Goal: Task Accomplishment & Management: Complete application form

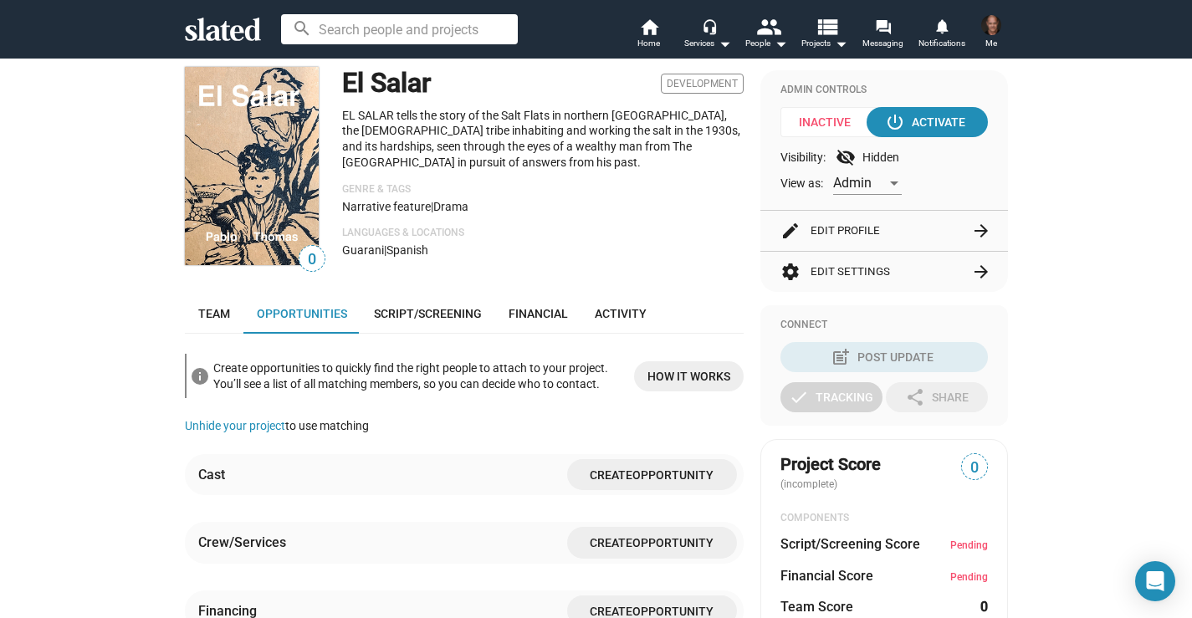
scroll to position [151, 0]
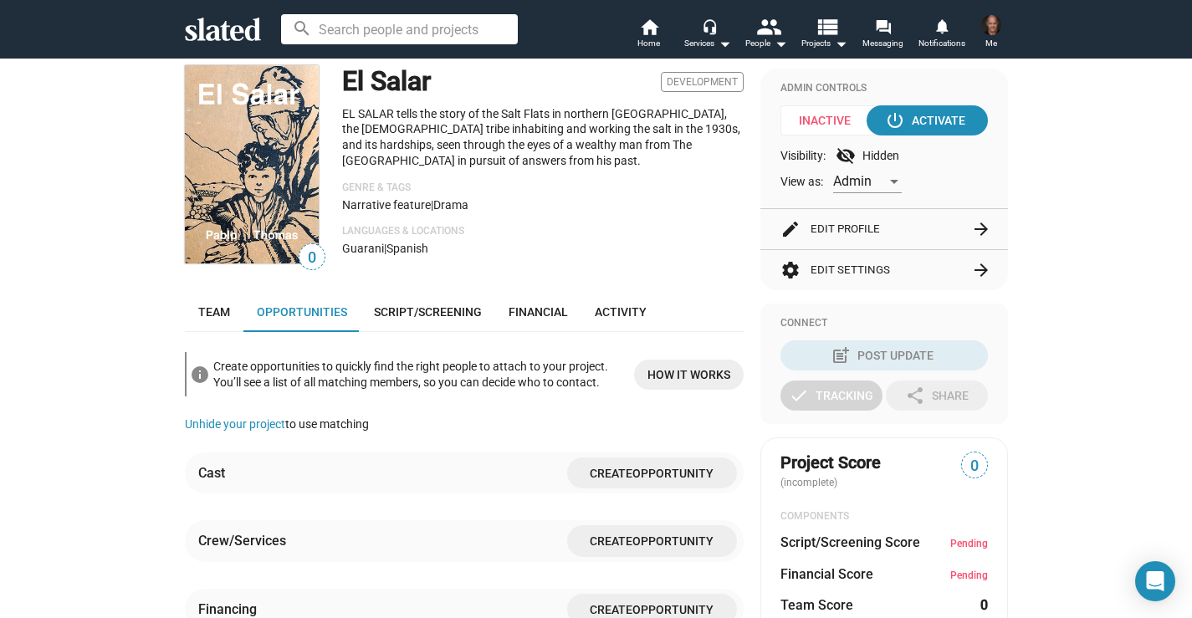
click at [1048, 352] on div "check Create Project add Create Opportunities power_settings_new Activate Proje…" at bounding box center [596, 584] width 1192 height 1355
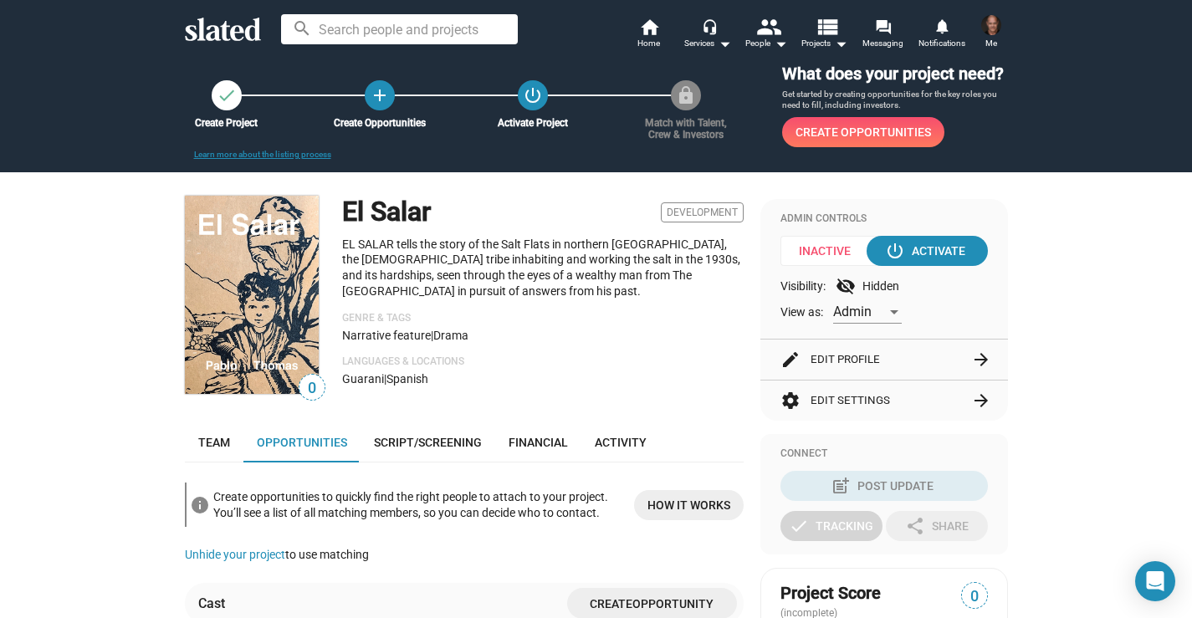
scroll to position [8, 0]
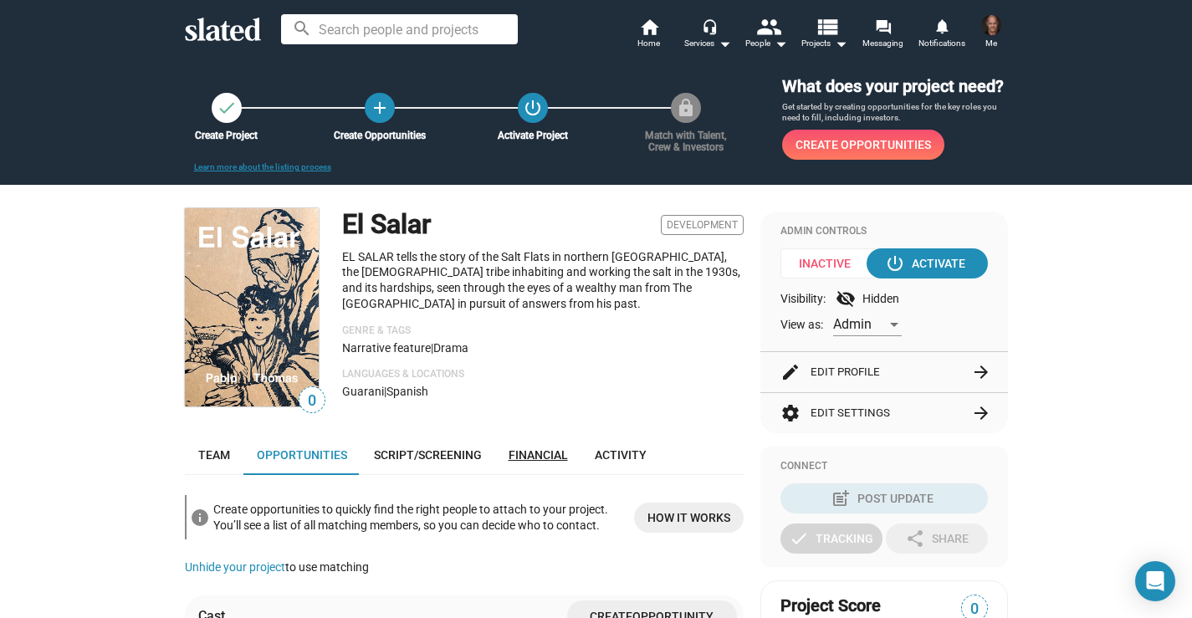
click at [536, 451] on span "Financial" at bounding box center [538, 454] width 59 height 13
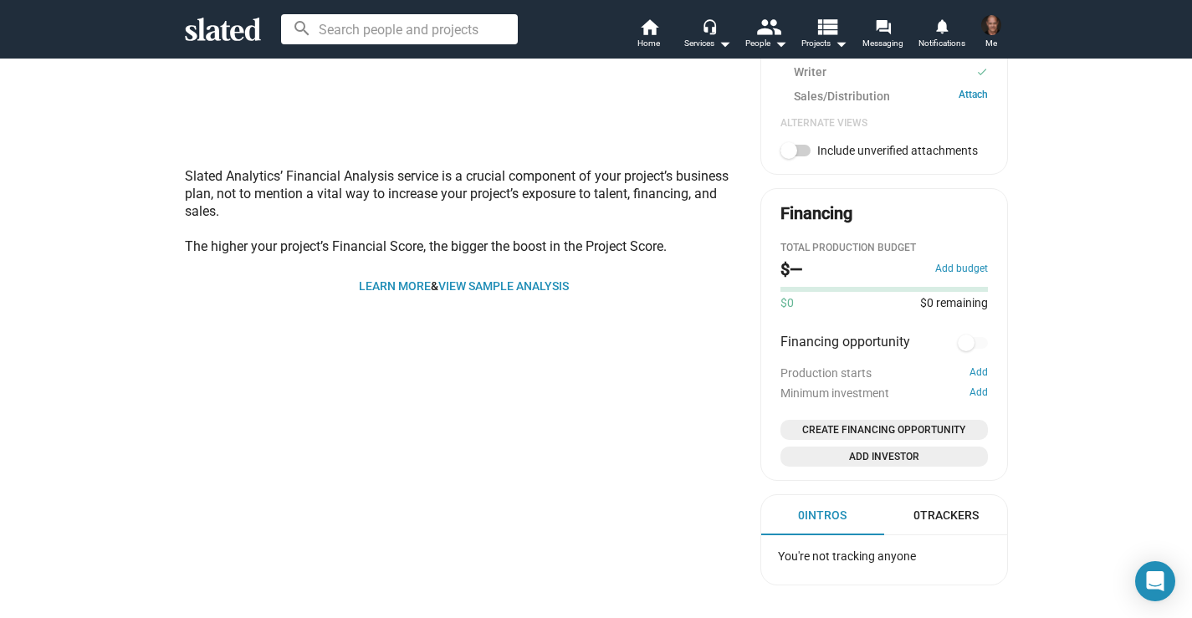
scroll to position [771, 0]
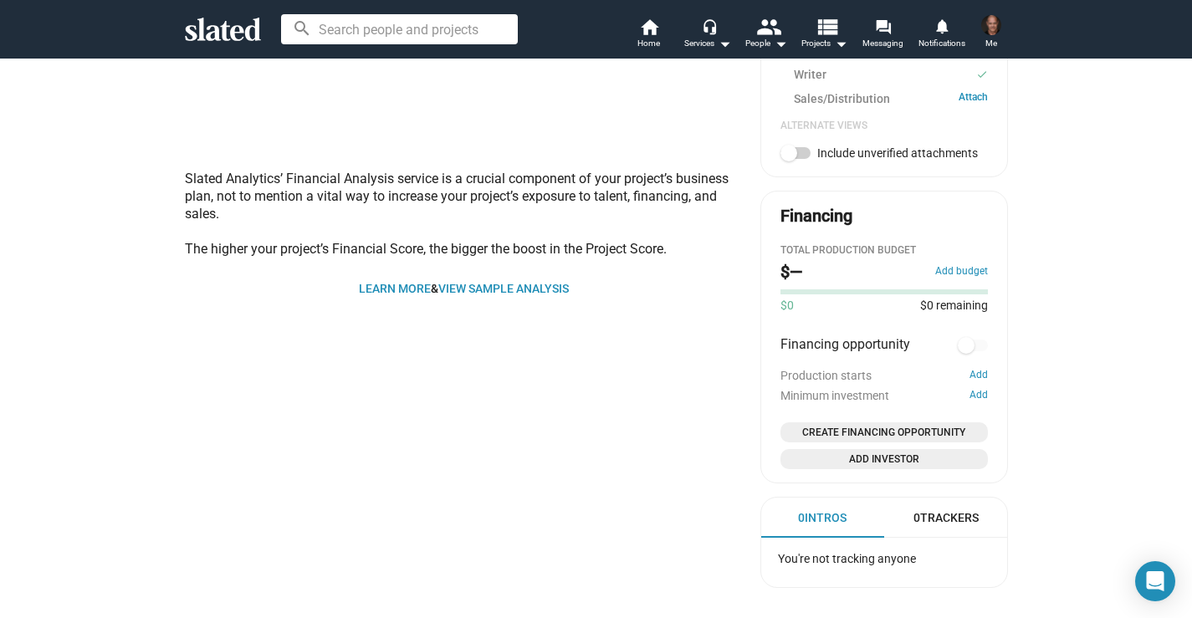
click at [869, 431] on span "Create Financing Opportunity" at bounding box center [884, 432] width 194 height 17
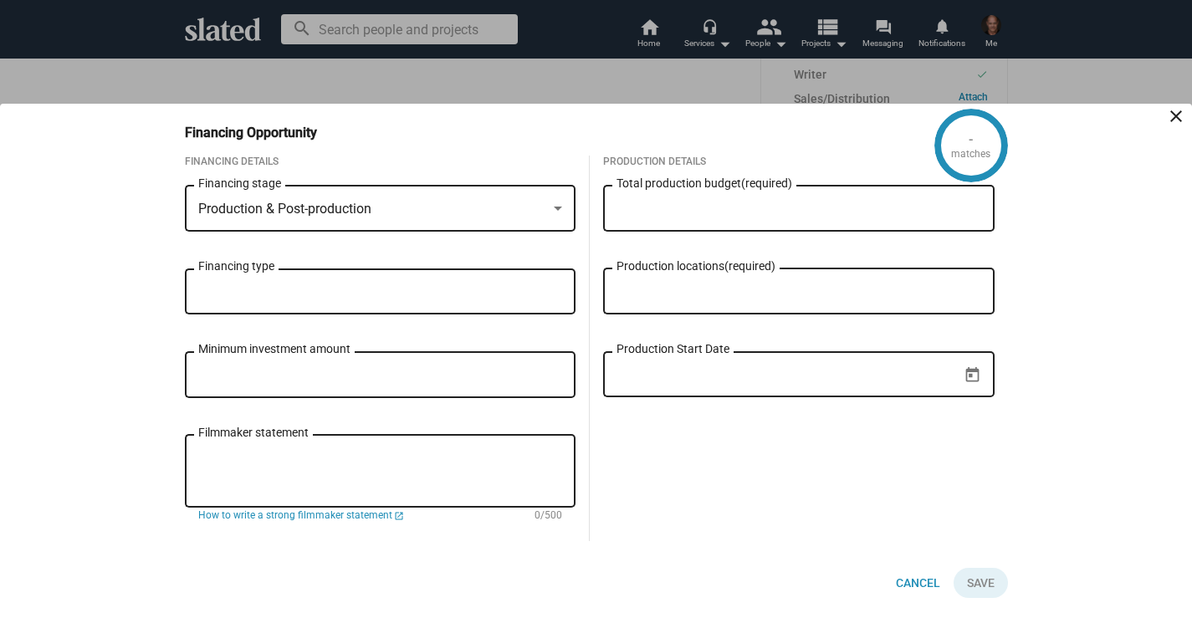
click at [560, 203] on div at bounding box center [558, 208] width 15 height 13
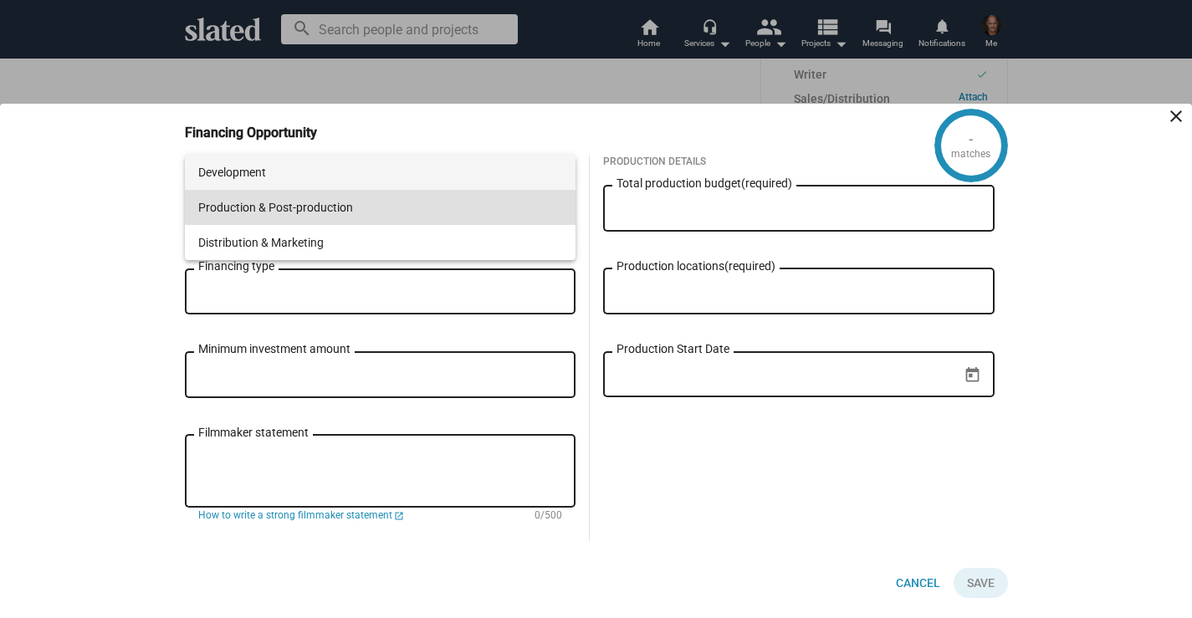
click at [223, 175] on span "Development" at bounding box center [380, 172] width 365 height 35
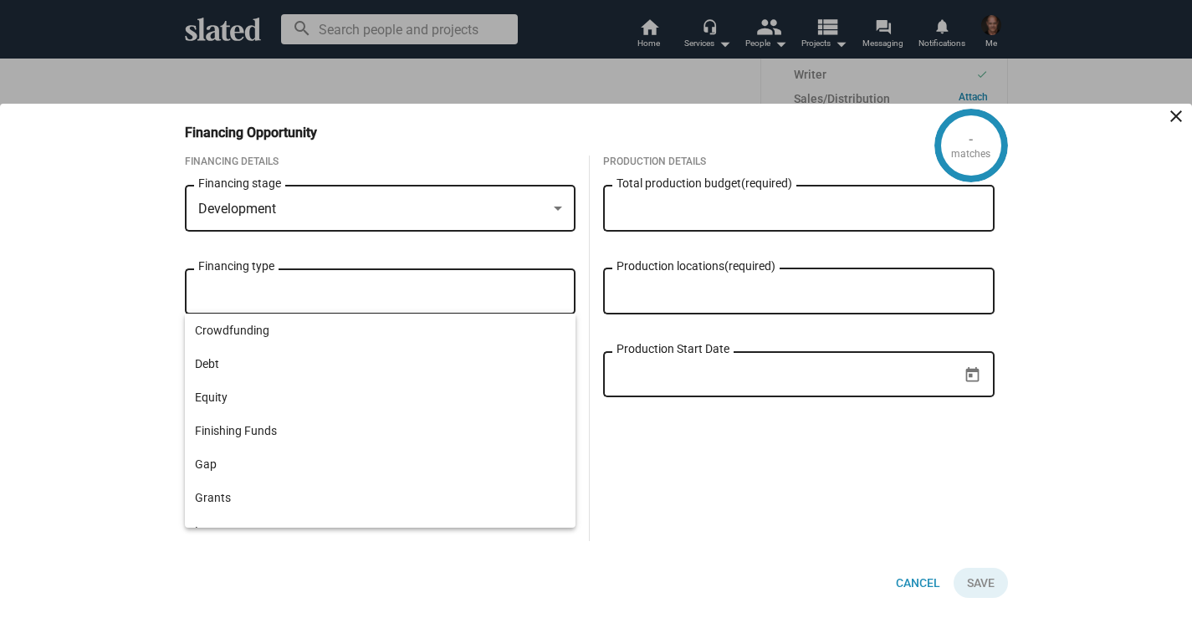
click at [209, 289] on input "Financing type" at bounding box center [384, 291] width 365 height 15
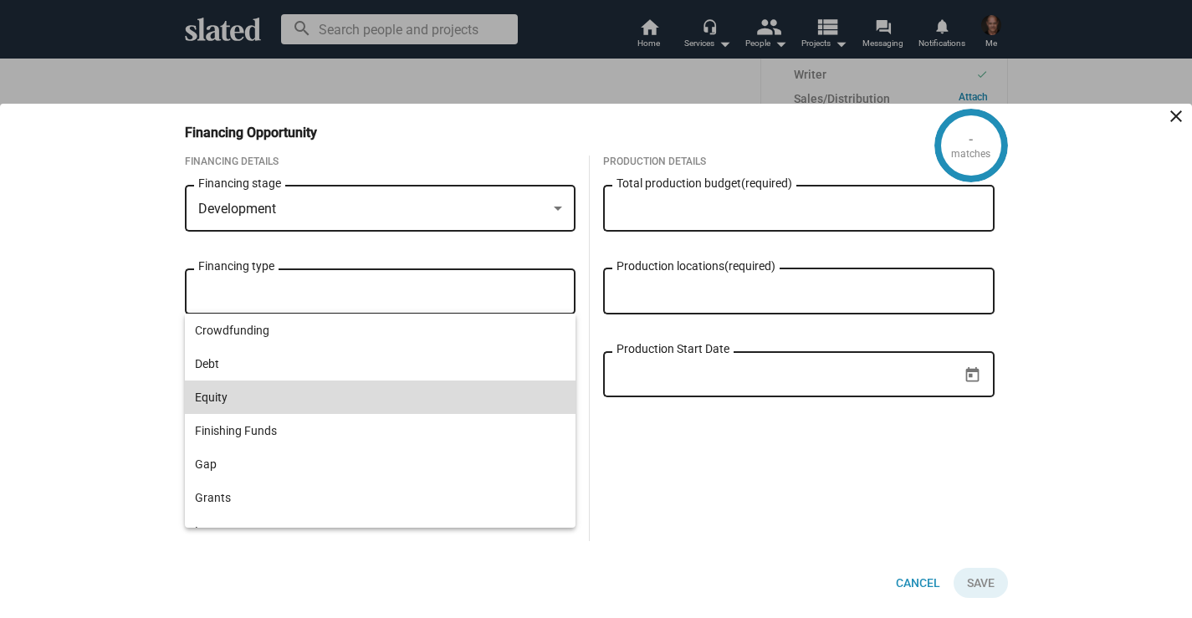
click at [220, 397] on span "Equity" at bounding box center [380, 397] width 371 height 33
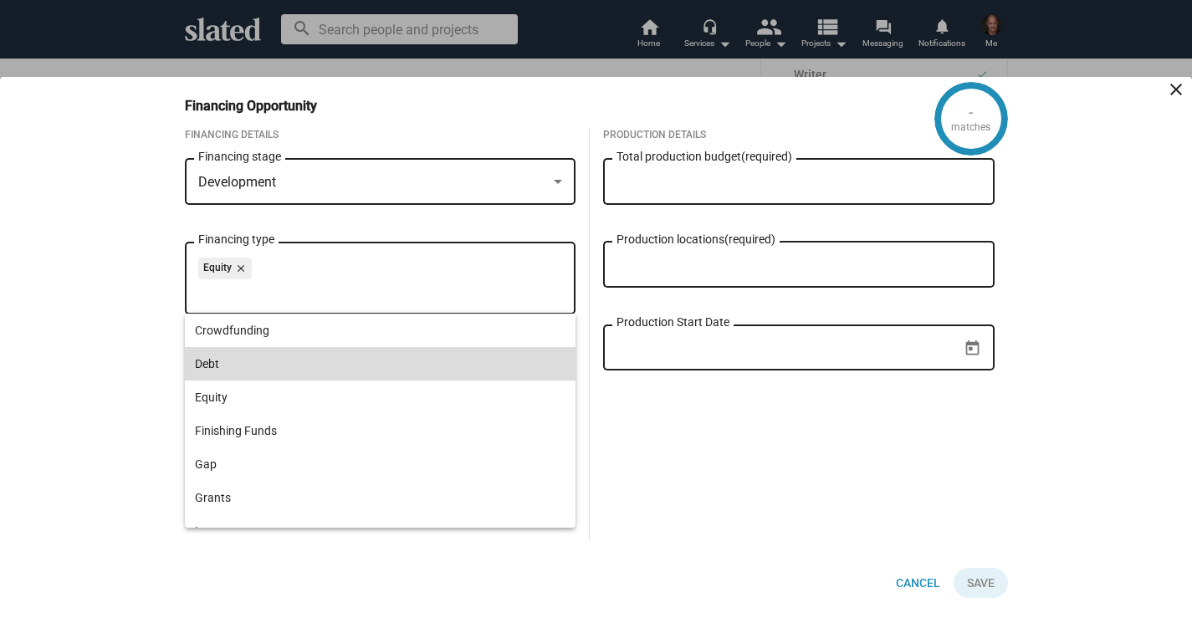
click at [209, 365] on span "Debt" at bounding box center [380, 363] width 371 height 33
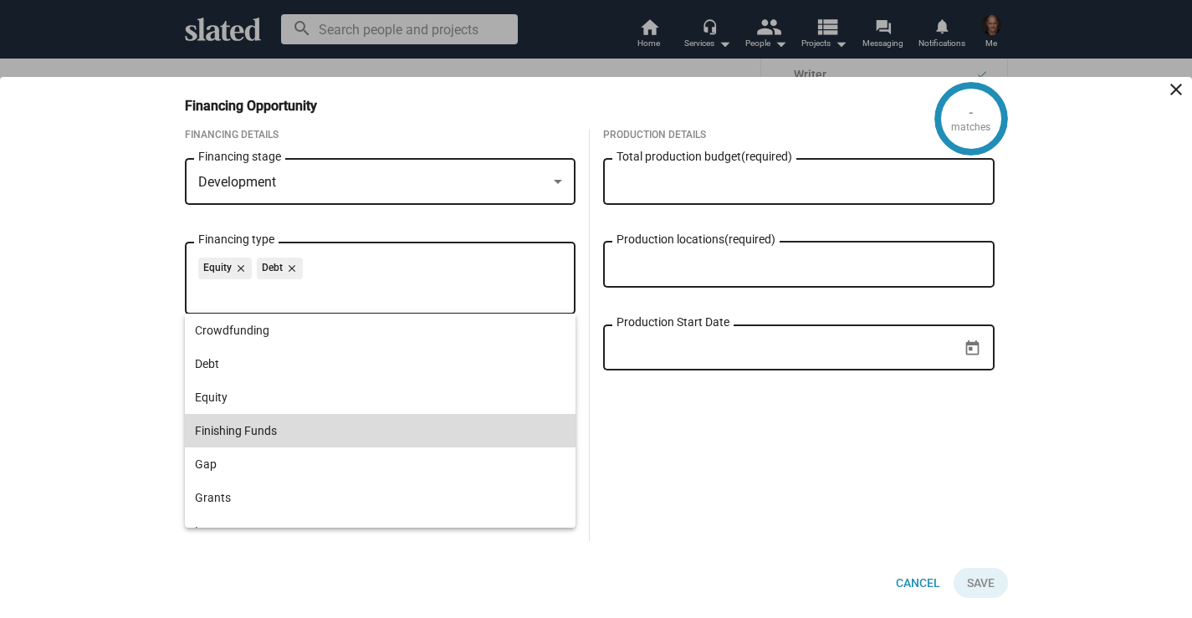
click at [218, 430] on span "Finishing Funds" at bounding box center [380, 430] width 371 height 33
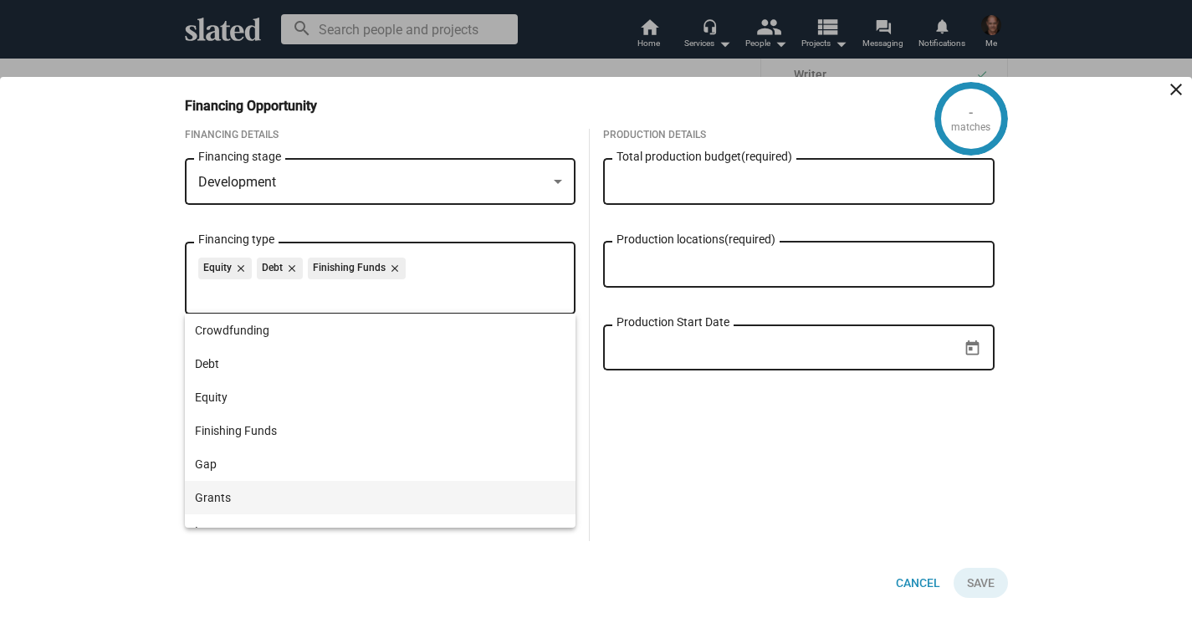
click at [208, 500] on span "Grants" at bounding box center [380, 497] width 371 height 33
click at [65, 362] on div "- matches Financing Opportunity close Financing Details Development Financing s…" at bounding box center [596, 347] width 1192 height 541
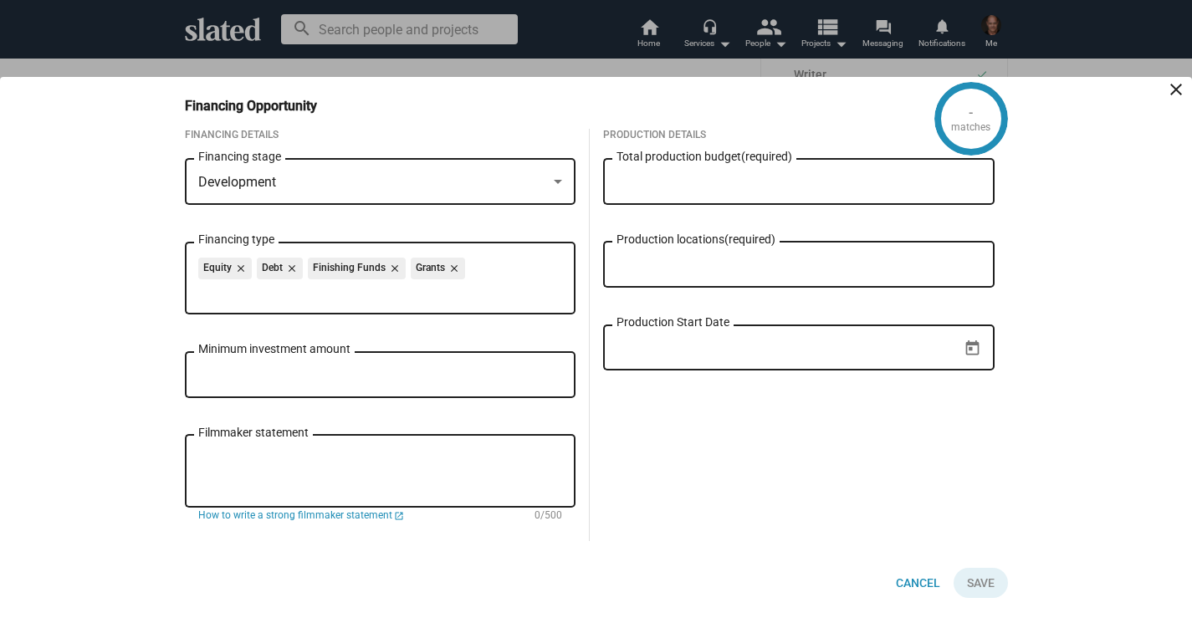
click at [207, 374] on input "Minimum investment amount" at bounding box center [380, 375] width 365 height 15
type input "$ 10,000"
click at [1174, 85] on mat-icon "close" at bounding box center [1176, 89] width 20 height 20
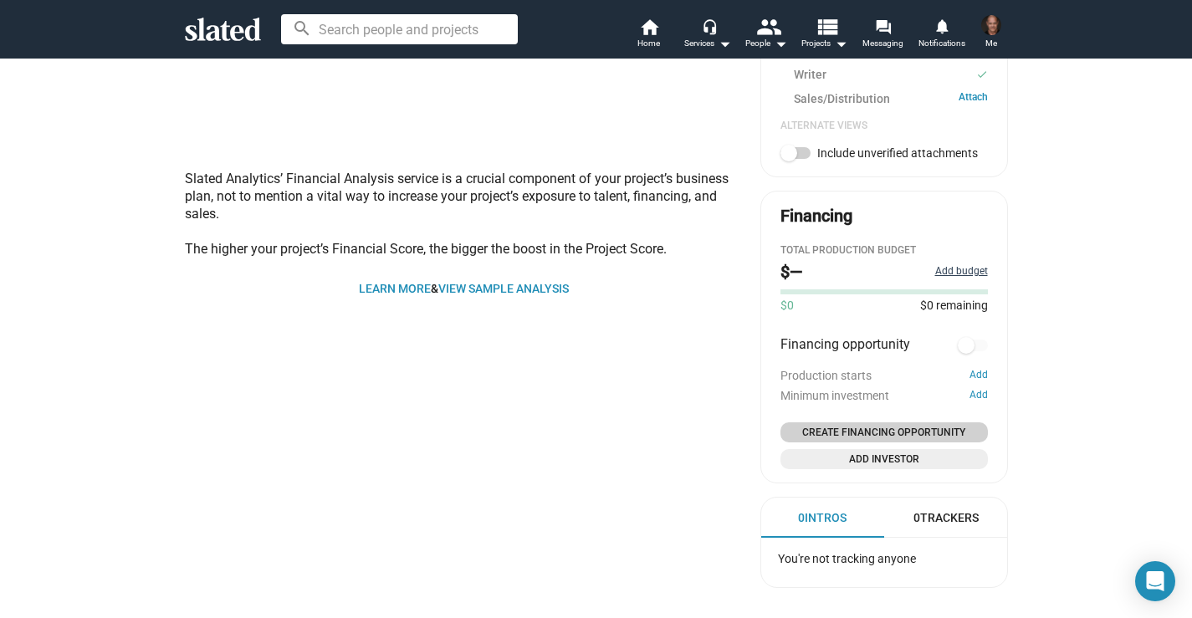
click at [957, 271] on button "Add budget" at bounding box center [961, 271] width 53 height 13
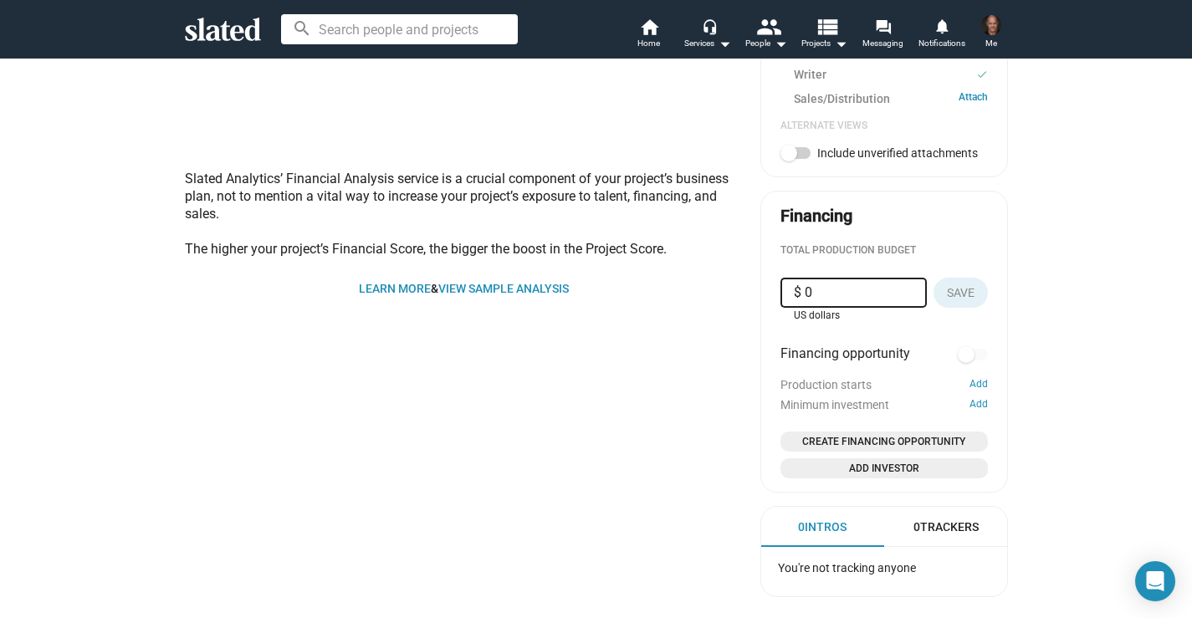
click at [820, 295] on input "$ 0" at bounding box center [854, 293] width 120 height 30
type input "$ 1,200,000"
click at [963, 289] on span "Save" at bounding box center [961, 293] width 28 height 30
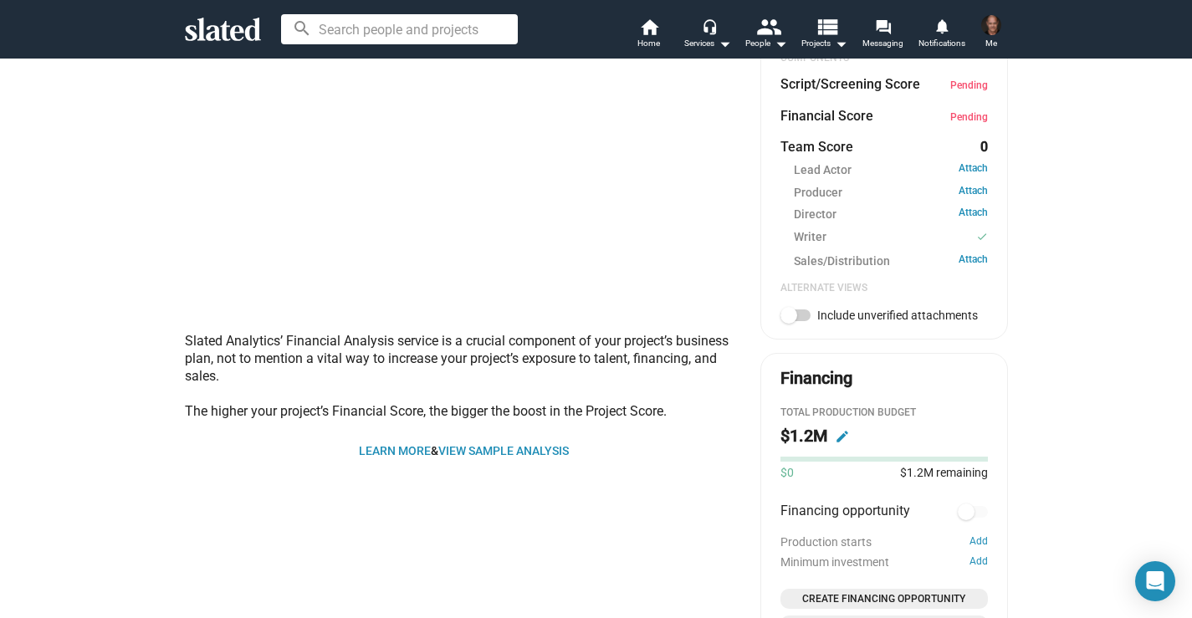
scroll to position [596, 0]
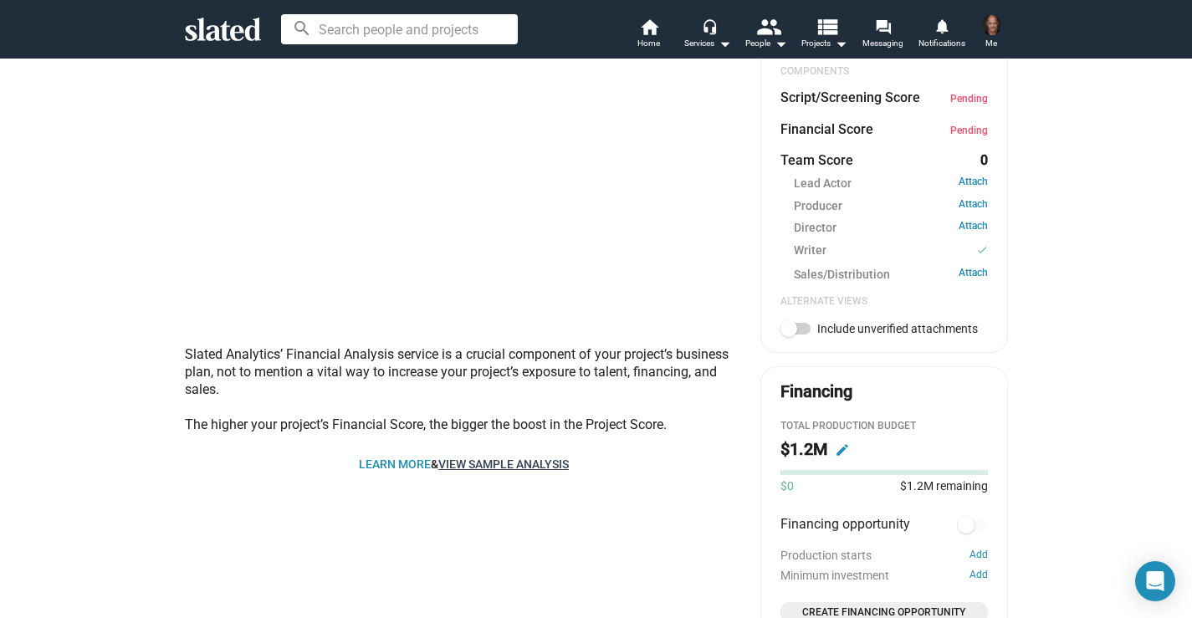
click at [533, 465] on link "View sample analysis" at bounding box center [503, 464] width 131 height 13
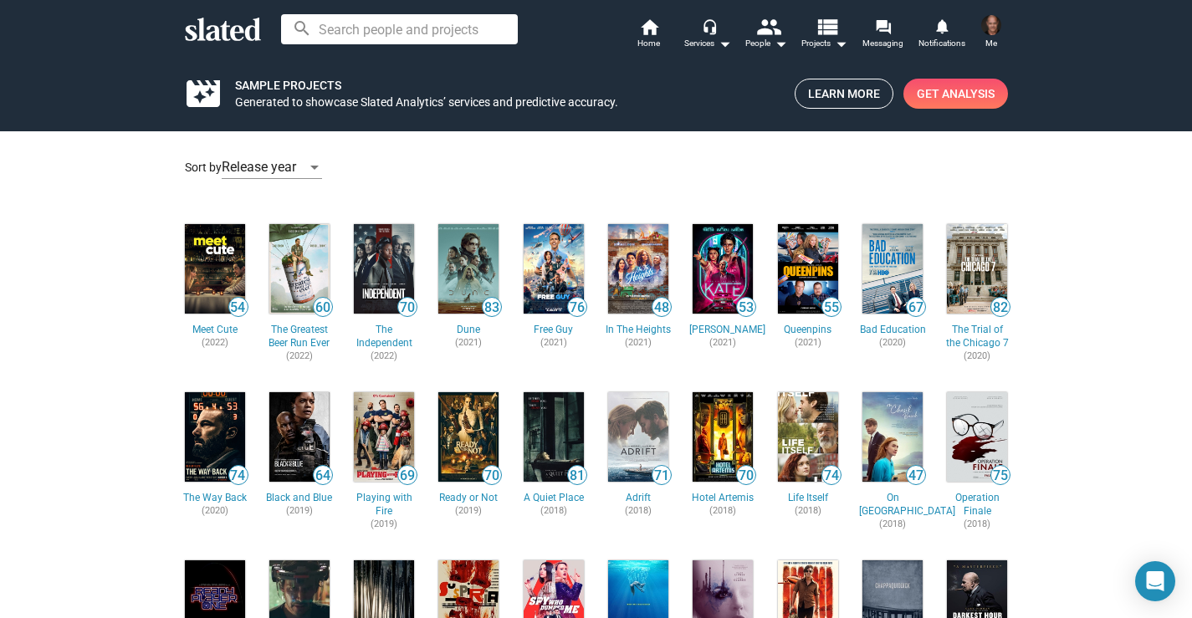
click at [205, 262] on img at bounding box center [215, 269] width 60 height 90
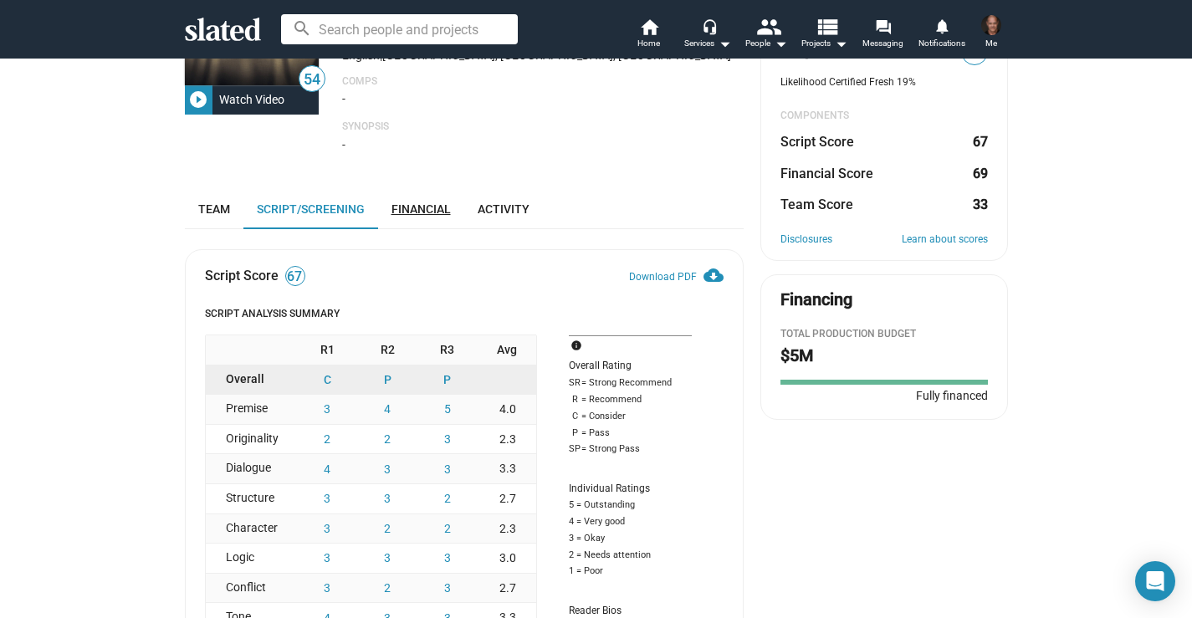
scroll to position [258, 0]
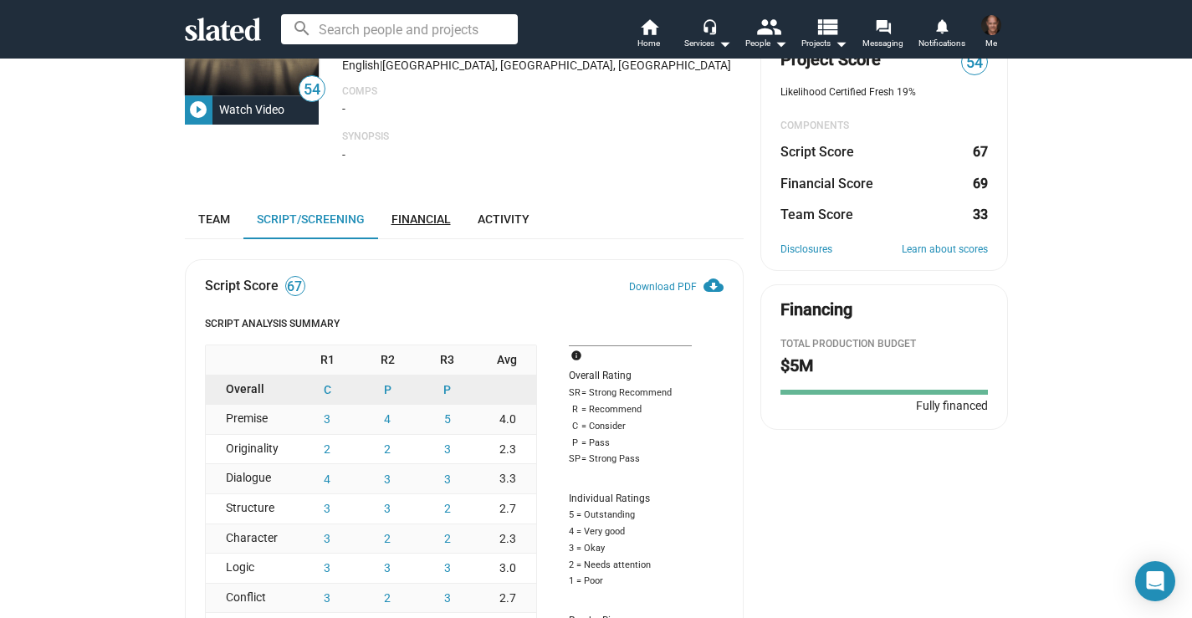
click at [423, 216] on span "Financial" at bounding box center [421, 219] width 59 height 13
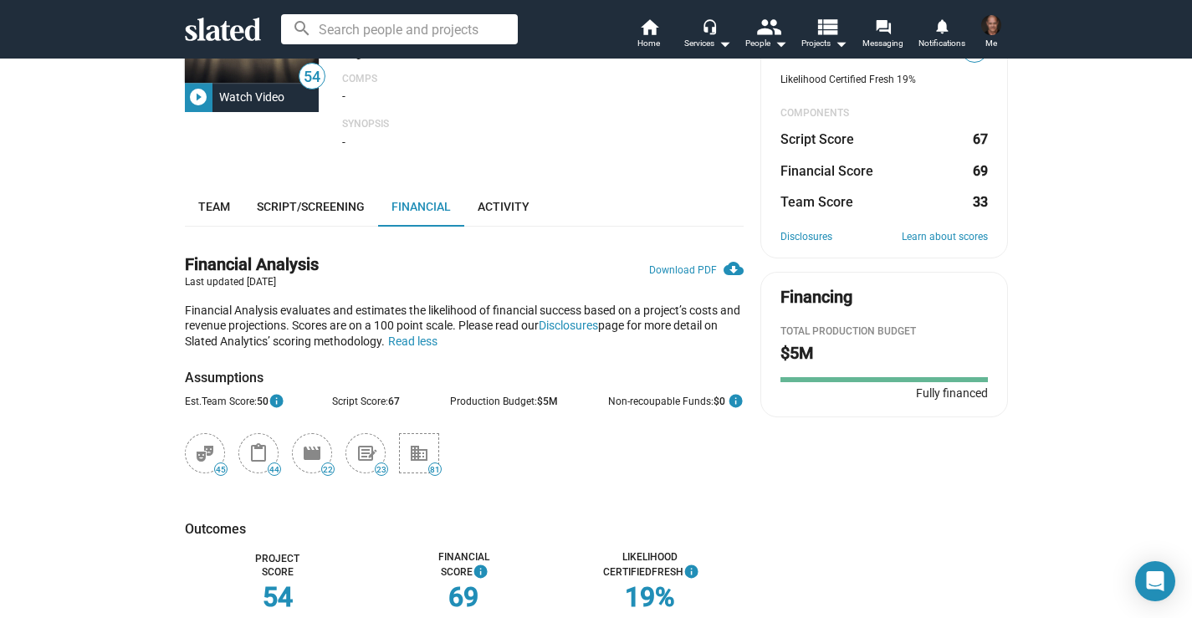
scroll to position [141, 0]
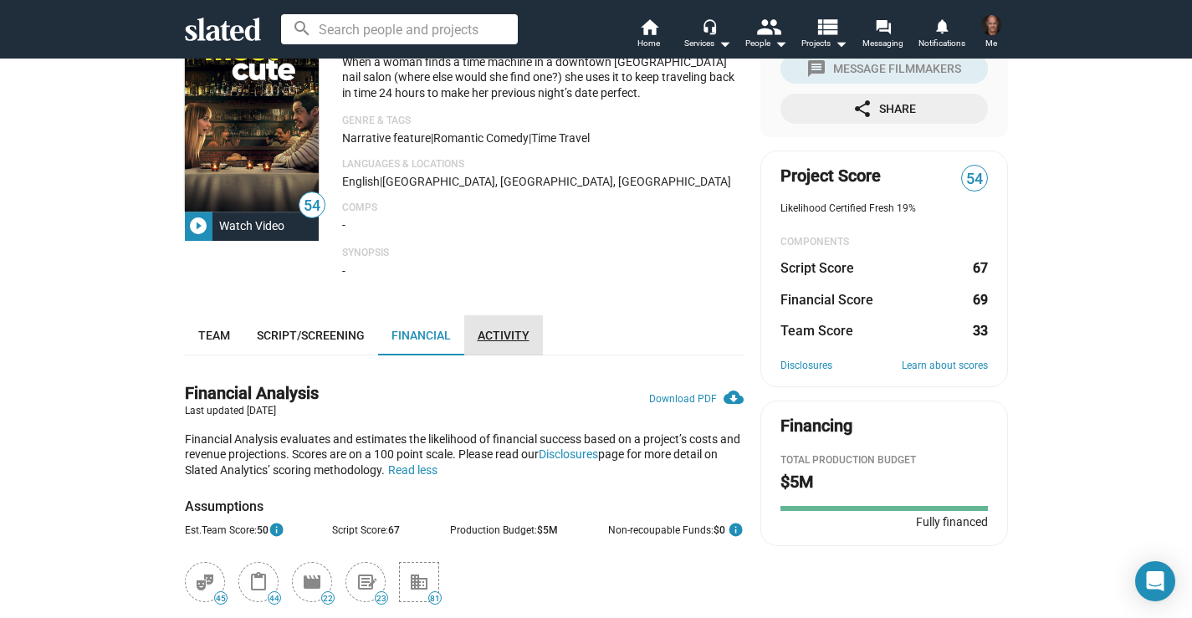
click at [510, 335] on span "Activity" at bounding box center [504, 335] width 52 height 13
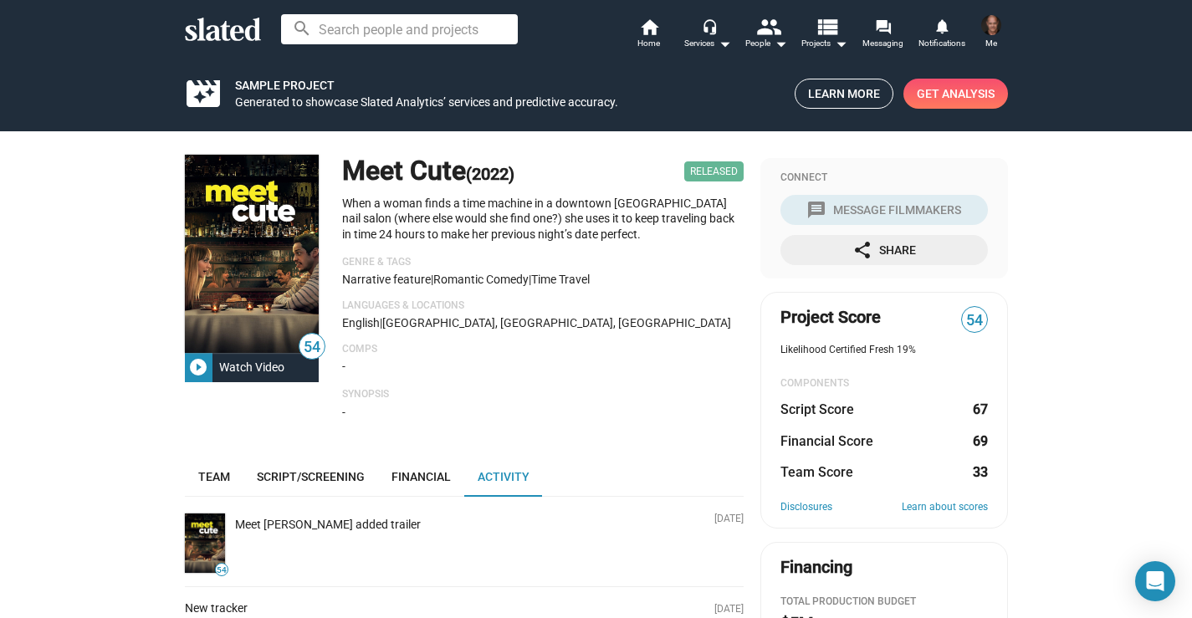
click at [991, 31] on img at bounding box center [991, 25] width 20 height 20
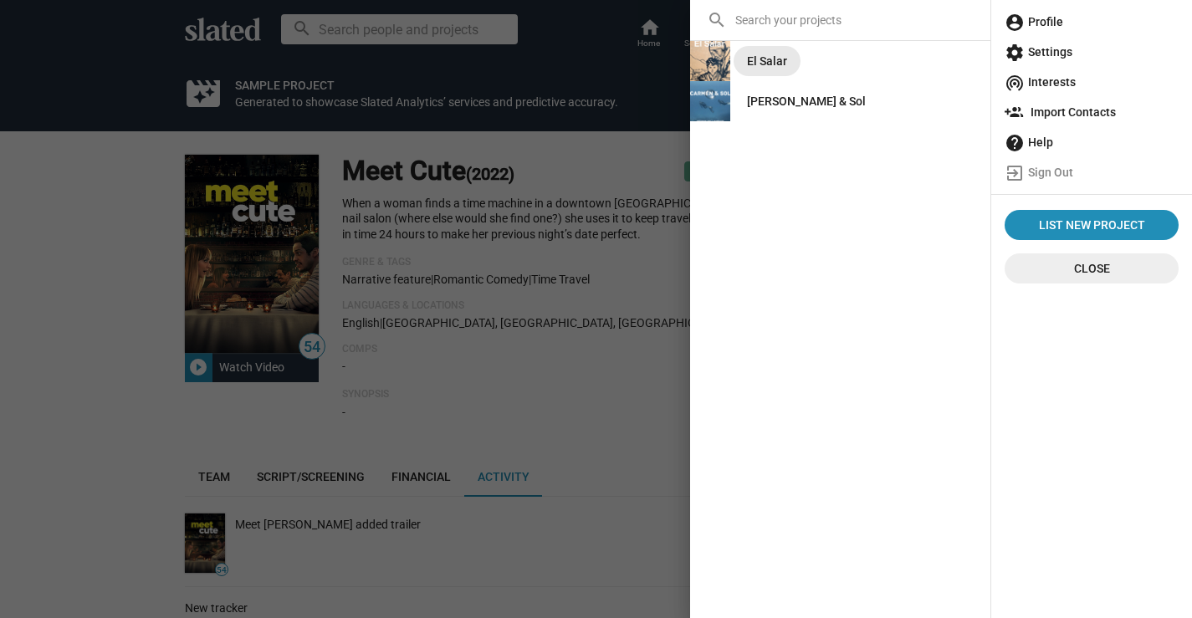
click at [751, 64] on div "El Salar" at bounding box center [767, 61] width 40 height 30
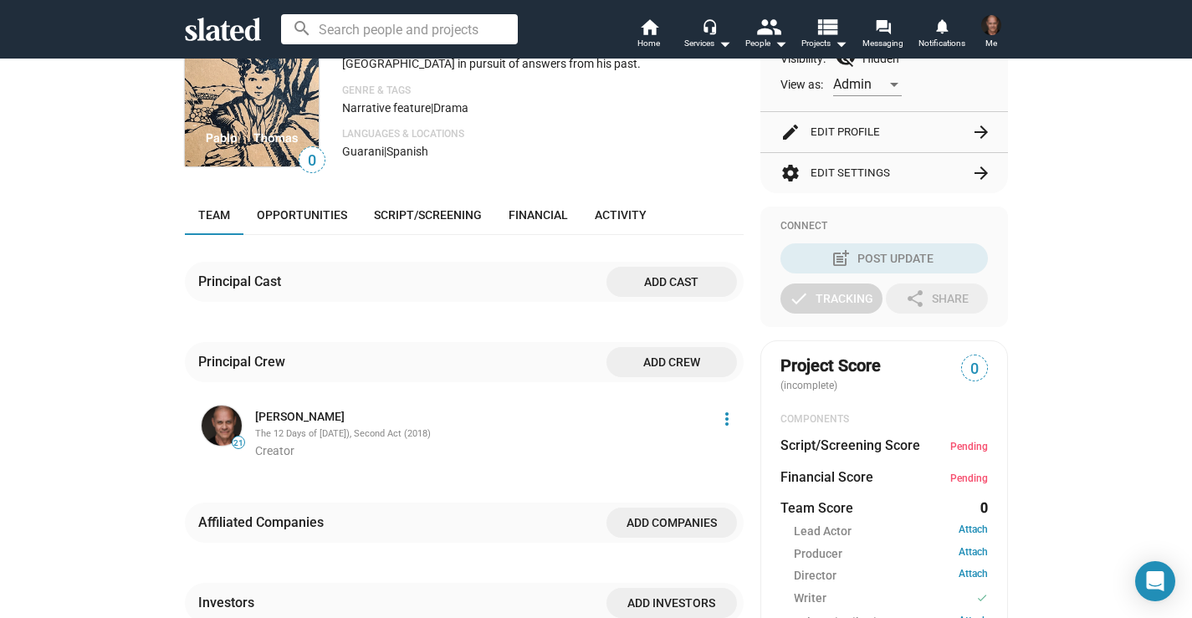
scroll to position [247, 0]
click at [535, 221] on span "Financial" at bounding box center [538, 215] width 59 height 13
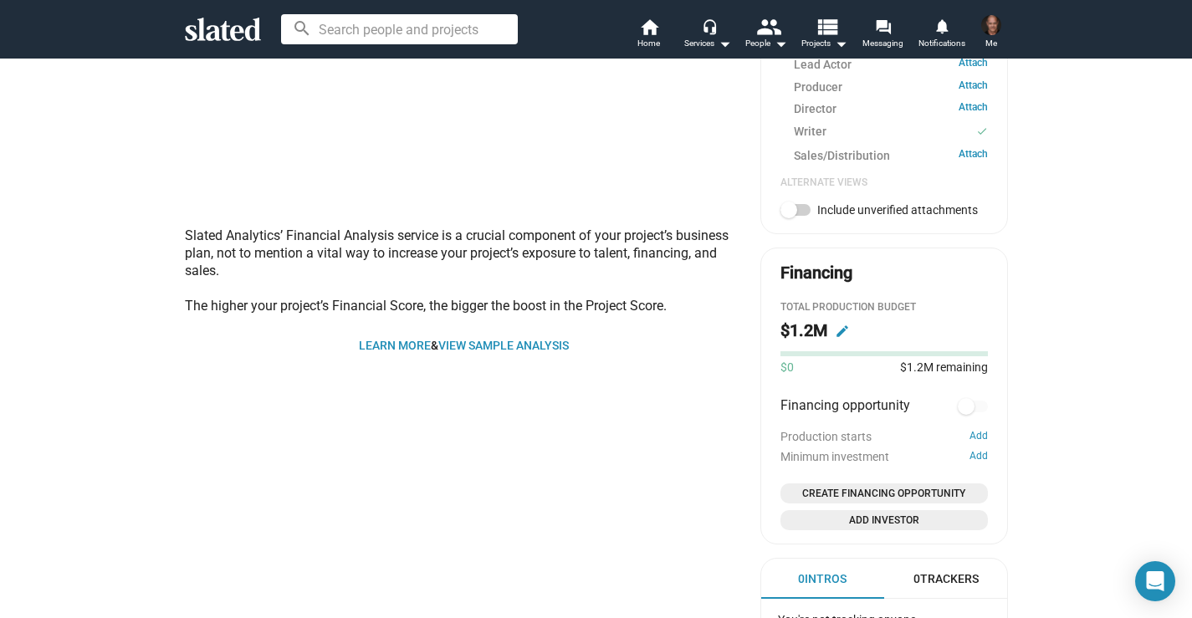
scroll to position [730, 0]
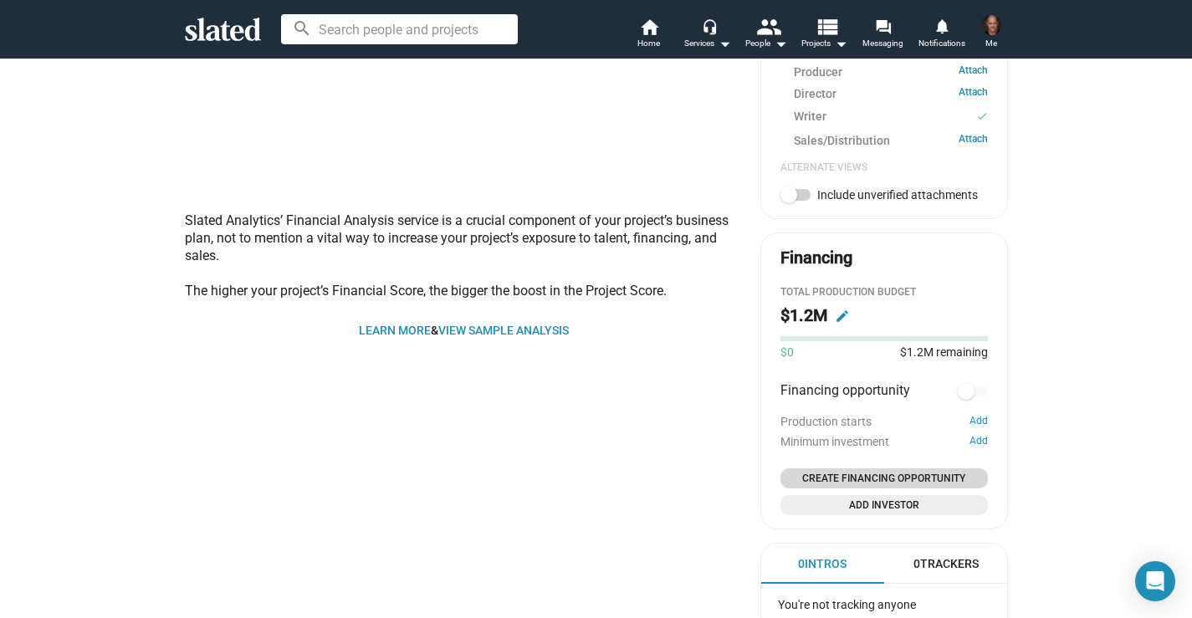
click at [853, 479] on span "Create Financing Opportunity" at bounding box center [884, 478] width 194 height 17
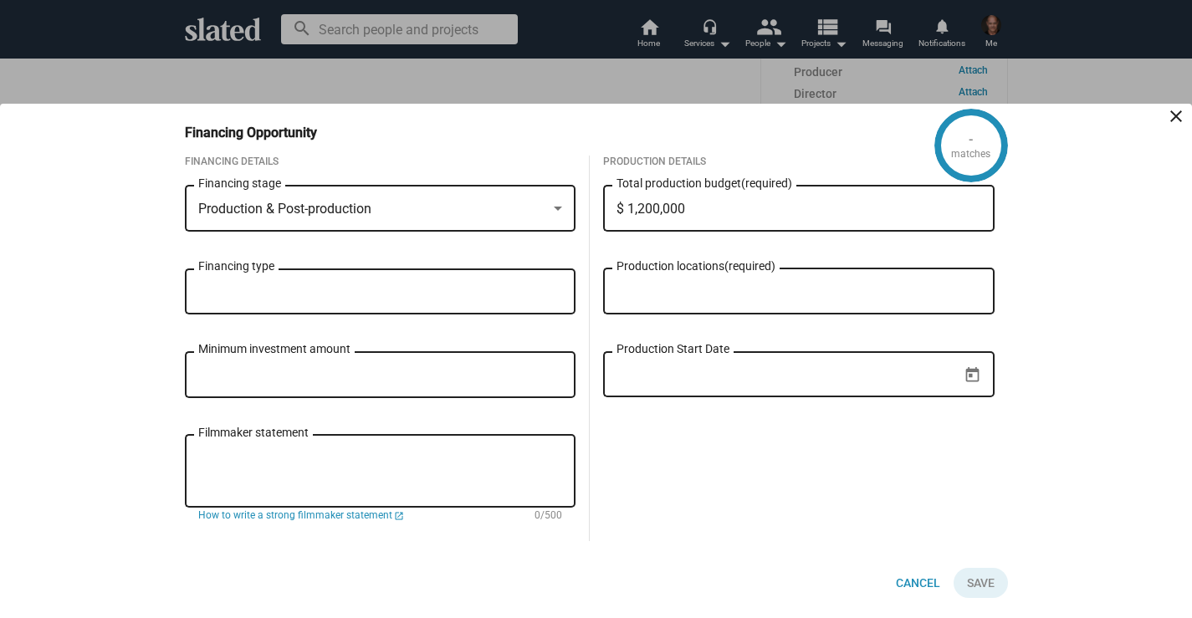
click at [1173, 109] on mat-icon "close" at bounding box center [1176, 116] width 20 height 20
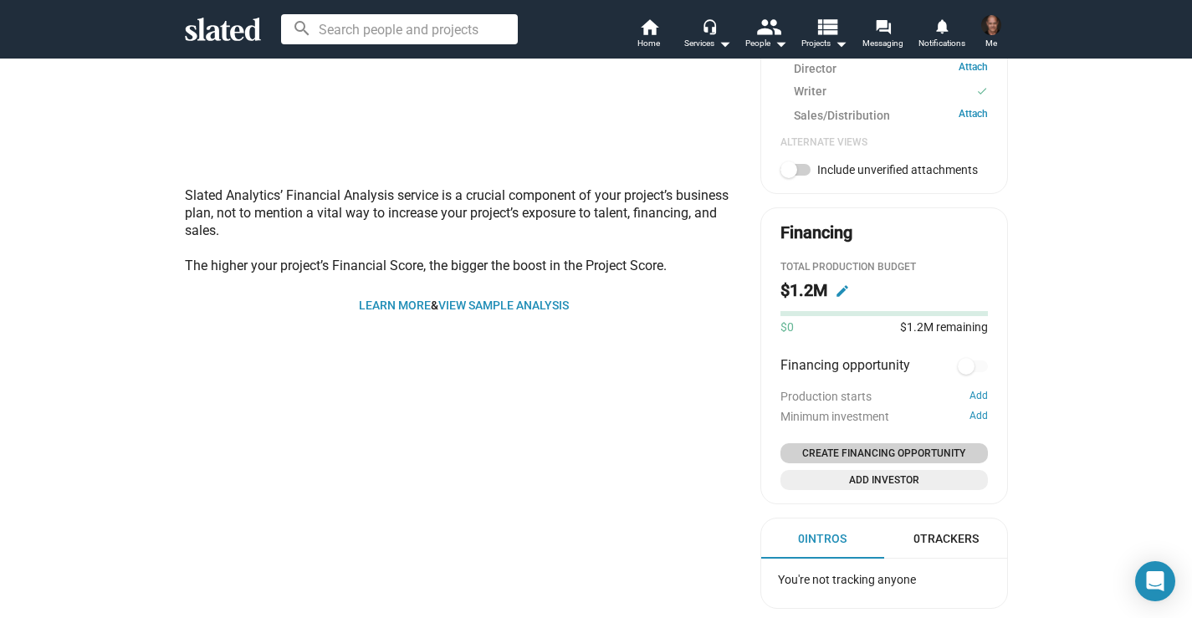
scroll to position [756, 0]
click at [839, 289] on mat-icon "edit" at bounding box center [842, 290] width 15 height 15
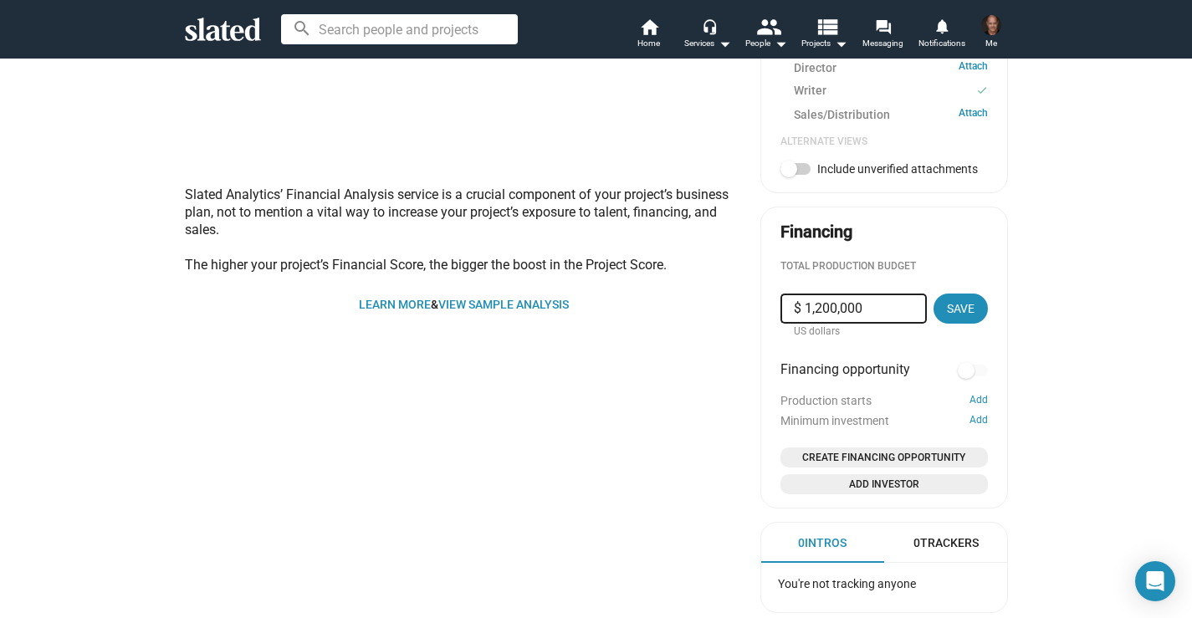
click at [981, 310] on button "Save" at bounding box center [961, 309] width 54 height 30
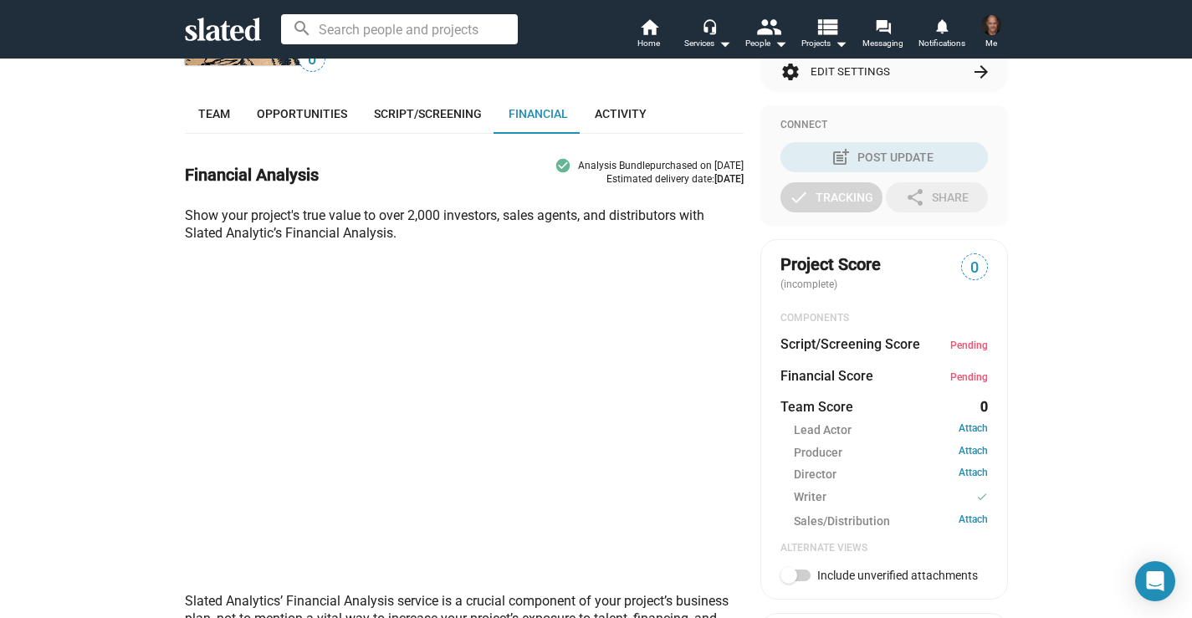
scroll to position [0, 0]
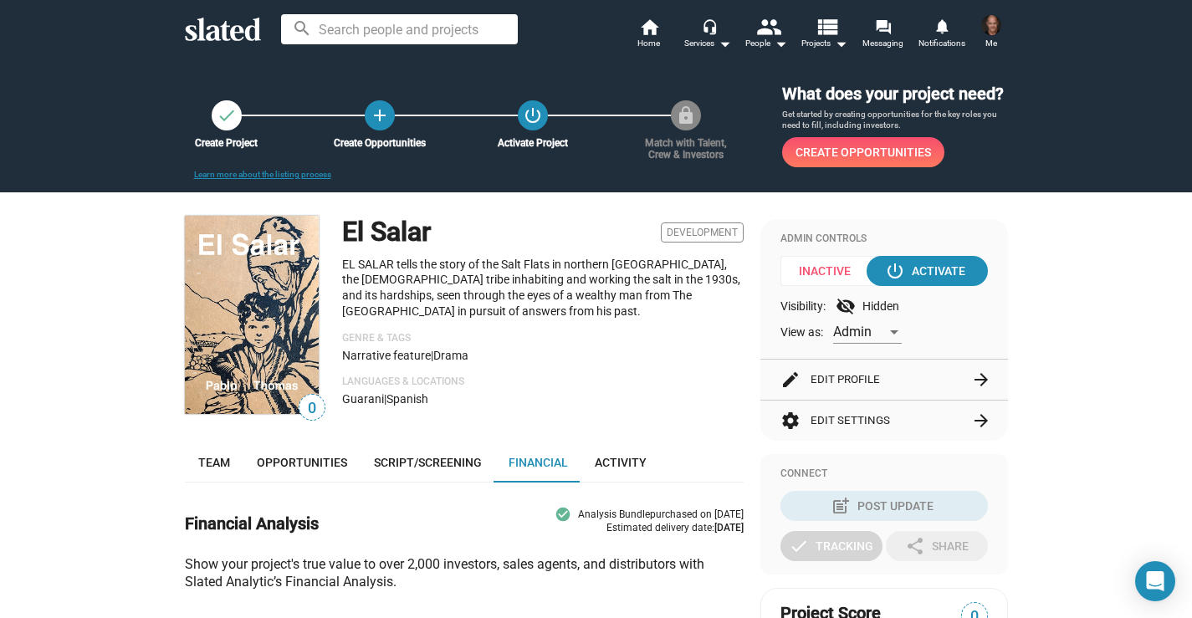
click at [325, 25] on input at bounding box center [399, 29] width 237 height 30
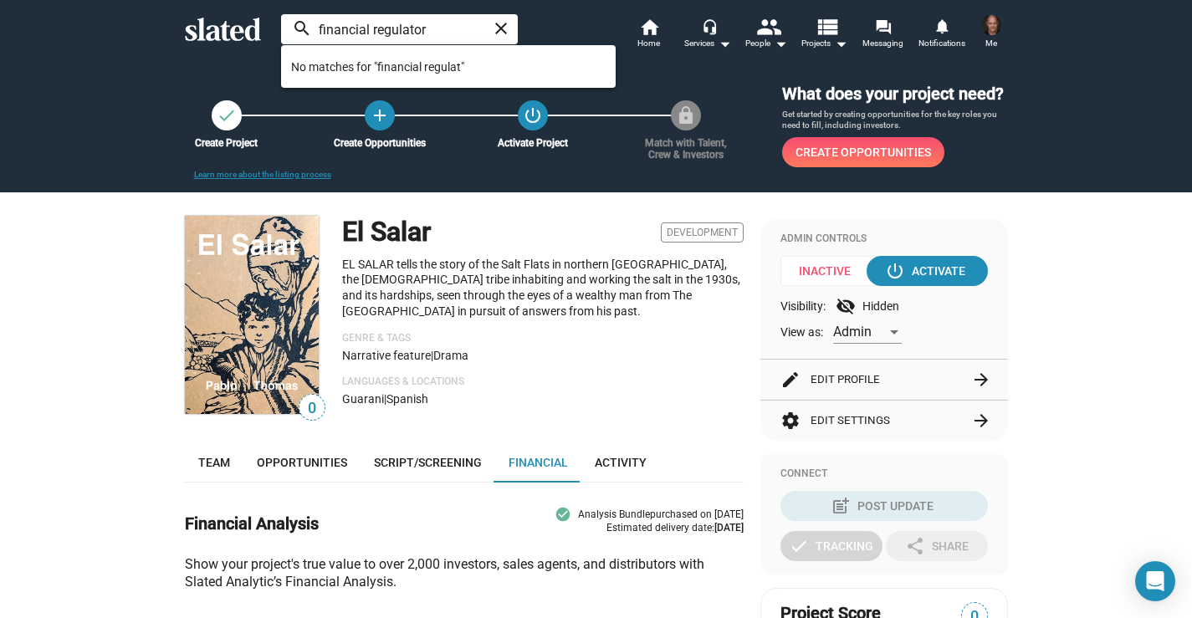
type input "financial regulator"
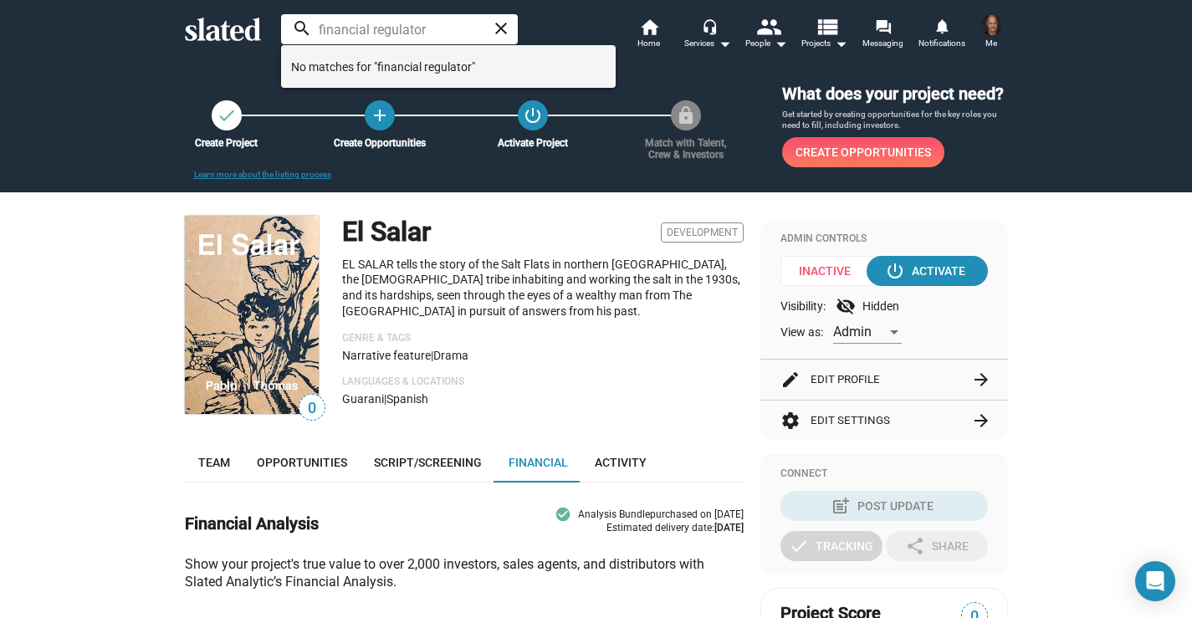
click at [359, 71] on span "No matches for "financial regulator"" at bounding box center [448, 66] width 315 height 33
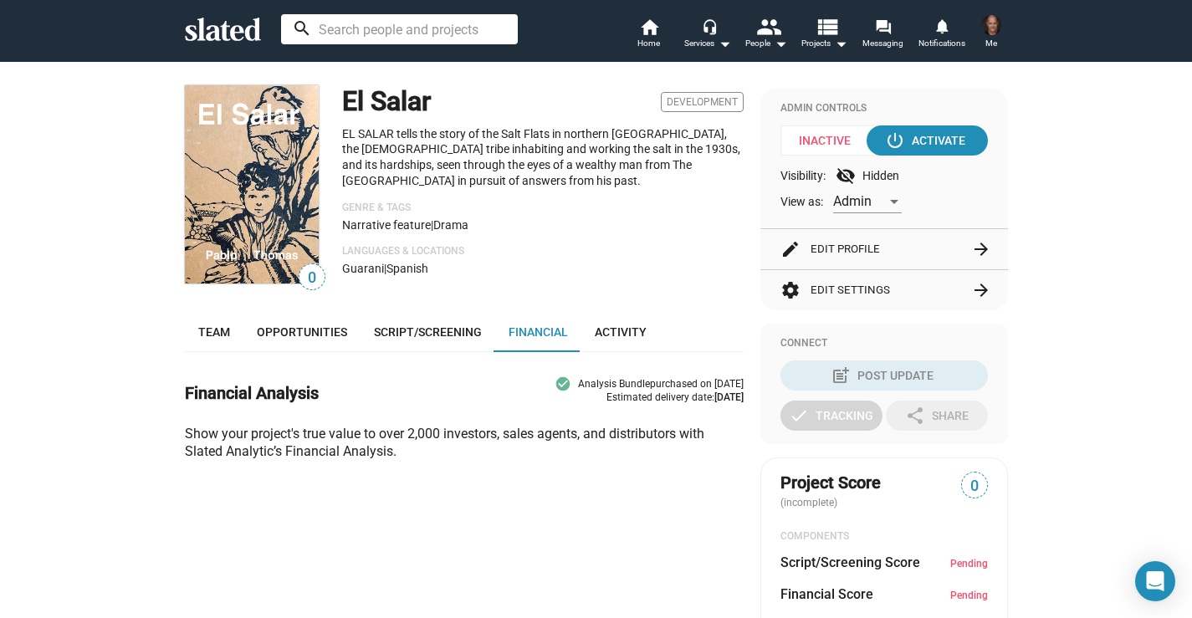
scroll to position [136, 0]
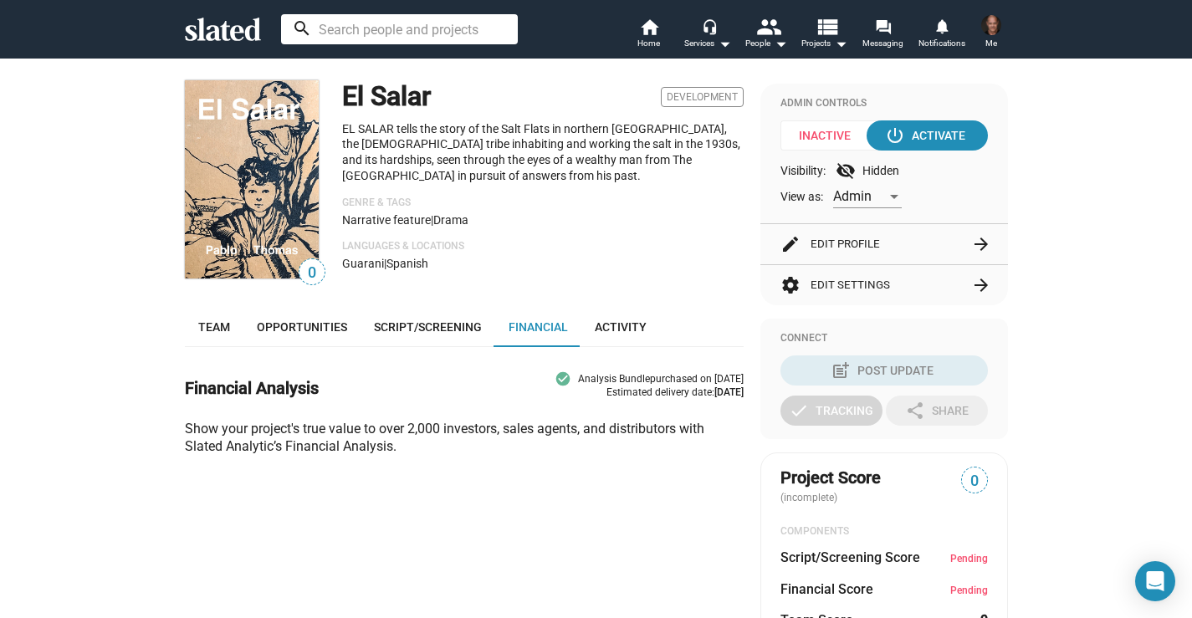
click at [343, 35] on input at bounding box center [399, 29] width 237 height 30
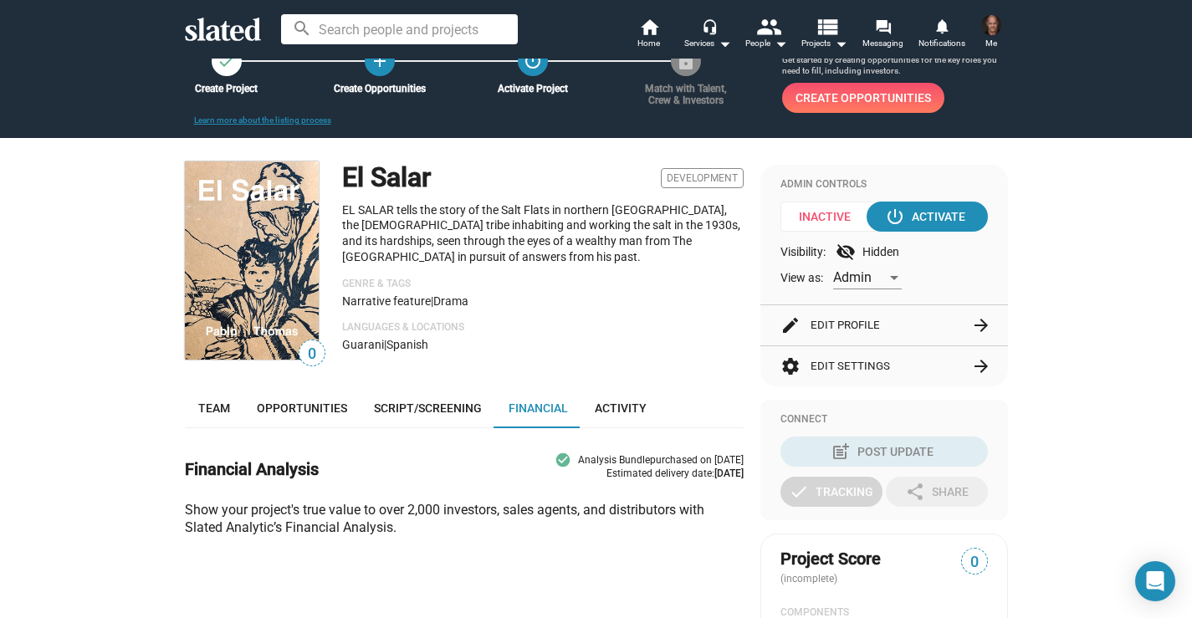
scroll to position [0, 0]
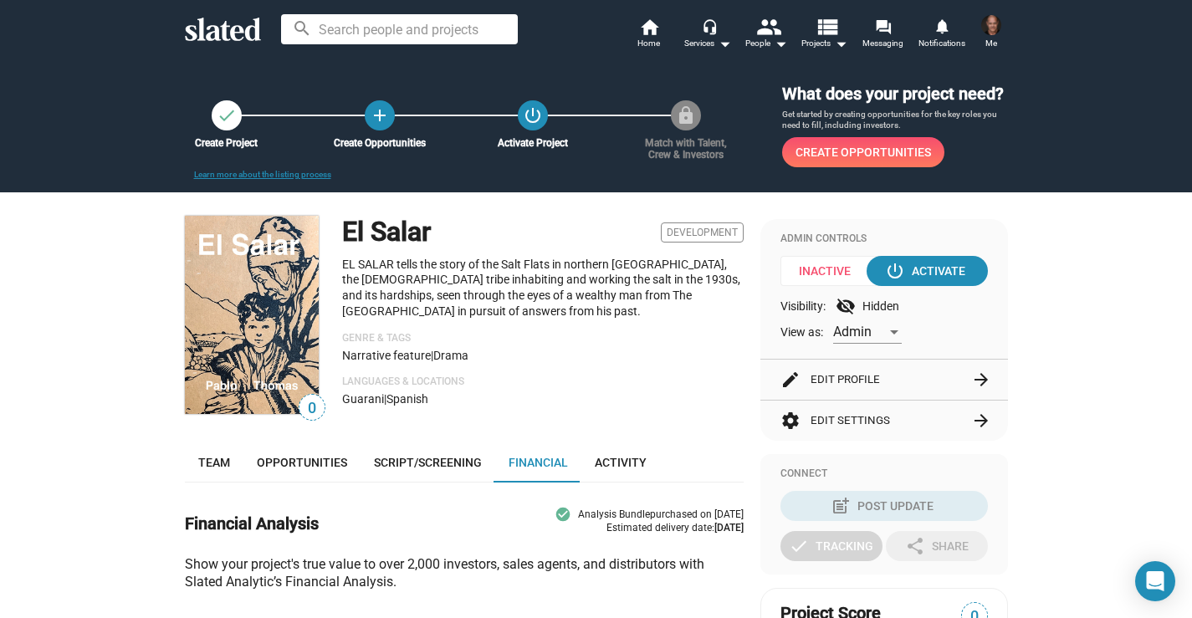
click at [991, 34] on span "Me" at bounding box center [992, 43] width 12 height 20
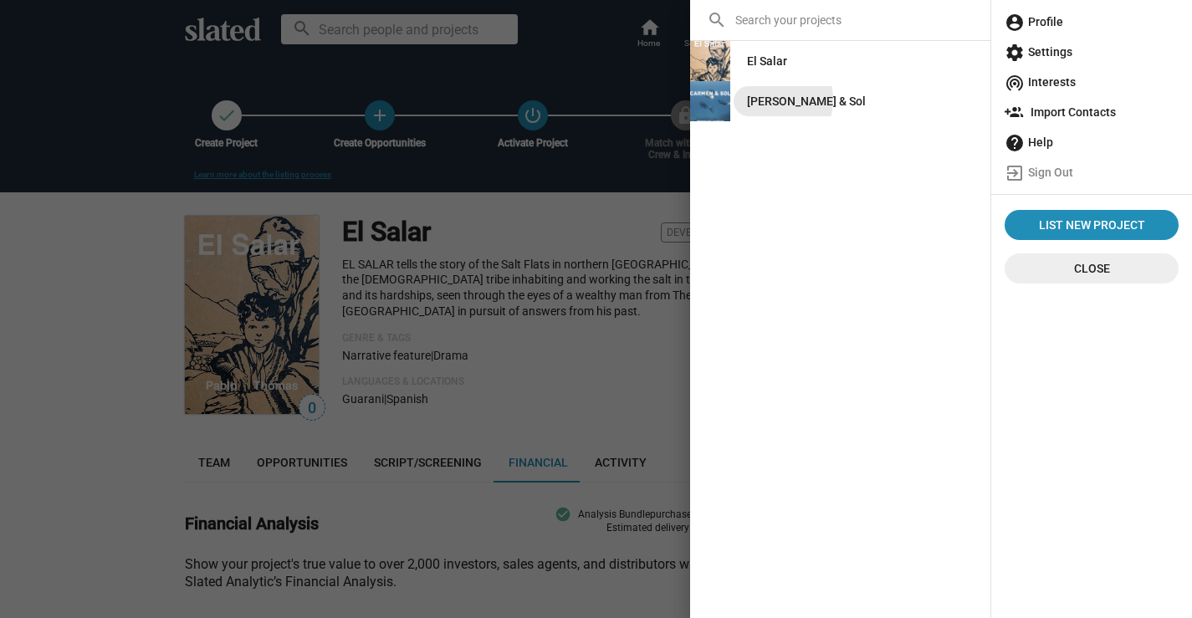
click at [764, 100] on div "[PERSON_NAME] & Sol" at bounding box center [806, 101] width 119 height 30
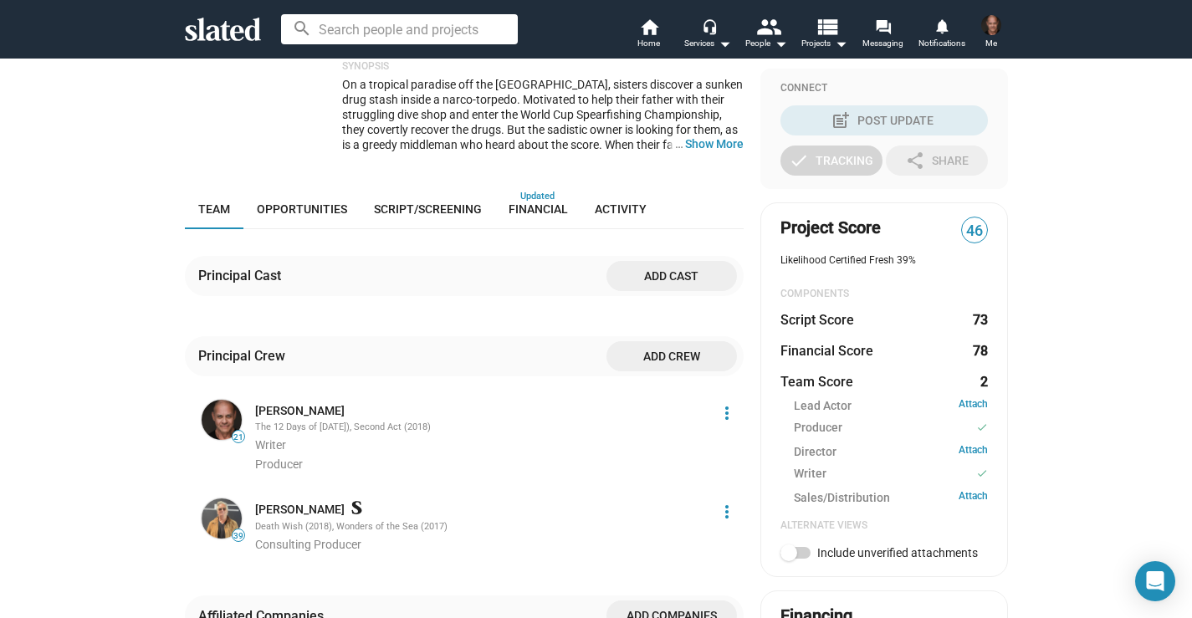
scroll to position [252, 0]
click at [517, 188] on link "Financial" at bounding box center [538, 208] width 86 height 40
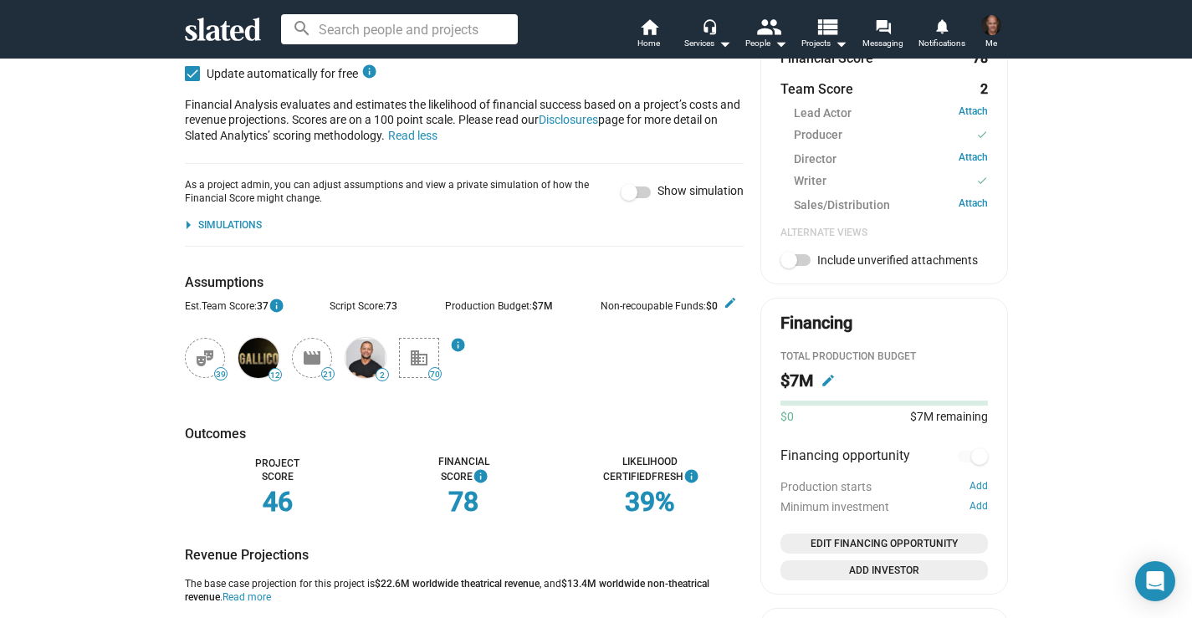
scroll to position [538, 0]
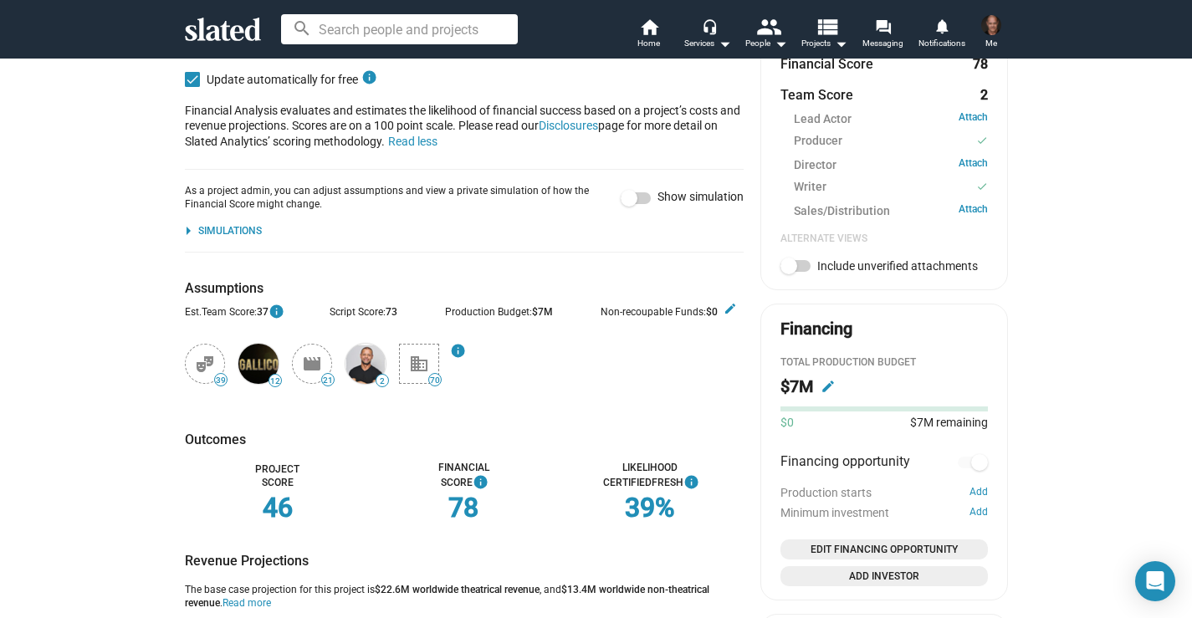
click at [805, 263] on span at bounding box center [796, 266] width 30 height 12
click at [789, 272] on input "Include unverified attachments" at bounding box center [788, 272] width 1 height 1
checkbox input "true"
click at [972, 161] on link "Attach" at bounding box center [973, 165] width 29 height 16
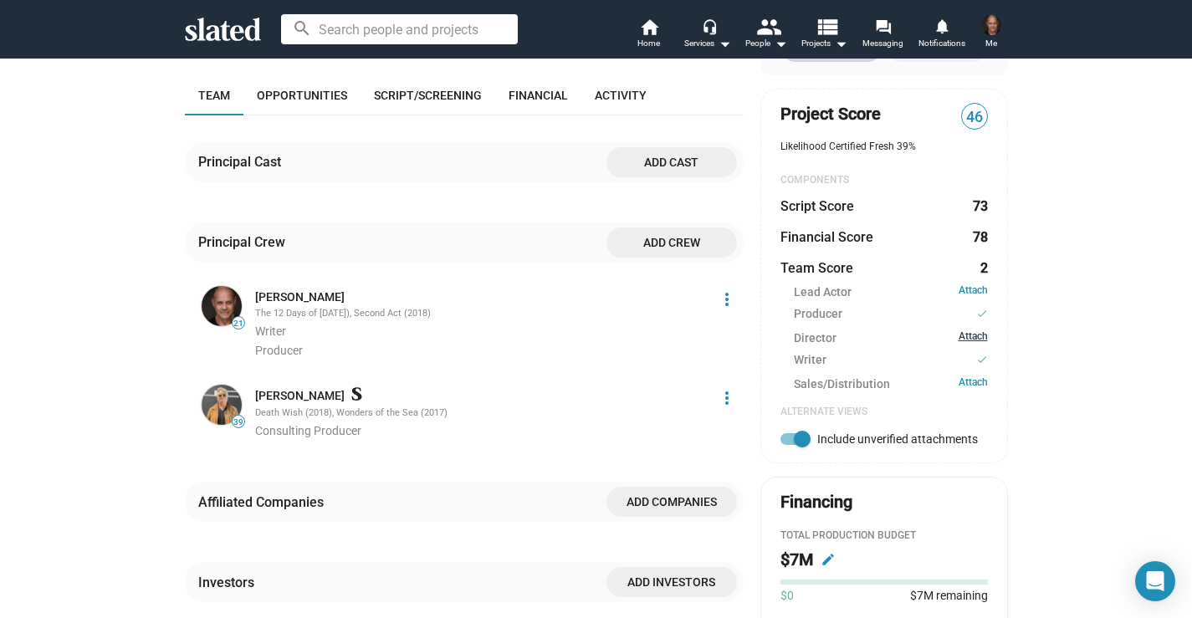
scroll to position [356, 0]
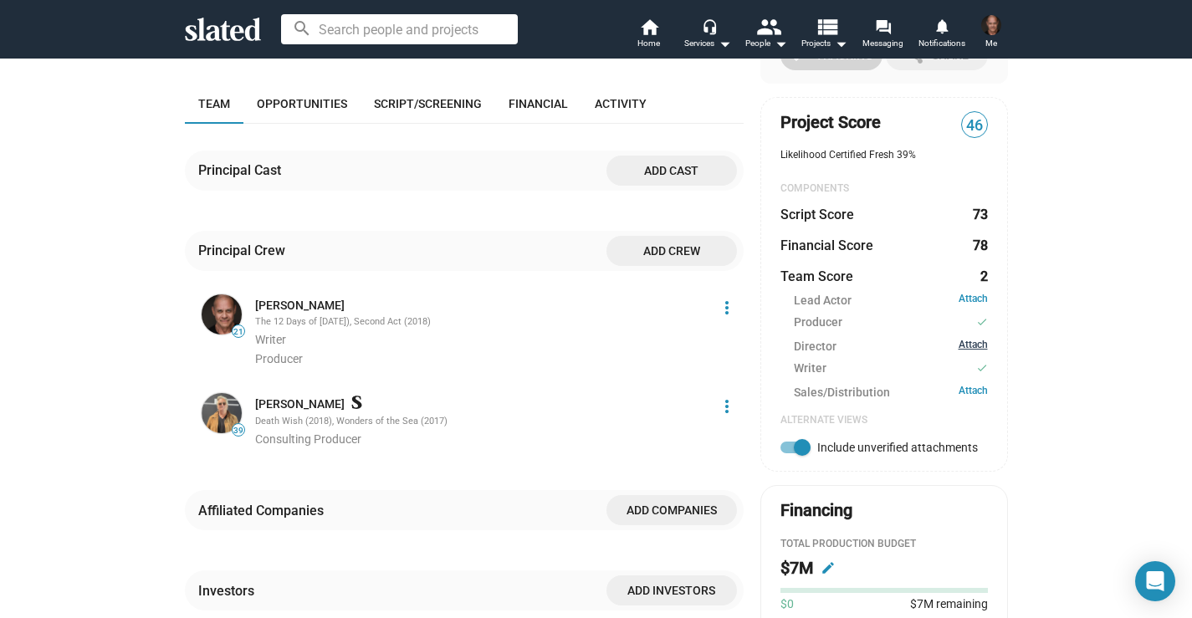
click at [971, 345] on link "Attach" at bounding box center [973, 347] width 29 height 16
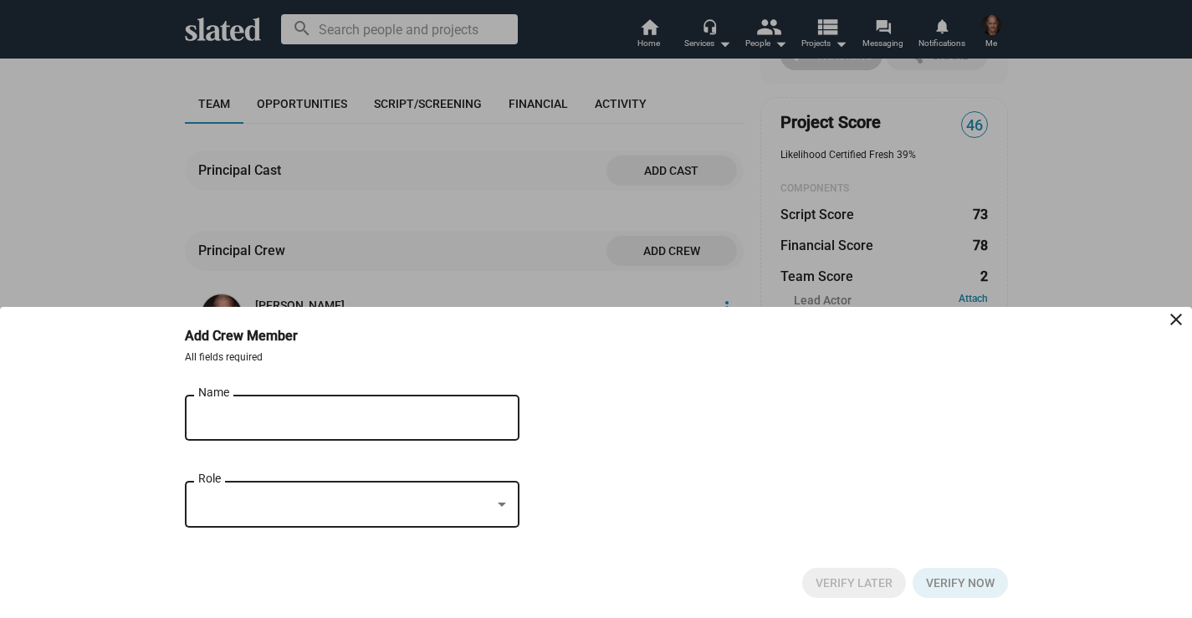
click at [238, 418] on input "Name" at bounding box center [340, 418] width 284 height 15
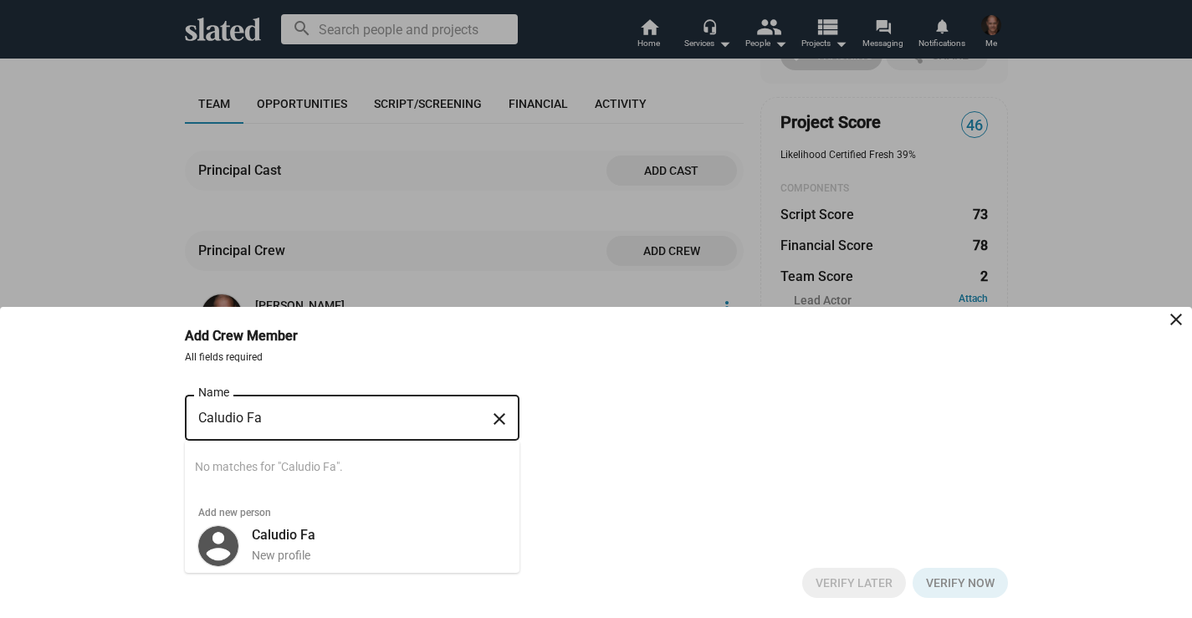
click at [238, 418] on input "Caludio Fa" at bounding box center [340, 418] width 284 height 15
click at [268, 418] on input "Caludio Fa" at bounding box center [340, 418] width 284 height 15
click at [259, 417] on input "[PERSON_NAME]" at bounding box center [340, 418] width 284 height 15
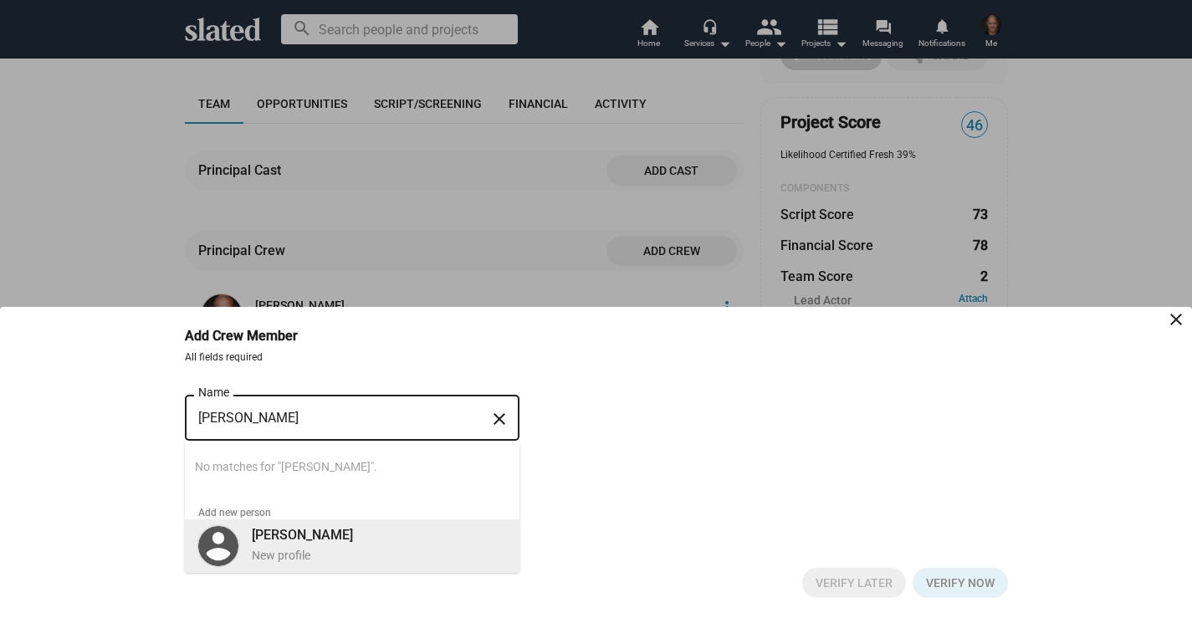
type input "[PERSON_NAME]"
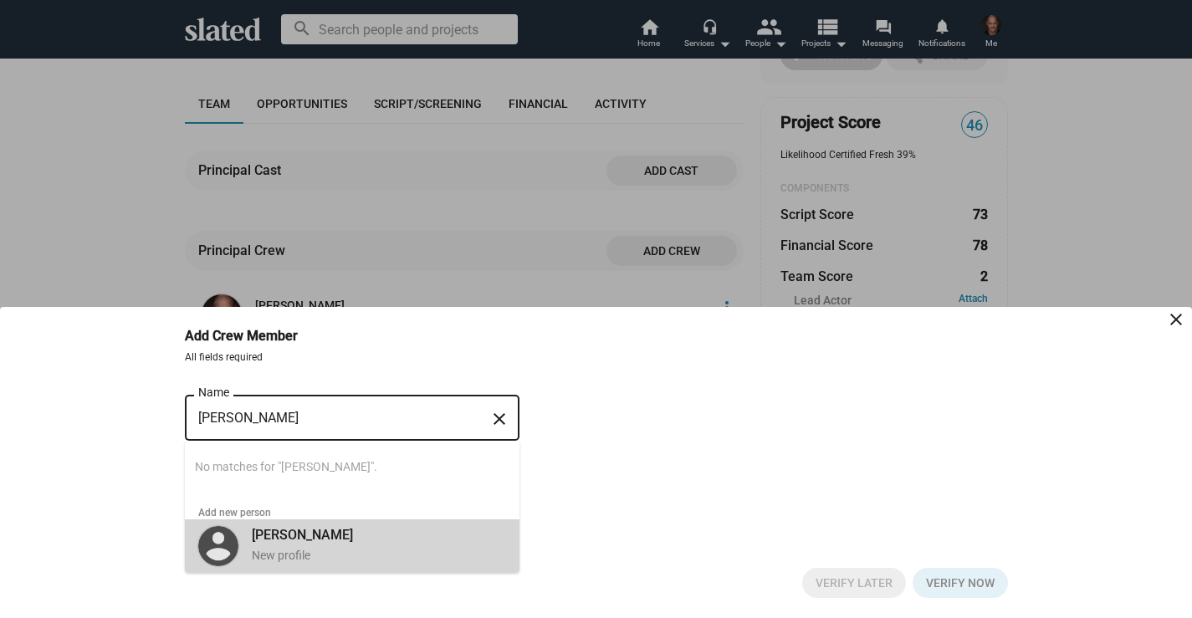
click at [336, 537] on div "[PERSON_NAME] New profile" at bounding box center [374, 545] width 264 height 44
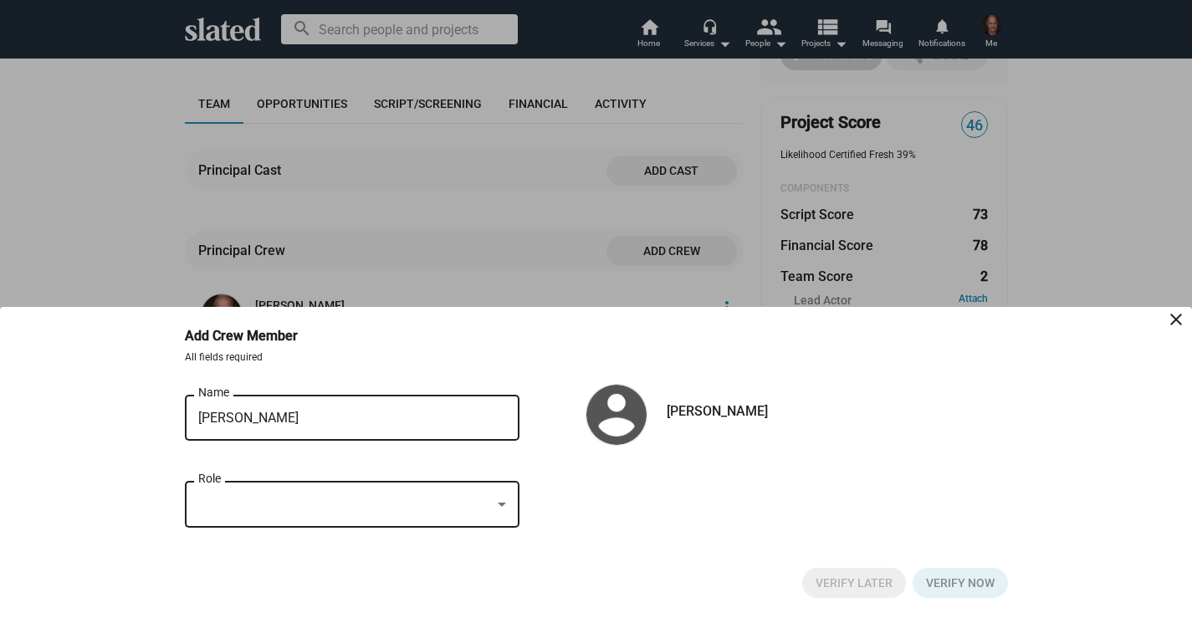
click at [500, 506] on div at bounding box center [502, 505] width 8 height 4
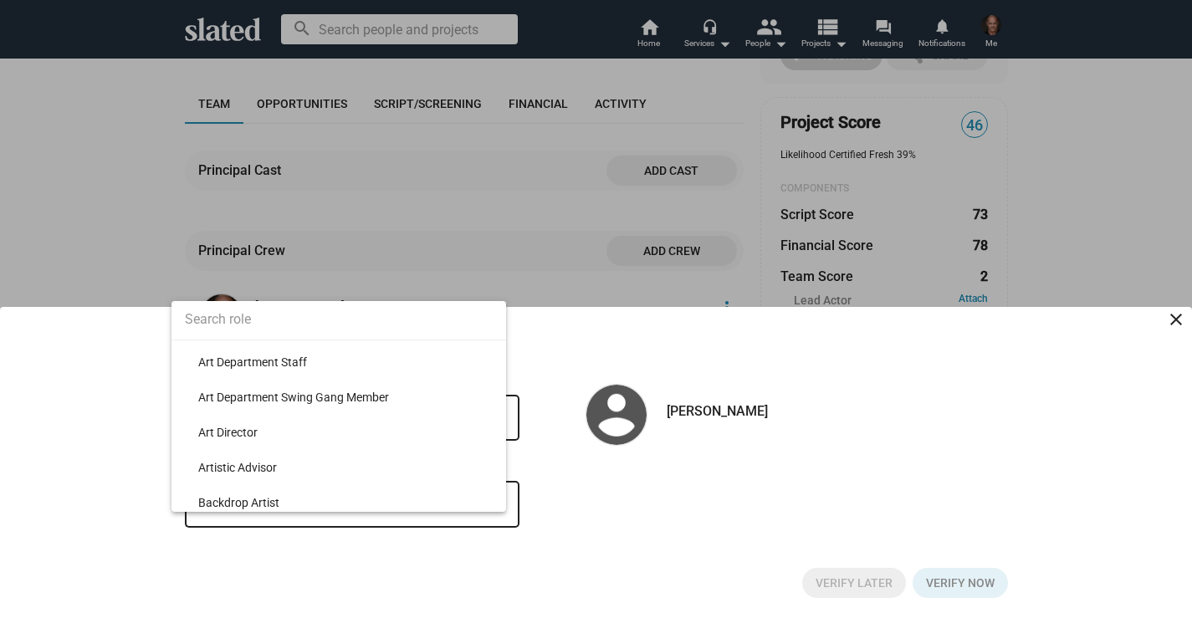
scroll to position [0, 0]
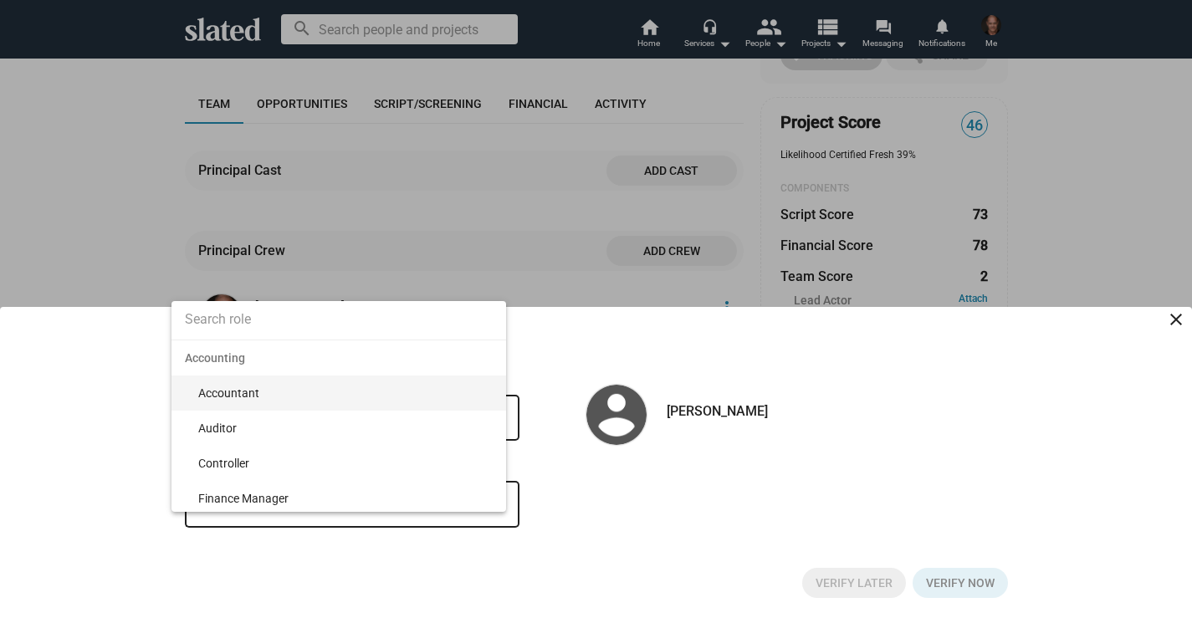
click at [582, 546] on div at bounding box center [596, 309] width 1192 height 618
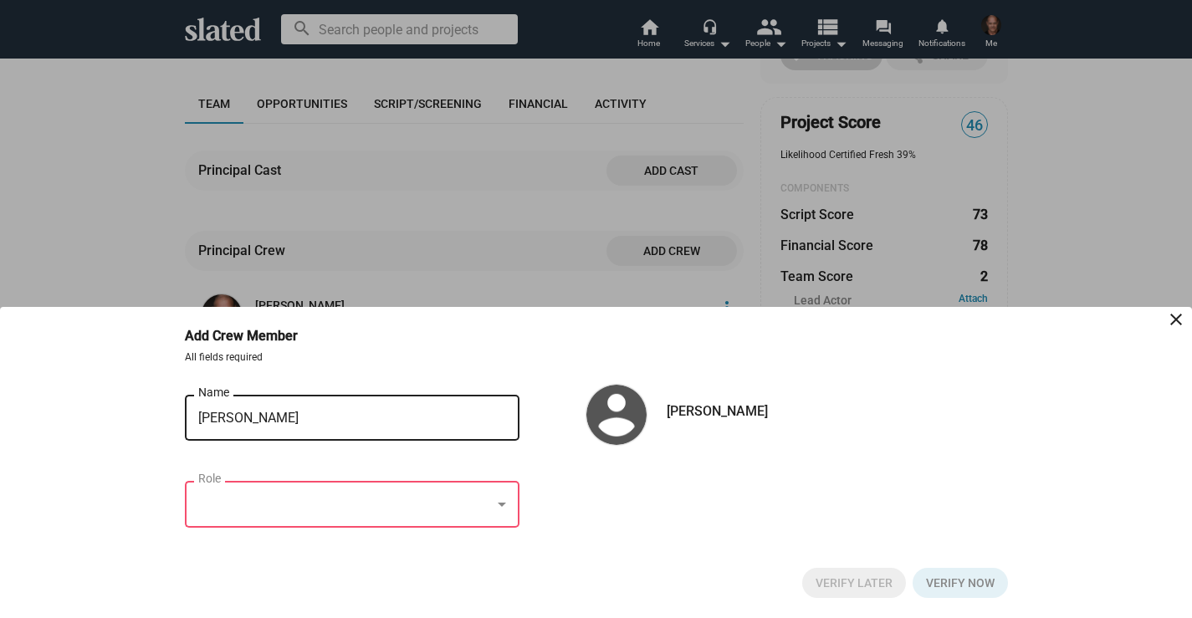
click at [211, 489] on div "Role" at bounding box center [352, 502] width 308 height 49
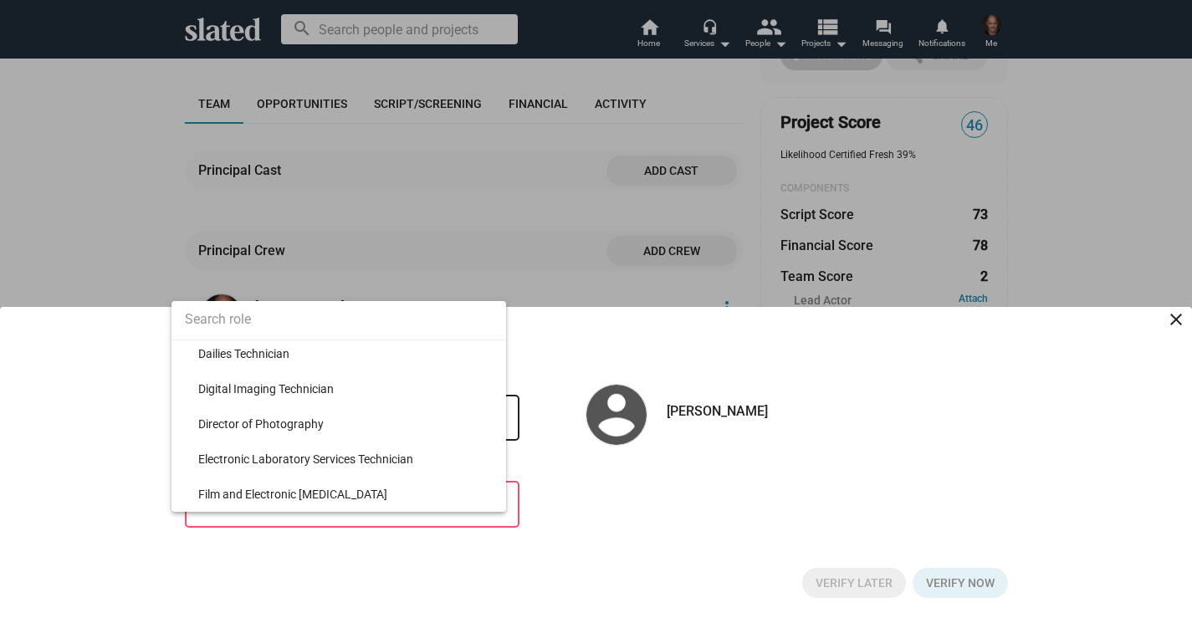
scroll to position [1969, 0]
click at [566, 510] on div at bounding box center [596, 309] width 1192 height 618
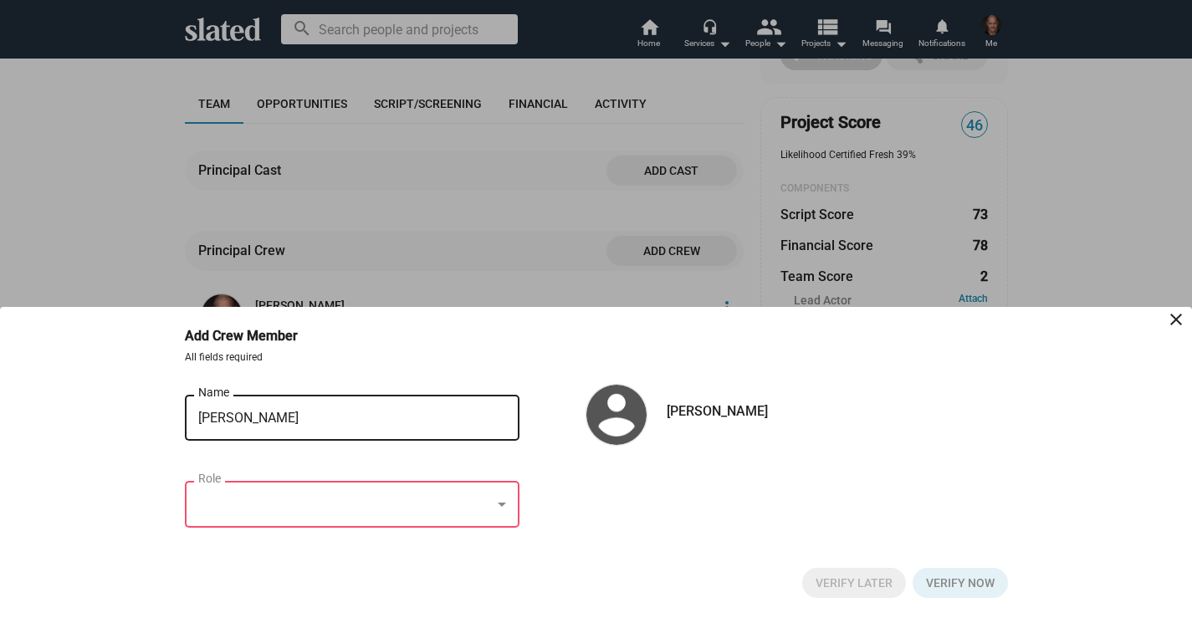
click at [505, 500] on div at bounding box center [501, 505] width 15 height 13
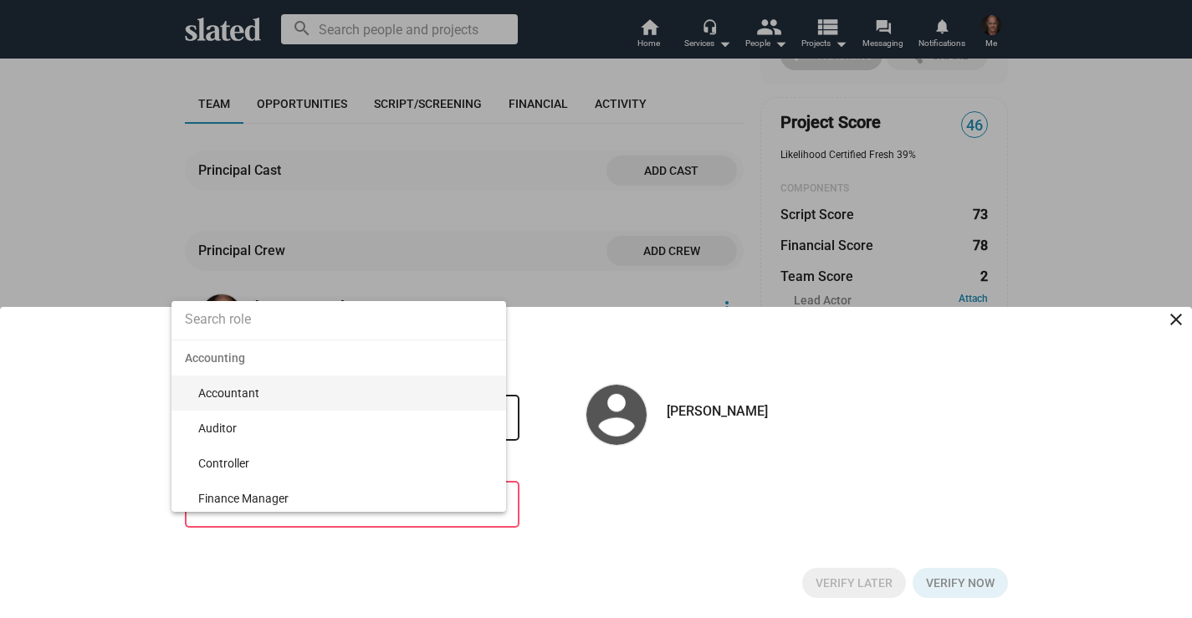
click at [234, 327] on input at bounding box center [339, 320] width 335 height 42
type input "dire"
click at [204, 395] on span "Director" at bounding box center [345, 393] width 295 height 35
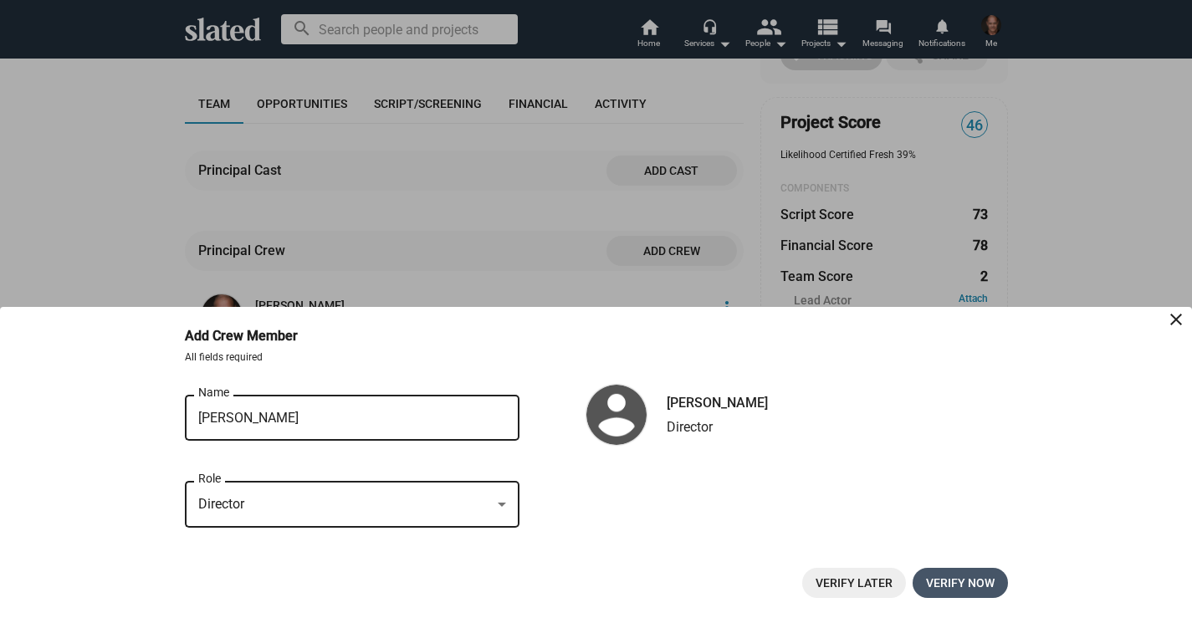
click at [959, 582] on span "Verify now" at bounding box center [960, 583] width 69 height 30
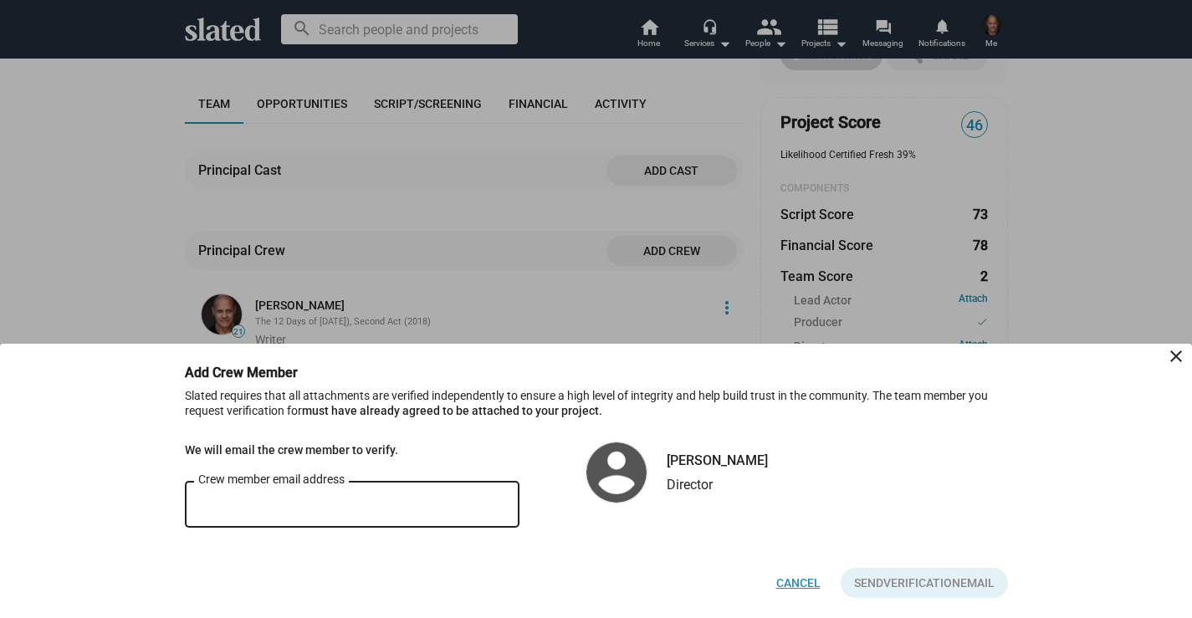
click at [794, 588] on span "Cancel" at bounding box center [798, 583] width 44 height 30
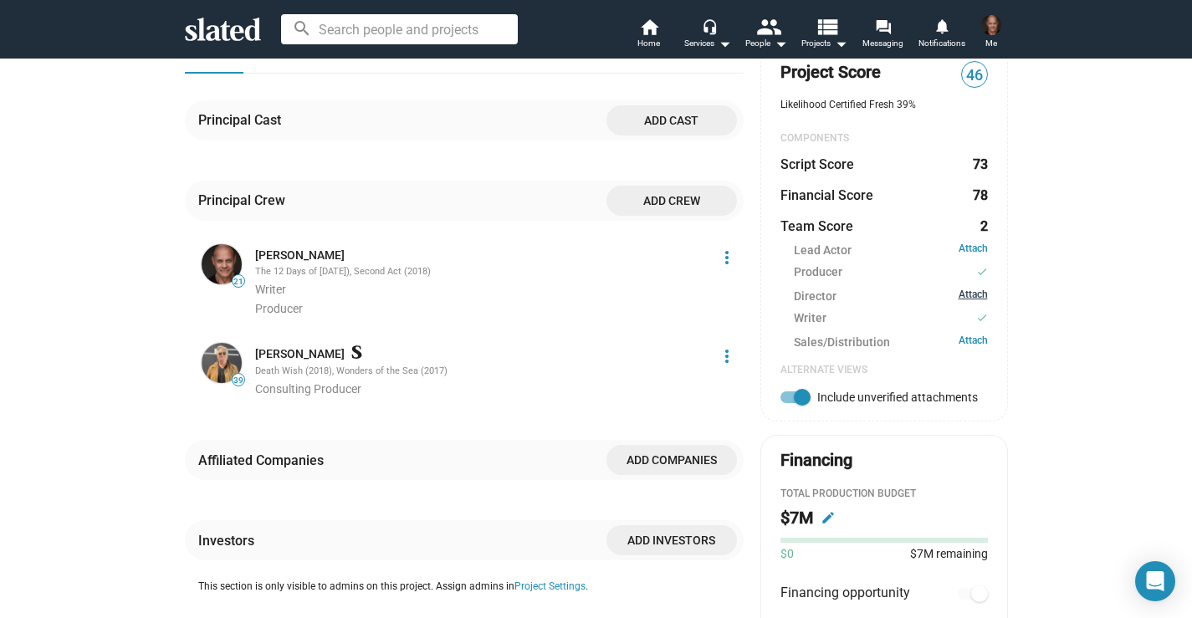
scroll to position [397, 0]
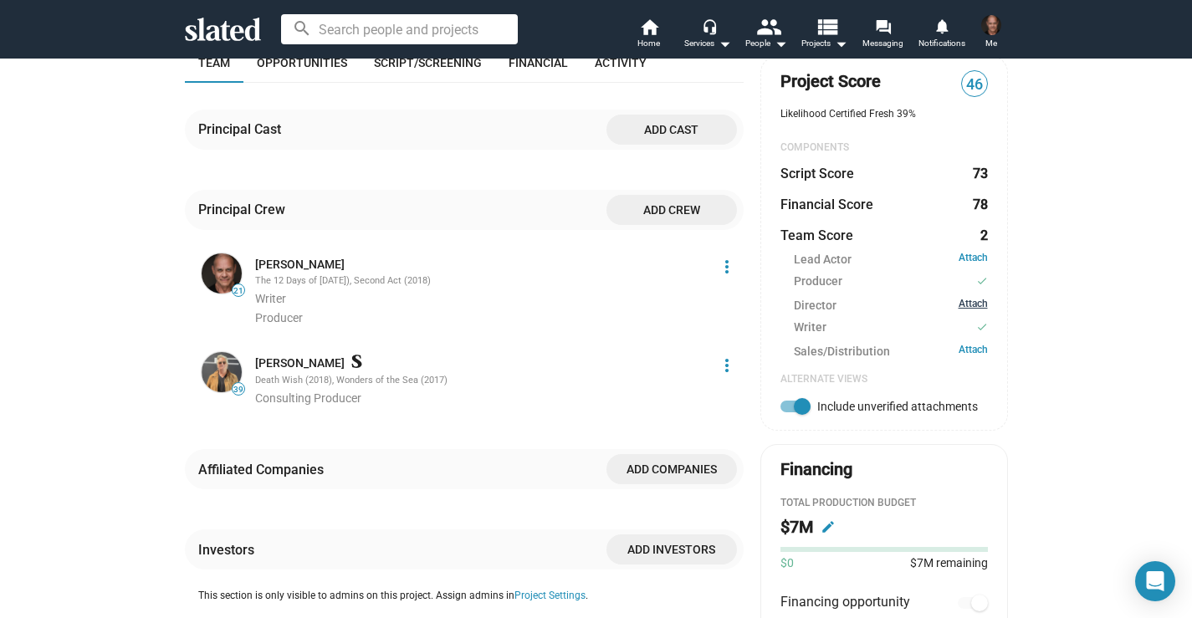
click at [972, 307] on link "Attach" at bounding box center [973, 306] width 29 height 16
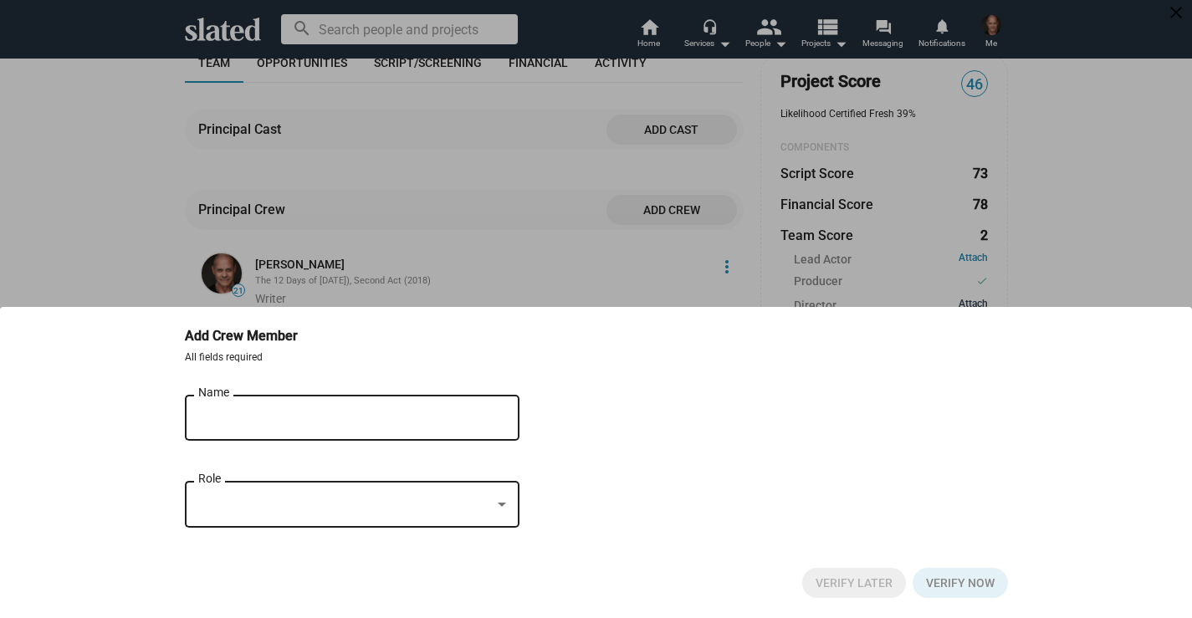
scroll to position [356, 0]
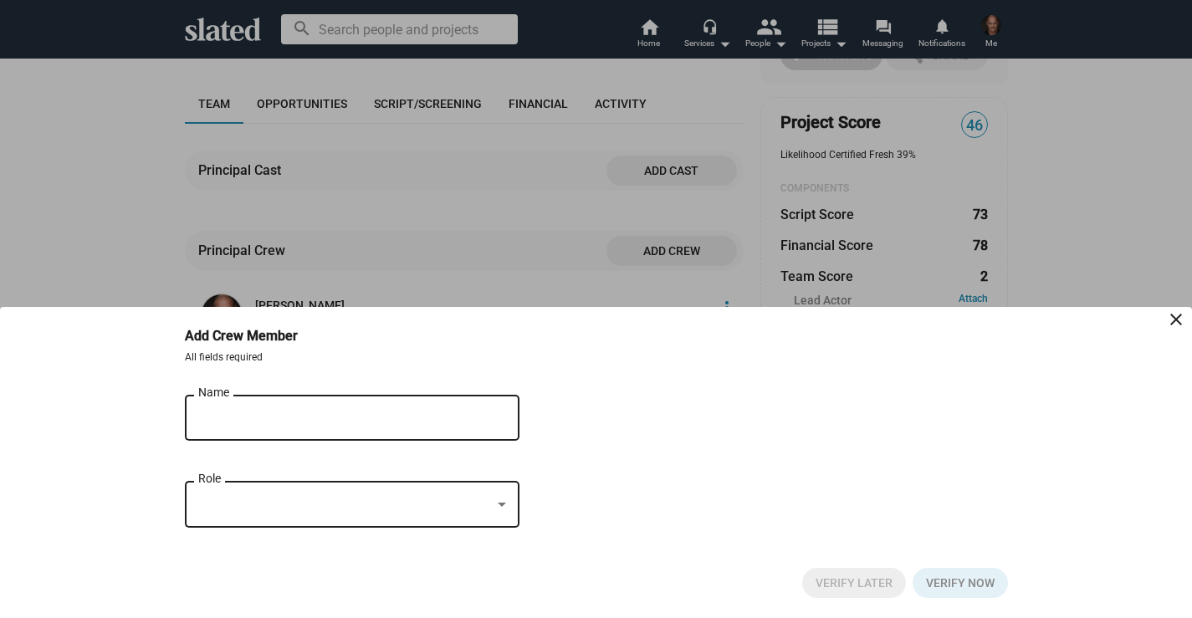
click at [271, 425] on div "Name" at bounding box center [340, 416] width 284 height 49
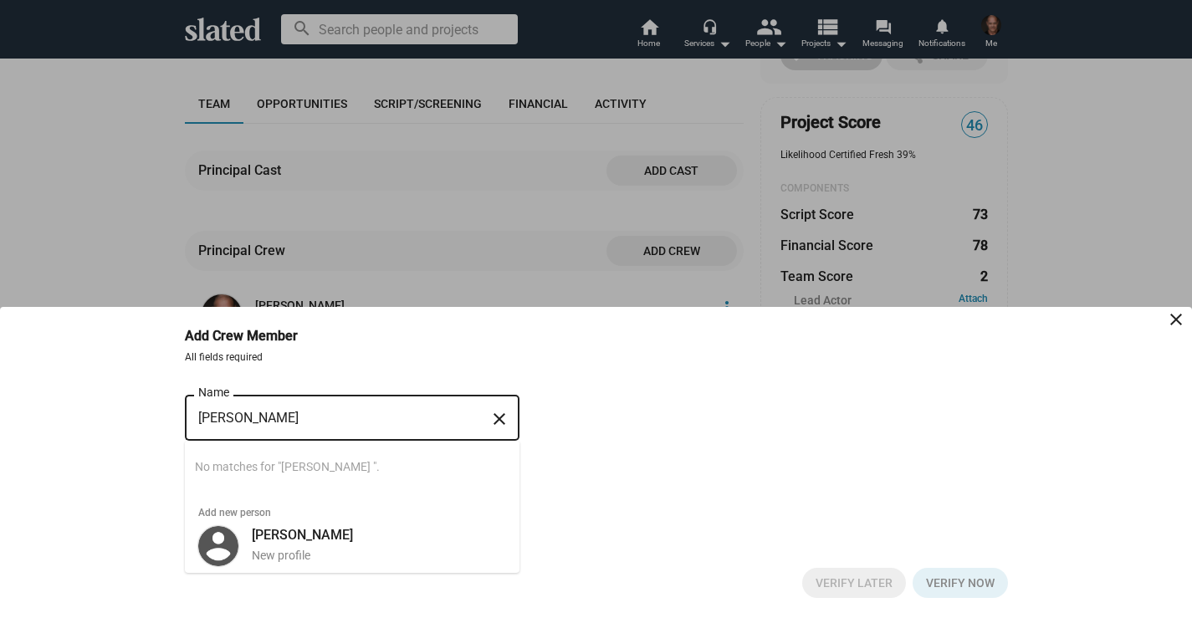
click at [432, 491] on span "No matches for "[PERSON_NAME] "." at bounding box center [350, 467] width 311 height 52
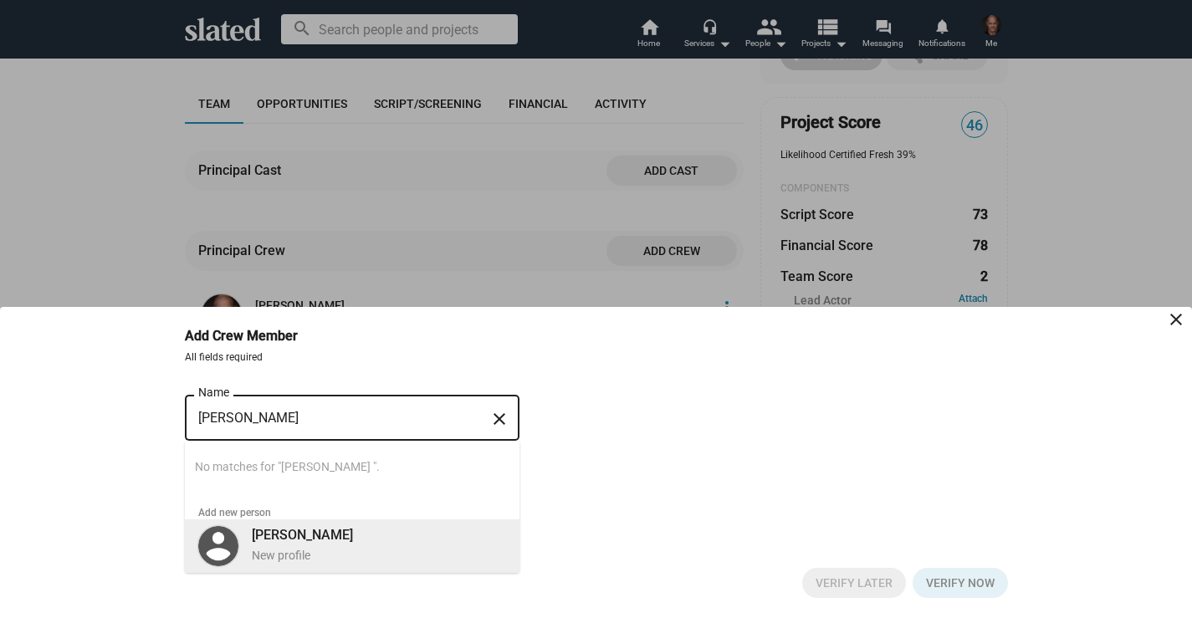
click at [274, 540] on b "[PERSON_NAME]" at bounding box center [302, 535] width 101 height 16
type input "[PERSON_NAME]"
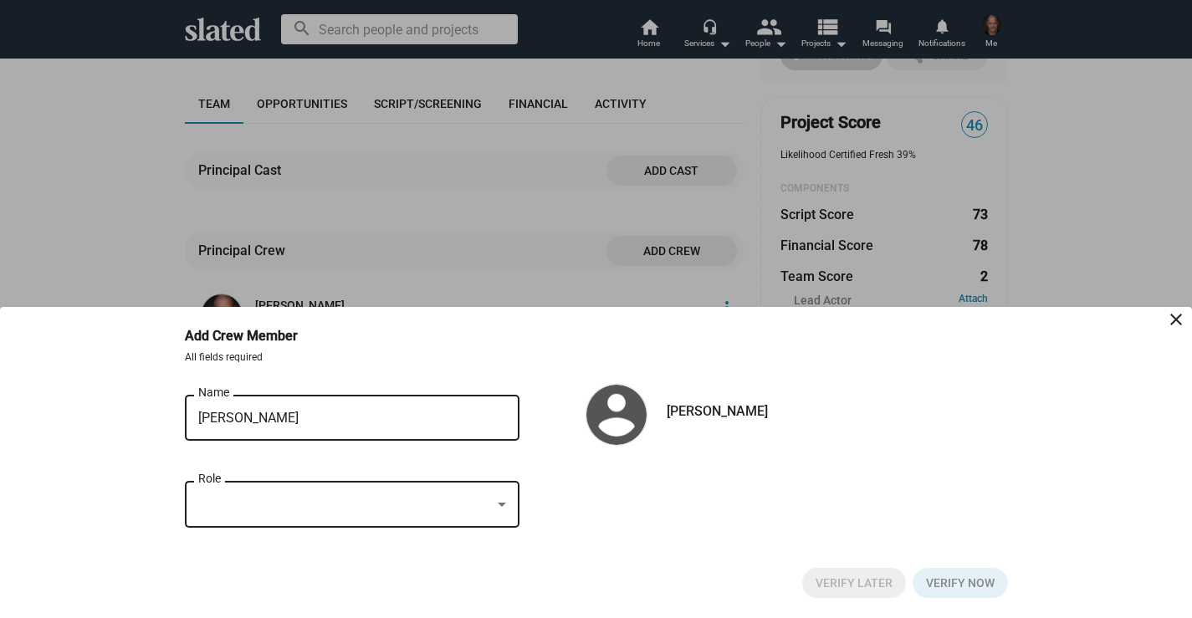
click at [238, 511] on div at bounding box center [344, 505] width 293 height 18
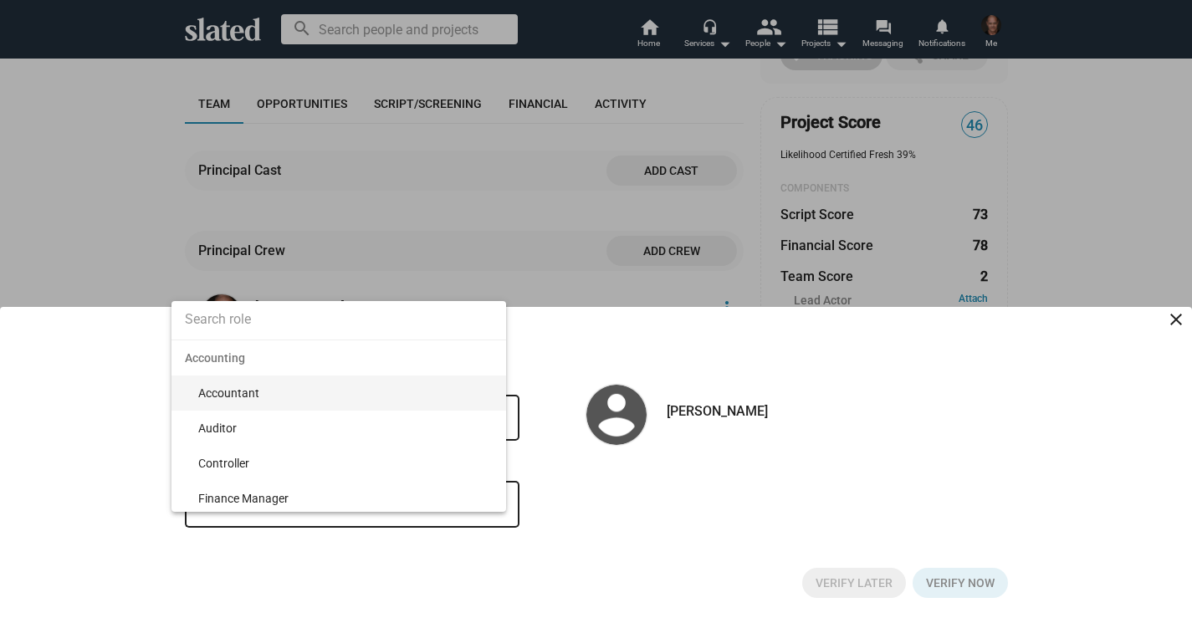
click at [218, 322] on input at bounding box center [339, 320] width 335 height 42
type input "director"
click at [211, 397] on span "Director" at bounding box center [345, 393] width 295 height 35
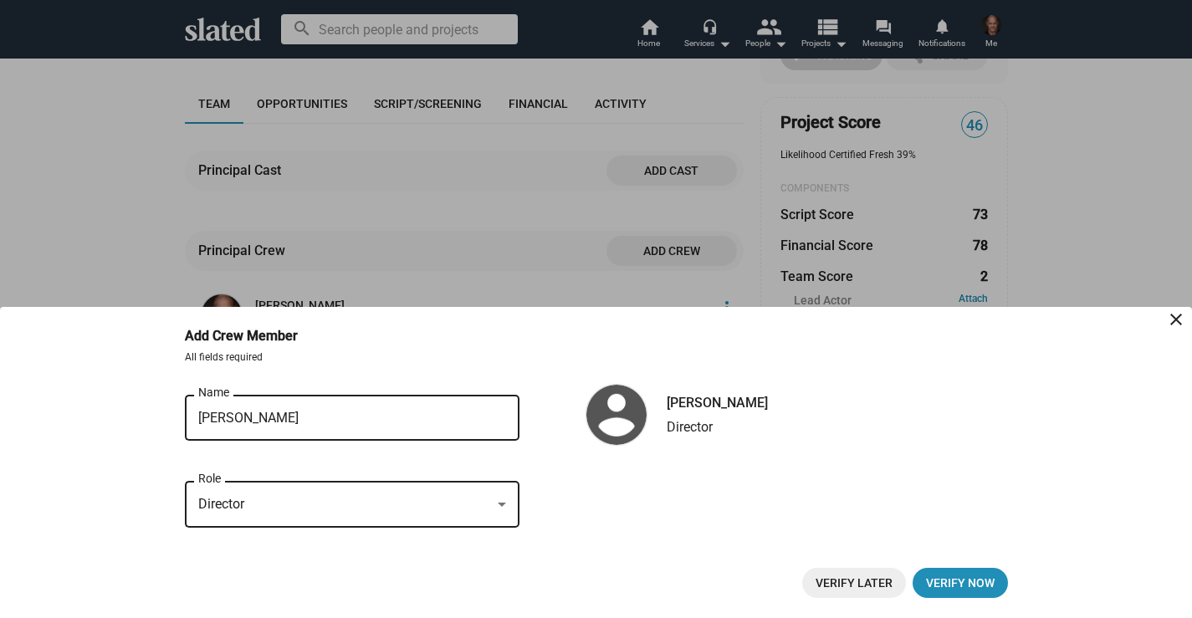
click at [859, 587] on span "Verify Later" at bounding box center [854, 583] width 77 height 30
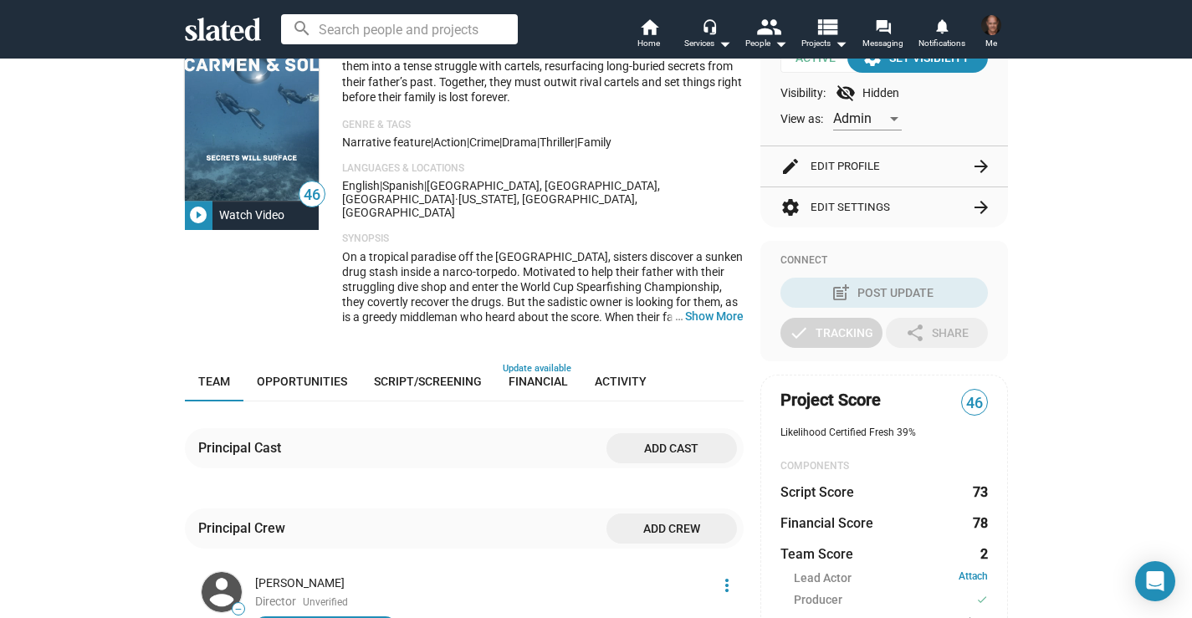
scroll to position [0, 0]
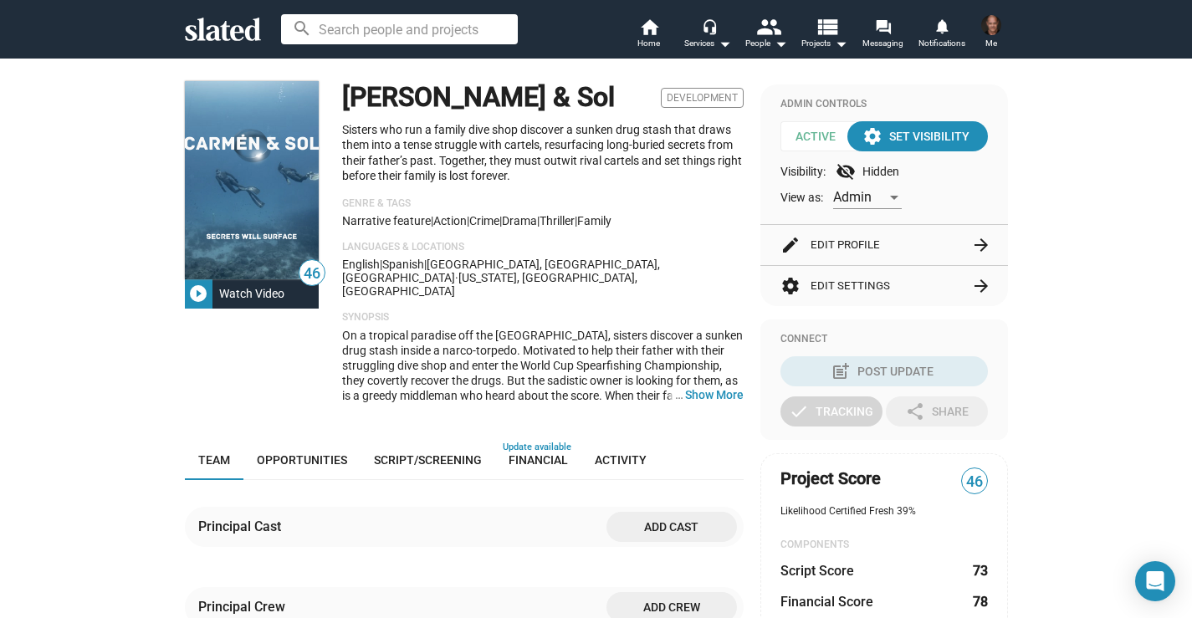
click at [238, 290] on div "Watch Video" at bounding box center [252, 294] width 79 height 30
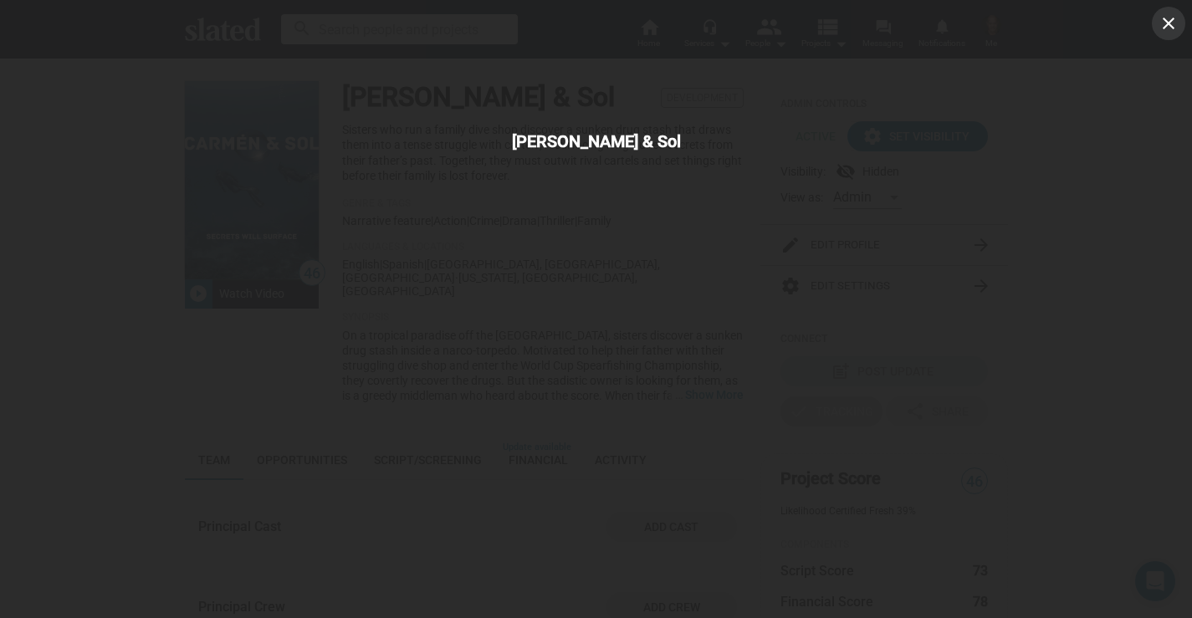
click at [1171, 25] on mat-icon "close" at bounding box center [1169, 23] width 20 height 20
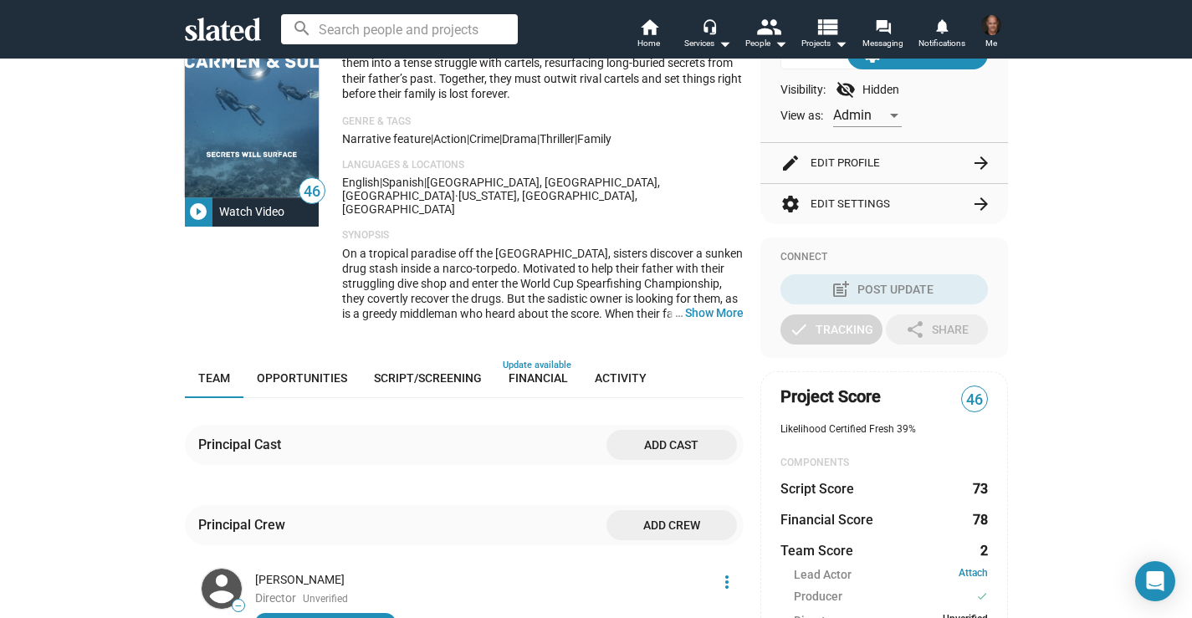
scroll to position [91, 0]
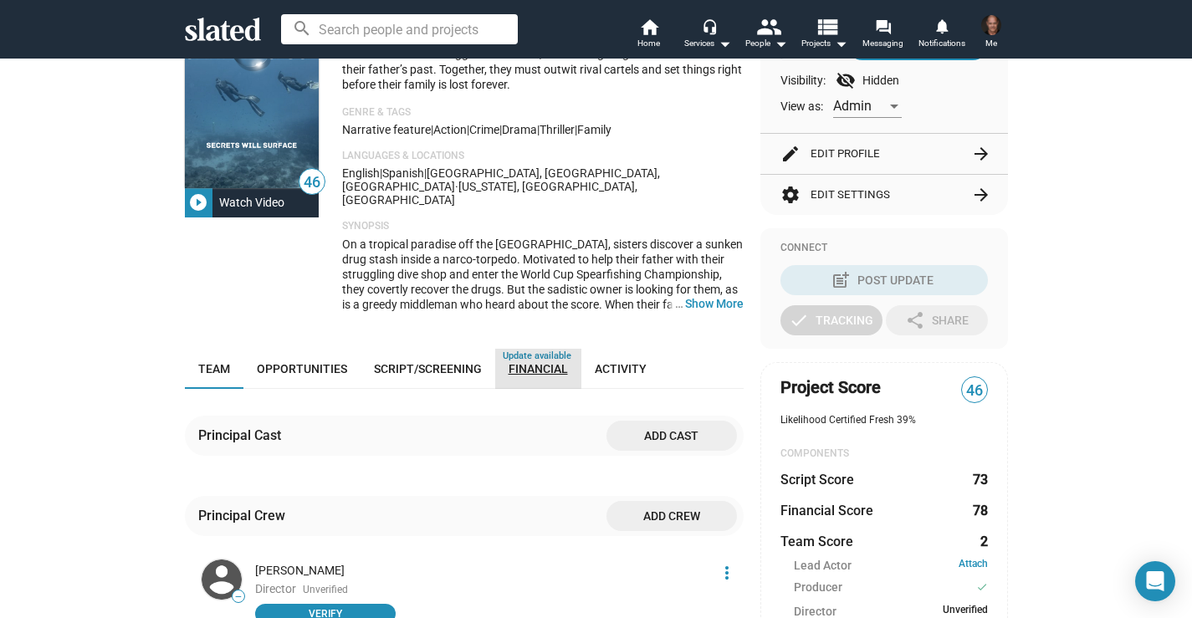
click at [526, 362] on span "Financial" at bounding box center [538, 368] width 59 height 13
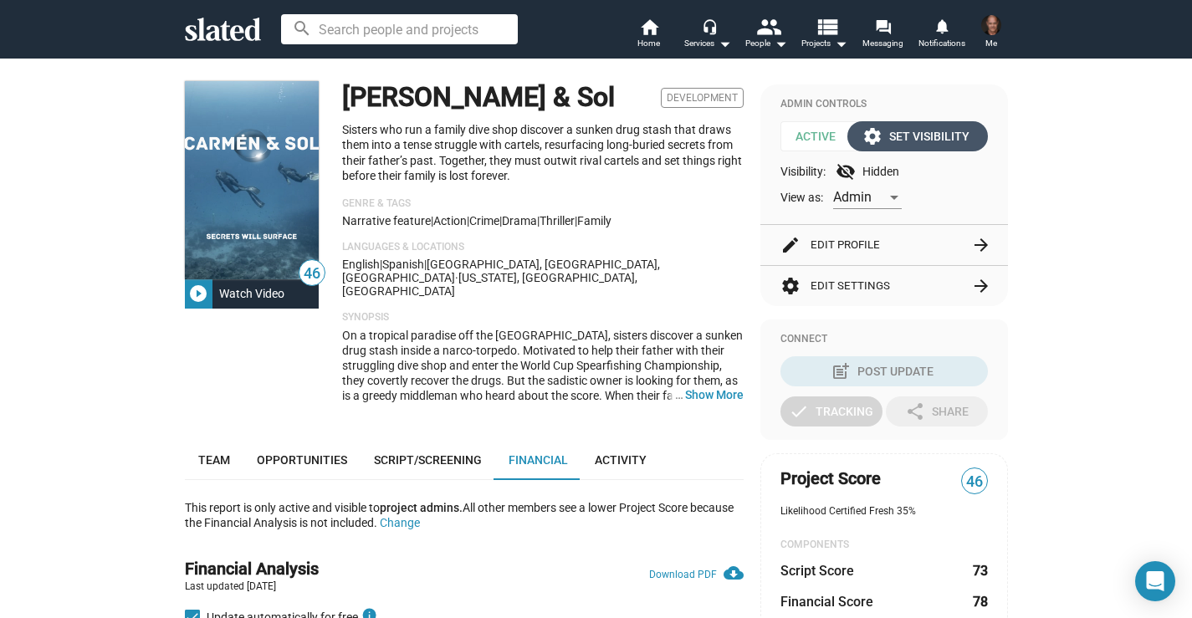
click at [907, 136] on div "settings Set Visibility" at bounding box center [918, 136] width 104 height 30
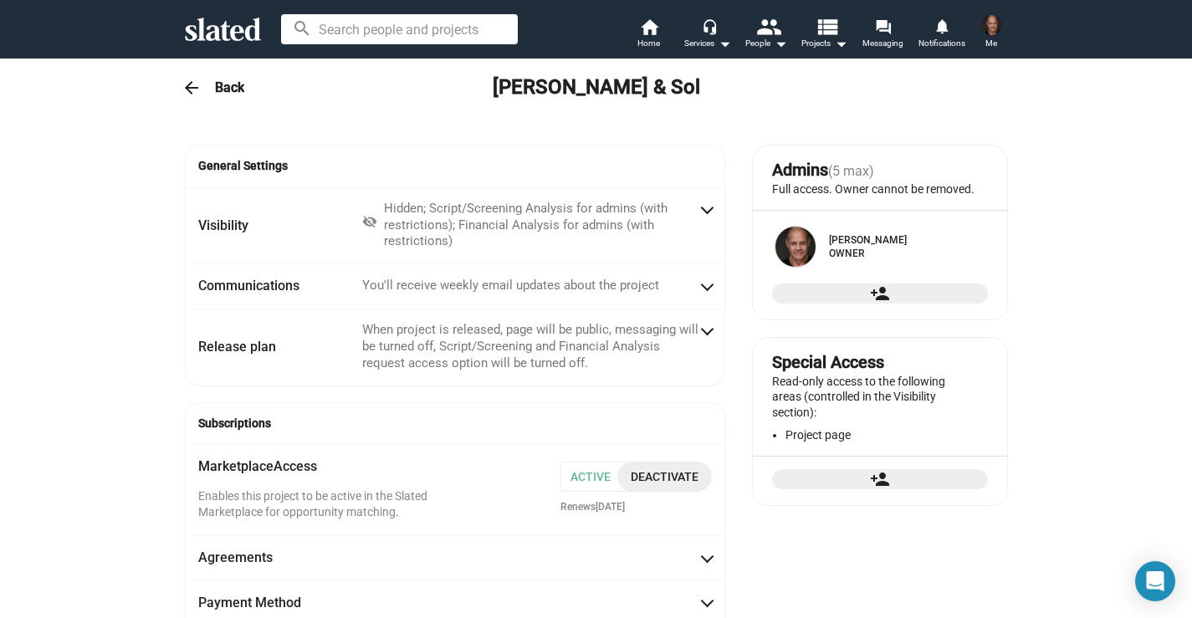
click at [996, 30] on img at bounding box center [991, 25] width 20 height 20
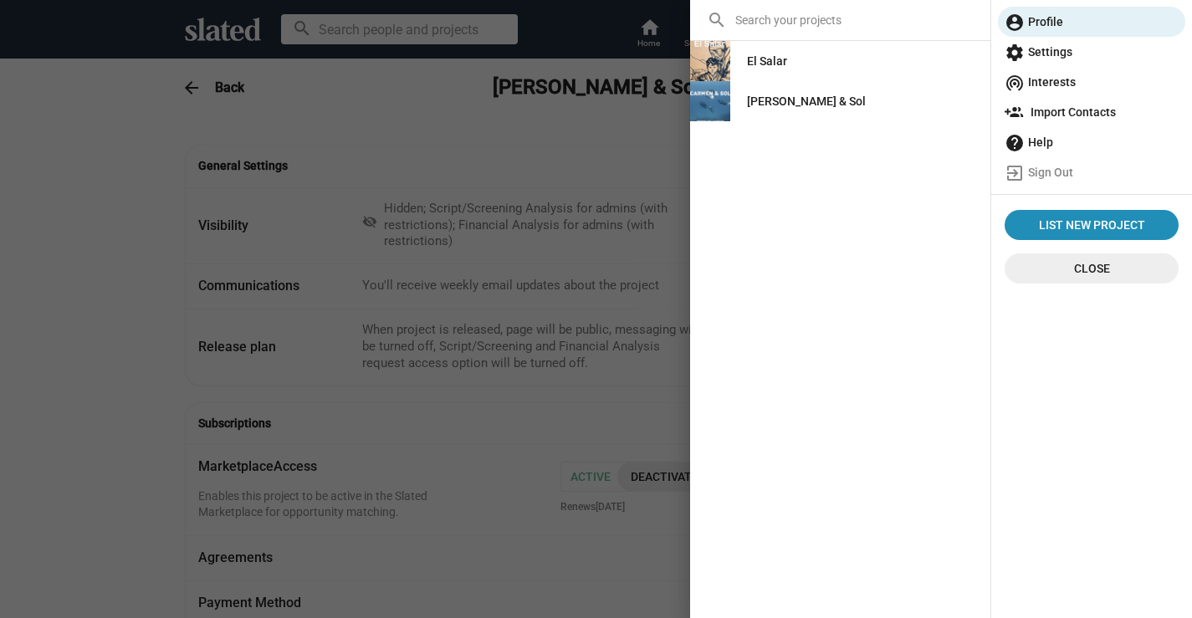
click at [777, 59] on div "El Salar" at bounding box center [767, 61] width 40 height 30
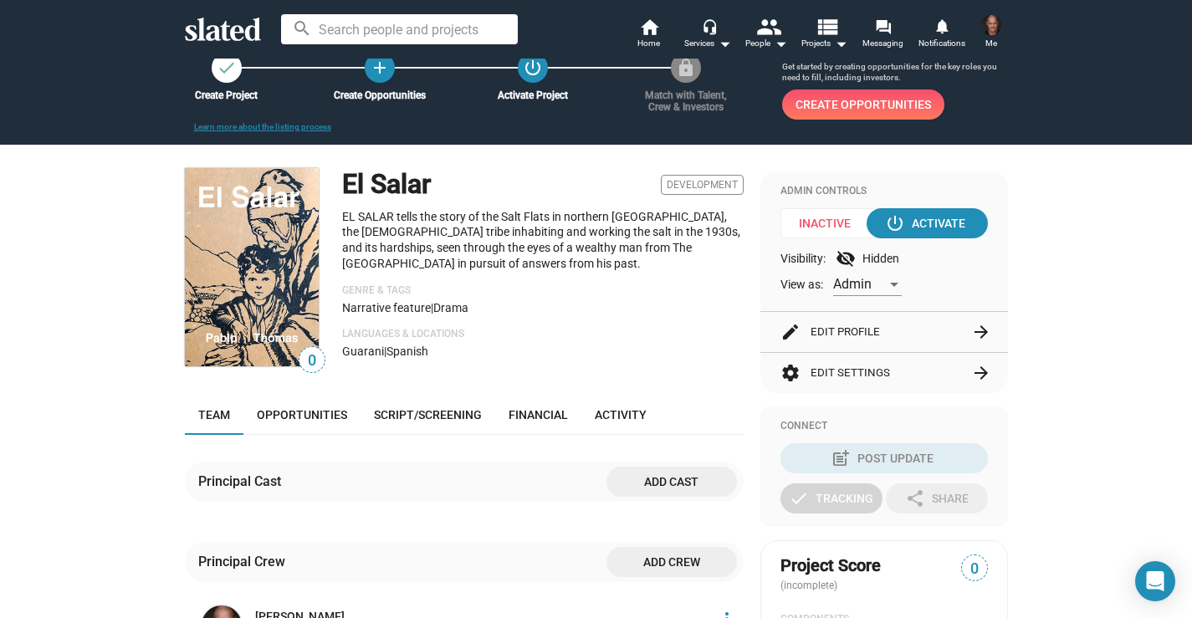
scroll to position [49, 0]
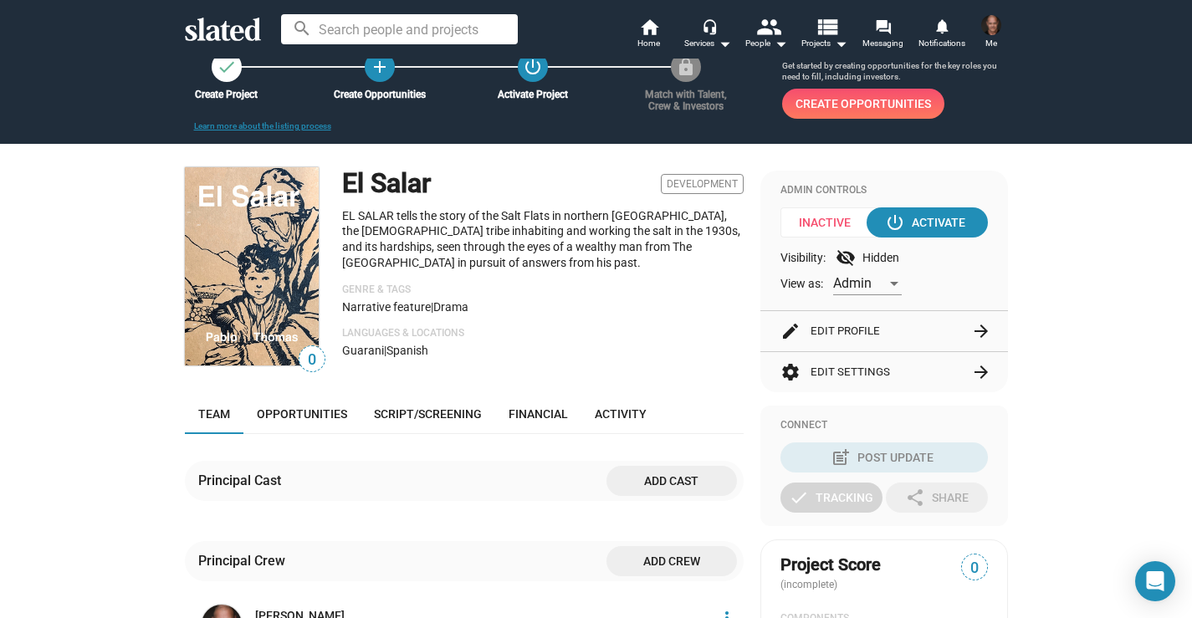
click at [848, 330] on button "edit Edit Profile arrow_forward" at bounding box center [884, 331] width 207 height 40
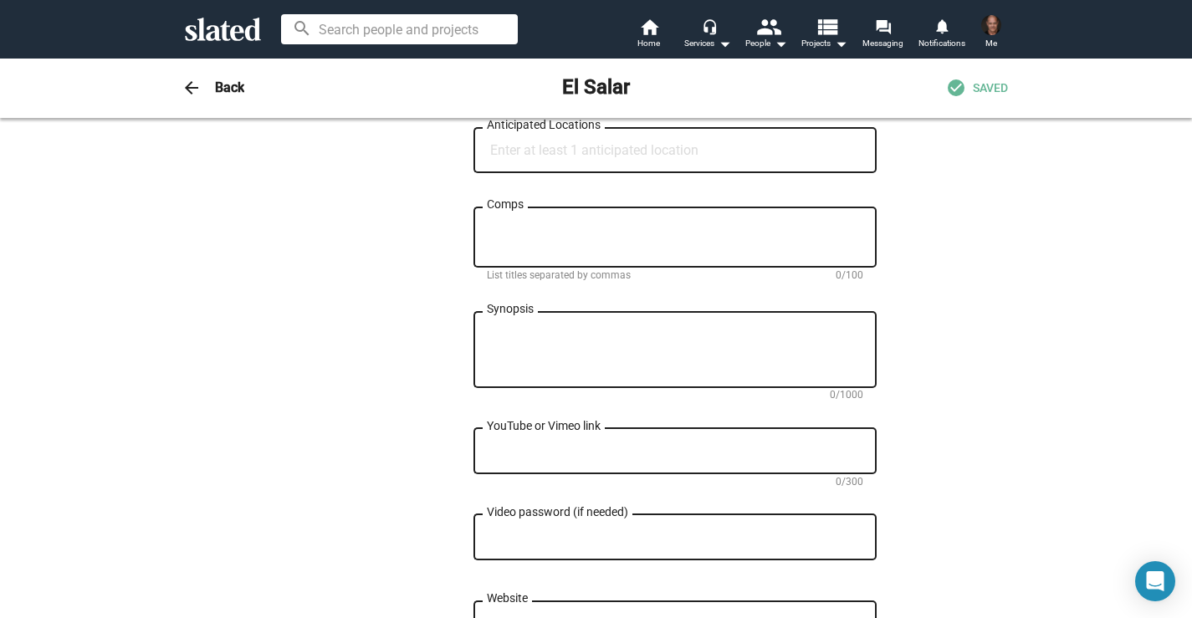
scroll to position [788, 0]
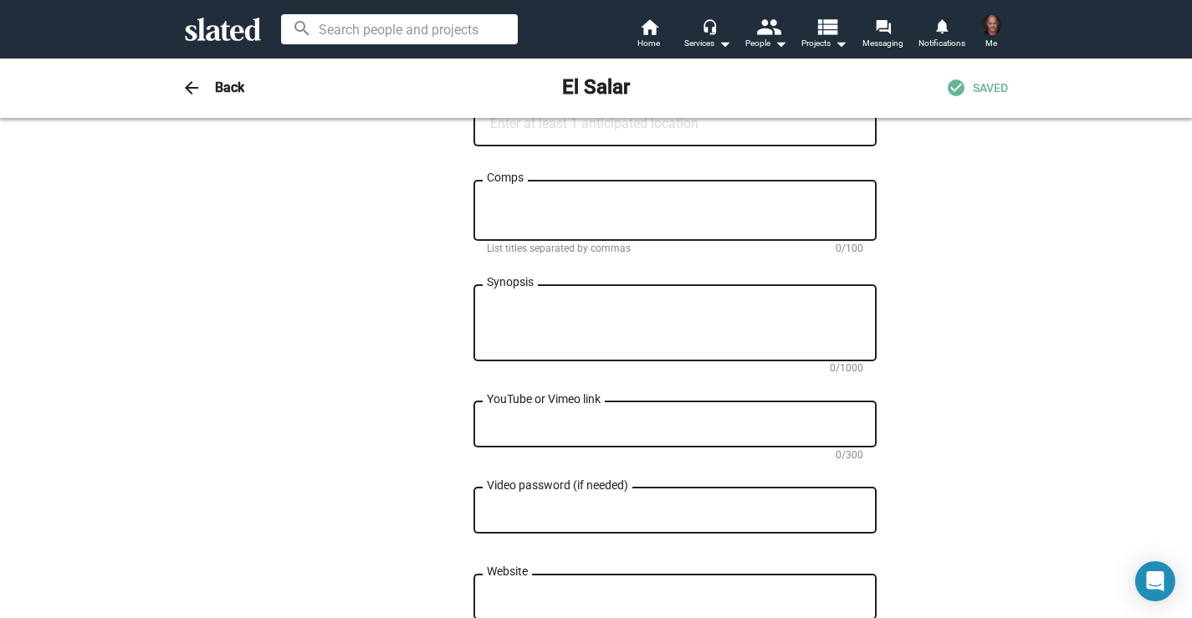
click at [493, 430] on textarea "YouTube or Vimeo link" at bounding box center [675, 425] width 377 height 15
paste textarea "[URL][DOMAIN_NAME]"
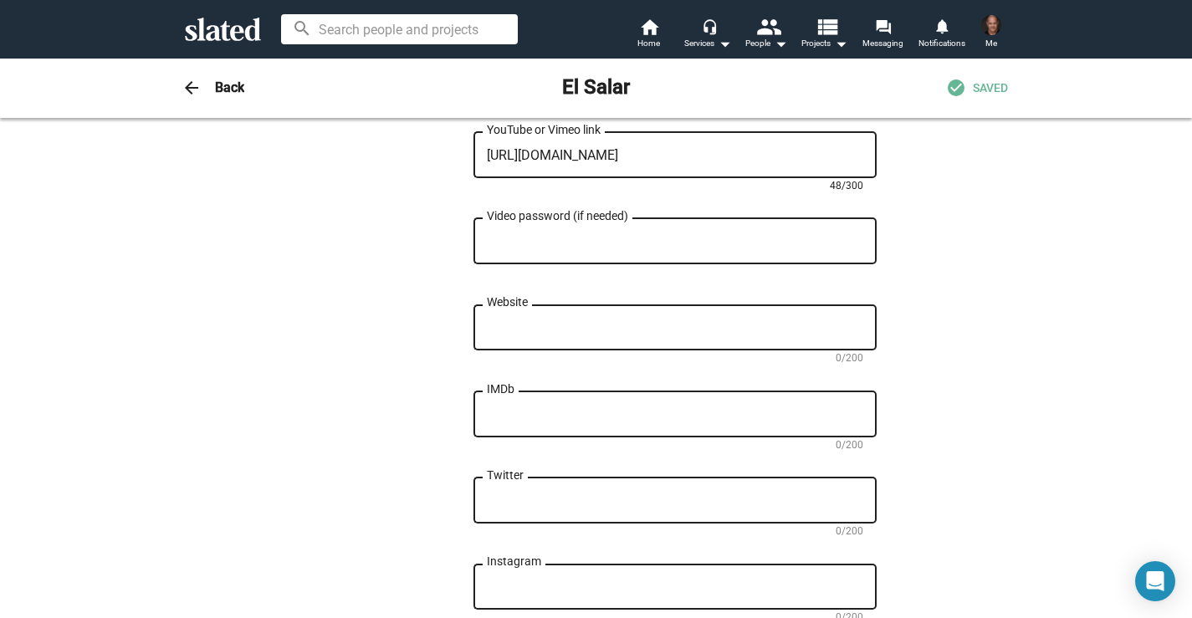
scroll to position [1059, 0]
type textarea "[URL][DOMAIN_NAME]"
click at [492, 429] on div "IMDb" at bounding box center [675, 411] width 377 height 49
paste textarea "[URL][DOMAIN_NAME]"
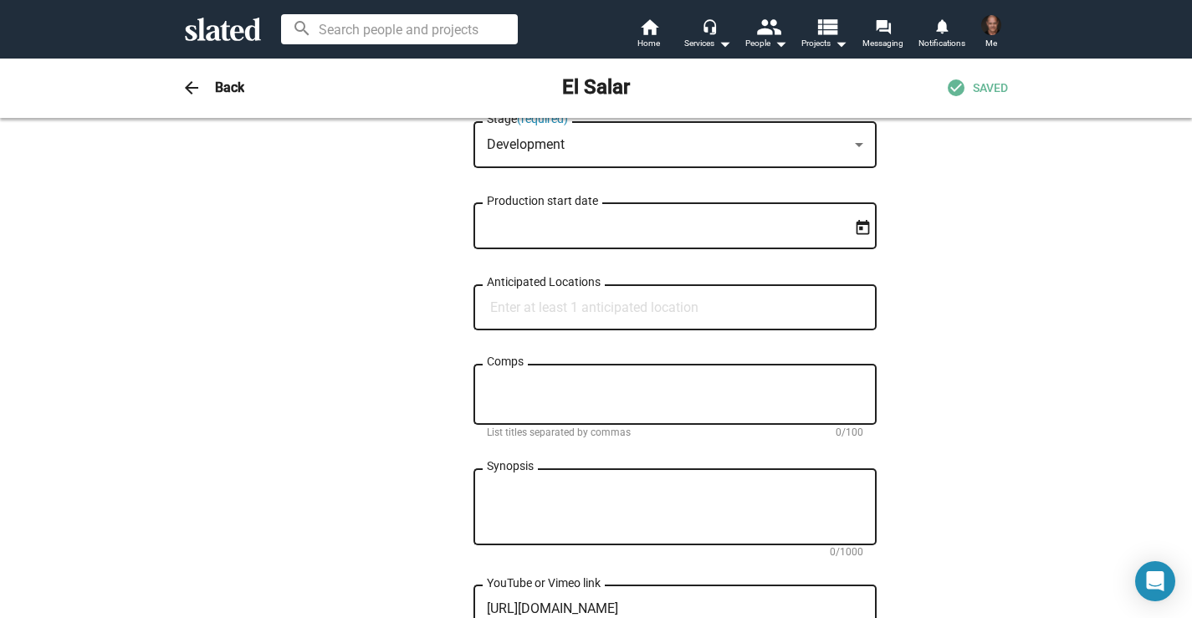
scroll to position [599, 0]
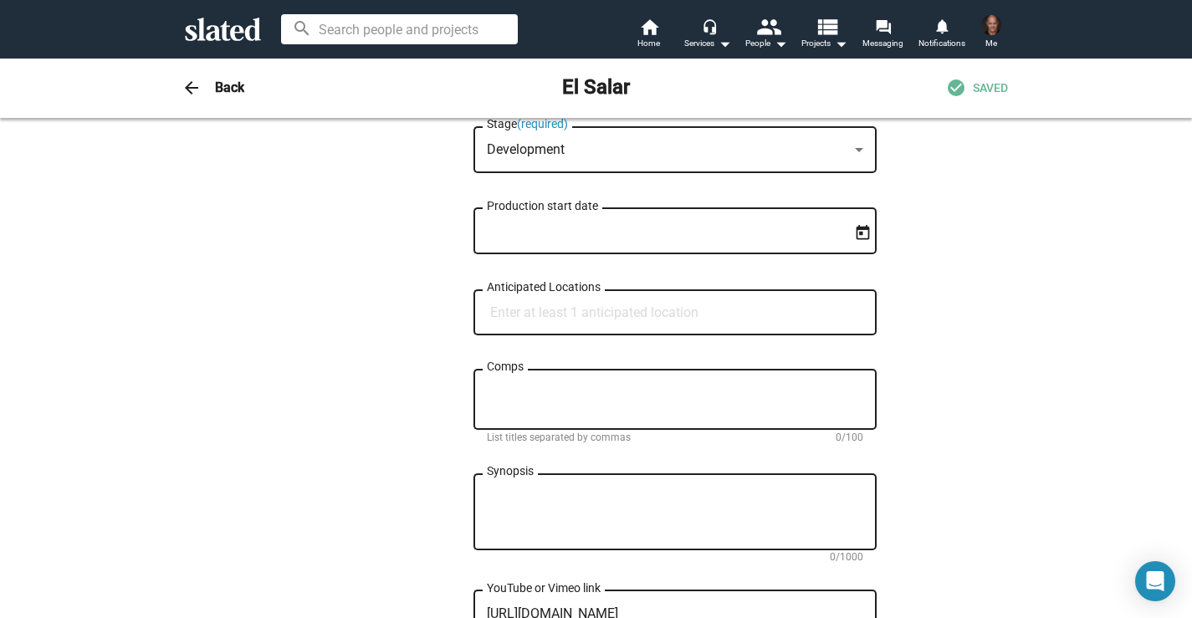
type textarea "[URL][DOMAIN_NAME]"
click at [495, 320] on input "Anticipated Locations" at bounding box center [678, 312] width 377 height 15
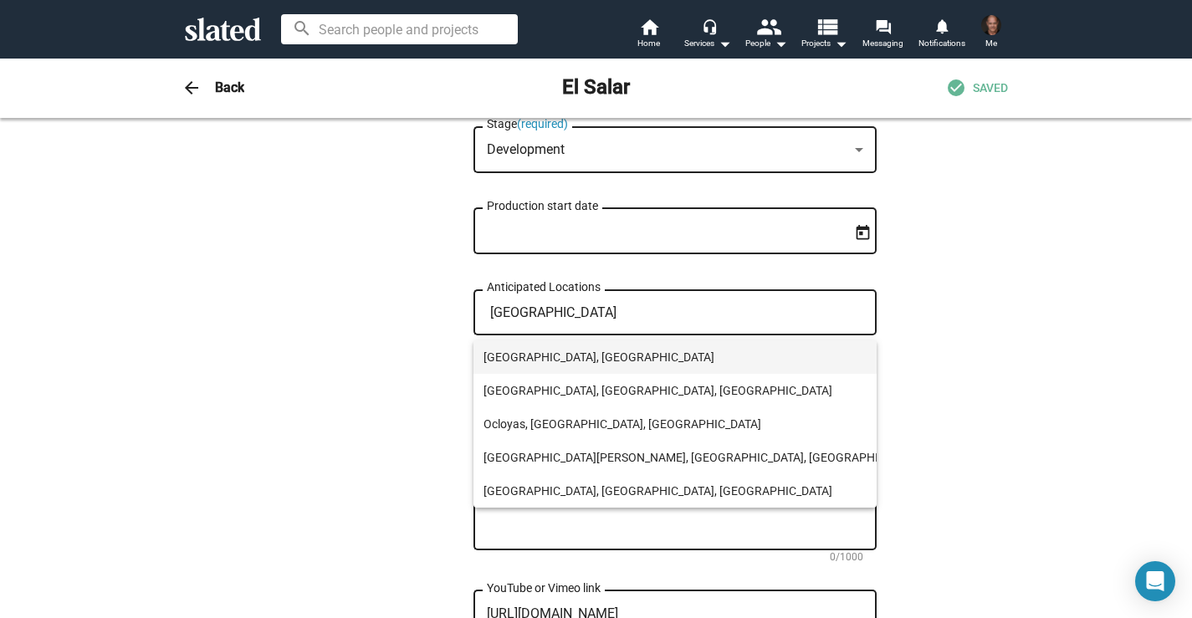
type input "[GEOGRAPHIC_DATA]"
click at [509, 352] on span "[GEOGRAPHIC_DATA], [GEOGRAPHIC_DATA]" at bounding box center [703, 357] width 438 height 33
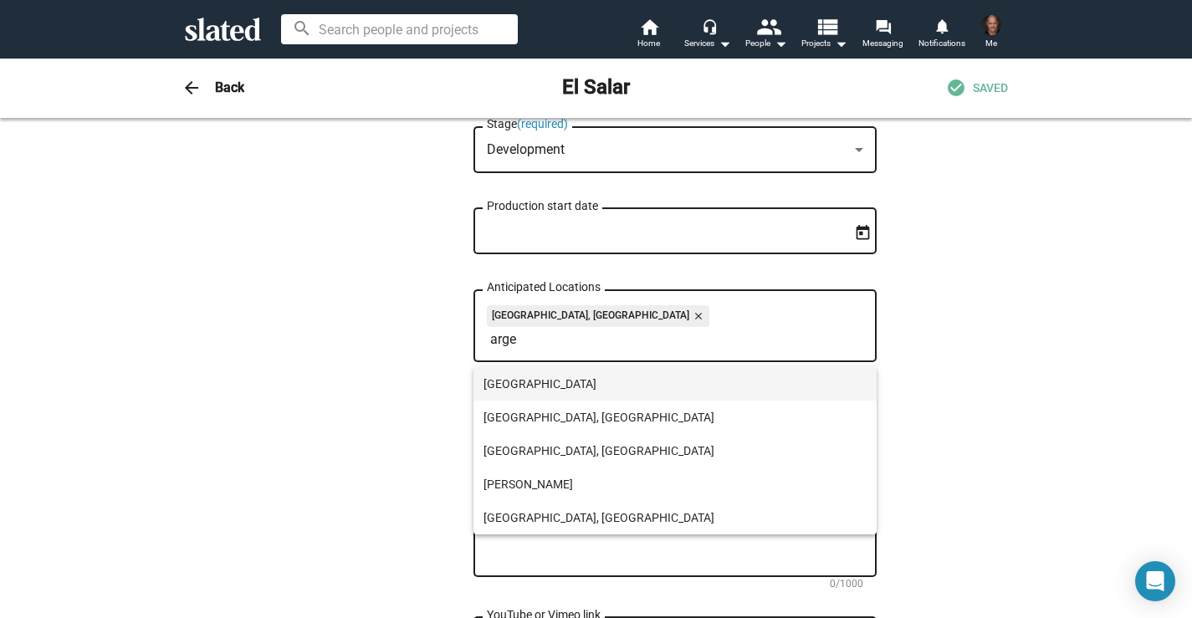
type input "arge"
click at [516, 387] on span "[GEOGRAPHIC_DATA]" at bounding box center [675, 383] width 383 height 33
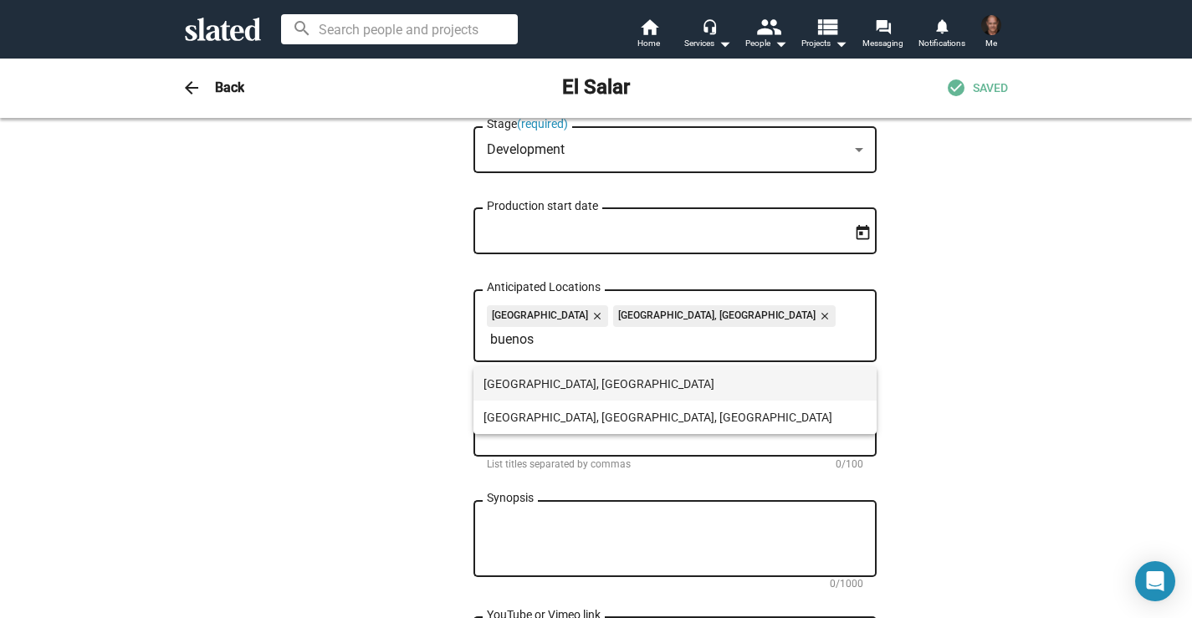
type input "buenos"
click at [510, 377] on span "[GEOGRAPHIC_DATA], [GEOGRAPHIC_DATA]" at bounding box center [675, 383] width 383 height 33
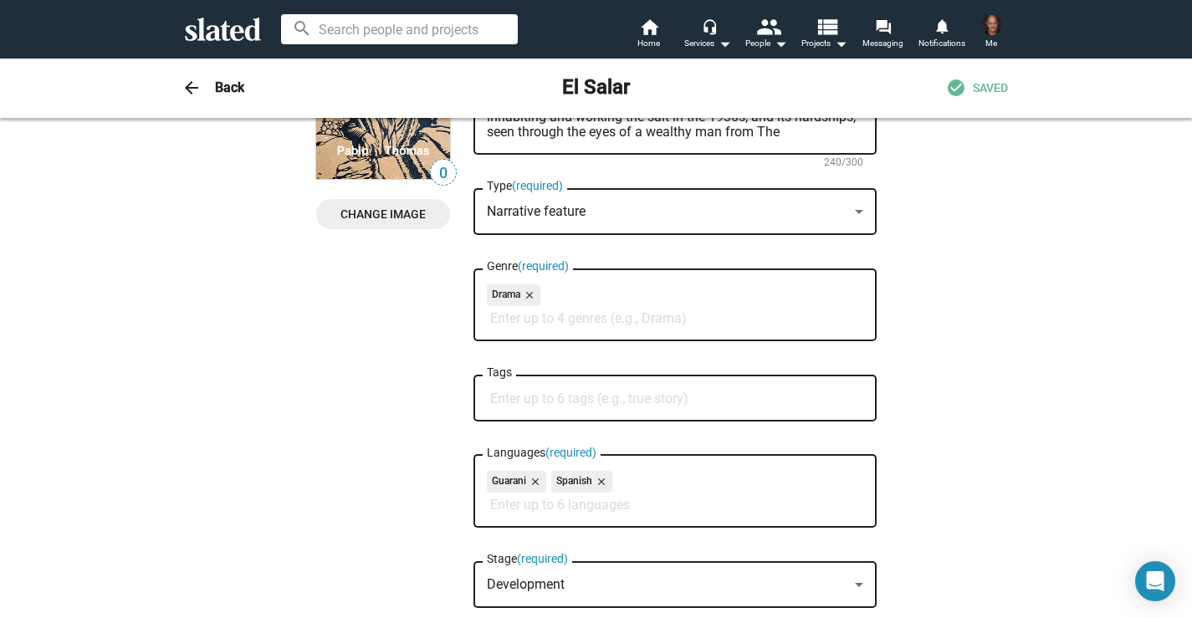
scroll to position [165, 0]
click at [505, 400] on input "Tags" at bounding box center [678, 398] width 377 height 15
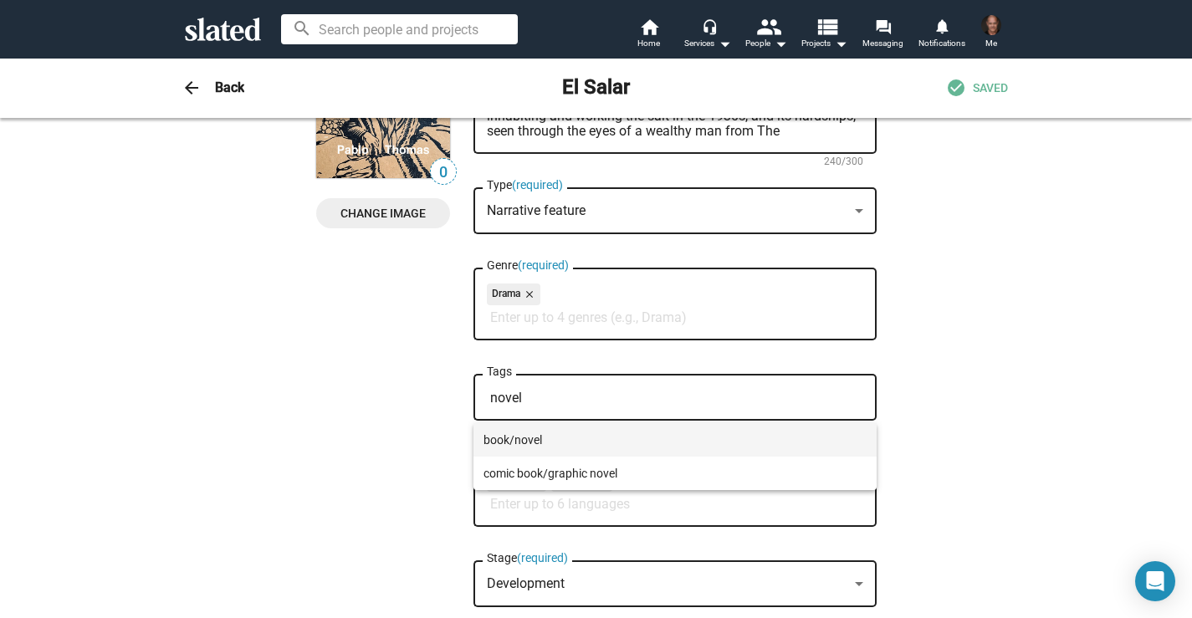
type input "novel"
click at [503, 435] on span "book/novel" at bounding box center [675, 439] width 383 height 33
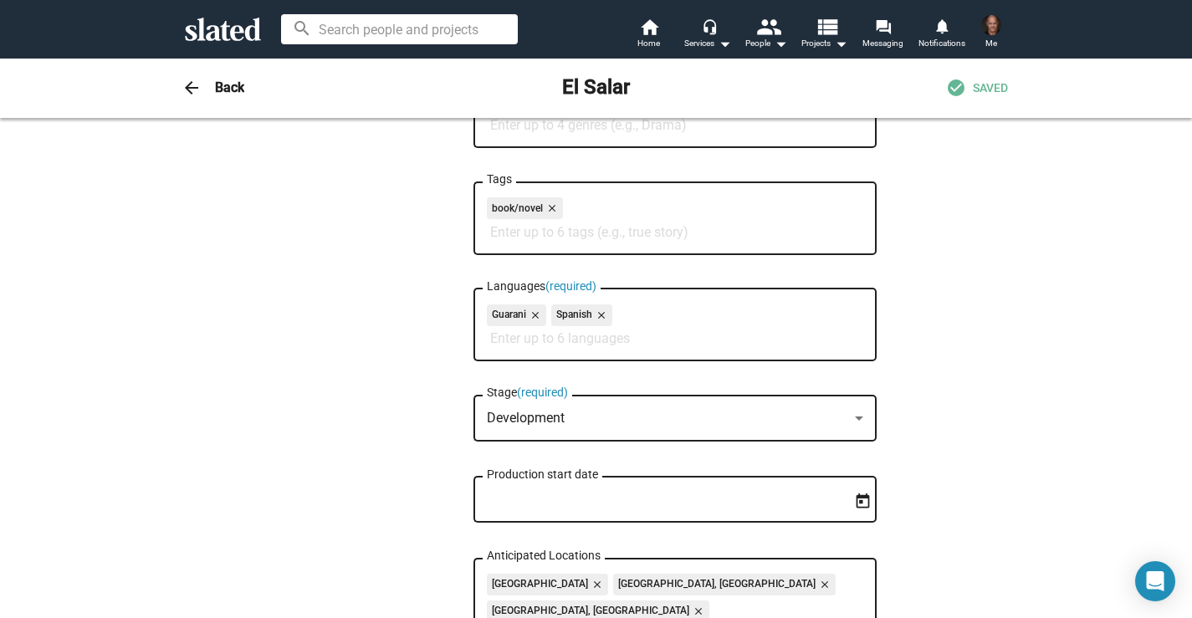
scroll to position [0, 0]
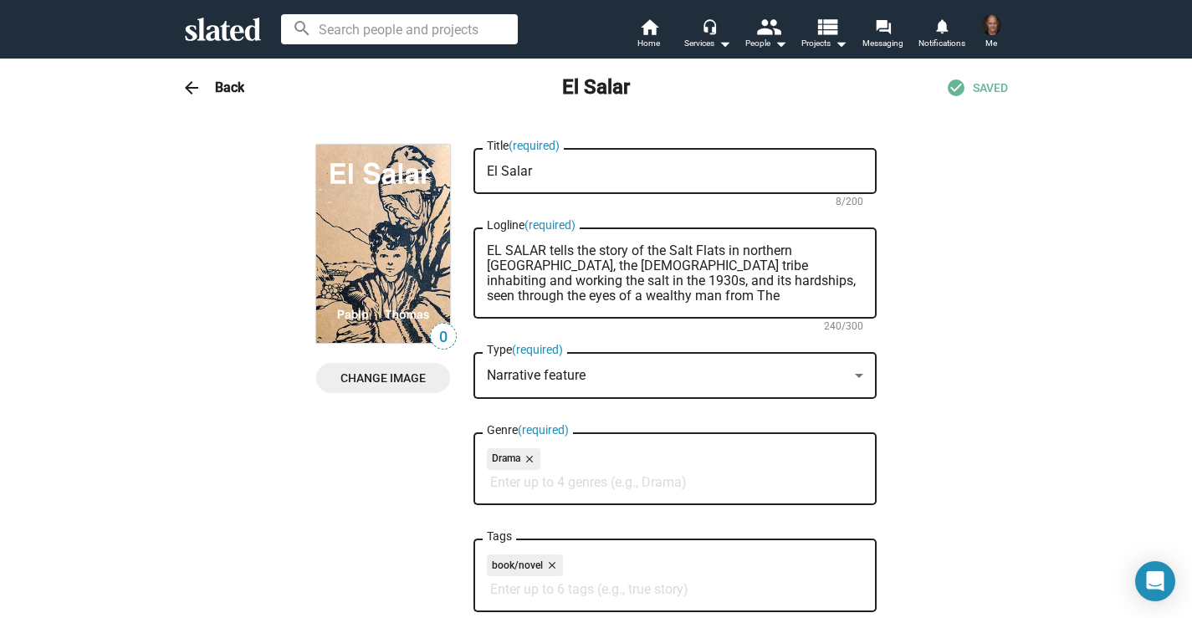
click at [996, 82] on span "SAVED" at bounding box center [990, 88] width 35 height 16
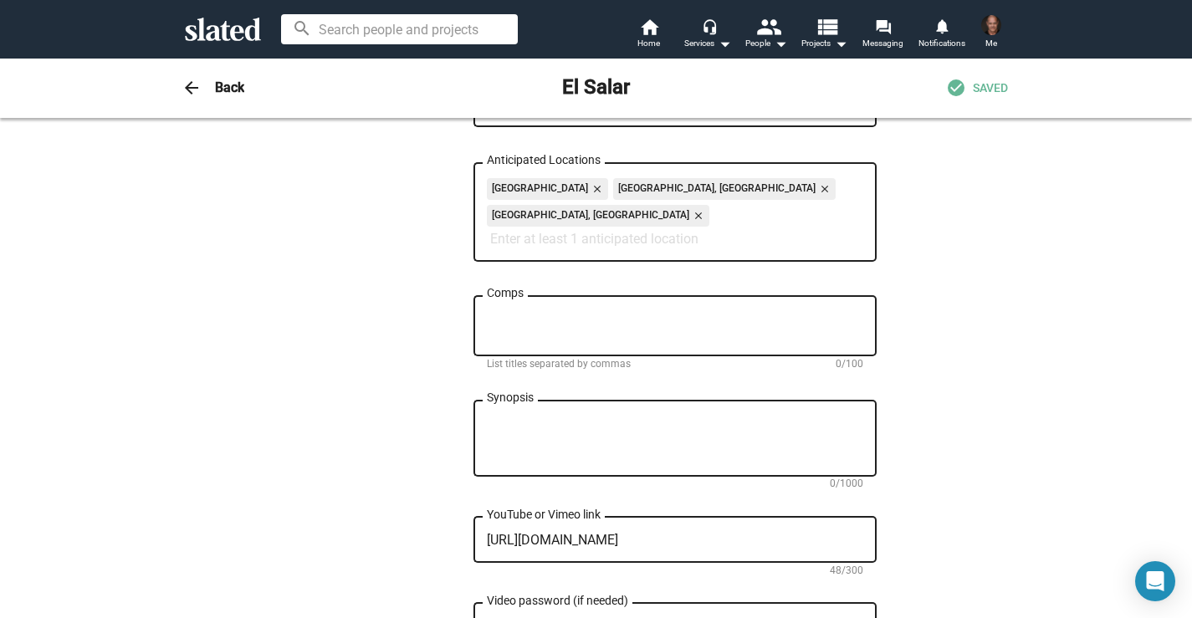
scroll to position [756, 0]
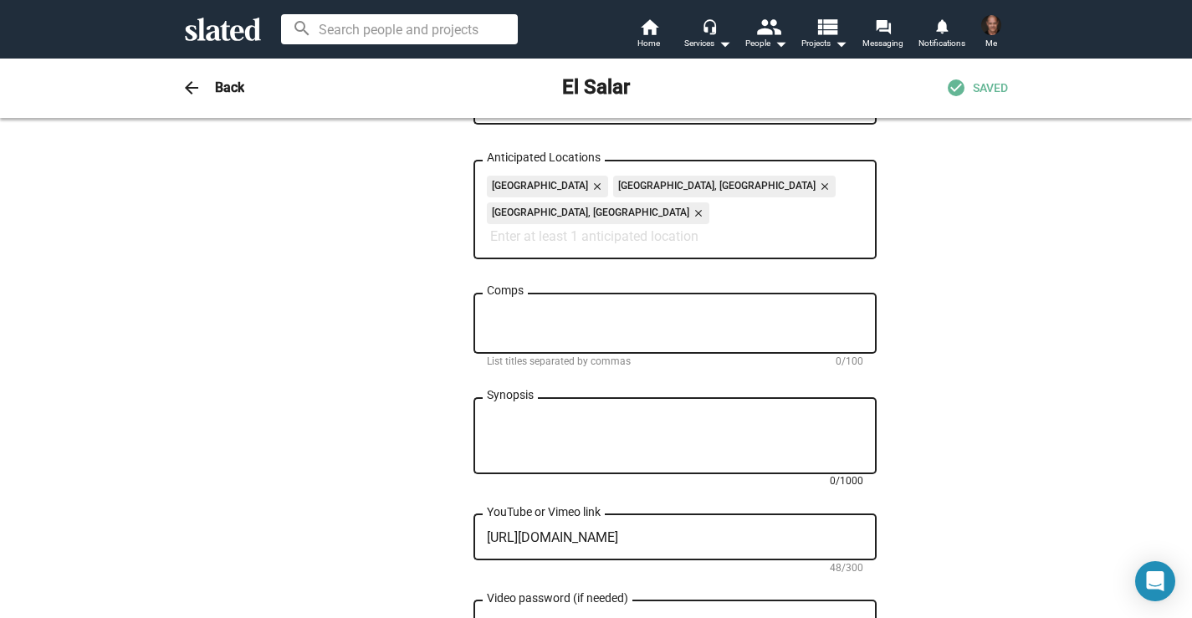
click at [490, 414] on textarea "Synopsis" at bounding box center [675, 436] width 377 height 45
paste textarea "After a vivid dream about his son being raised as a primitive native [GEOGRAPHI…"
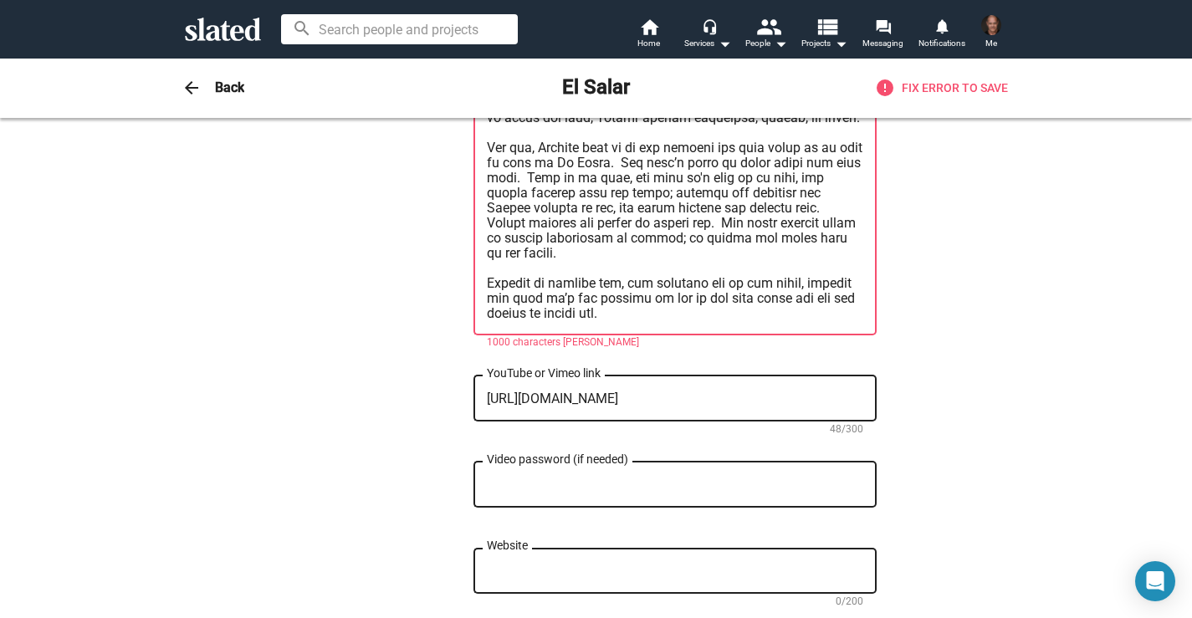
scroll to position [497, 0]
click at [0, 0] on lt-div at bounding box center [0, 0] width 0 height 0
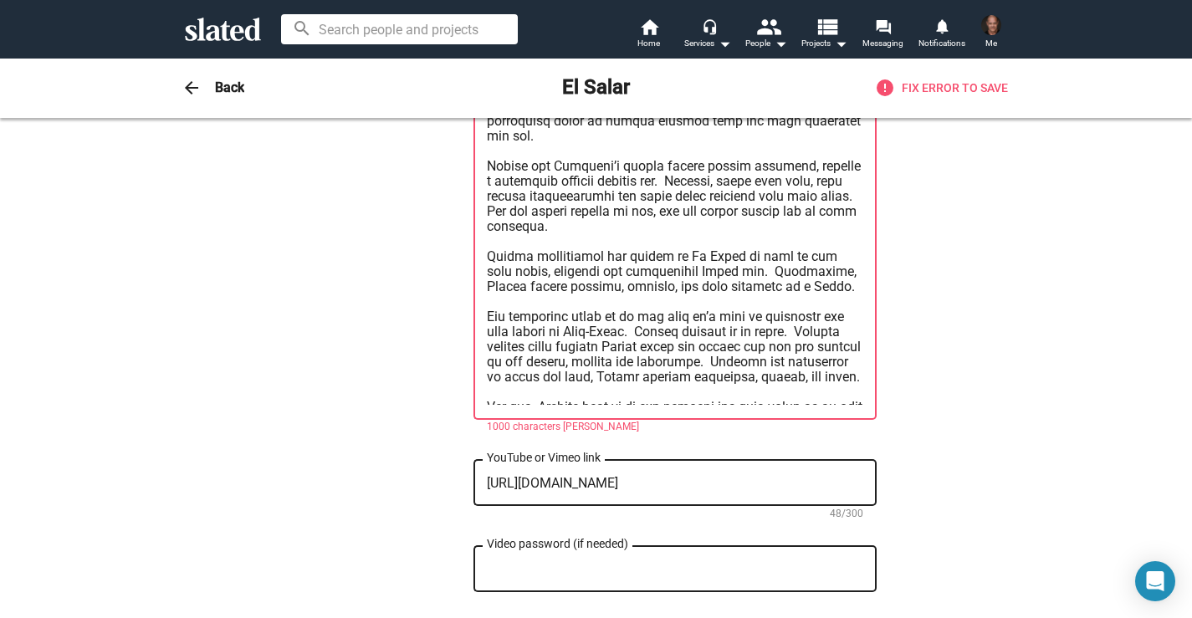
scroll to position [271, 0]
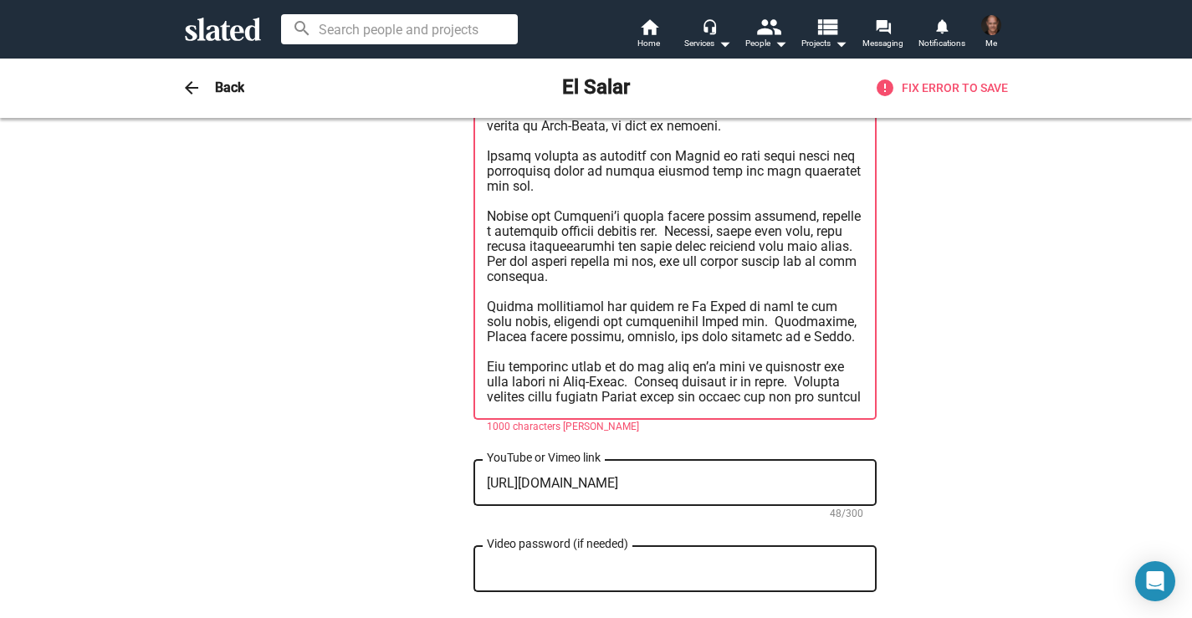
click at [0, 0] on lt-span at bounding box center [0, 0] width 0 height 0
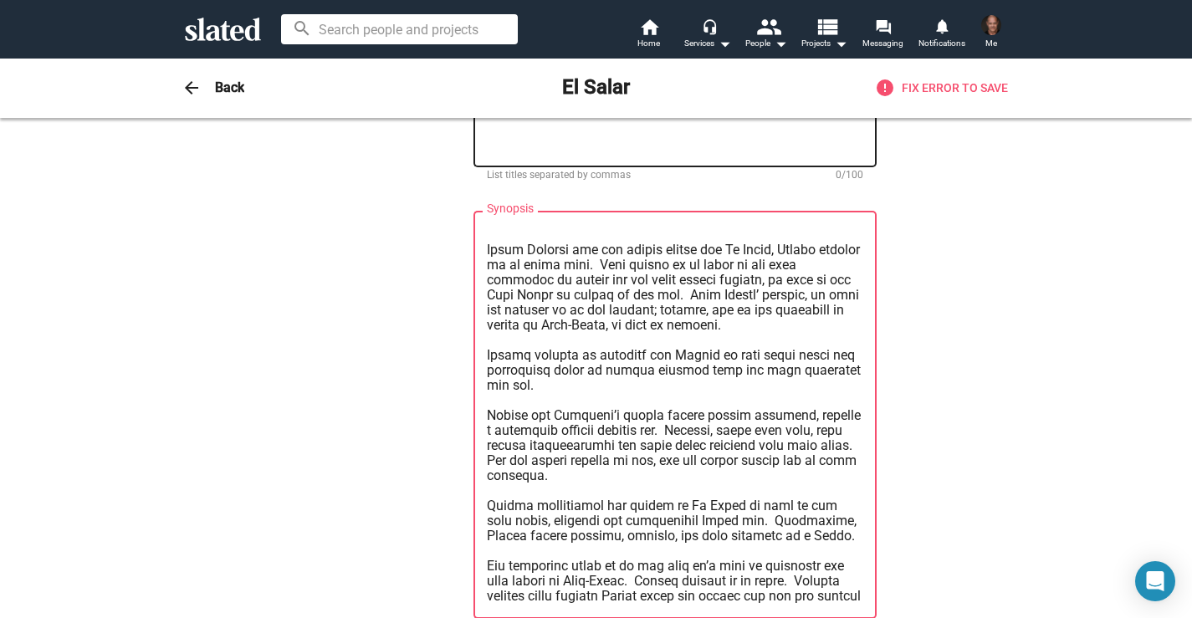
scroll to position [925, 0]
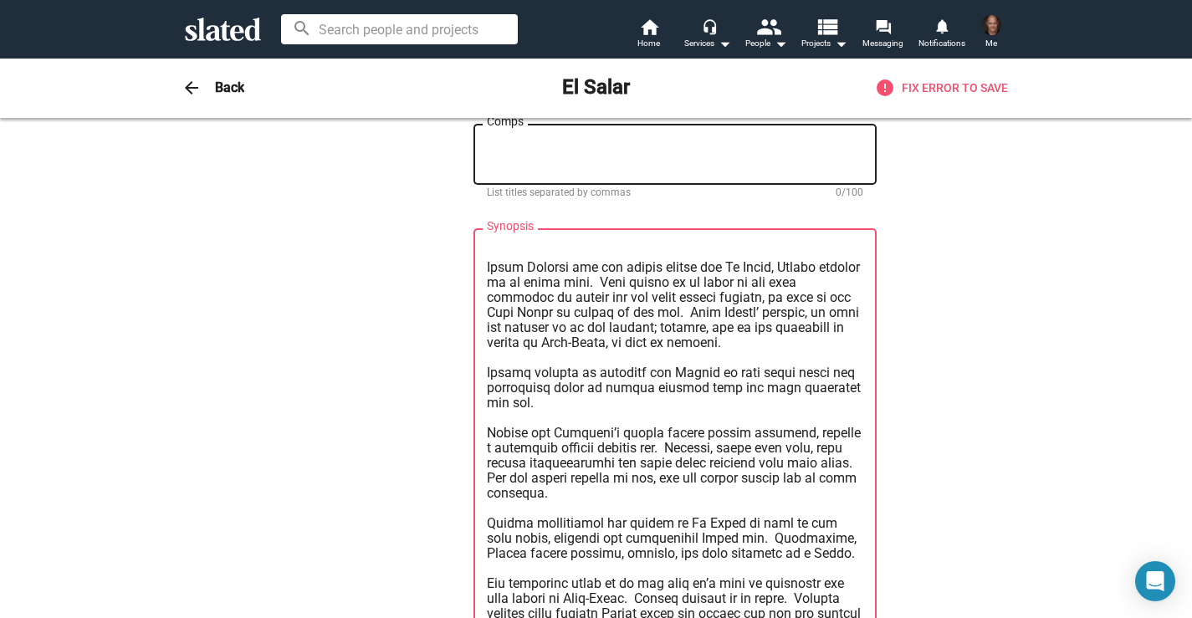
click at [694, 314] on textarea "Synopsis" at bounding box center [675, 433] width 377 height 377
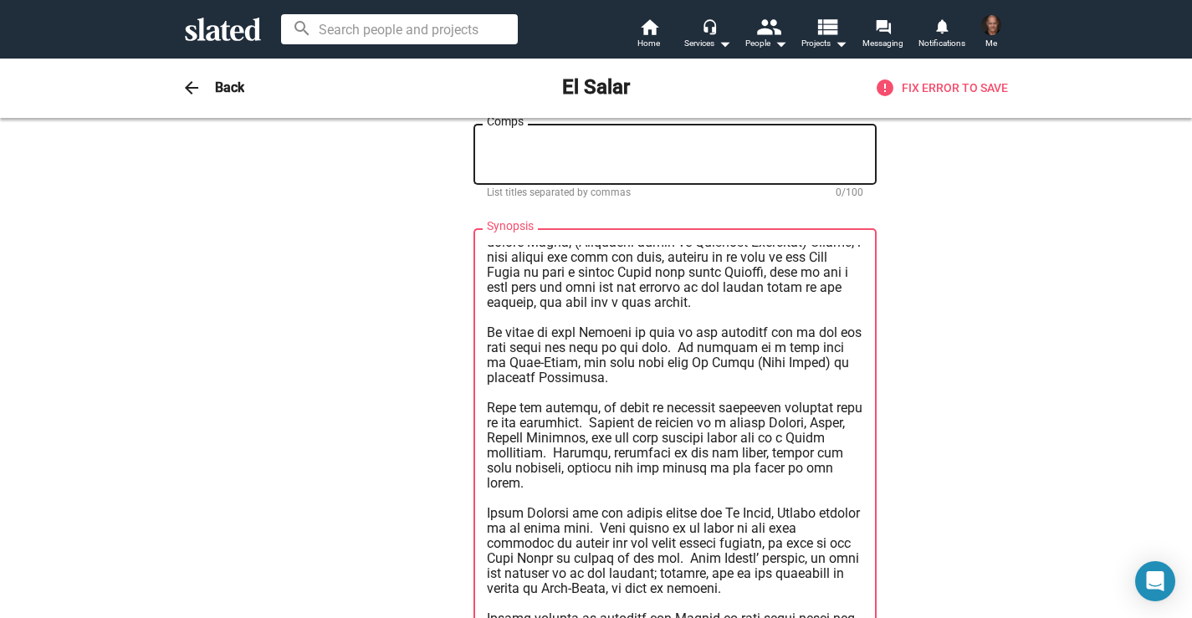
scroll to position [23, 0]
click at [603, 330] on textarea "Synopsis" at bounding box center [675, 433] width 377 height 377
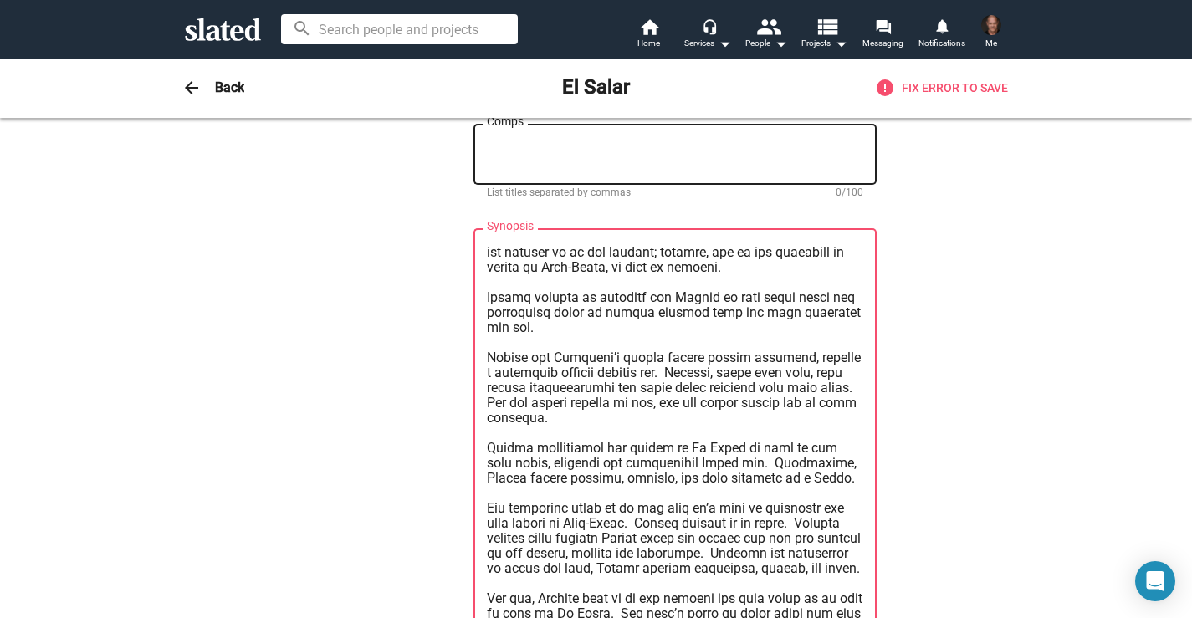
scroll to position [0, 0]
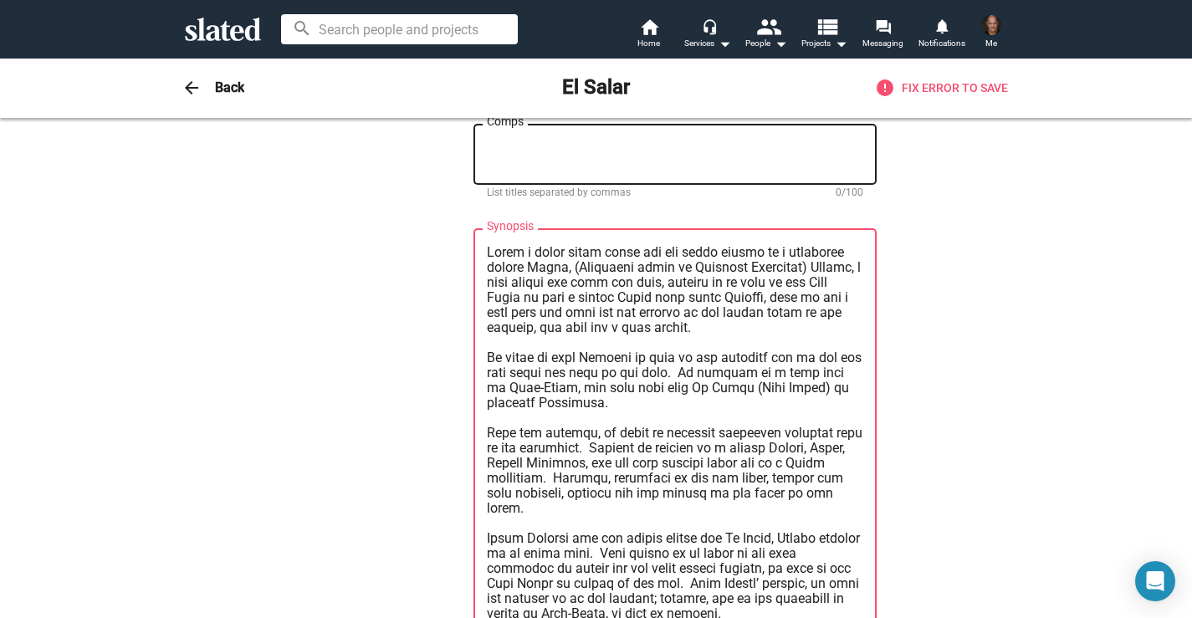
drag, startPoint x: 609, startPoint y: 592, endPoint x: 500, endPoint y: 169, distance: 437.1
click at [500, 169] on div "El Salar Title (required) 8/200 EL SALAR tells the story of the Salt Flats in n…" at bounding box center [675, 253] width 403 height 2067
paste textarea "k"
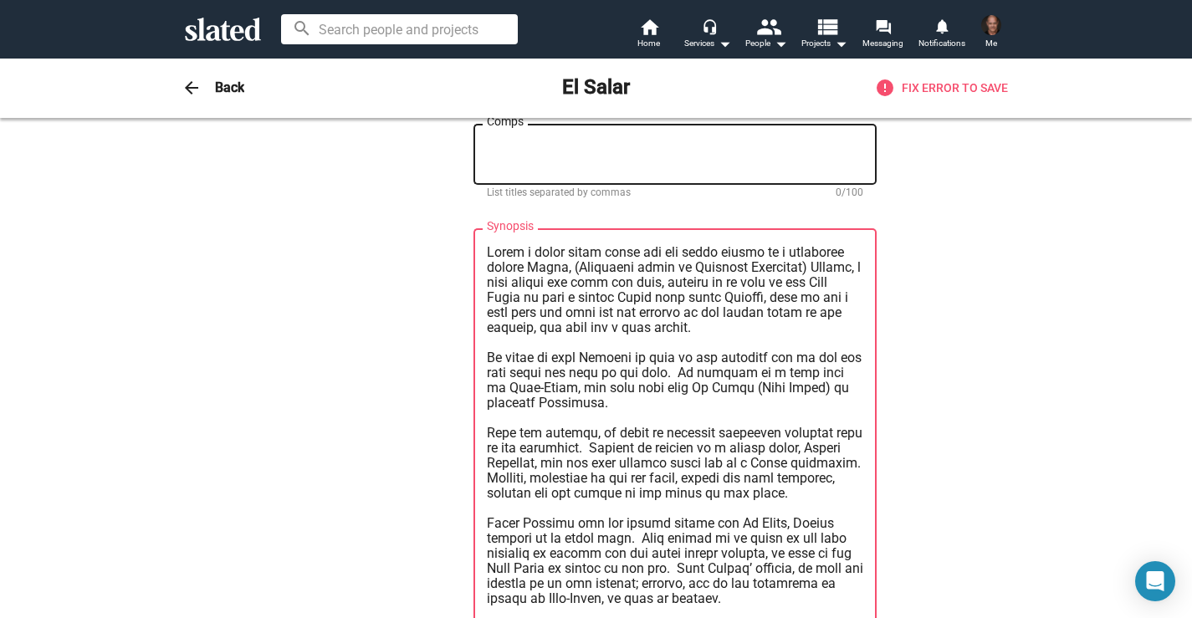
click at [694, 245] on textarea "Synopsis" at bounding box center [675, 433] width 377 height 377
click at [0, 0] on lt-span "Apply" at bounding box center [0, 0] width 0 height 0
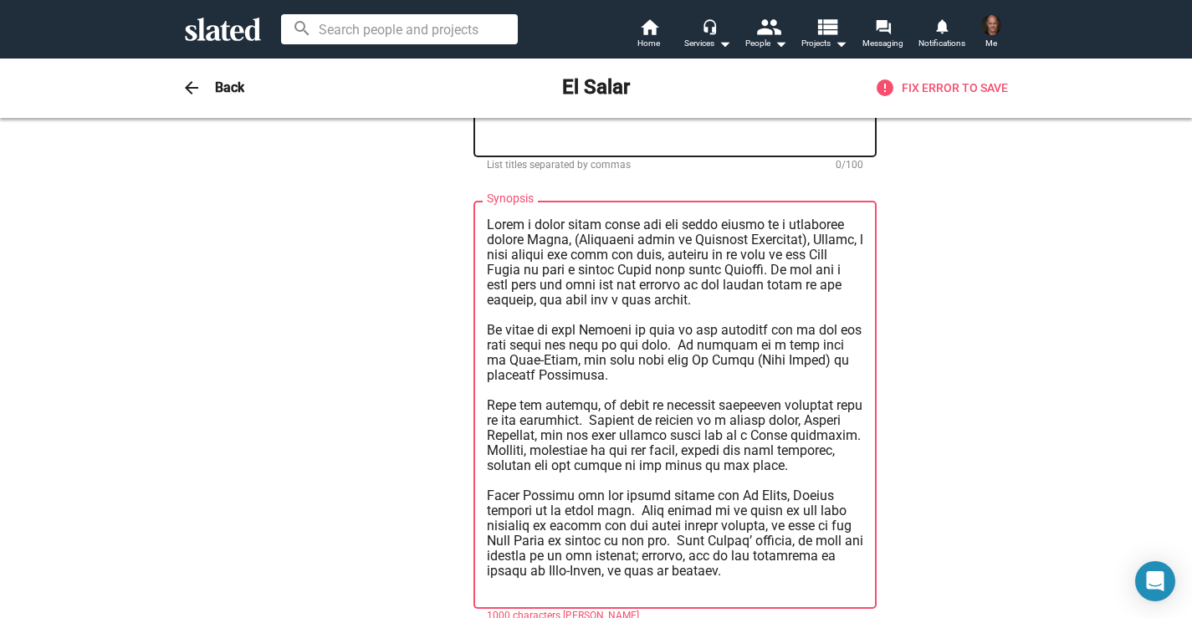
scroll to position [953, 0]
click at [646, 251] on textarea "Synopsis" at bounding box center [675, 405] width 377 height 377
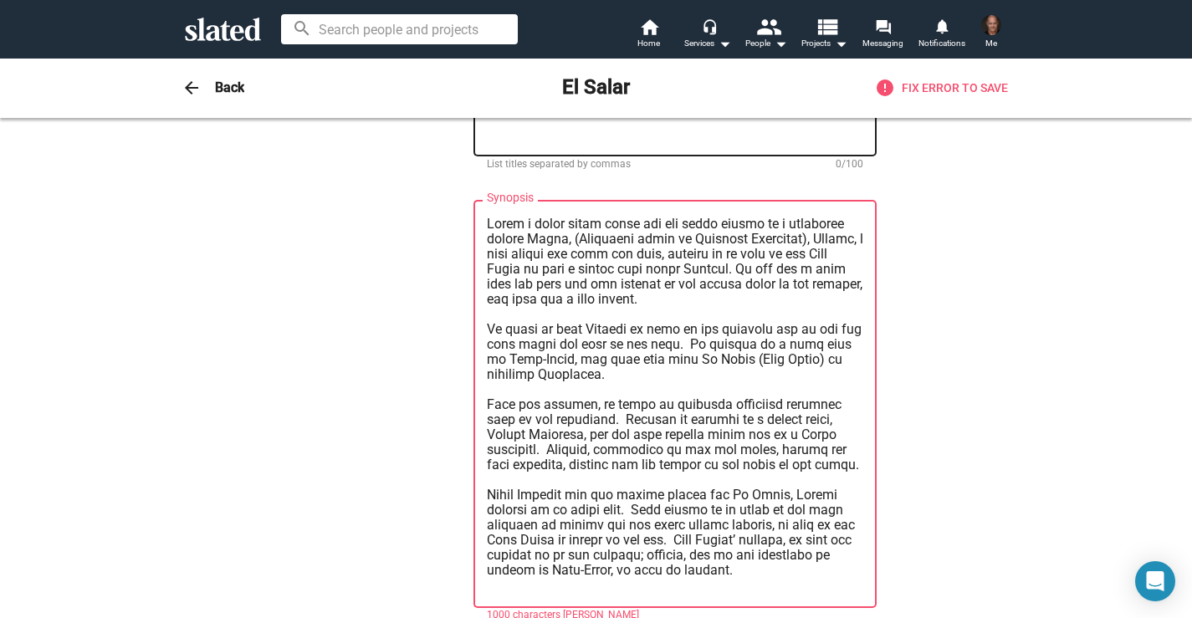
click at [629, 248] on textarea "Synopsis" at bounding box center [675, 405] width 377 height 377
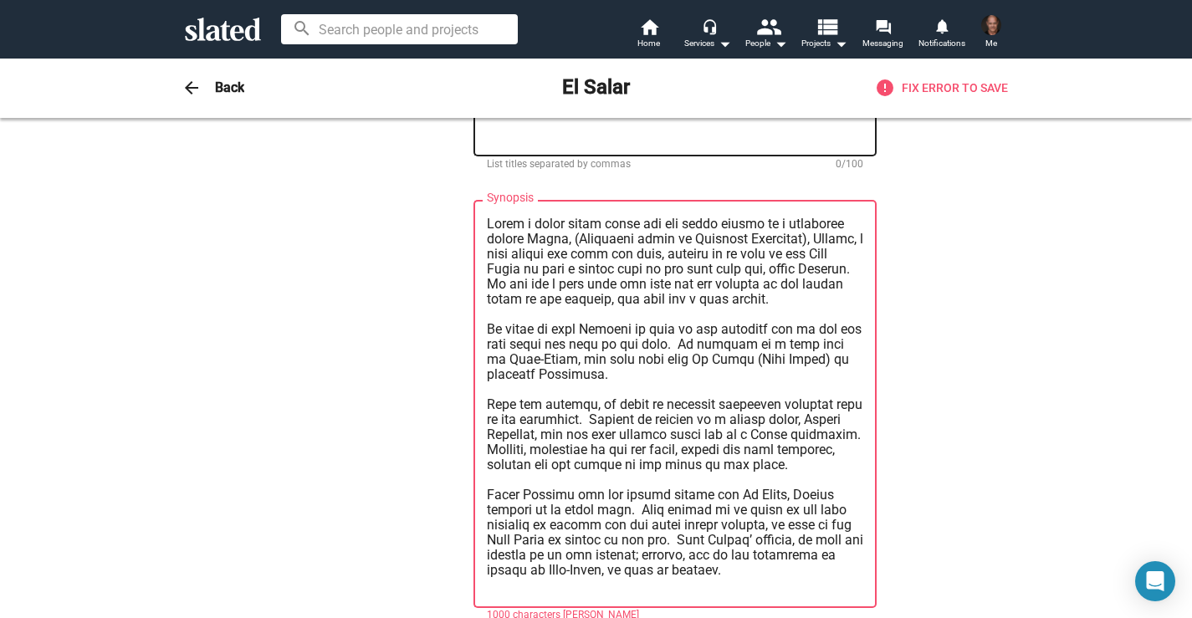
drag, startPoint x: 842, startPoint y: 279, endPoint x: 481, endPoint y: 265, distance: 360.9
click at [481, 265] on div "Synopsis" at bounding box center [675, 402] width 403 height 411
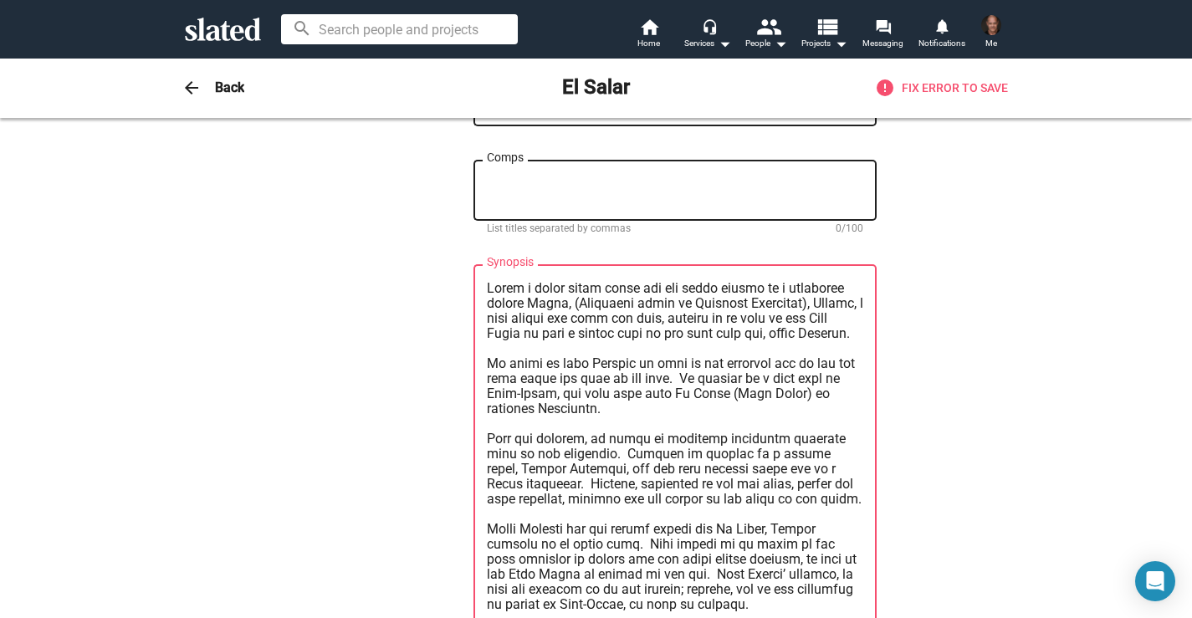
scroll to position [912, 0]
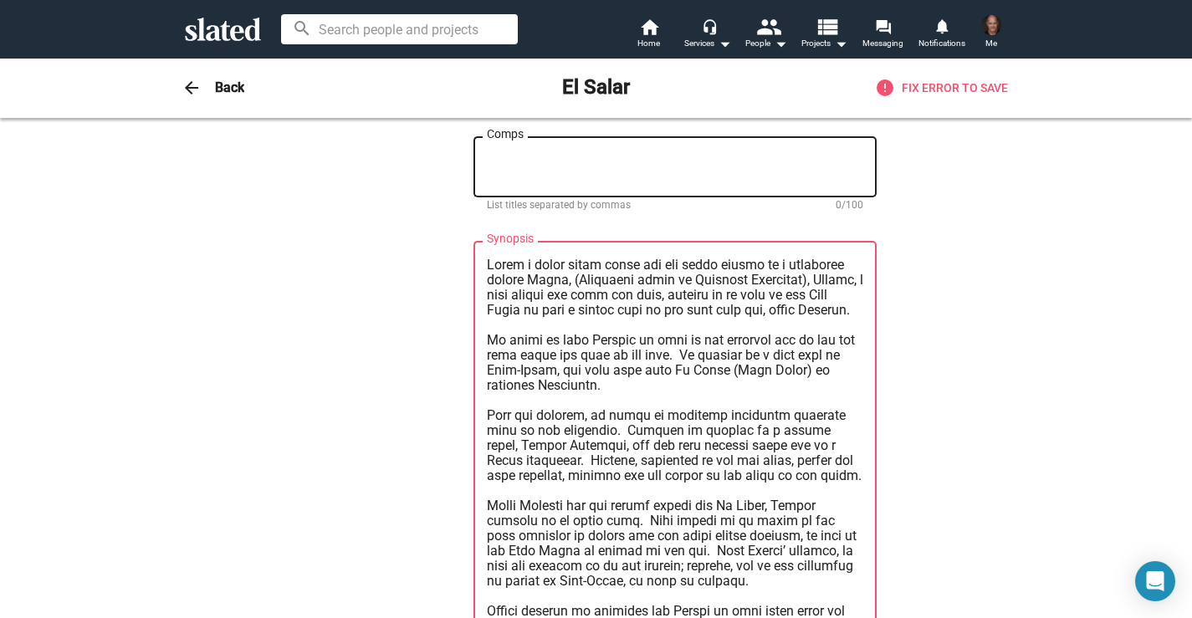
drag, startPoint x: 669, startPoint y: 334, endPoint x: 484, endPoint y: 311, distance: 186.3
click at [484, 311] on div "Synopsis" at bounding box center [675, 443] width 403 height 411
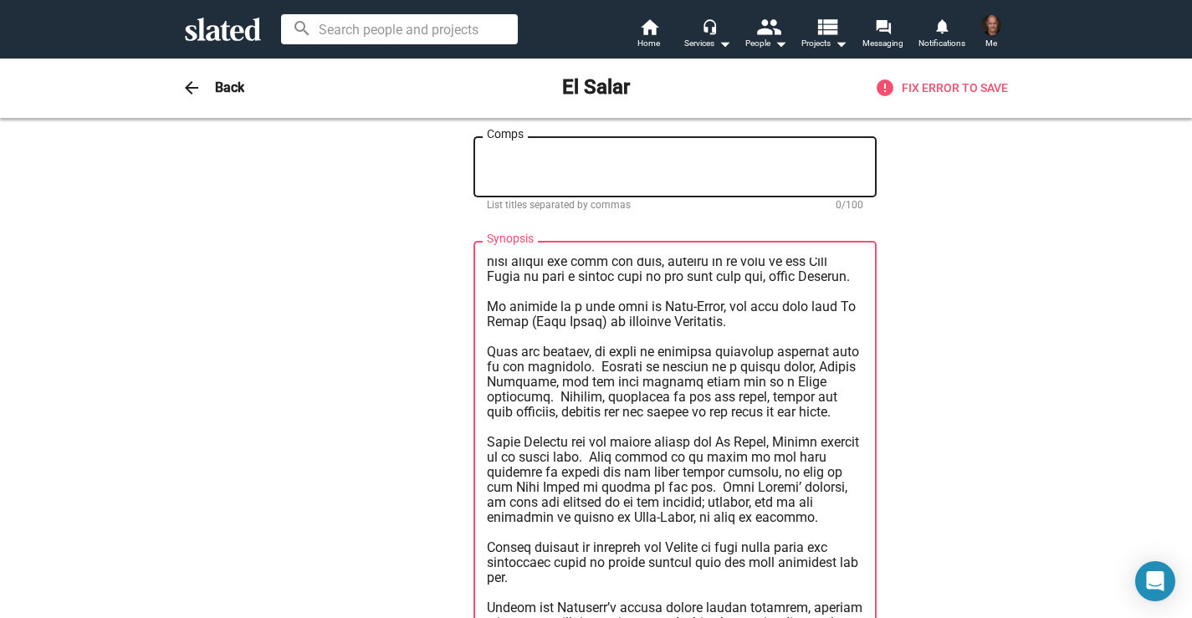
scroll to position [38, 0]
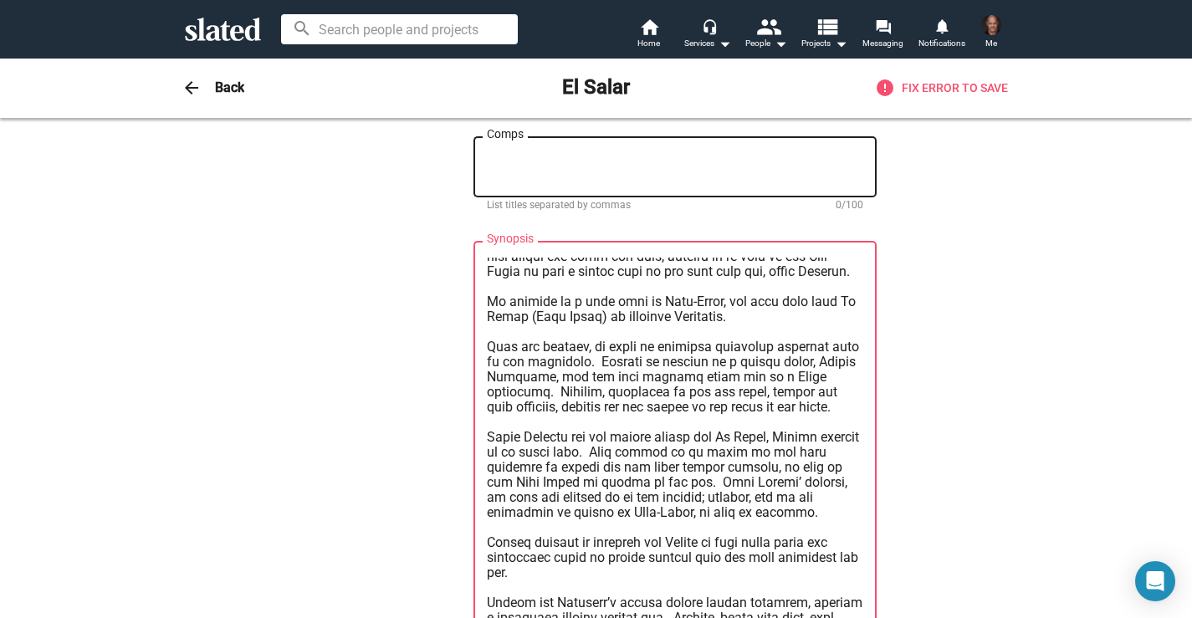
drag, startPoint x: 581, startPoint y: 341, endPoint x: 634, endPoint y: 321, distance: 56.9
click at [634, 321] on textarea "Synopsis" at bounding box center [675, 446] width 377 height 377
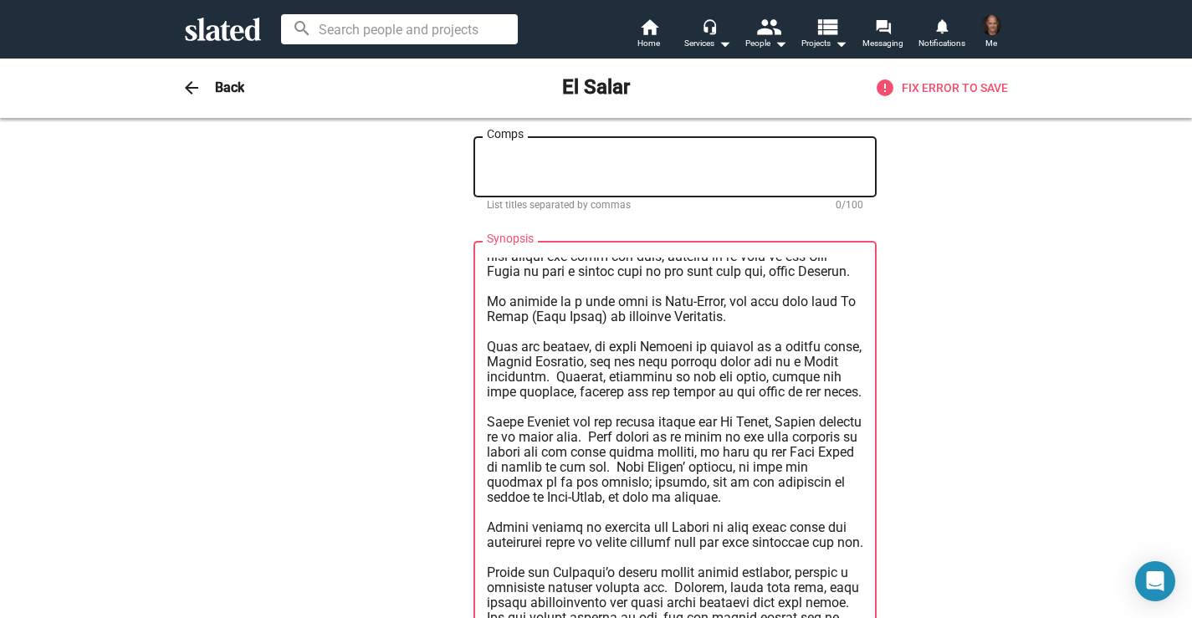
click at [694, 325] on textarea "Synopsis" at bounding box center [675, 446] width 377 height 377
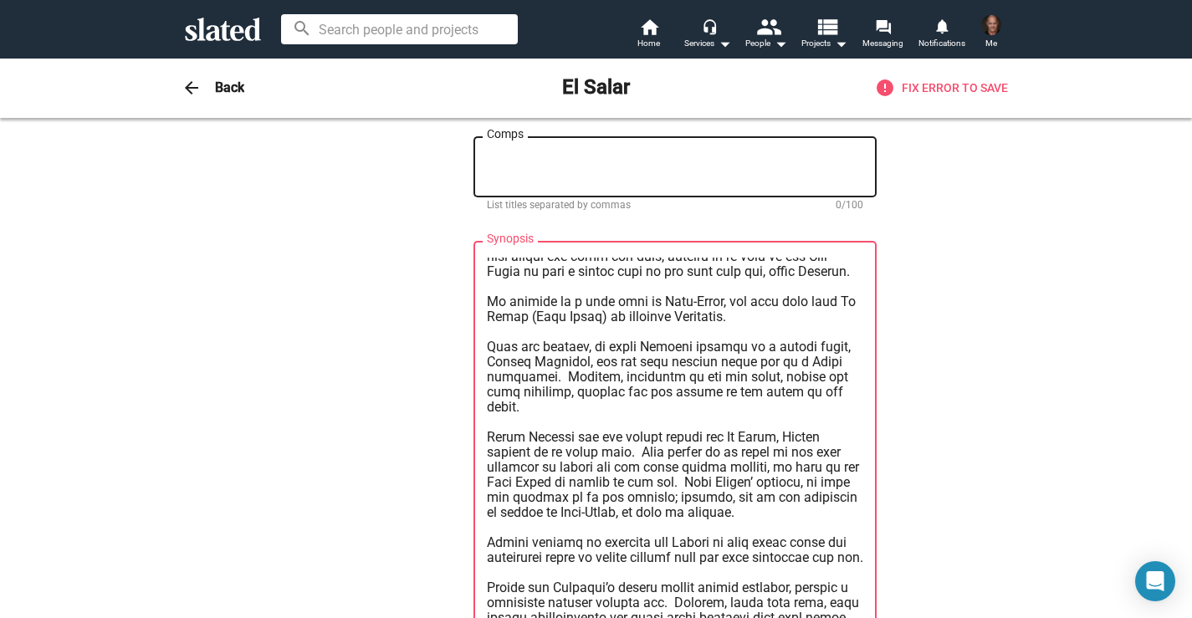
click at [804, 329] on textarea "Synopsis" at bounding box center [675, 446] width 377 height 377
click at [853, 405] on textarea "Synopsis" at bounding box center [675, 446] width 377 height 377
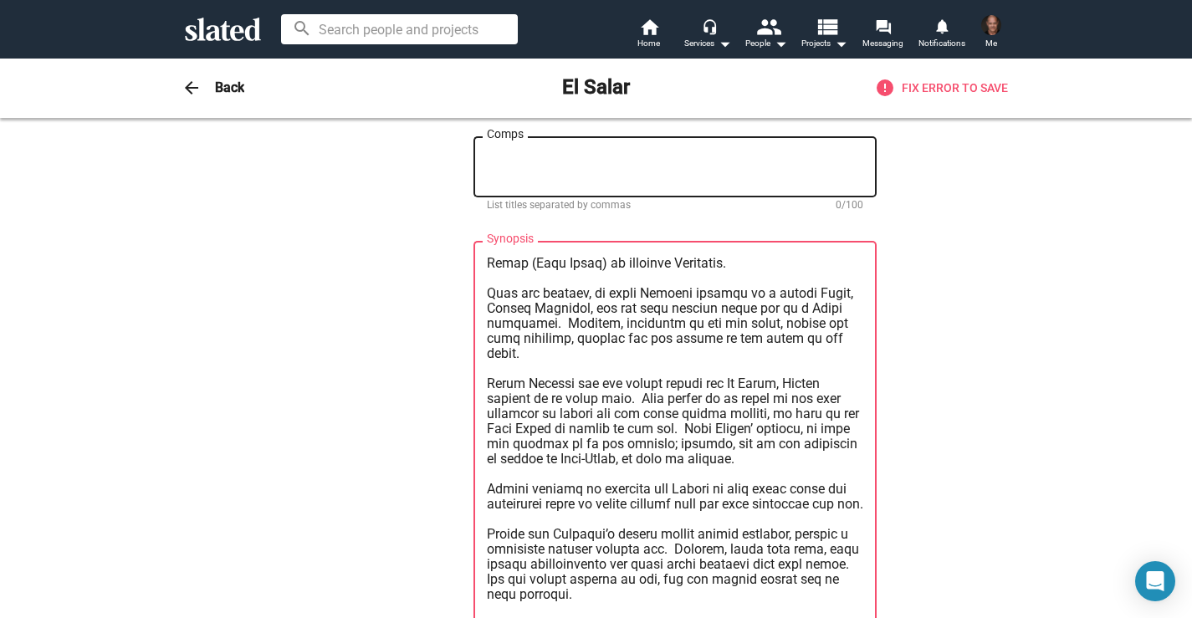
scroll to position [96, 0]
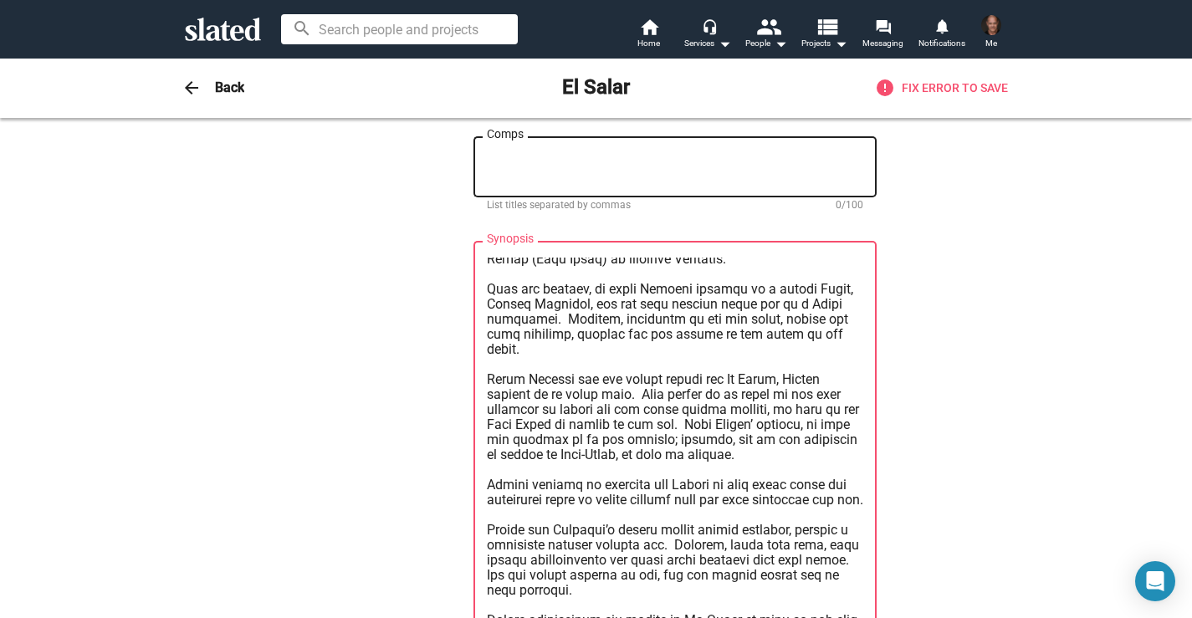
click at [839, 315] on textarea "Synopsis" at bounding box center [675, 446] width 377 height 377
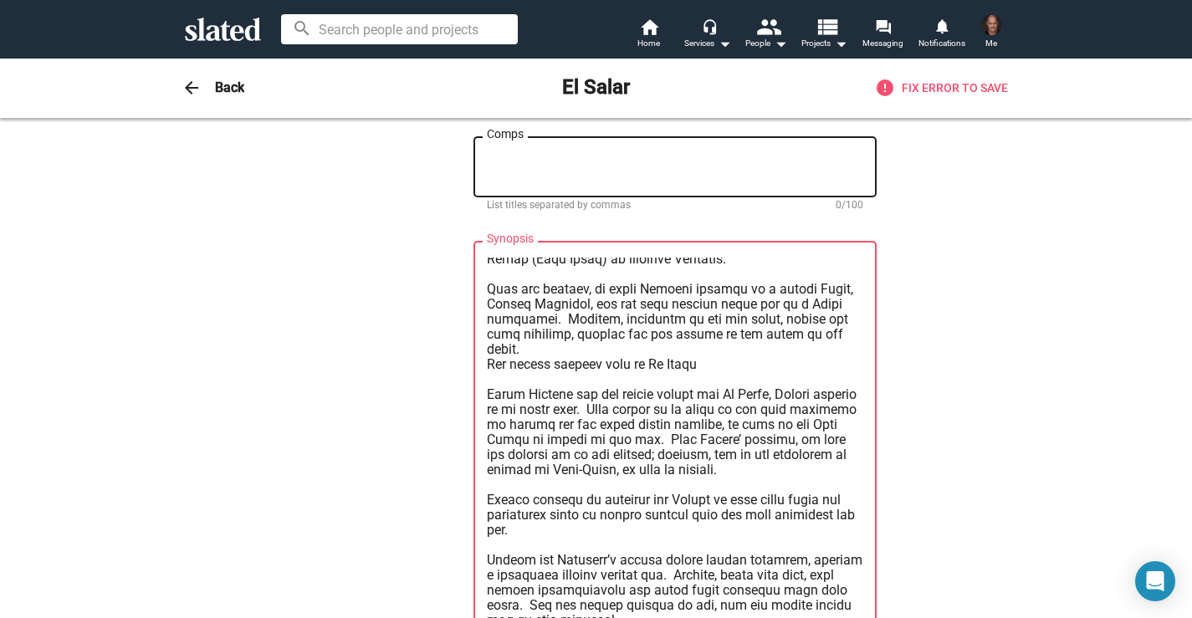
drag, startPoint x: 767, startPoint y: 359, endPoint x: 467, endPoint y: 357, distance: 300.4
click at [467, 357] on div "0 Change Image 0 Change Image El Salar Title (required) 8/200 EL SALAR tells th…" at bounding box center [596, 266] width 561 height 2067
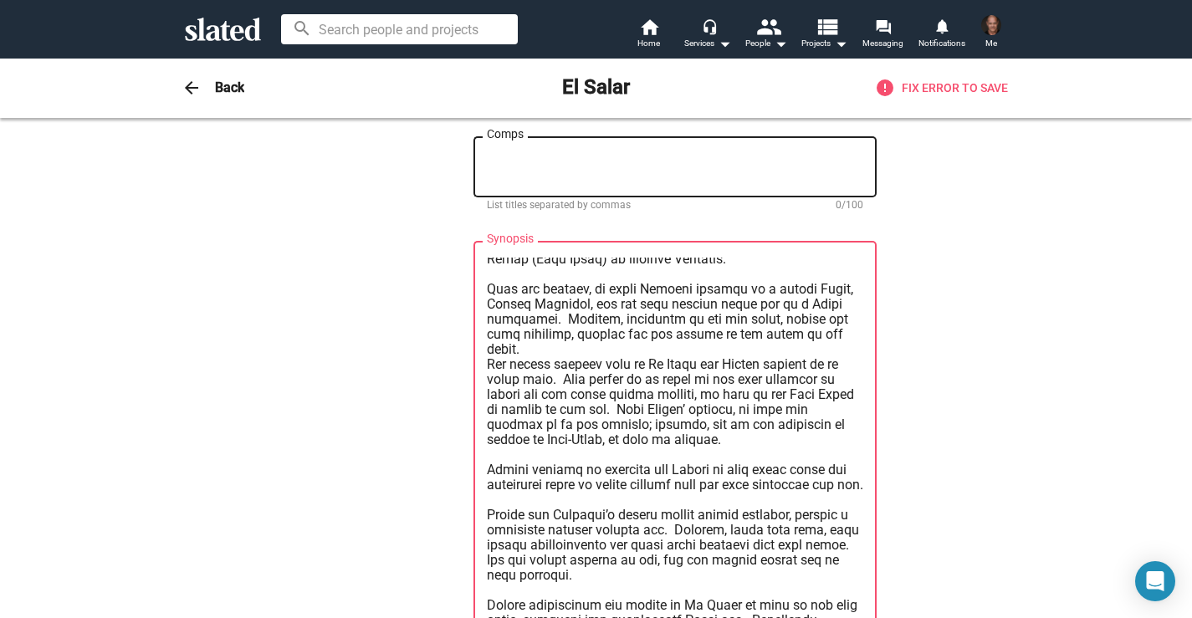
click at [840, 315] on textarea "Synopsis" at bounding box center [675, 446] width 377 height 377
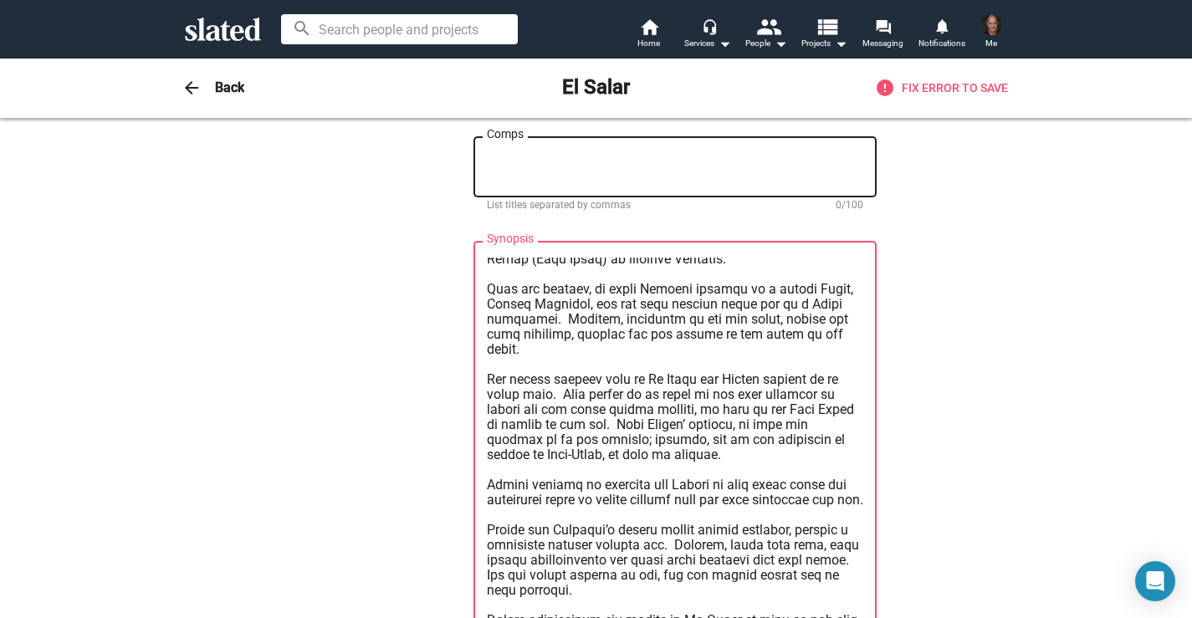
drag, startPoint x: 826, startPoint y: 345, endPoint x: 757, endPoint y: 338, distance: 68.9
click at [757, 338] on textarea "Synopsis" at bounding box center [675, 446] width 377 height 377
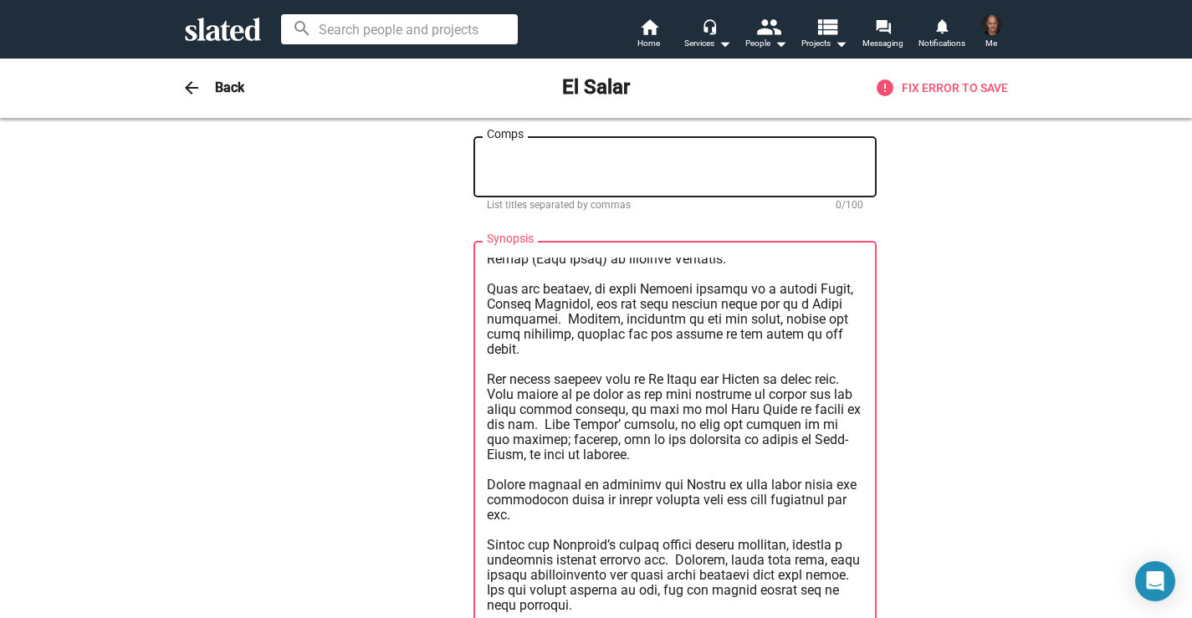
click at [779, 342] on textarea "Synopsis" at bounding box center [675, 446] width 377 height 377
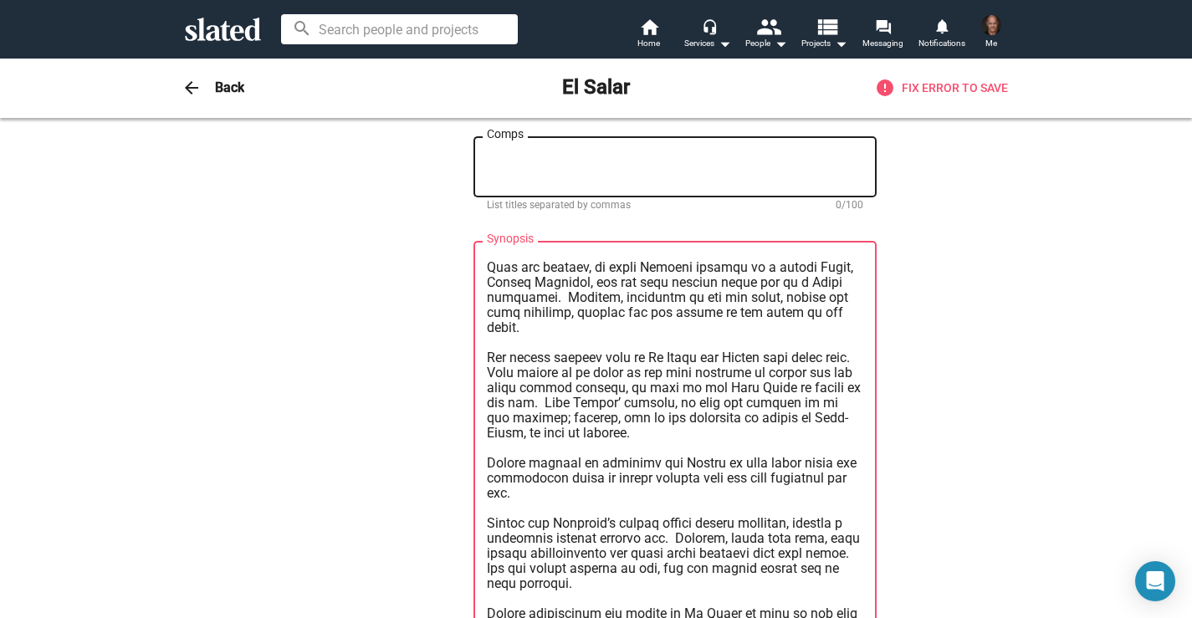
scroll to position [119, 0]
click at [863, 322] on textarea "Synopsis" at bounding box center [675, 446] width 377 height 377
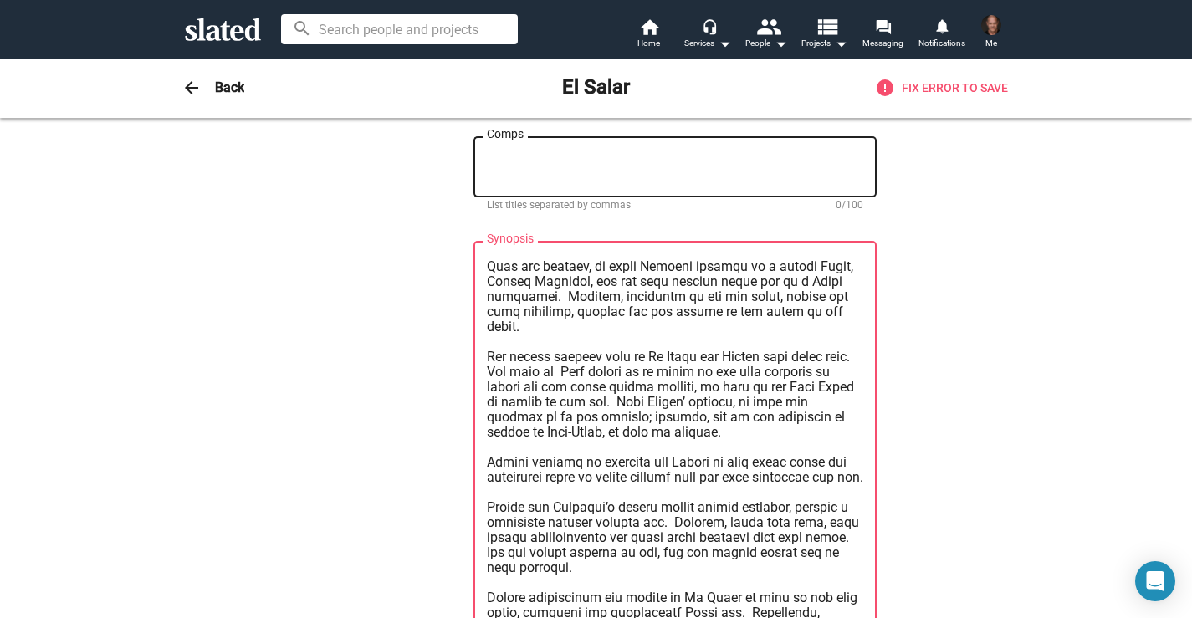
drag, startPoint x: 735, startPoint y: 336, endPoint x: 550, endPoint y: 332, distance: 185.0
click at [550, 332] on textarea "Synopsis" at bounding box center [675, 446] width 377 height 377
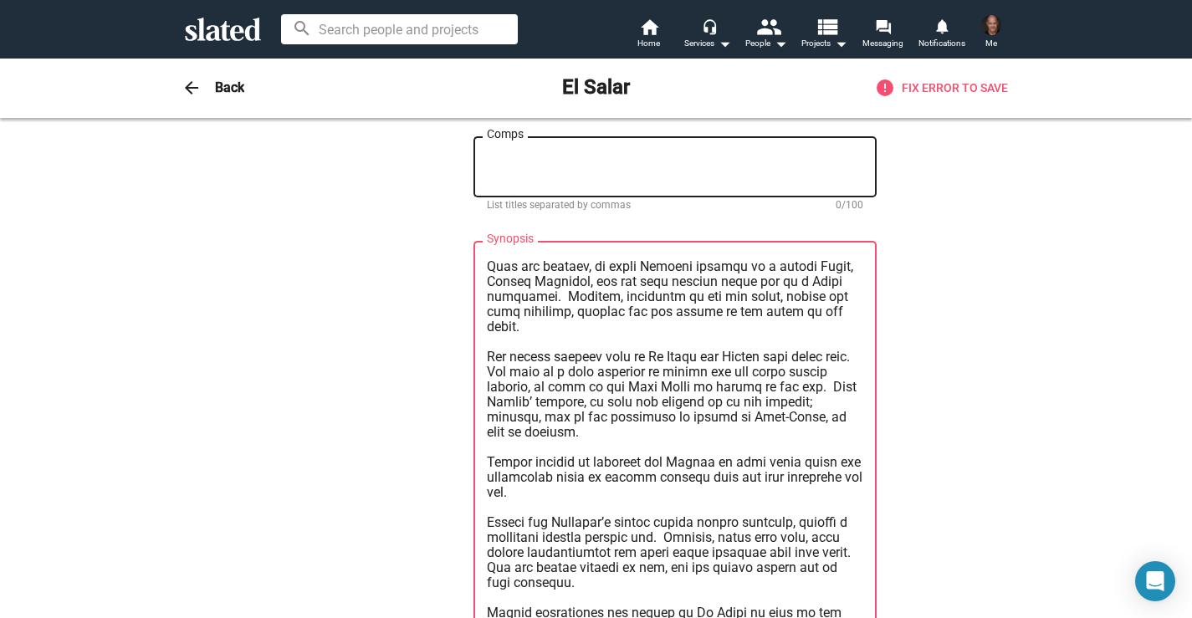
click at [693, 337] on textarea "Synopsis" at bounding box center [675, 446] width 377 height 377
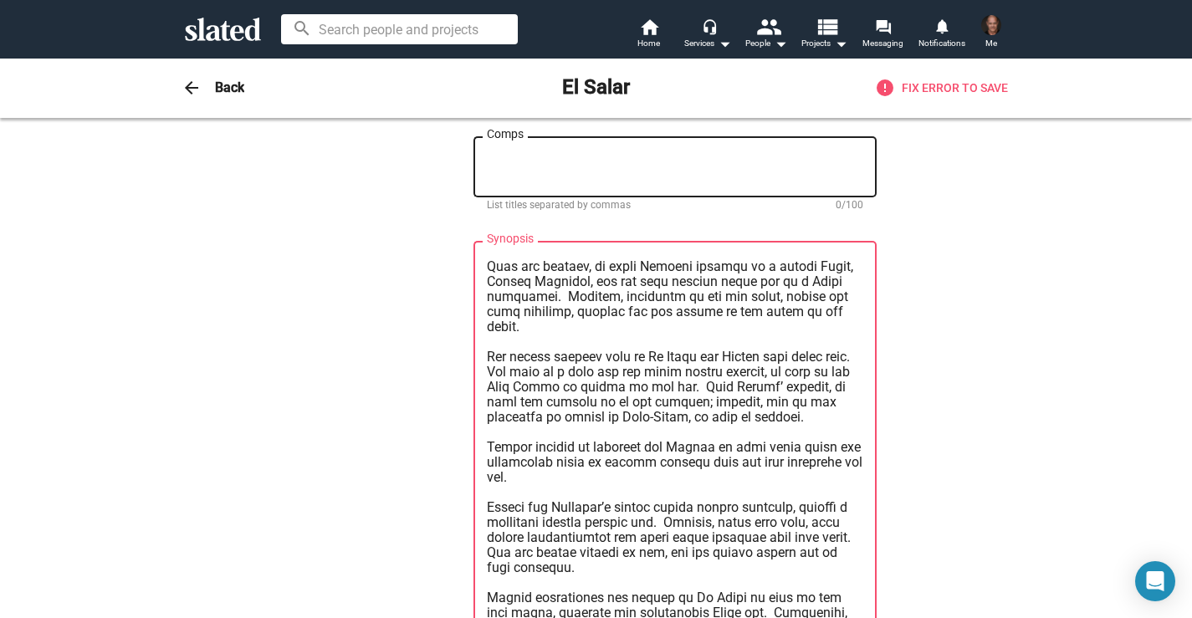
click at [666, 337] on textarea "Synopsis" at bounding box center [675, 446] width 377 height 377
drag, startPoint x: 666, startPoint y: 351, endPoint x: 771, endPoint y: 337, distance: 106.4
click at [771, 337] on textarea "Synopsis" at bounding box center [675, 446] width 377 height 377
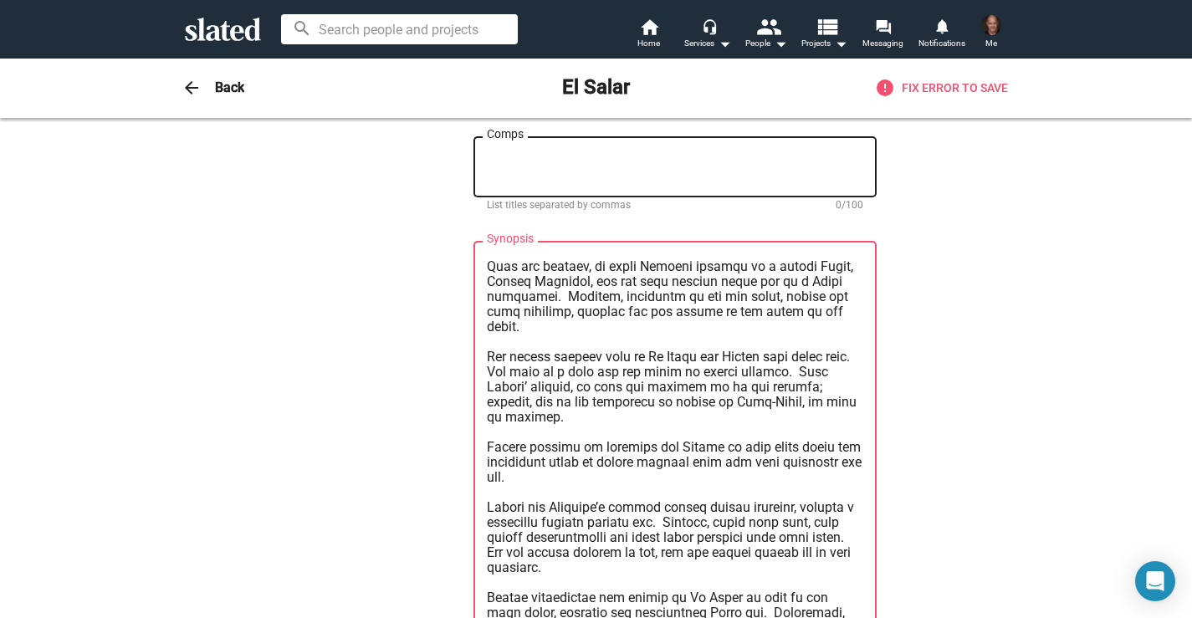
click at [612, 336] on textarea "Synopsis" at bounding box center [675, 446] width 377 height 377
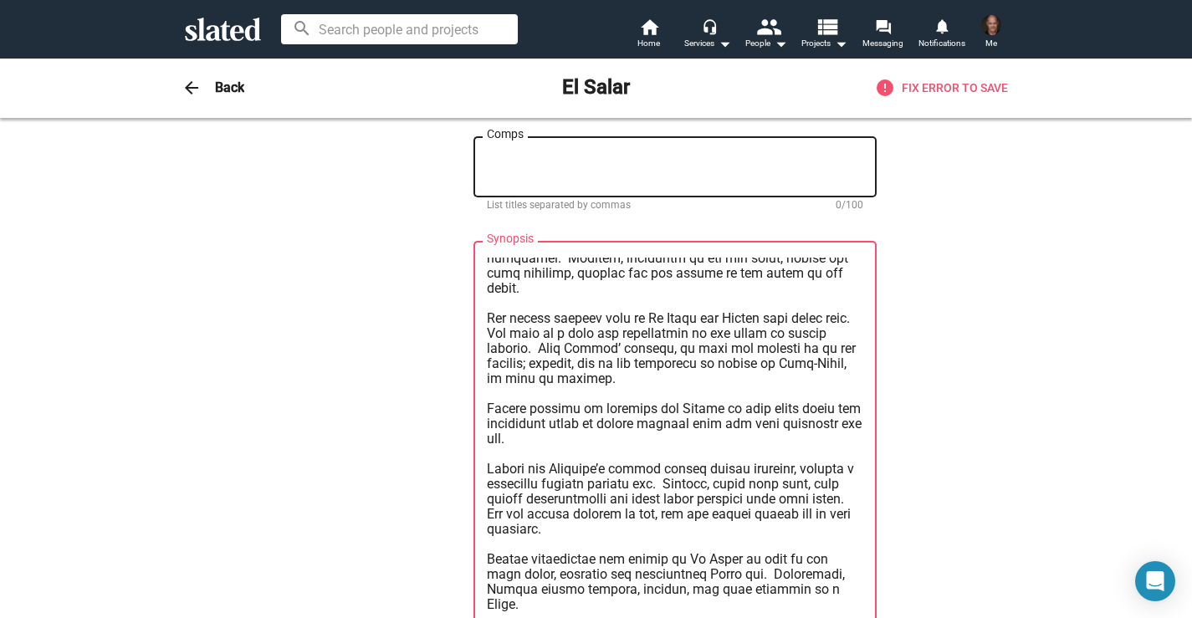
scroll to position [159, 0]
drag, startPoint x: 716, startPoint y: 312, endPoint x: 608, endPoint y: 311, distance: 107.9
click at [608, 311] on textarea "Synopsis" at bounding box center [675, 446] width 377 height 377
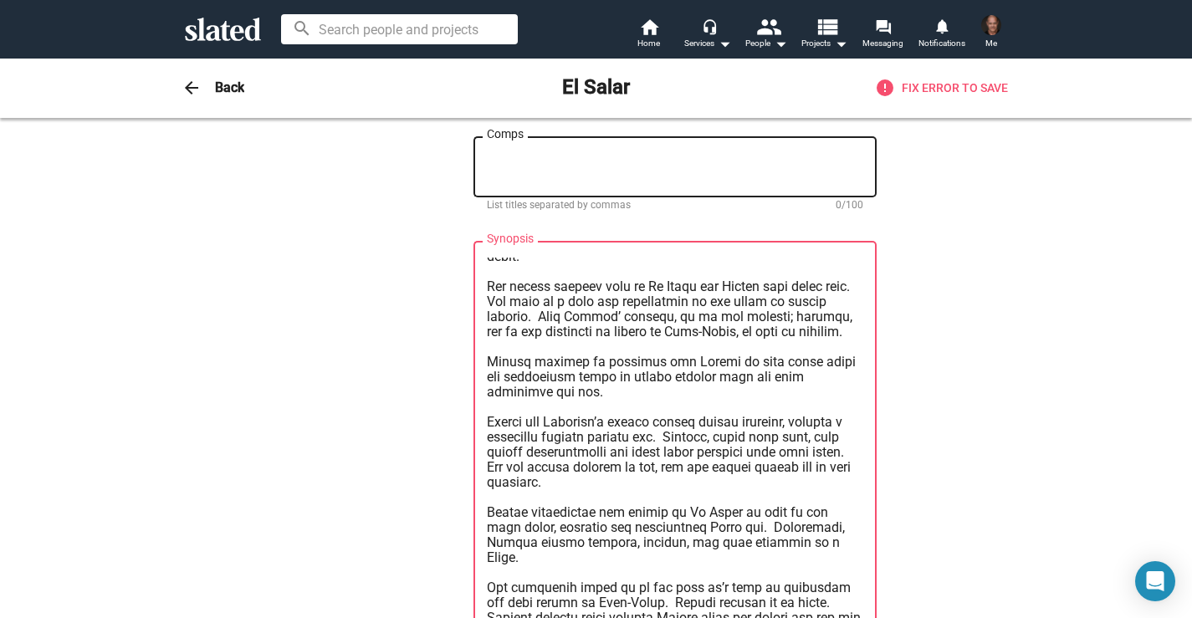
scroll to position [191, 0]
drag, startPoint x: 749, startPoint y: 295, endPoint x: 704, endPoint y: 295, distance: 45.2
click at [704, 295] on textarea "Synopsis" at bounding box center [675, 446] width 377 height 377
click at [745, 295] on textarea "Synopsis" at bounding box center [675, 446] width 377 height 377
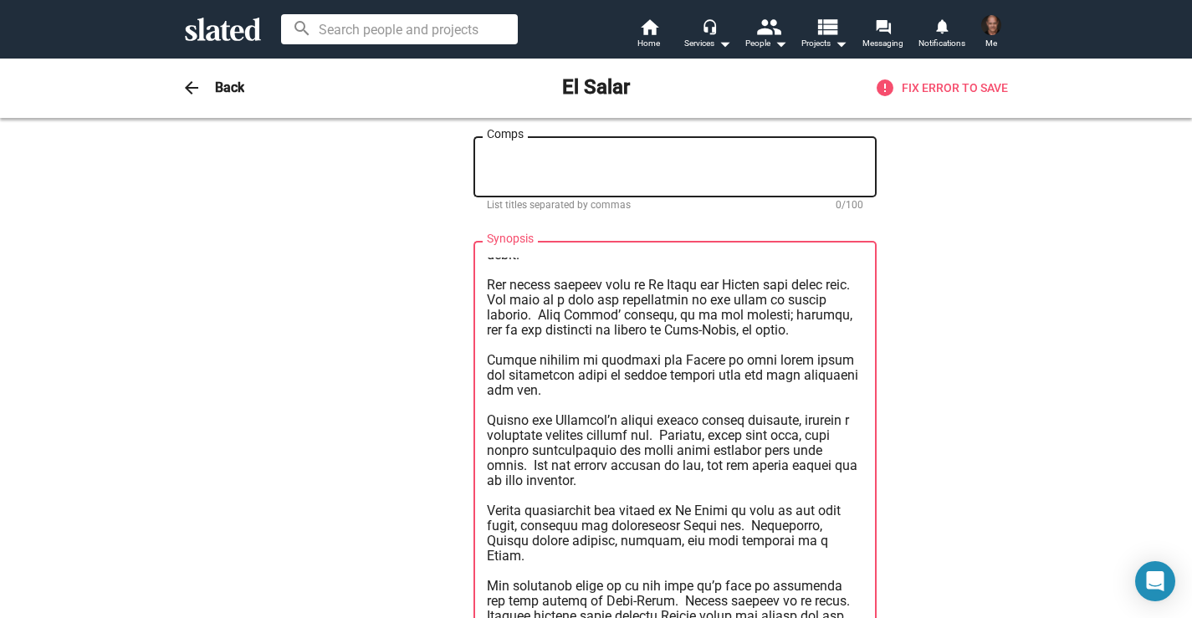
click at [756, 325] on textarea "Synopsis" at bounding box center [675, 446] width 377 height 377
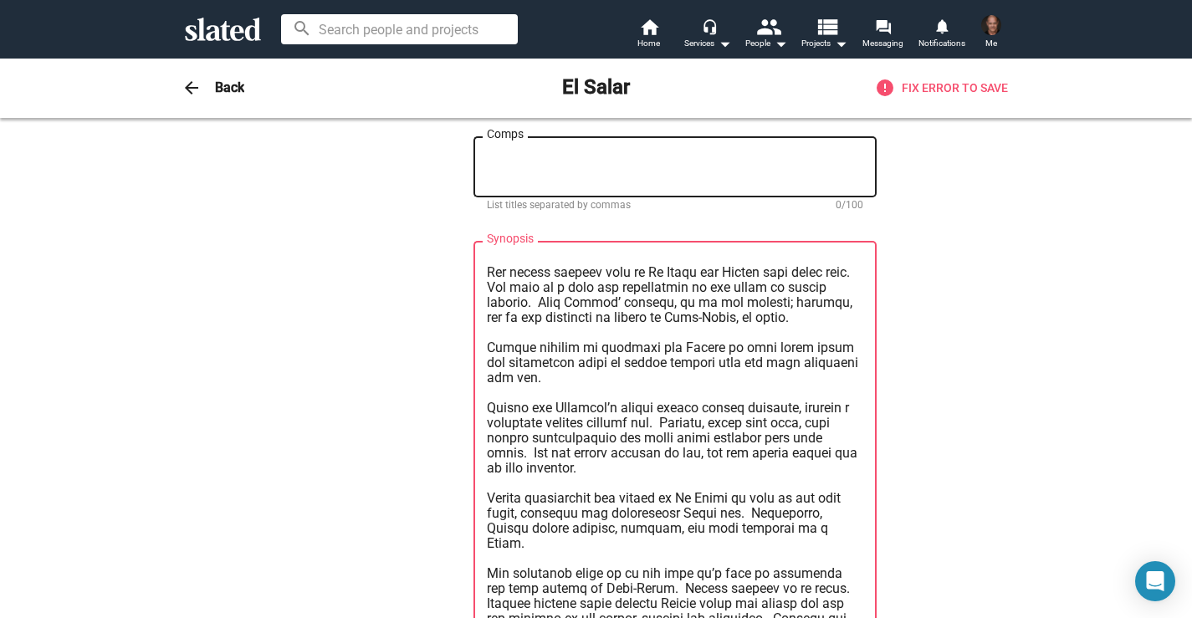
scroll to position [199, 0]
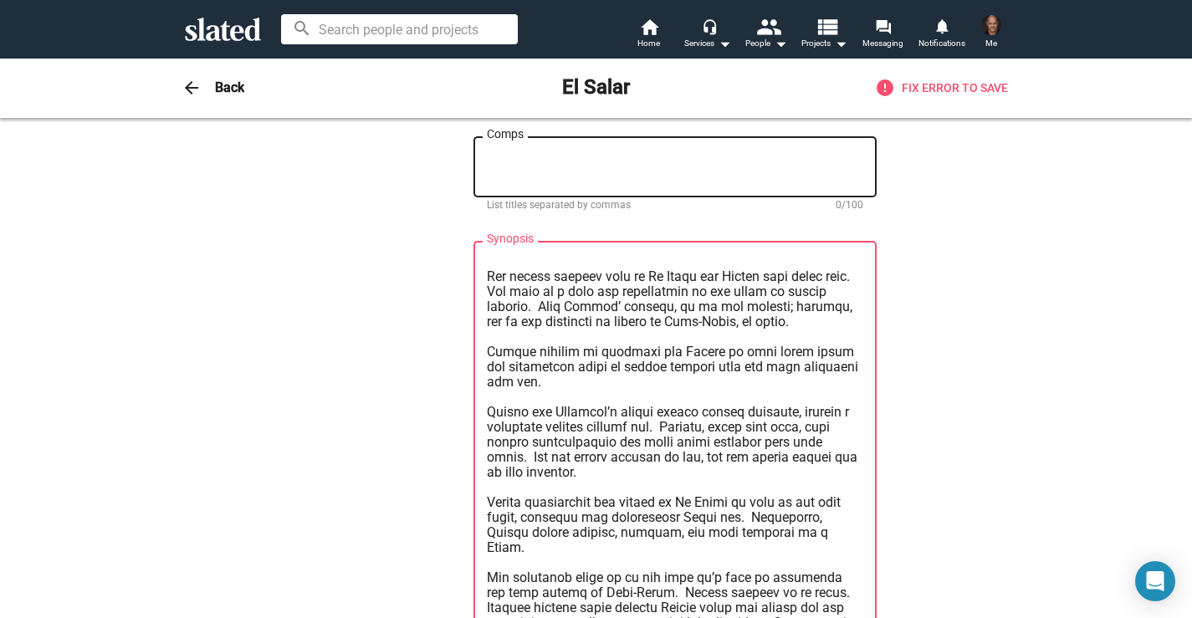
click at [809, 316] on textarea "Synopsis" at bounding box center [675, 446] width 377 height 377
click at [796, 319] on textarea "Synopsis" at bounding box center [675, 446] width 377 height 377
click at [0, 0] on lt-span "trust ," at bounding box center [0, 0] width 0 height 0
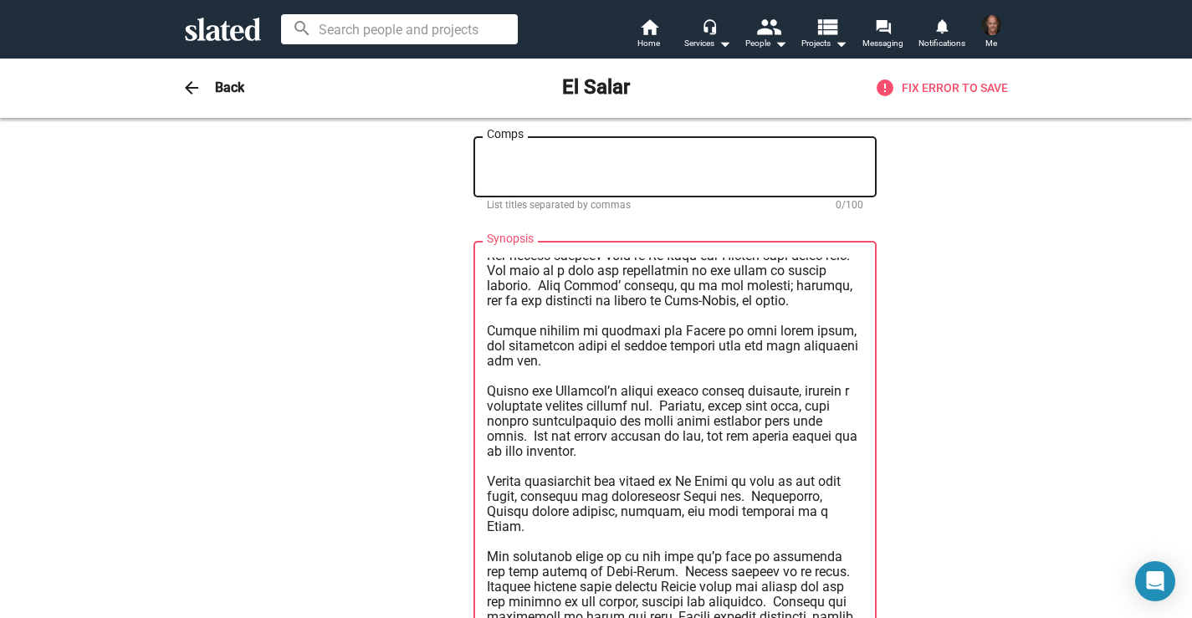
scroll to position [214, 0]
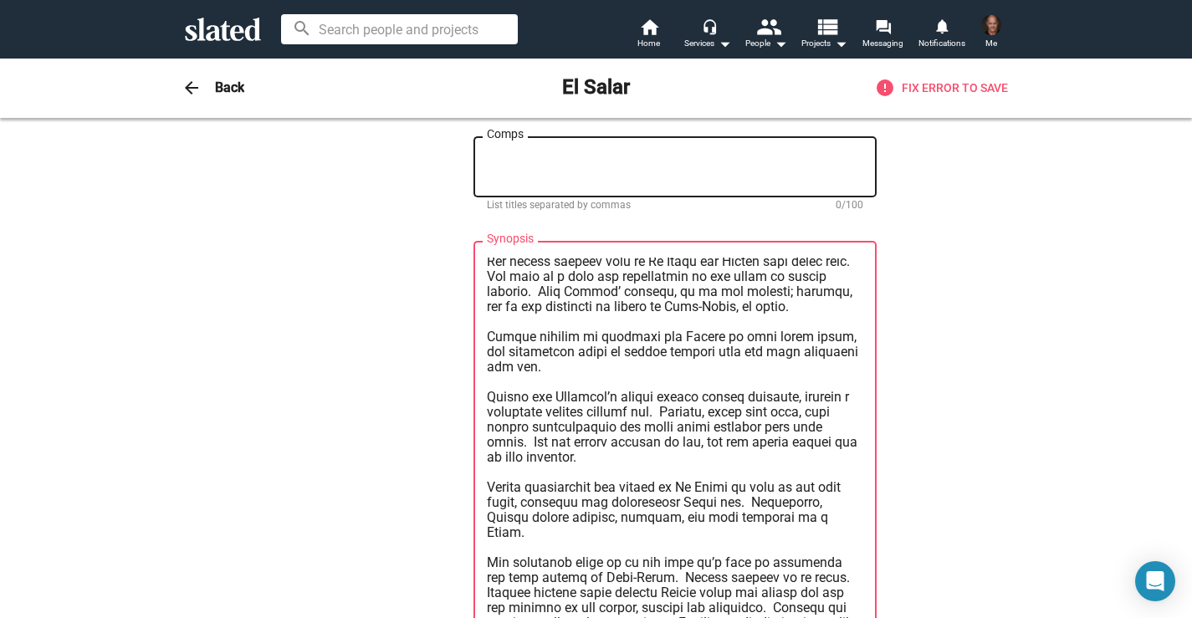
drag, startPoint x: 523, startPoint y: 330, endPoint x: 817, endPoint y: 307, distance: 295.4
click at [817, 307] on textarea "Synopsis" at bounding box center [675, 446] width 377 height 377
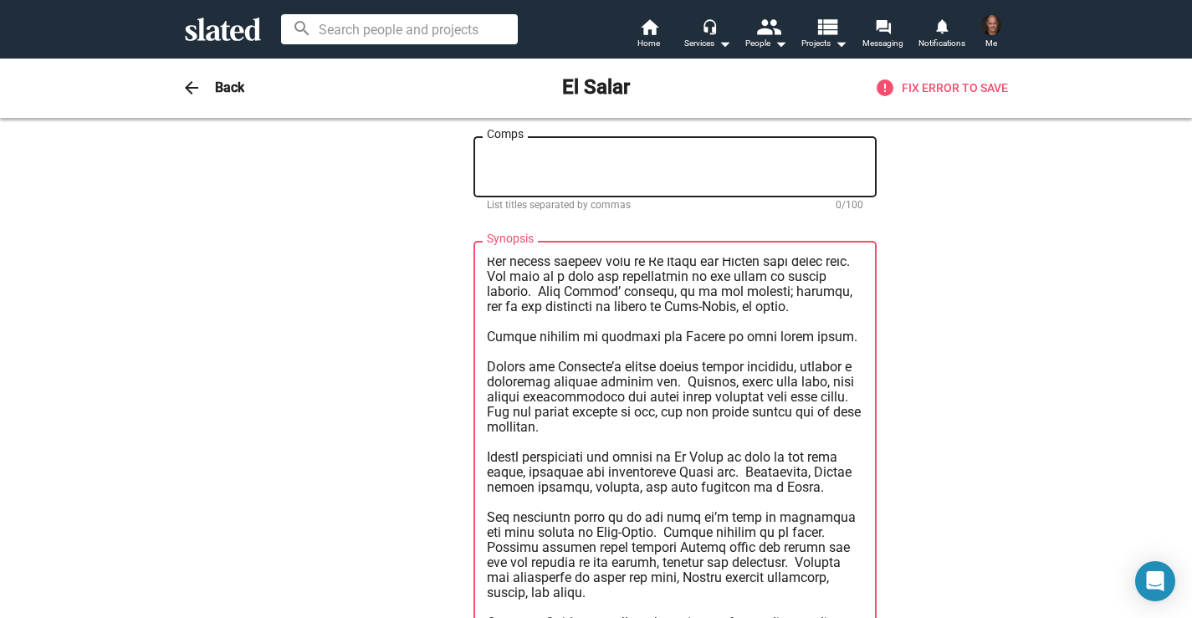
scroll to position [224, 0]
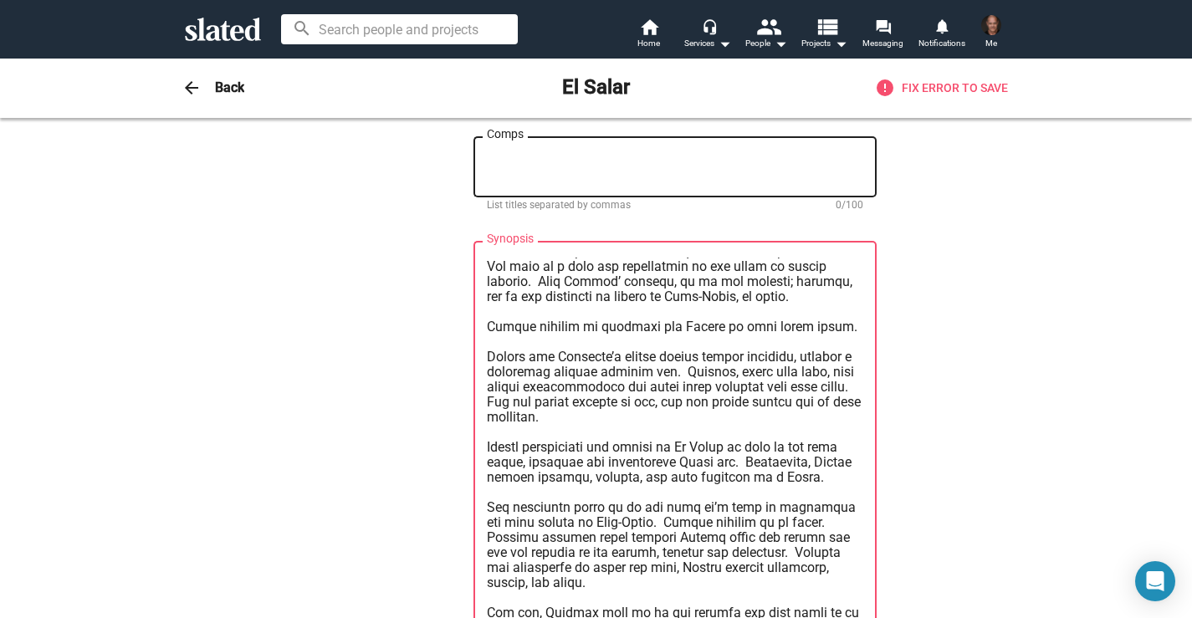
drag, startPoint x: 661, startPoint y: 320, endPoint x: 530, endPoint y: 318, distance: 130.5
click at [530, 318] on textarea "Synopsis" at bounding box center [675, 446] width 377 height 377
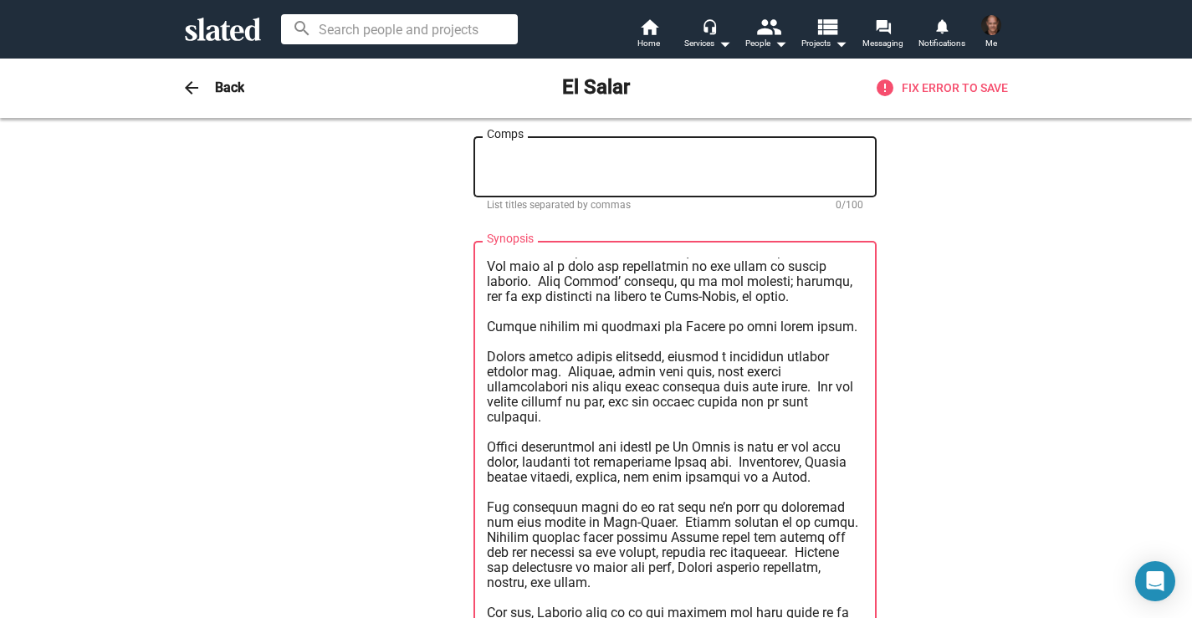
click at [650, 320] on textarea "Synopsis" at bounding box center [675, 446] width 377 height 377
paste textarea "and [PERSON_NAME]’s family"
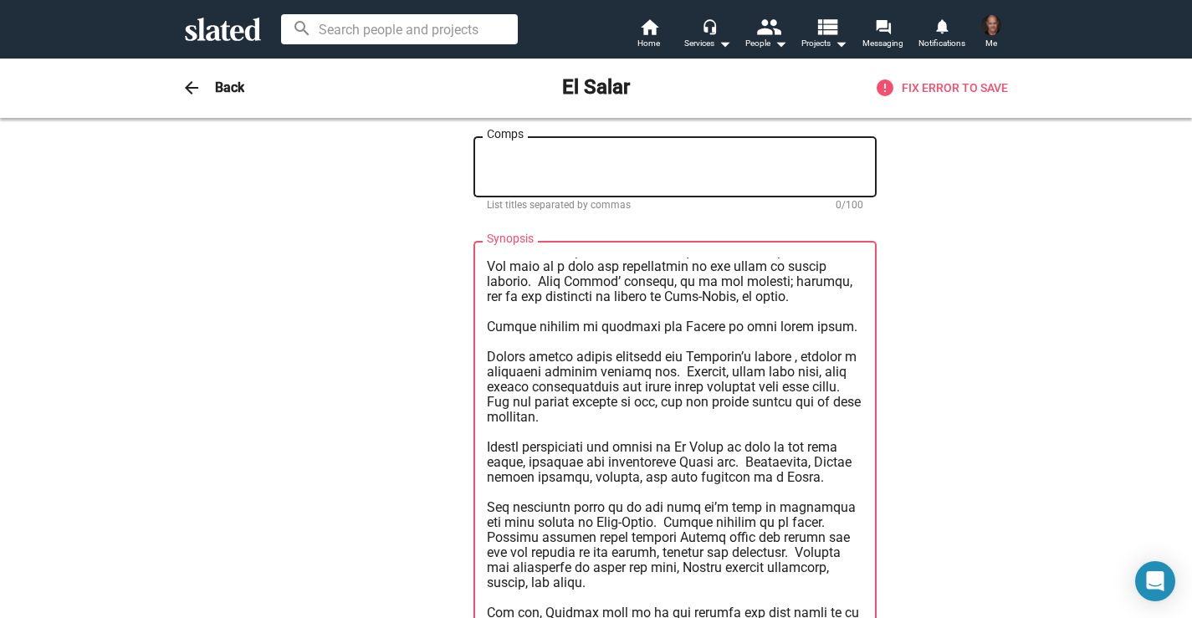
click at [676, 320] on textarea "Synopsis" at bounding box center [675, 446] width 377 height 377
click at [813, 325] on textarea "Synopsis" at bounding box center [675, 446] width 377 height 377
click at [0, 0] on lt-span "," at bounding box center [0, 0] width 0 height 0
click at [681, 336] on textarea "Synopsis" at bounding box center [675, 446] width 377 height 377
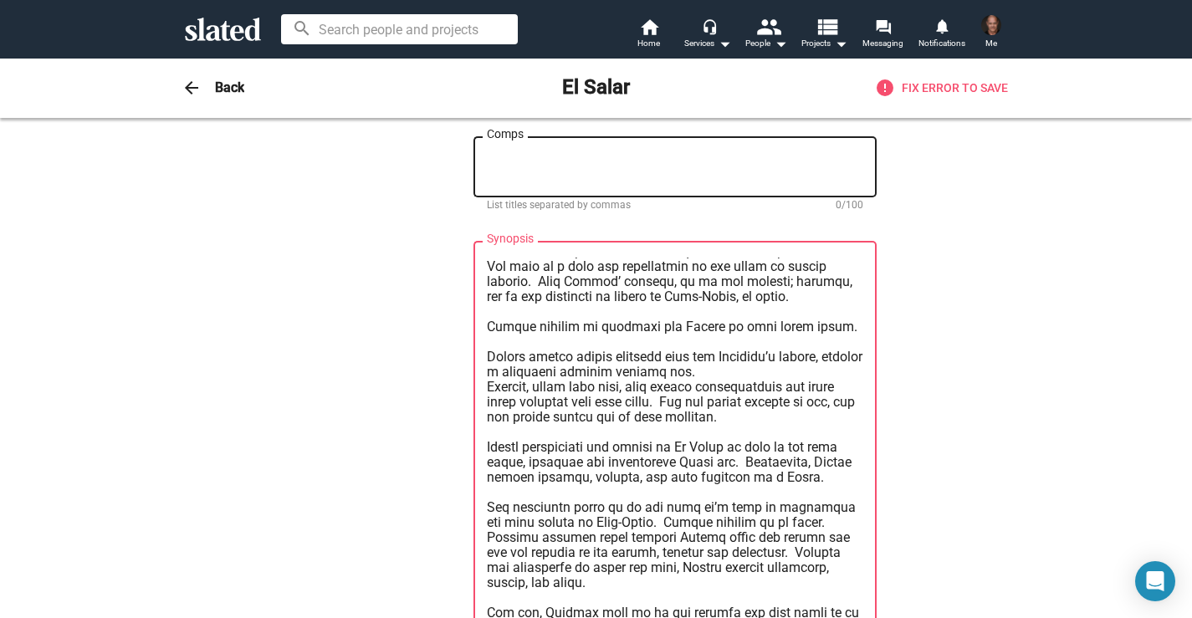
click at [549, 352] on textarea "Synopsis" at bounding box center [675, 446] width 377 height 377
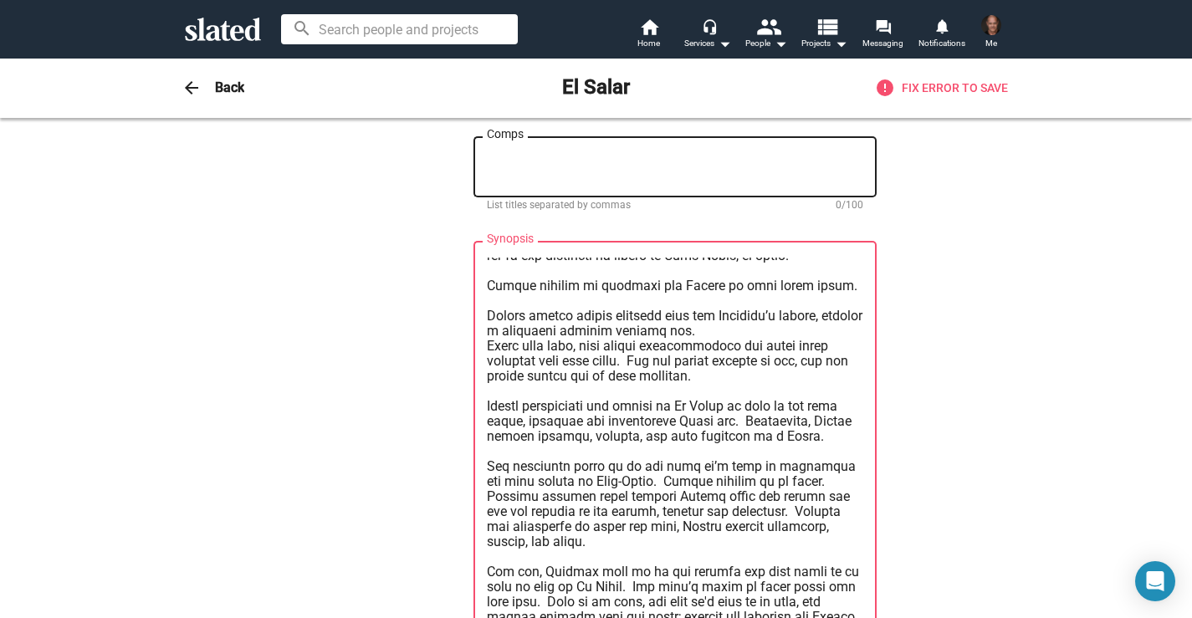
scroll to position [268, 0]
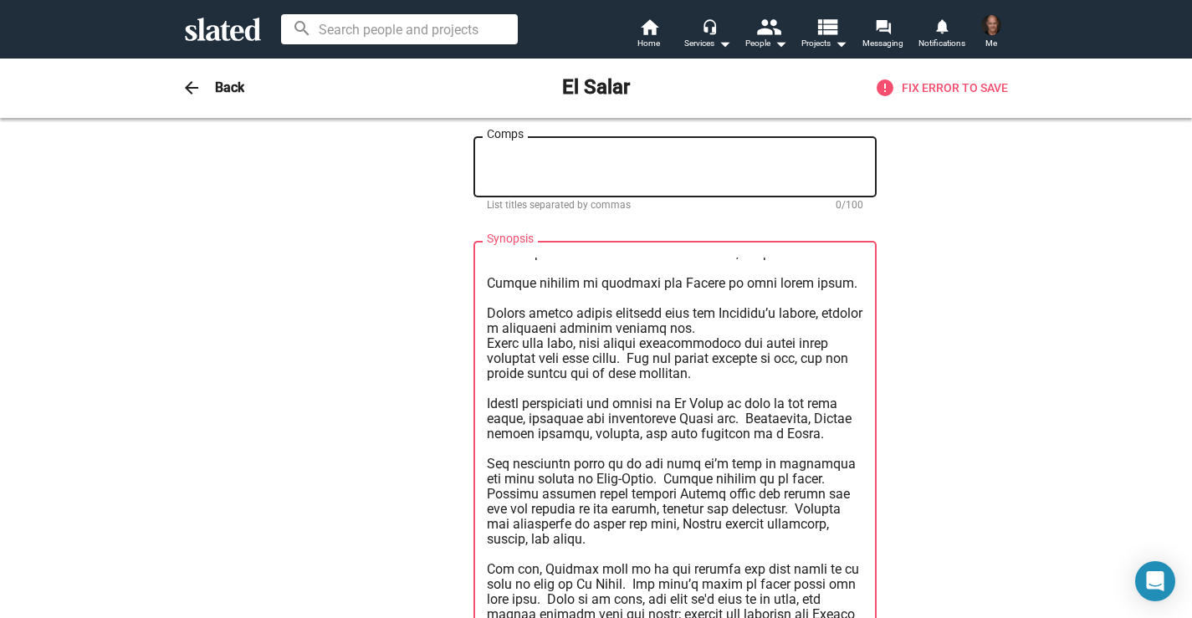
drag, startPoint x: 685, startPoint y: 339, endPoint x: 802, endPoint y: 322, distance: 118.3
click at [802, 322] on textarea "Synopsis" at bounding box center [675, 446] width 377 height 377
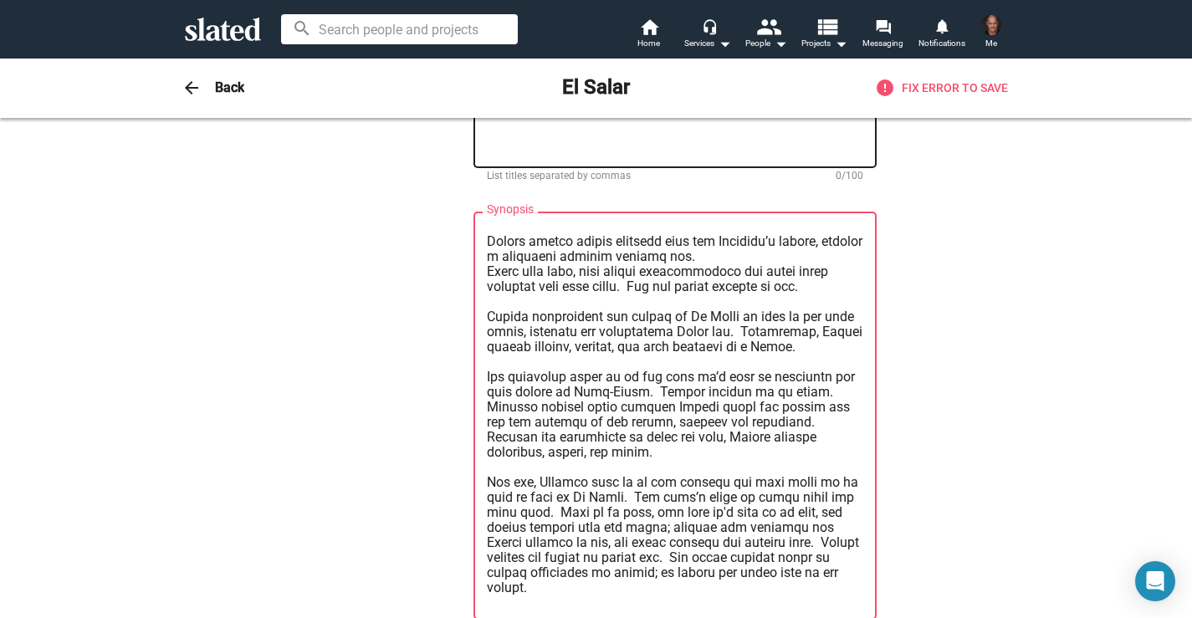
scroll to position [310, 0]
click at [665, 359] on textarea "Synopsis" at bounding box center [675, 416] width 377 height 377
click at [674, 357] on textarea "Synopsis" at bounding box center [675, 416] width 377 height 377
click at [592, 357] on textarea "Synopsis" at bounding box center [675, 416] width 377 height 377
drag, startPoint x: 575, startPoint y: 356, endPoint x: 531, endPoint y: 356, distance: 43.5
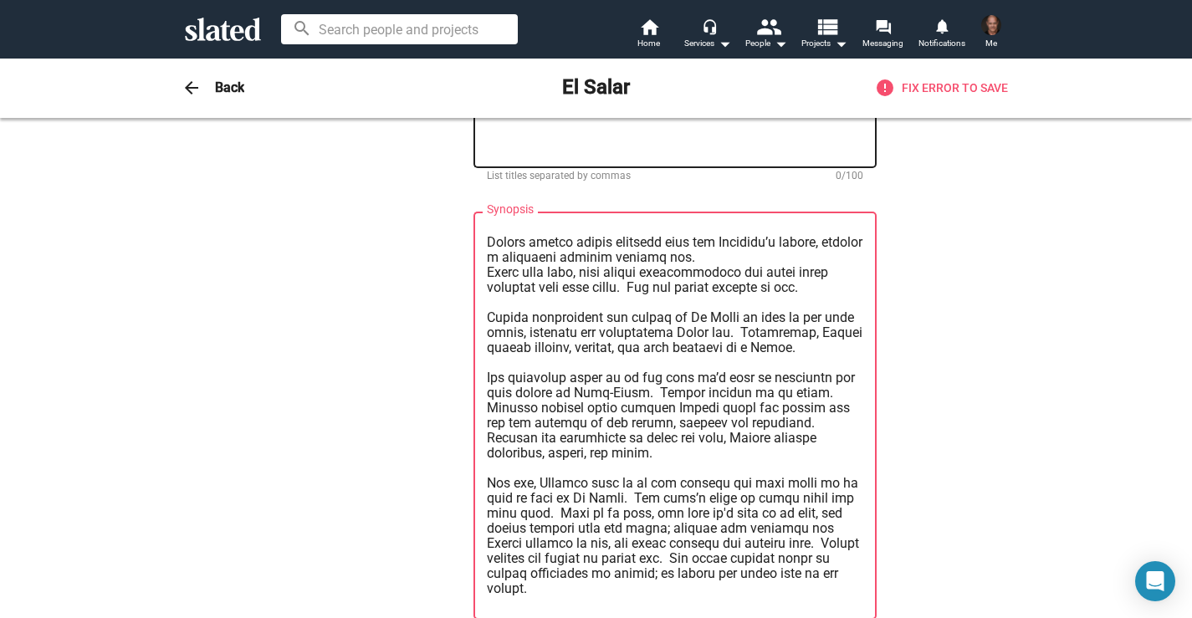
click at [531, 356] on textarea "Synopsis" at bounding box center [675, 416] width 377 height 377
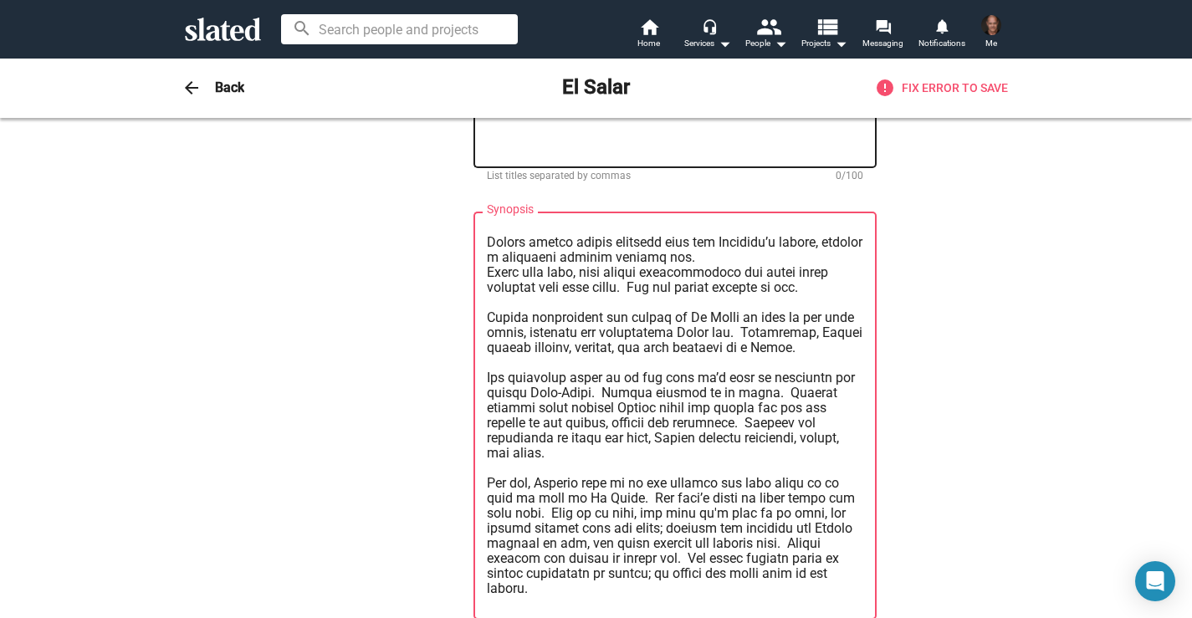
click at [531, 356] on textarea "Synopsis" at bounding box center [675, 416] width 377 height 377
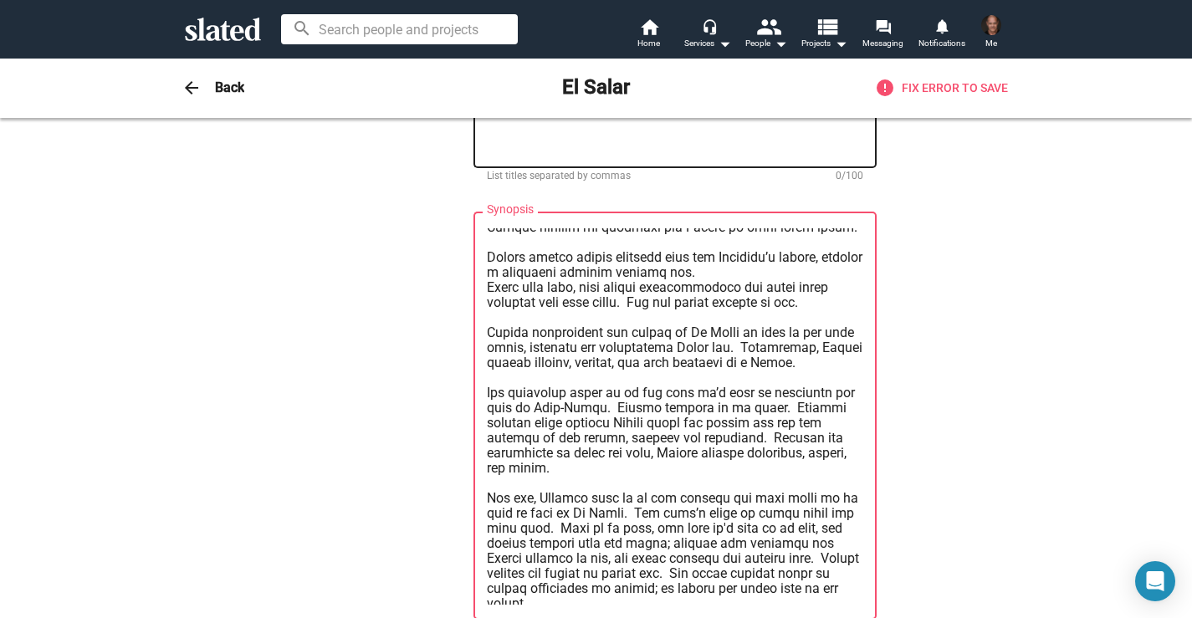
scroll to position [295, 0]
click at [633, 371] on textarea "Synopsis" at bounding box center [675, 416] width 377 height 377
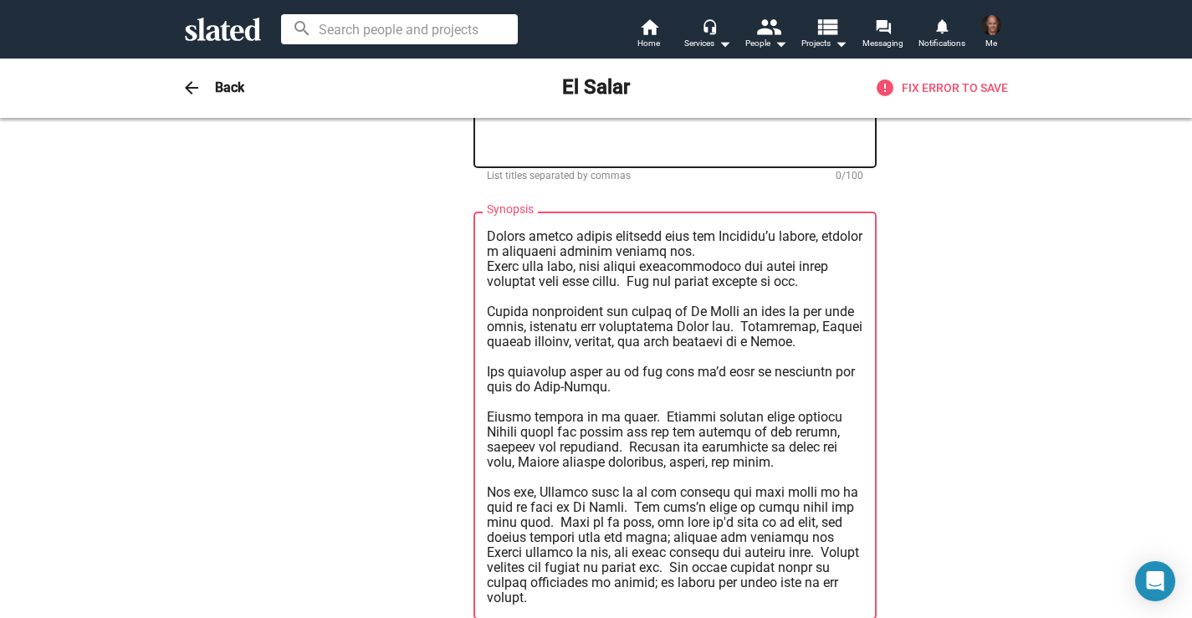
scroll to position [317, 0]
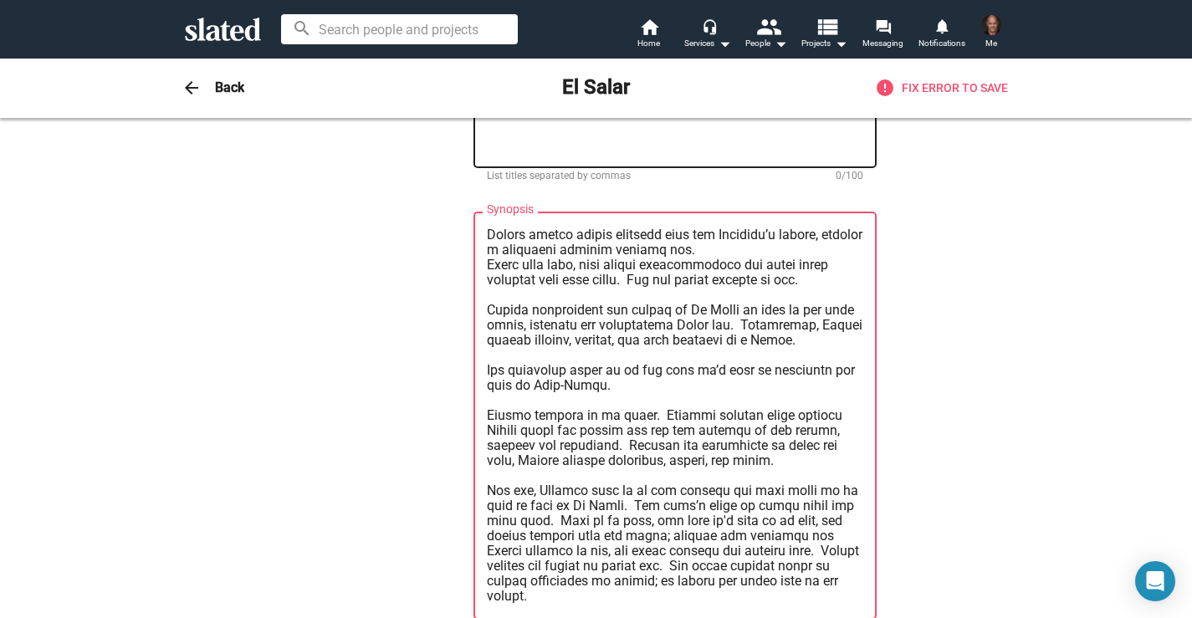
click at [588, 395] on textarea "Synopsis" at bounding box center [675, 416] width 377 height 377
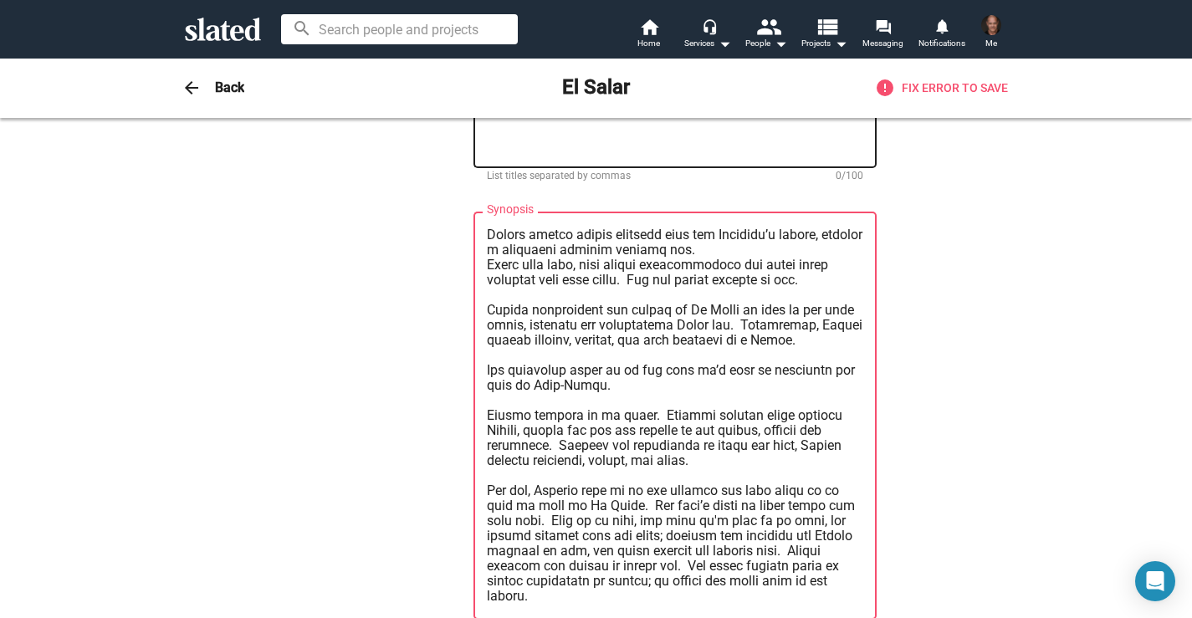
click at [577, 395] on textarea "Synopsis" at bounding box center [675, 416] width 377 height 377
drag, startPoint x: 776, startPoint y: 394, endPoint x: 699, endPoint y: 397, distance: 76.2
click at [699, 397] on textarea "Synopsis" at bounding box center [675, 416] width 377 height 377
drag, startPoint x: 835, startPoint y: 397, endPoint x: 699, endPoint y: 400, distance: 136.4
click at [699, 400] on textarea "Synopsis" at bounding box center [675, 416] width 377 height 377
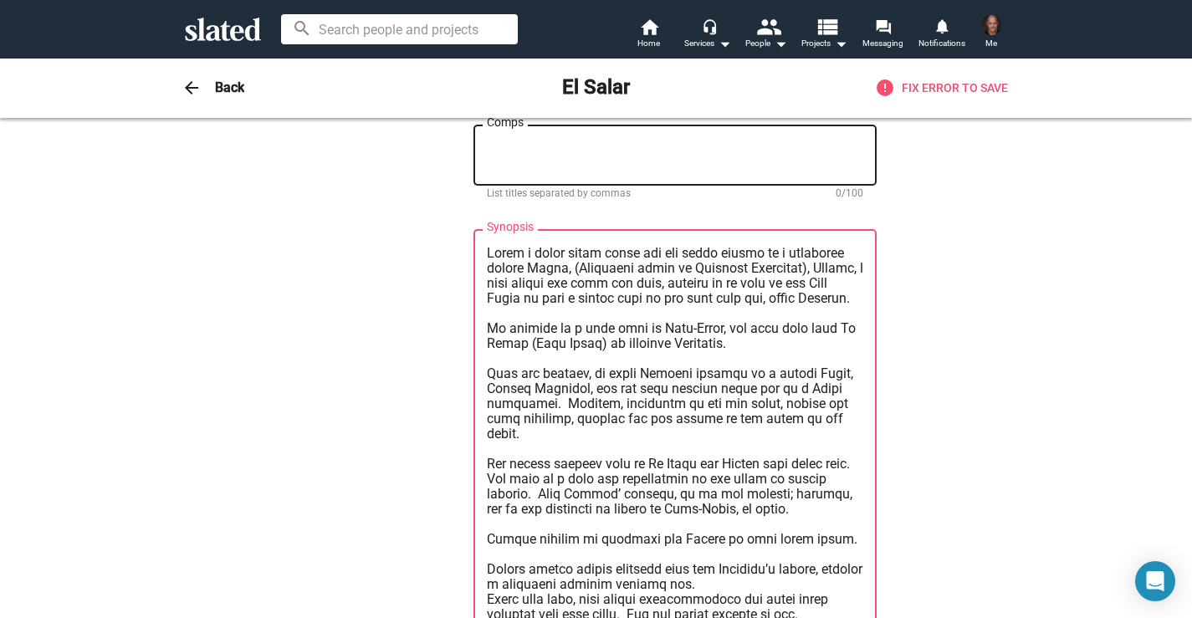
scroll to position [923, 0]
click at [617, 247] on textarea "Synopsis" at bounding box center [675, 435] width 377 height 377
click at [0, 0] on lt-span "Ignore" at bounding box center [0, 0] width 0 height 0
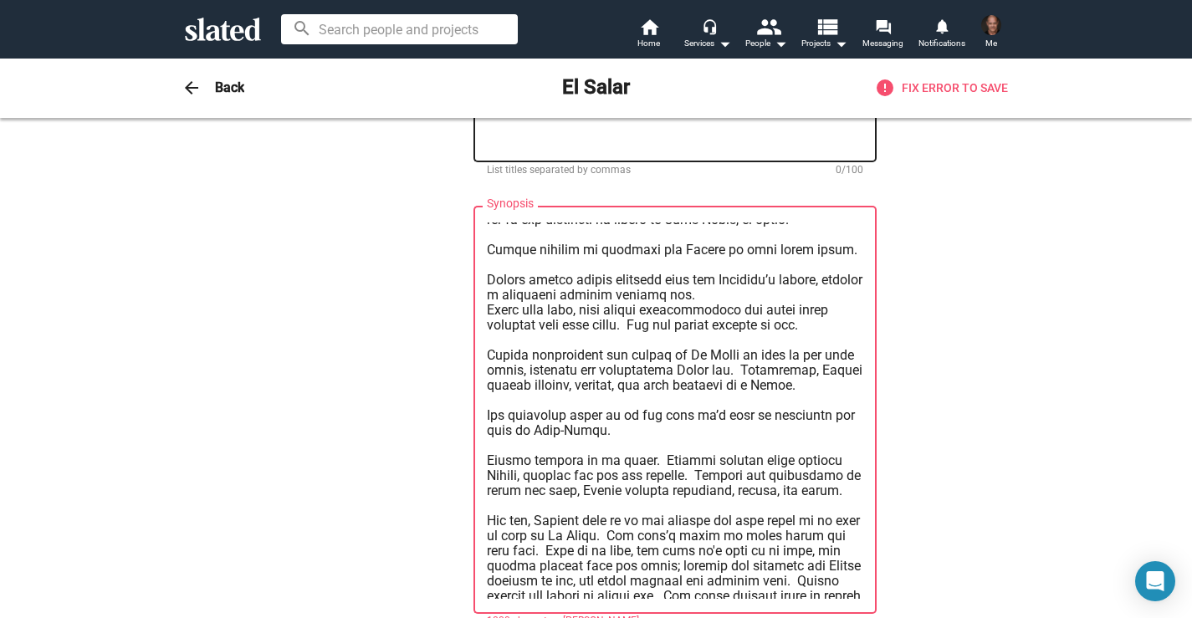
scroll to position [346, 0]
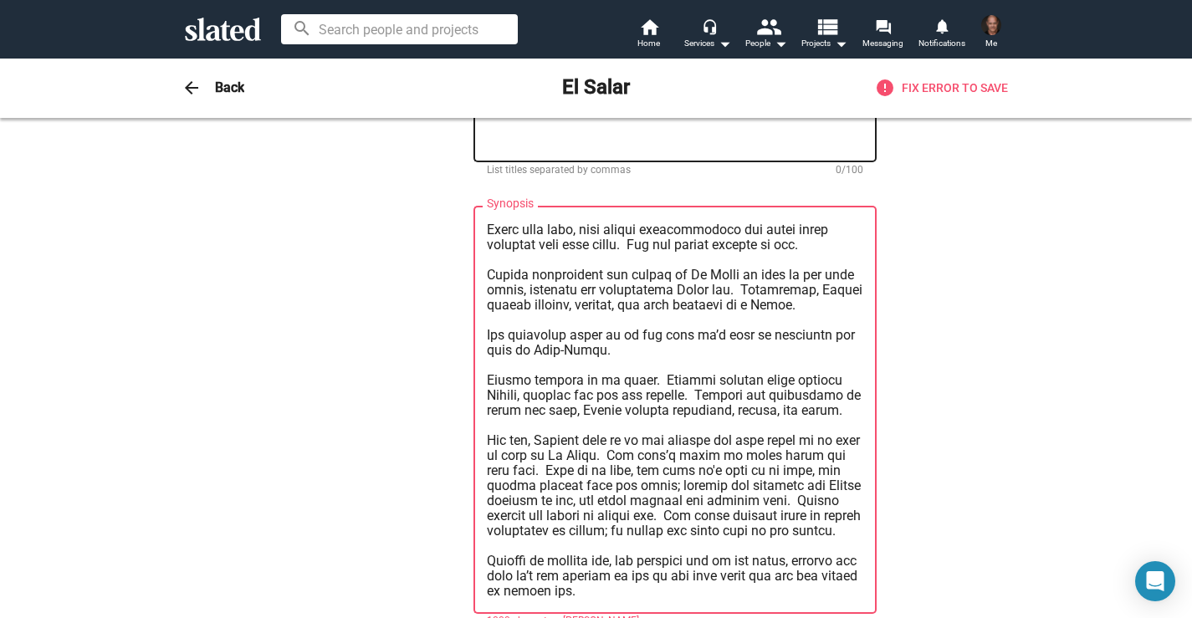
drag, startPoint x: 578, startPoint y: 571, endPoint x: 485, endPoint y: 397, distance: 198.0
click at [485, 397] on div "Synopsis" at bounding box center [675, 408] width 403 height 411
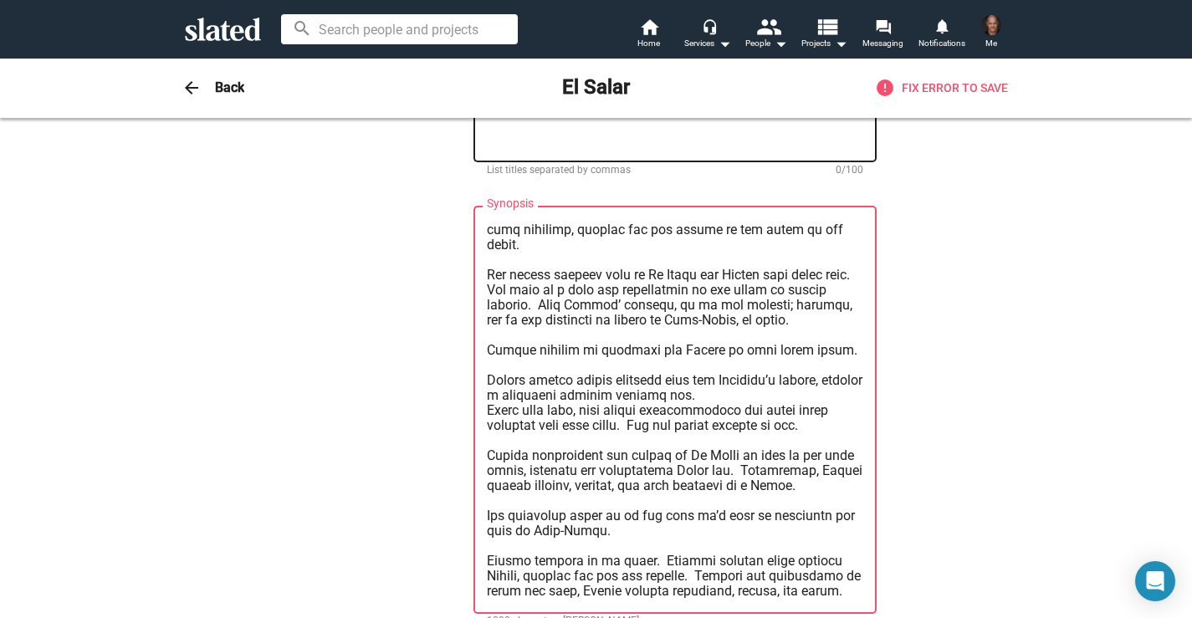
scroll to position [181, 0]
paste textarea "One day, [PERSON_NAME] gets up in the morning and gets ready to go back to work…"
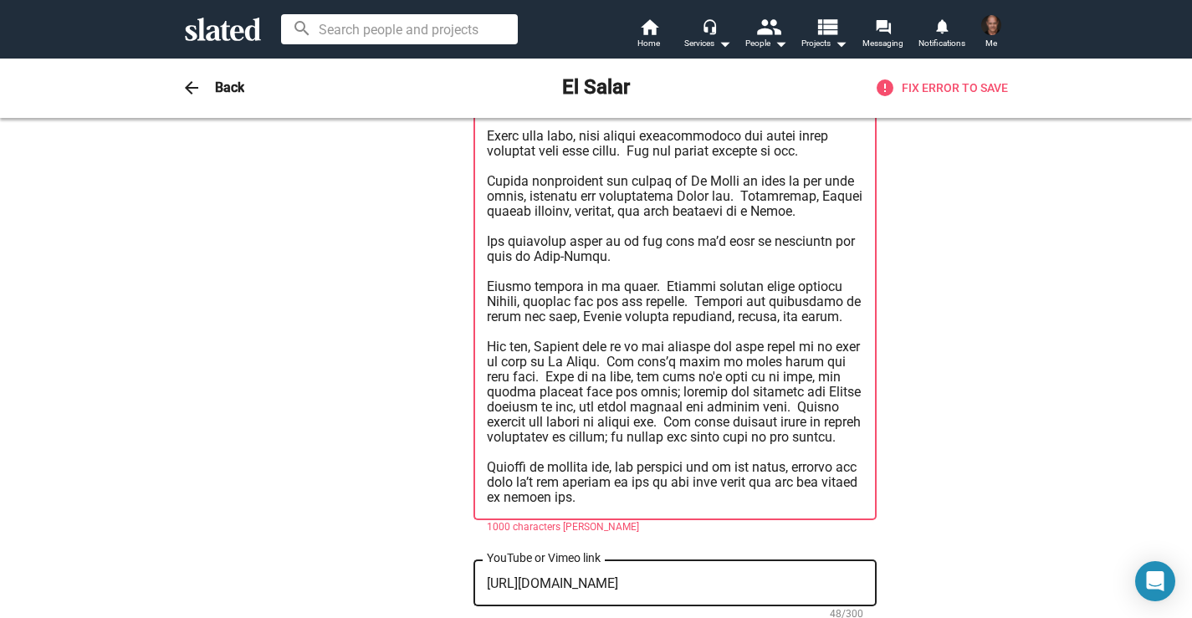
scroll to position [1049, 0]
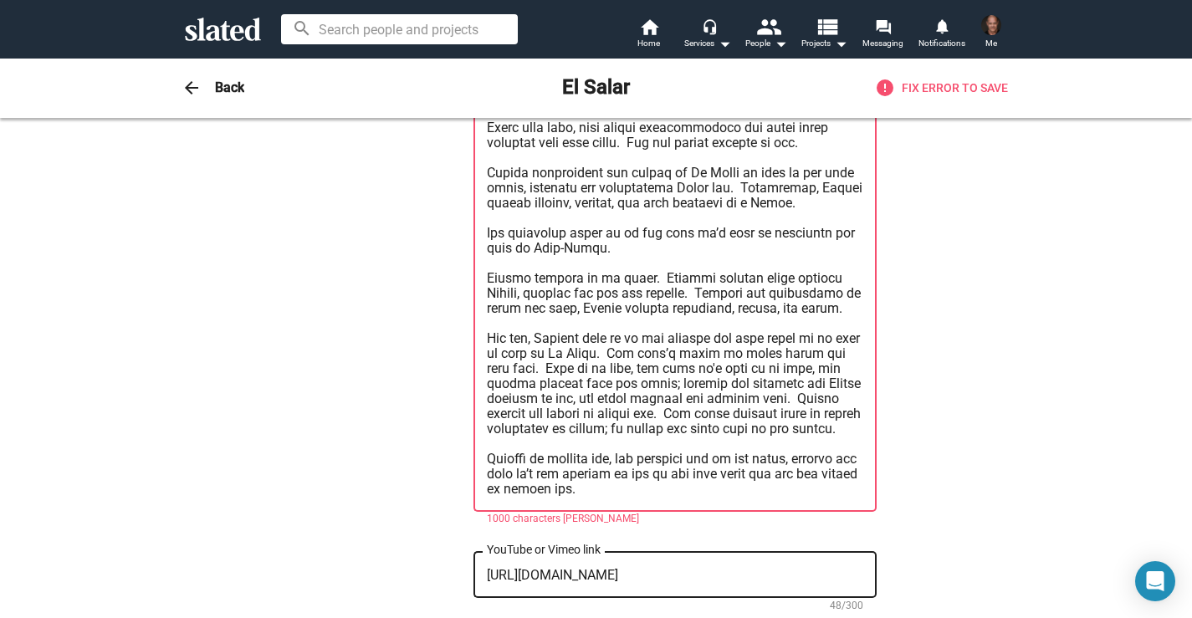
click at [0, 0] on lt-div at bounding box center [0, 0] width 0 height 0
click at [0, 0] on lt-span at bounding box center [0, 0] width 0 height 0
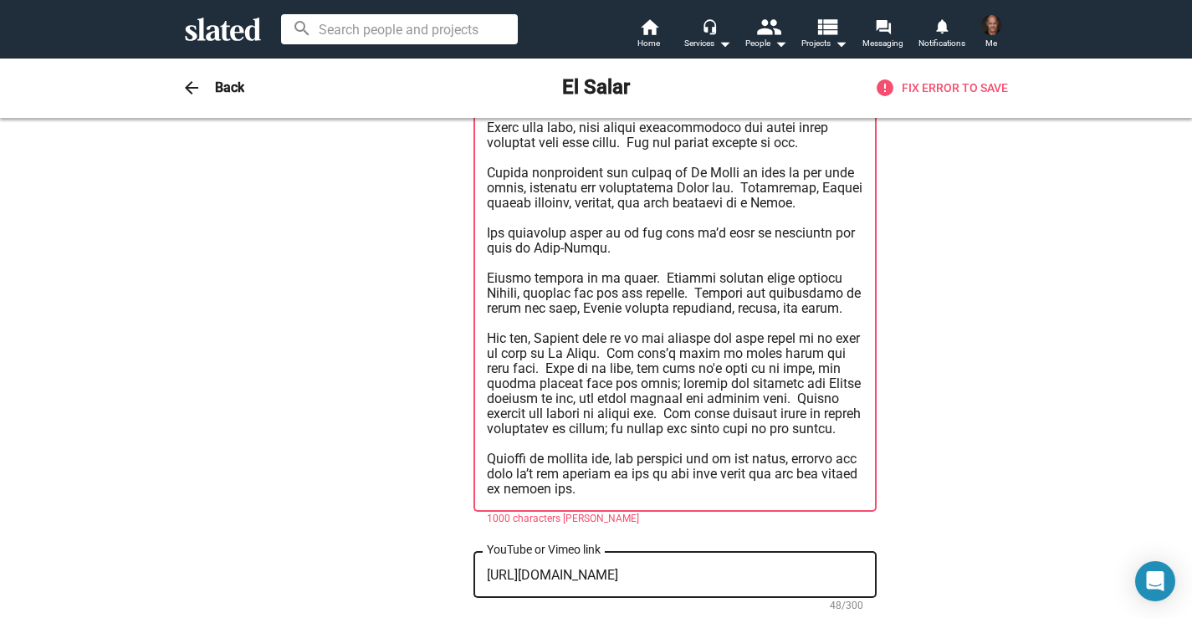
click at [0, 0] on lt-span at bounding box center [0, 0] width 0 height 0
click at [0, 0] on lt-span "Disable on this website" at bounding box center [0, 0] width 0 height 0
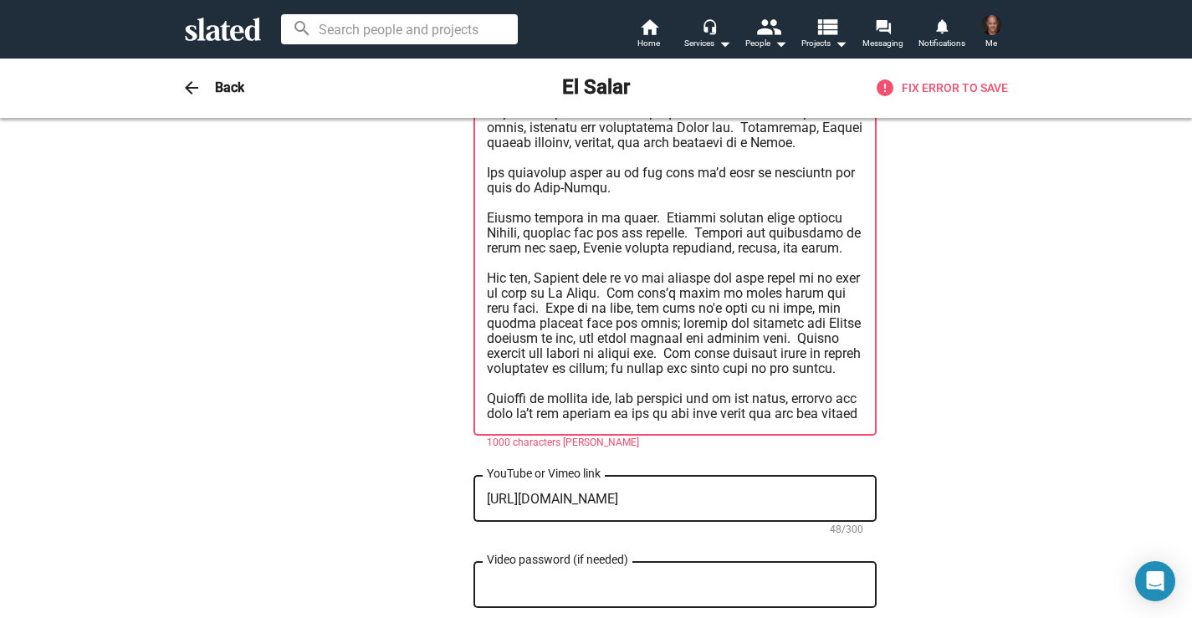
scroll to position [346, 0]
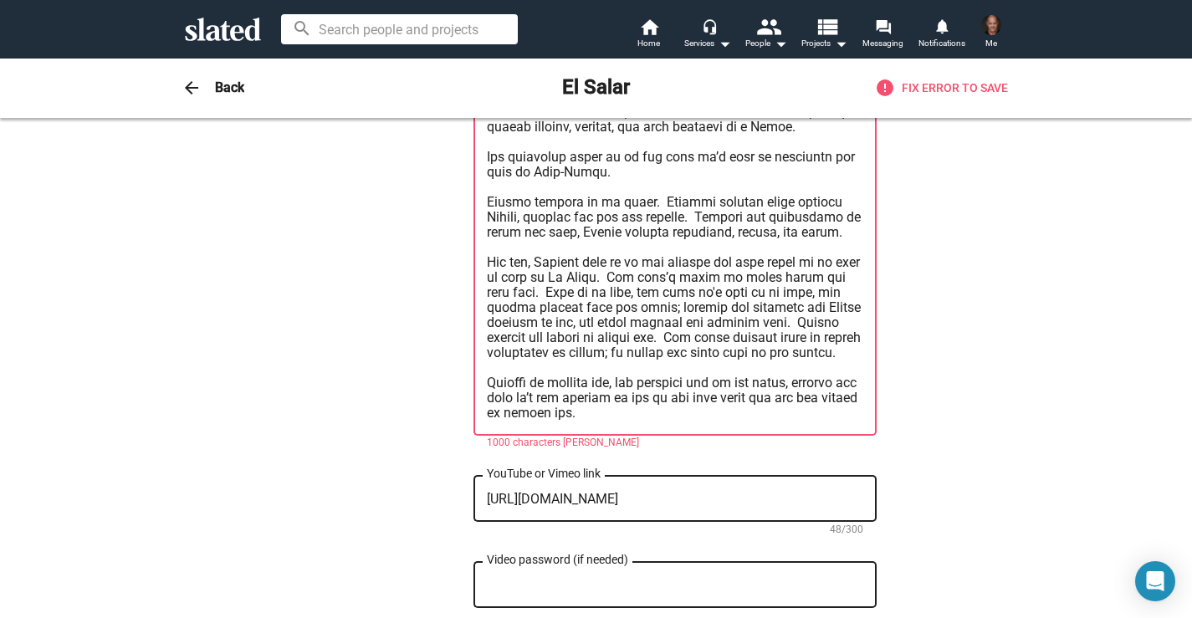
drag, startPoint x: 581, startPoint y: 392, endPoint x: 480, endPoint y: 155, distance: 258.3
click at [480, 155] on div "Synopsis" at bounding box center [675, 230] width 403 height 411
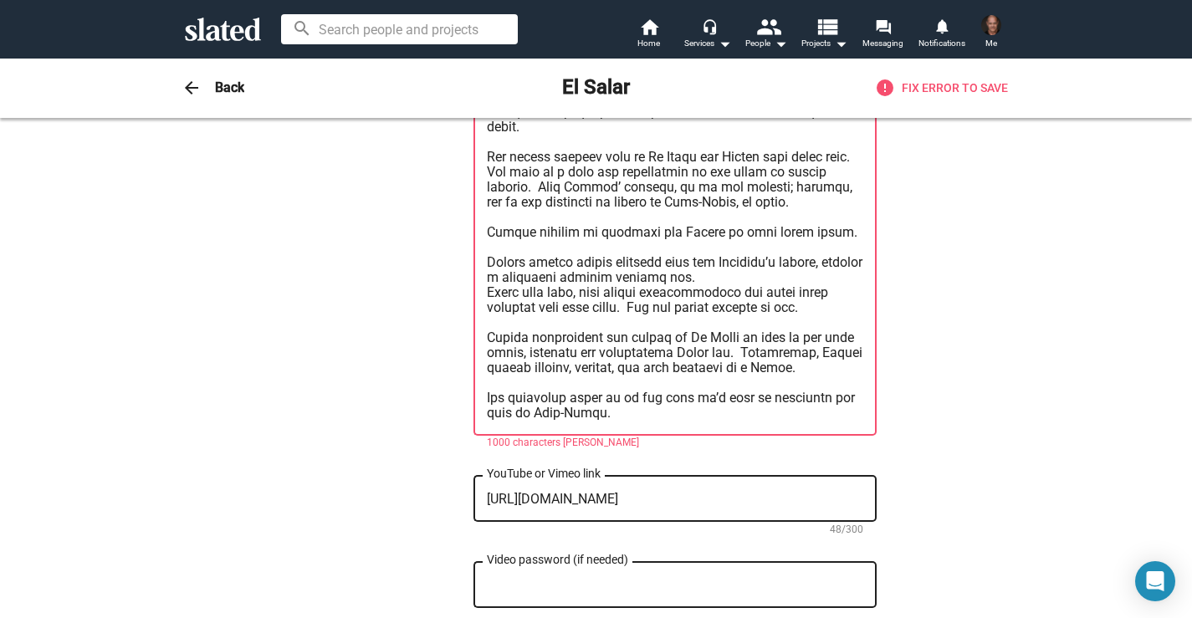
scroll to position [105, 0]
paste textarea "[PERSON_NAME] decides to go alone. [PERSON_NAME] becomes angry towards [PERSON_…"
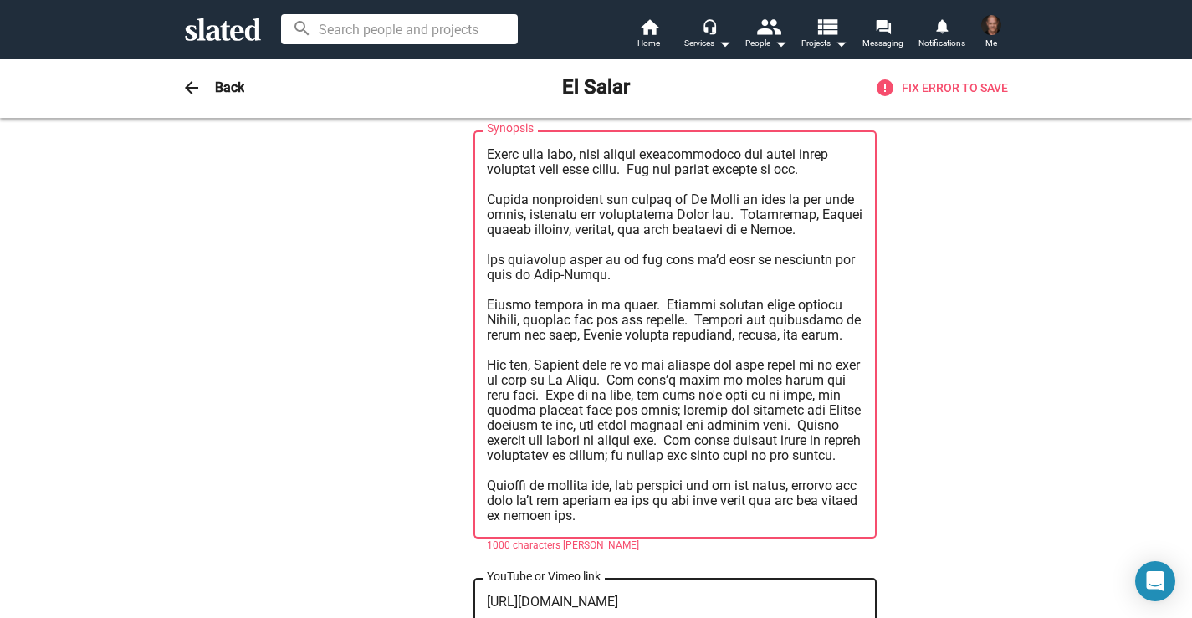
scroll to position [1025, 0]
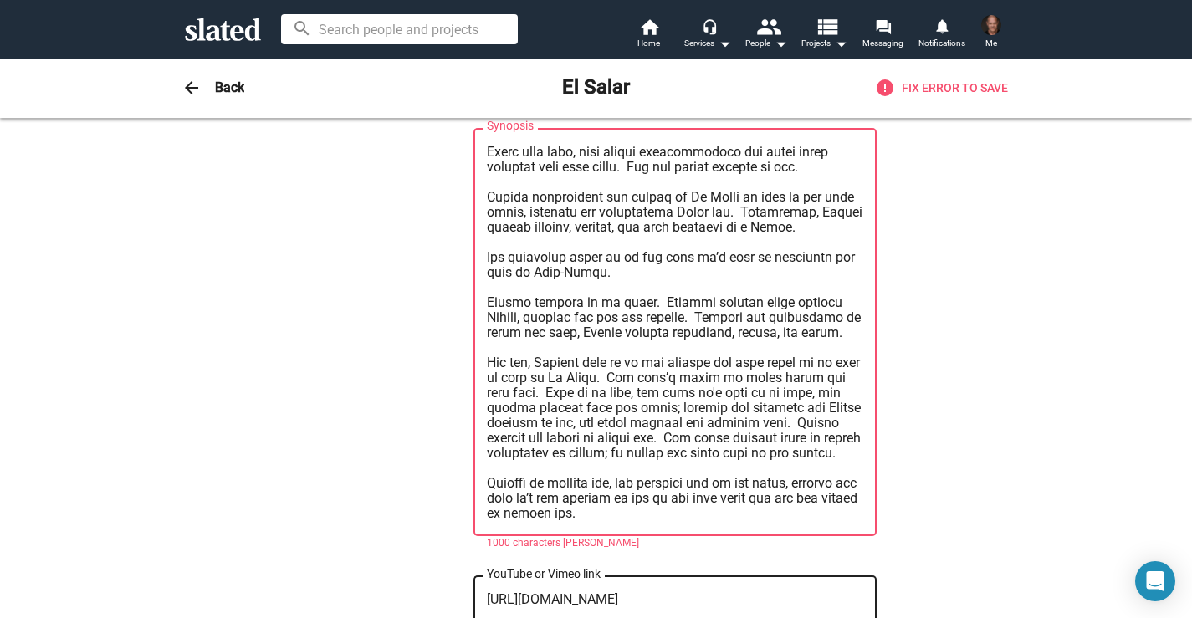
drag, startPoint x: 588, startPoint y: 392, endPoint x: 481, endPoint y: 155, distance: 260.6
click at [481, 155] on div "Synopsis" at bounding box center [675, 331] width 403 height 411
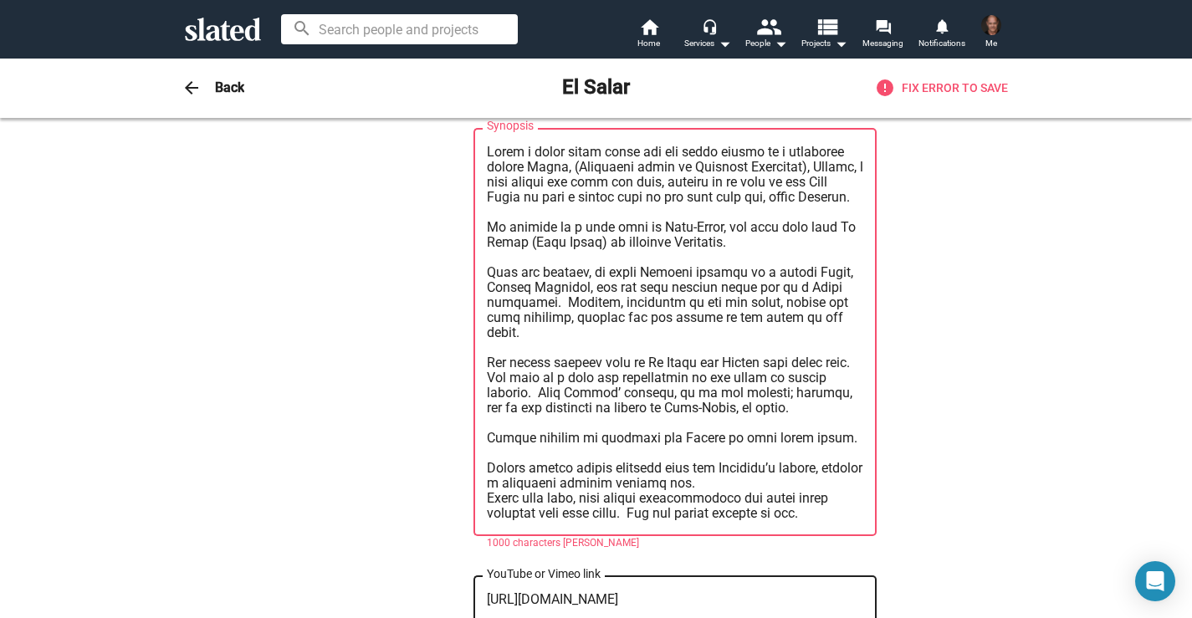
scroll to position [0, 0]
paste textarea "Loremi dolorsitame con adipis el Se Doeiu te inci ut lab etdo magna, aliquaen a…"
drag, startPoint x: 579, startPoint y: 492, endPoint x: 479, endPoint y: 310, distance: 207.8
click at [479, 310] on div "Synopsis" at bounding box center [675, 331] width 403 height 411
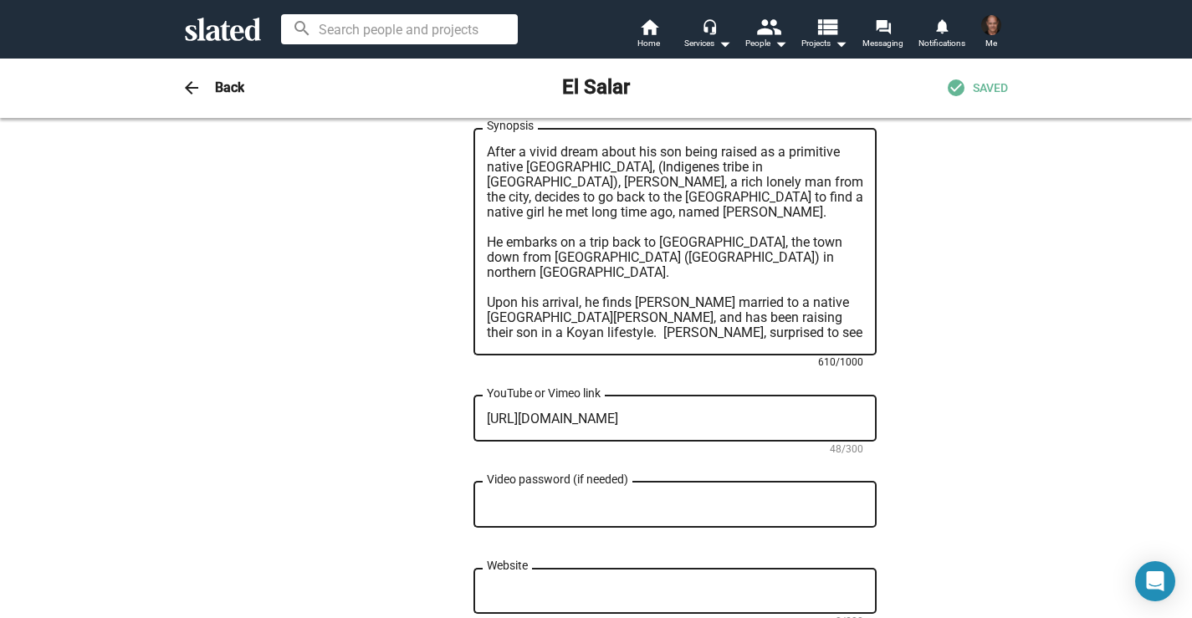
paste textarea "Lor ipsumd sitamet cons ad El Seddo eiu Tempor inci utlab etdo. Mag aliq en a m…"
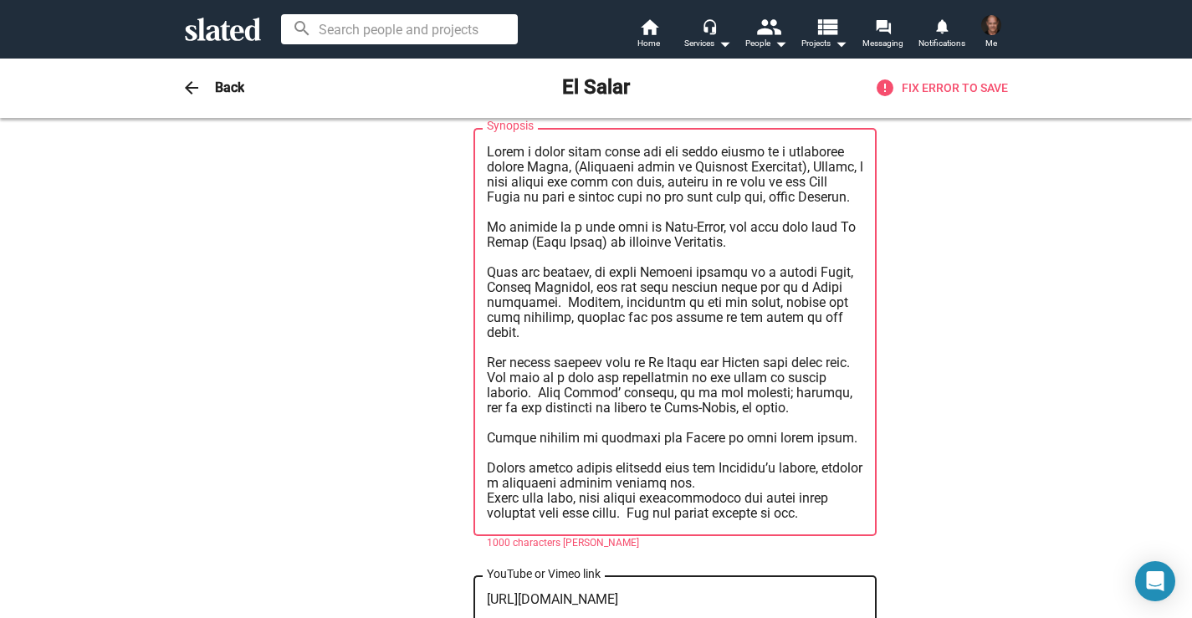
drag, startPoint x: 581, startPoint y: 269, endPoint x: 484, endPoint y: 274, distance: 98.0
click at [484, 274] on div "Synopsis" at bounding box center [675, 331] width 403 height 411
click at [611, 310] on textarea "Synopsis" at bounding box center [675, 333] width 377 height 377
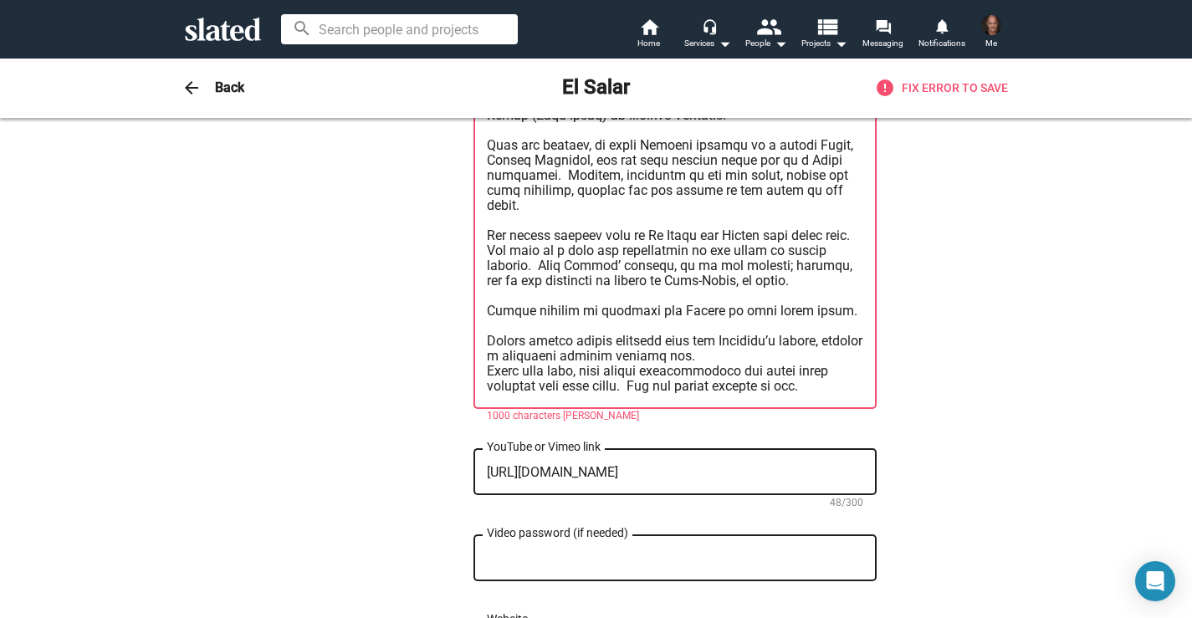
scroll to position [1143, 0]
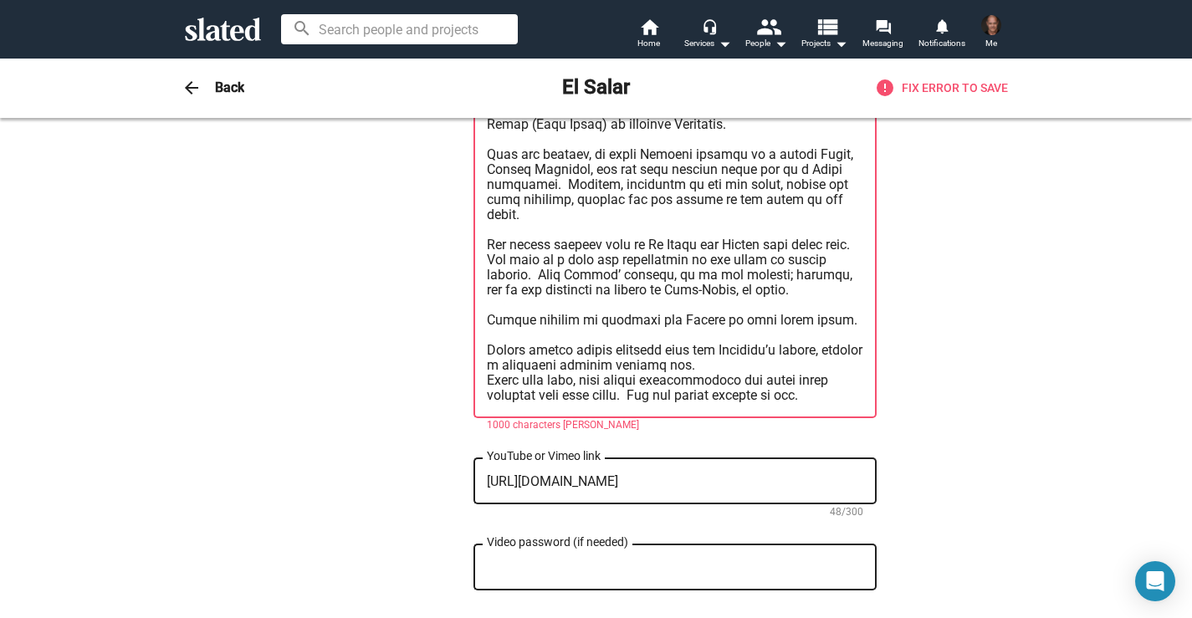
drag, startPoint x: 822, startPoint y: 361, endPoint x: 520, endPoint y: 167, distance: 358.6
click at [520, 168] on textarea "Synopsis" at bounding box center [675, 215] width 377 height 377
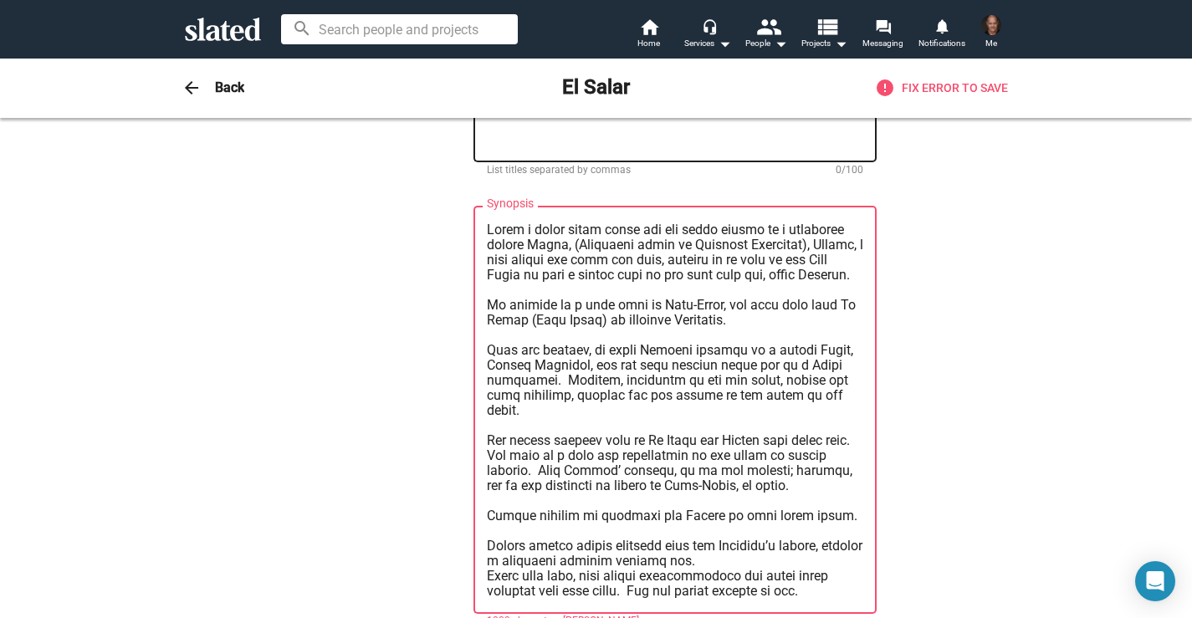
scroll to position [946, 0]
type textarea "Lorem i dolor sitam conse adi eli seddo eiusmo te i utlaboree dolore Magna, (Al…"
click at [341, 280] on div "0 Change Image 0 Change Image El Salar Title (required) 8/200 EL SALAR tells th…" at bounding box center [596, 231] width 561 height 2067
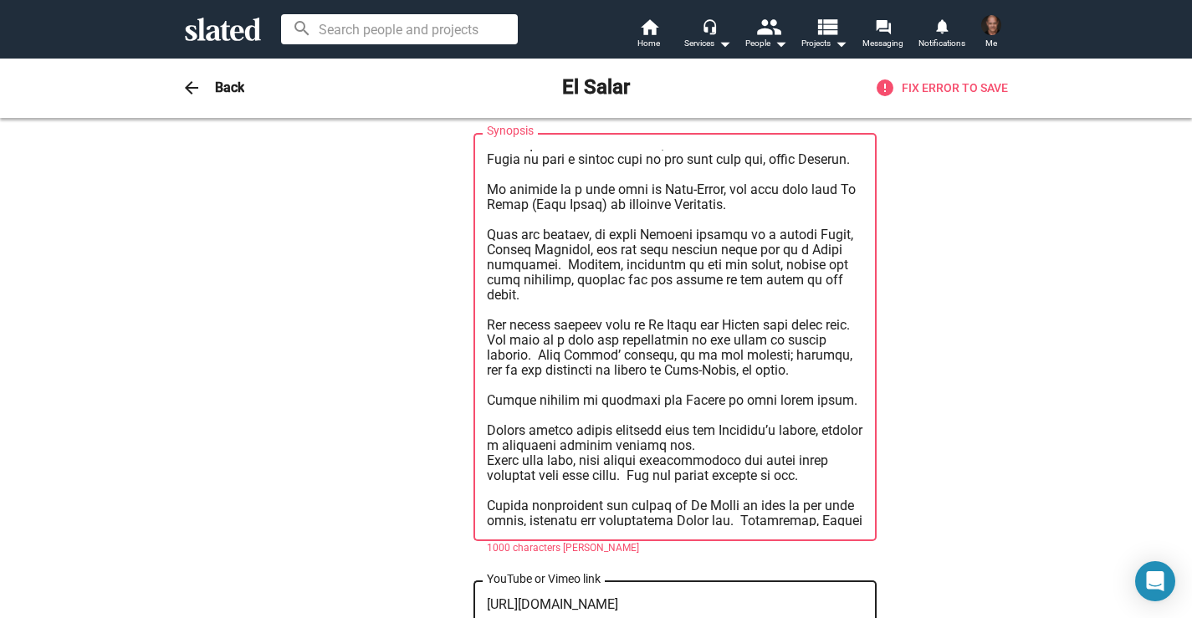
scroll to position [0, 0]
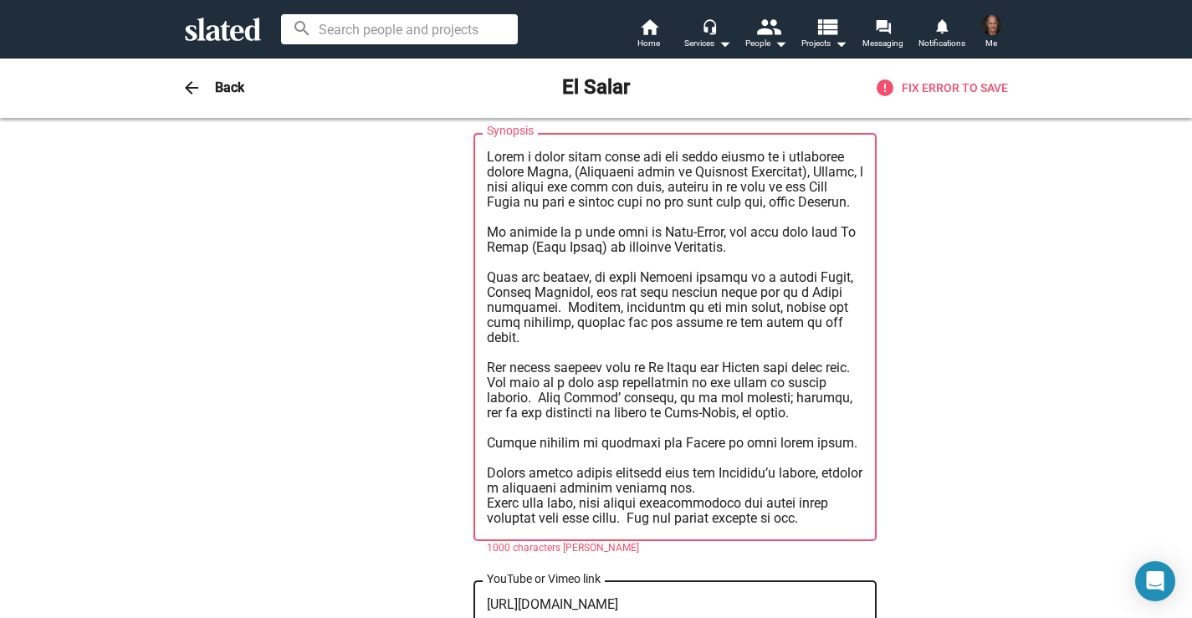
drag, startPoint x: 581, startPoint y: 495, endPoint x: 490, endPoint y: 115, distance: 390.7
click at [490, 115] on sl-base-layout-subpage "arrow_back Back El Salar error Fix Error to save 0 Change Image 0 Change Image …" at bounding box center [596, 338] width 1192 height 561
click at [814, 483] on textarea "Synopsis" at bounding box center [675, 338] width 377 height 377
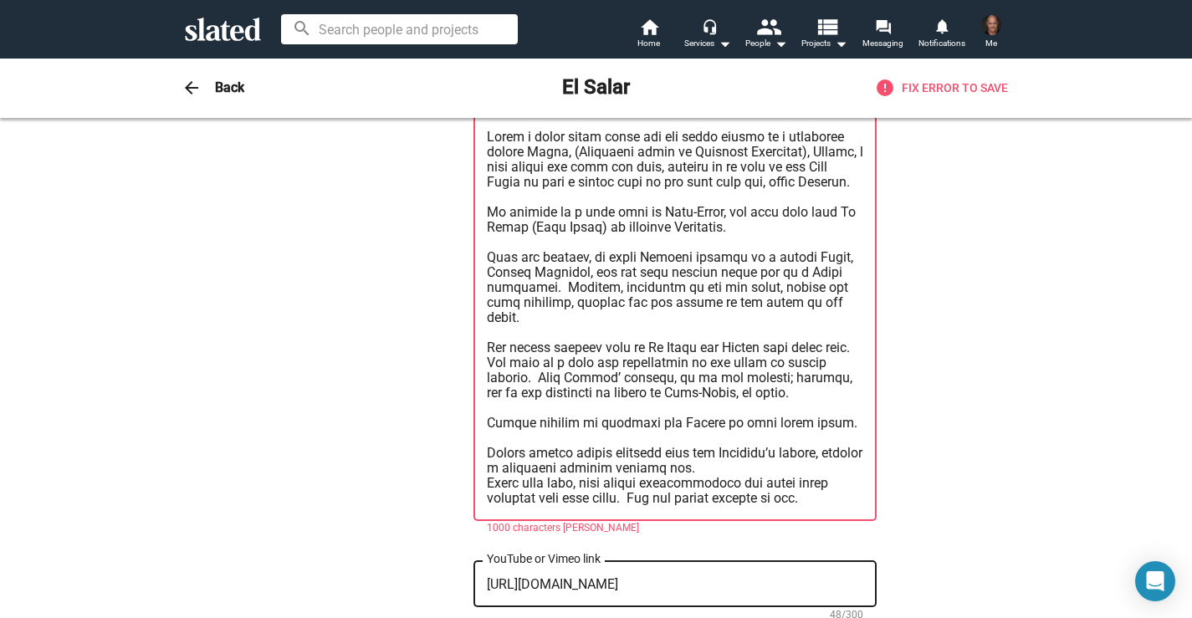
scroll to position [1038, 0]
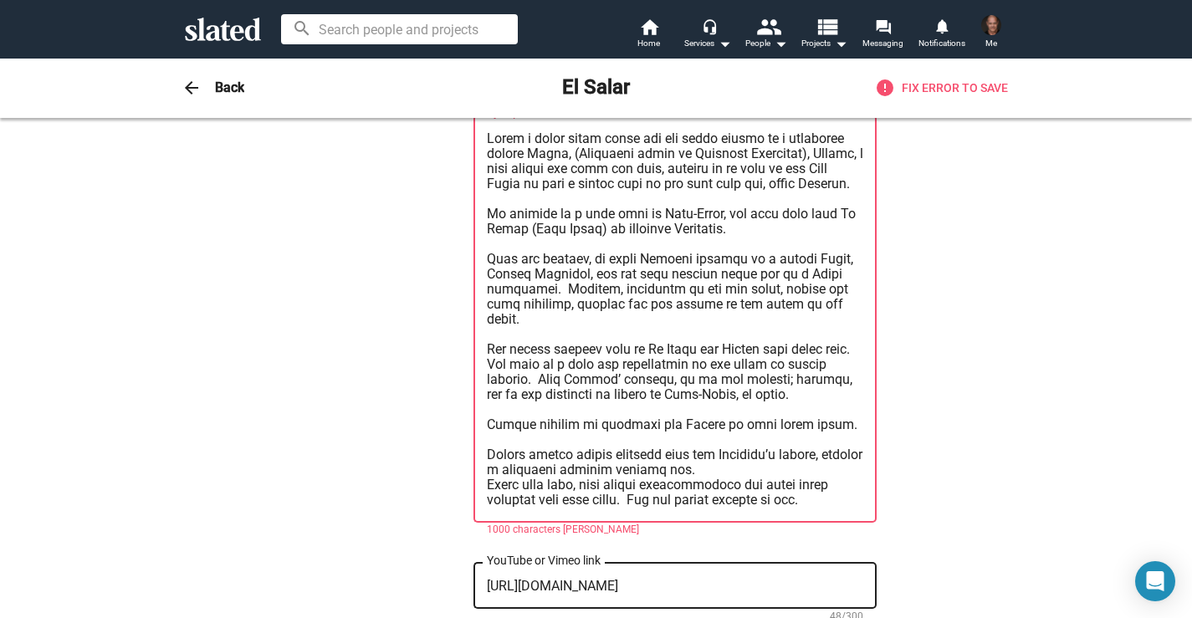
drag, startPoint x: 814, startPoint y: 483, endPoint x: 520, endPoint y: 102, distance: 481.3
click at [520, 102] on sl-base-layout-subpage "arrow_back Back El Salar error Fix Error to save 0 Change Image 0 Change Image …" at bounding box center [596, 338] width 1192 height 561
click at [335, 333] on div "0 Change Image 0 Change Image El Salar Title (required) 8/200 EL SALAR tells th…" at bounding box center [596, 139] width 561 height 2067
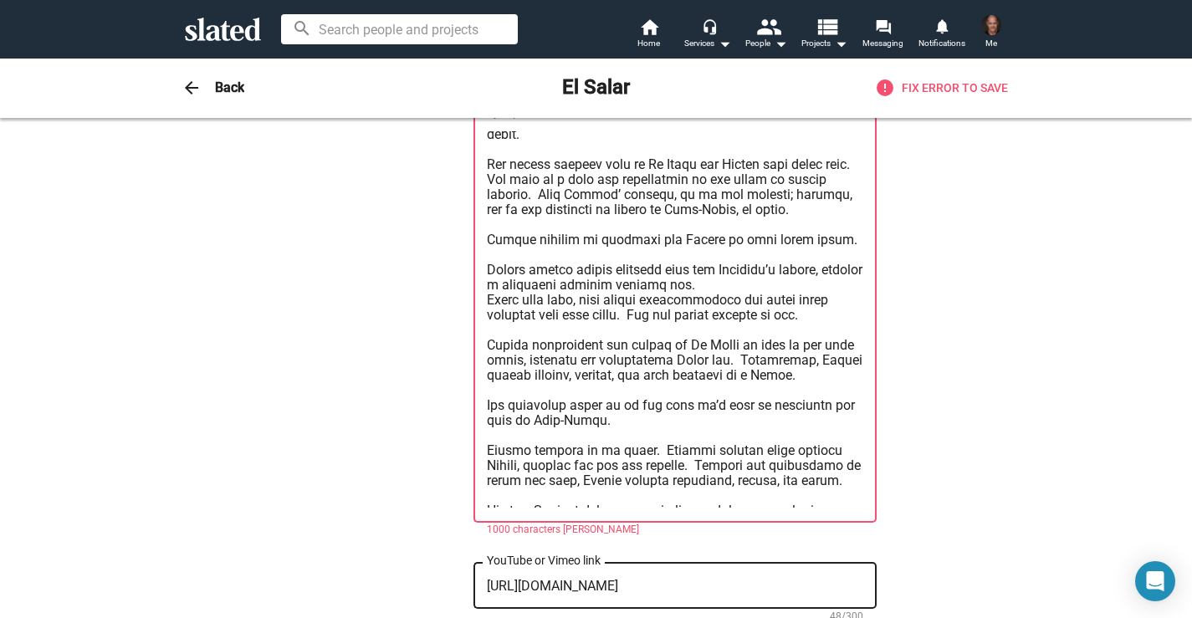
scroll to position [0, 0]
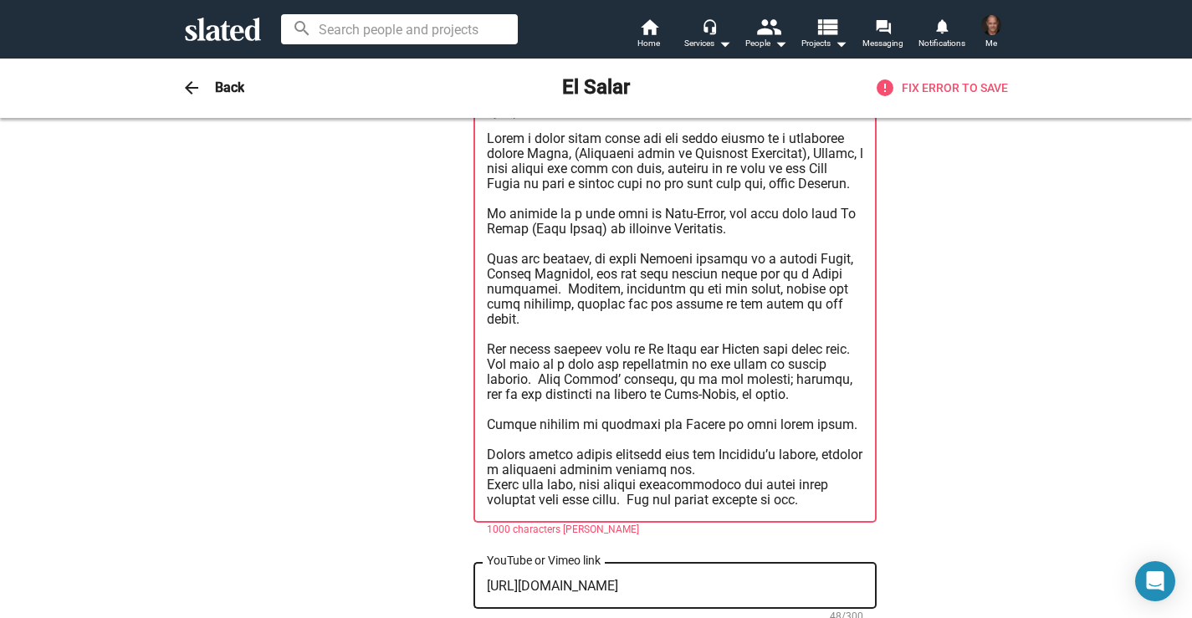
drag, startPoint x: 601, startPoint y: 482, endPoint x: 533, endPoint y: 84, distance: 404.0
click at [533, 84] on sl-base-layout-subpage "arrow_back Back El Salar error Fix Error to save 0 Change Image 0 Change Image …" at bounding box center [596, 338] width 1192 height 561
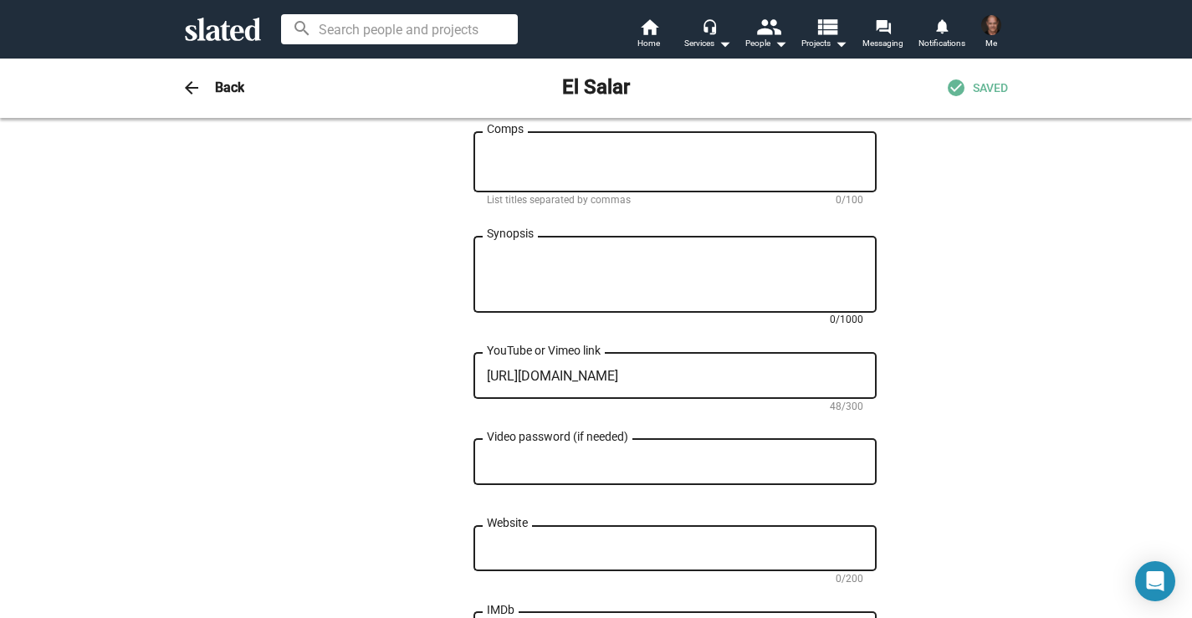
scroll to position [914, 0]
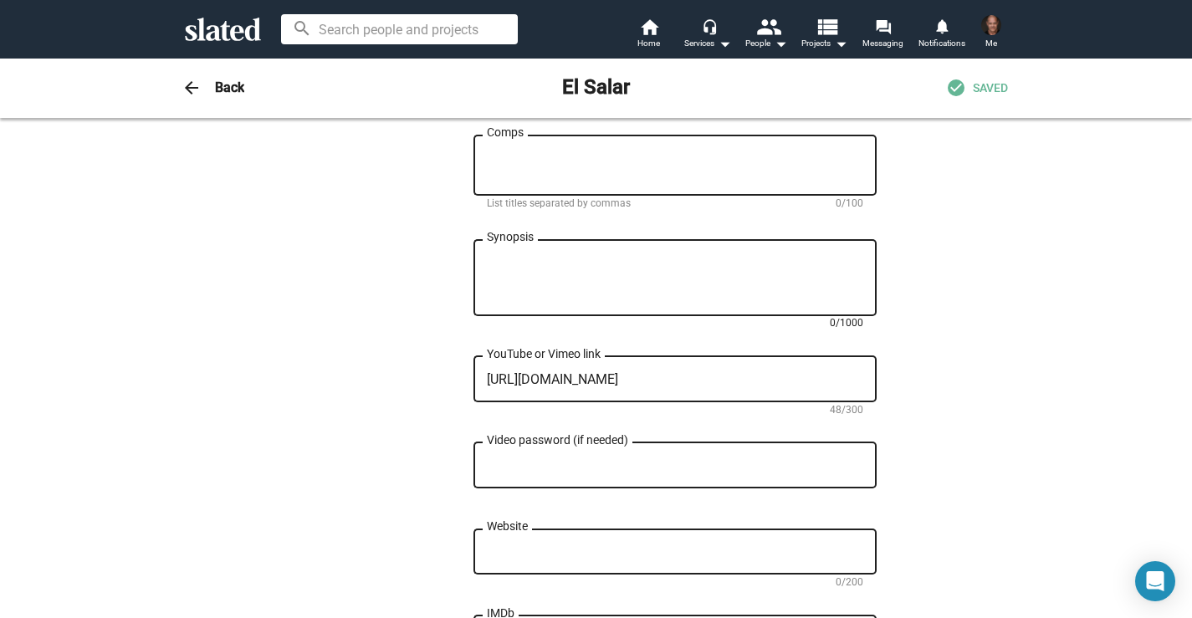
paste textarea "Lorem i dolor sitam conse adi eli seddo eiusmo te i utlaboree dolore Magna, (Al…"
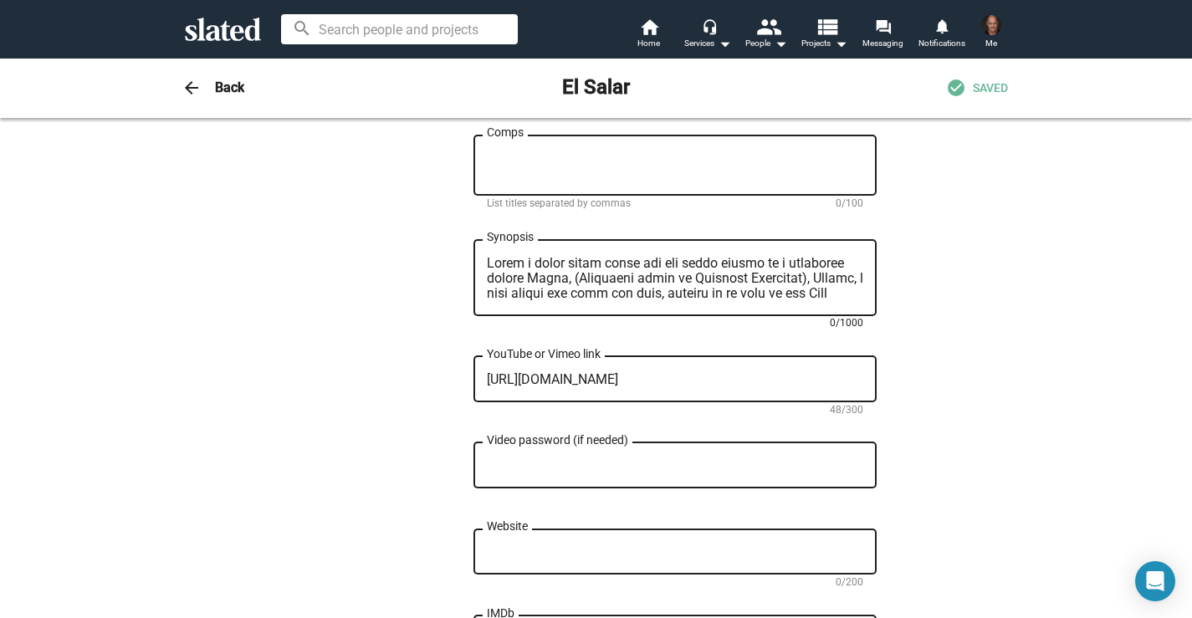
scroll to position [346, 0]
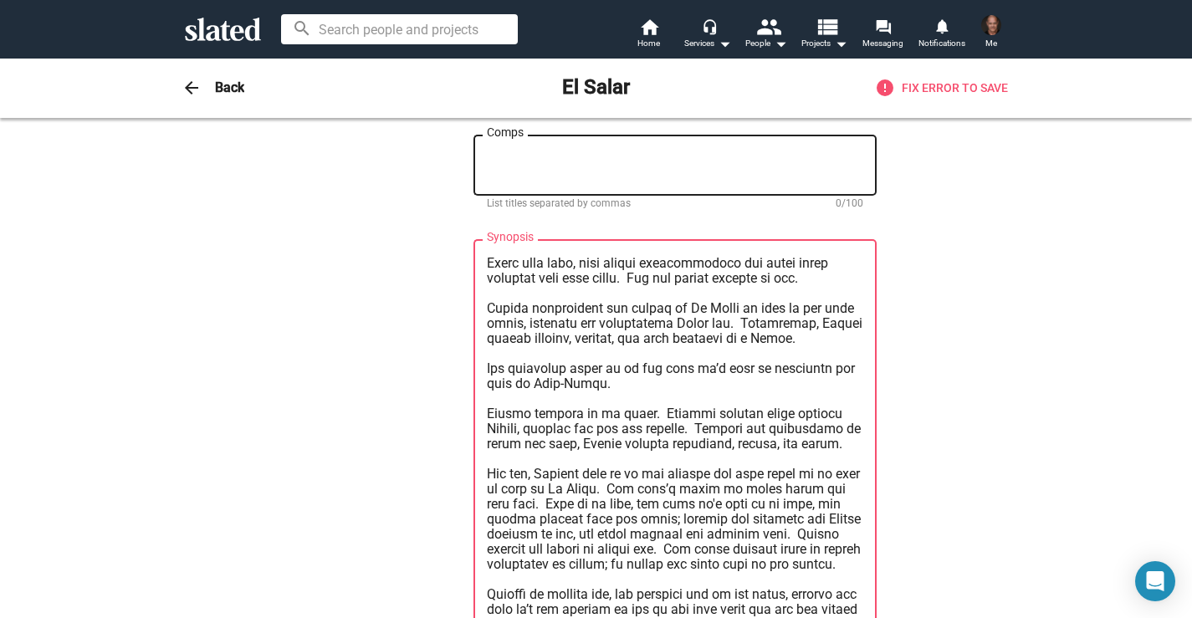
click at [491, 321] on textarea "Synopsis" at bounding box center [675, 444] width 377 height 377
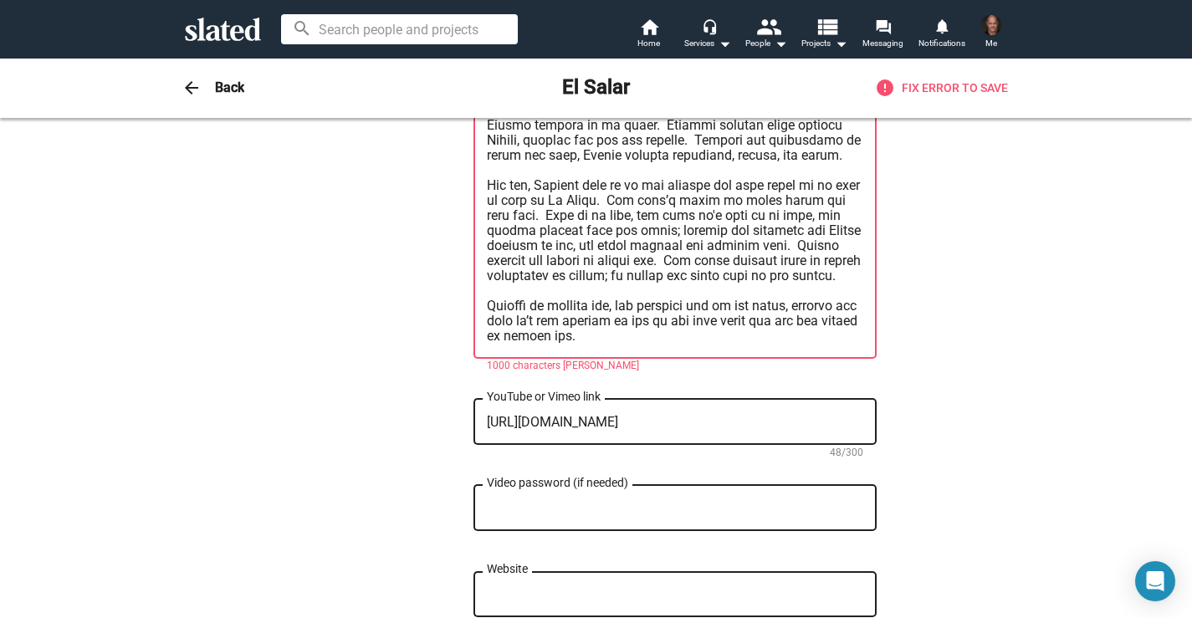
scroll to position [1198, 0]
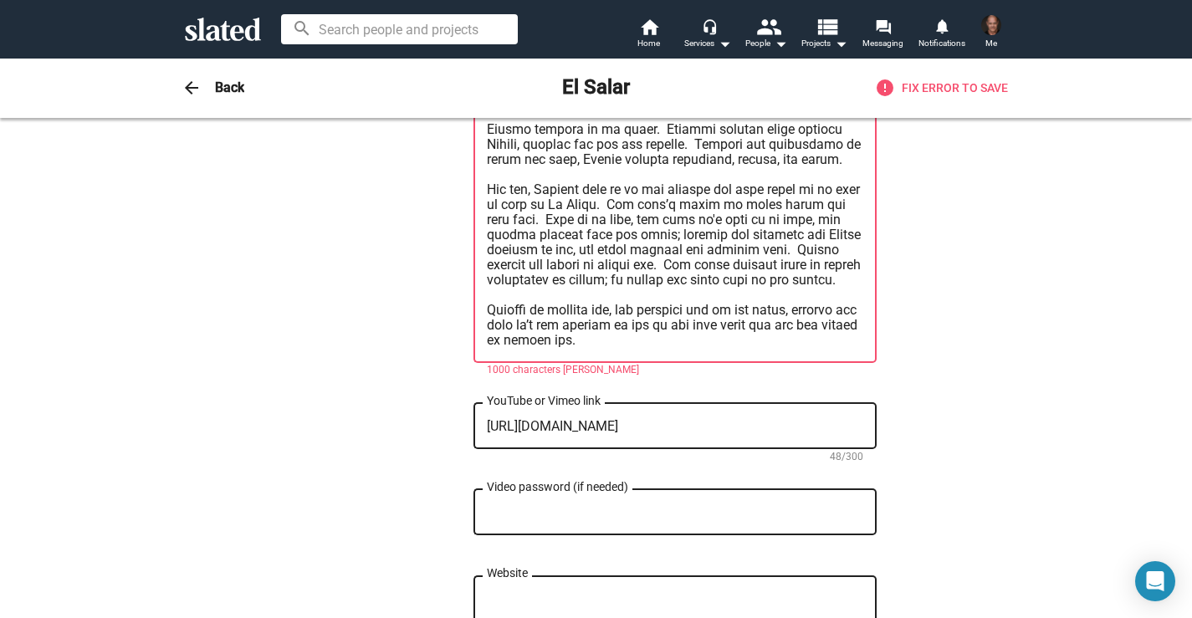
drag, startPoint x: 574, startPoint y: 462, endPoint x: 534, endPoint y: 272, distance: 194.1
click at [534, 272] on textarea "Synopsis" at bounding box center [675, 160] width 377 height 377
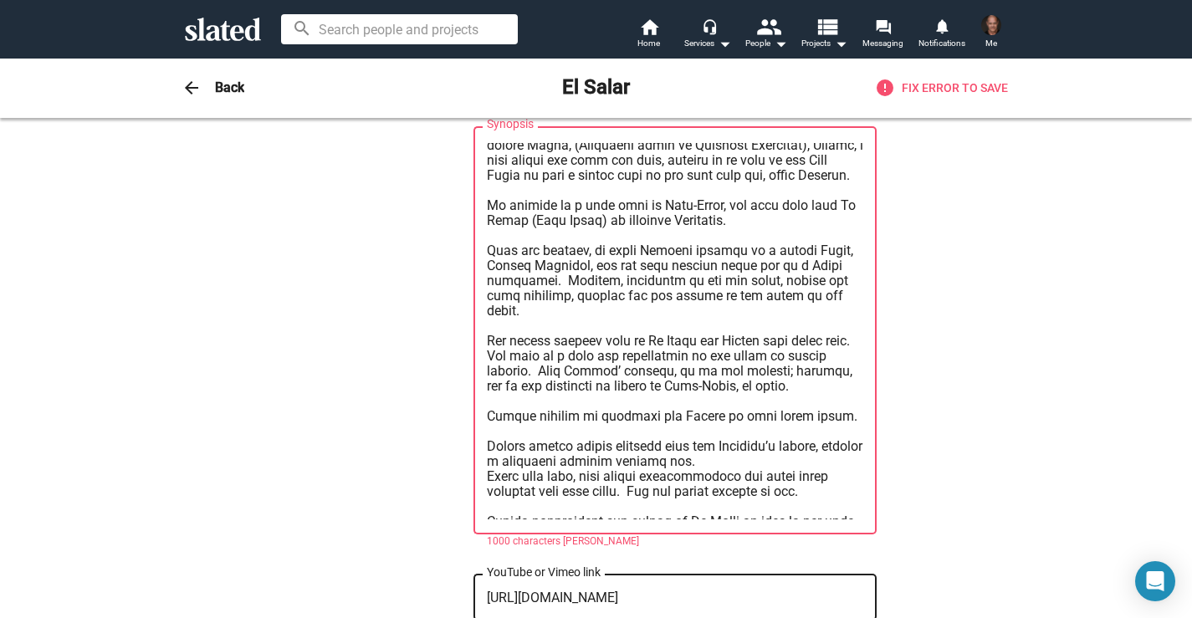
scroll to position [0, 0]
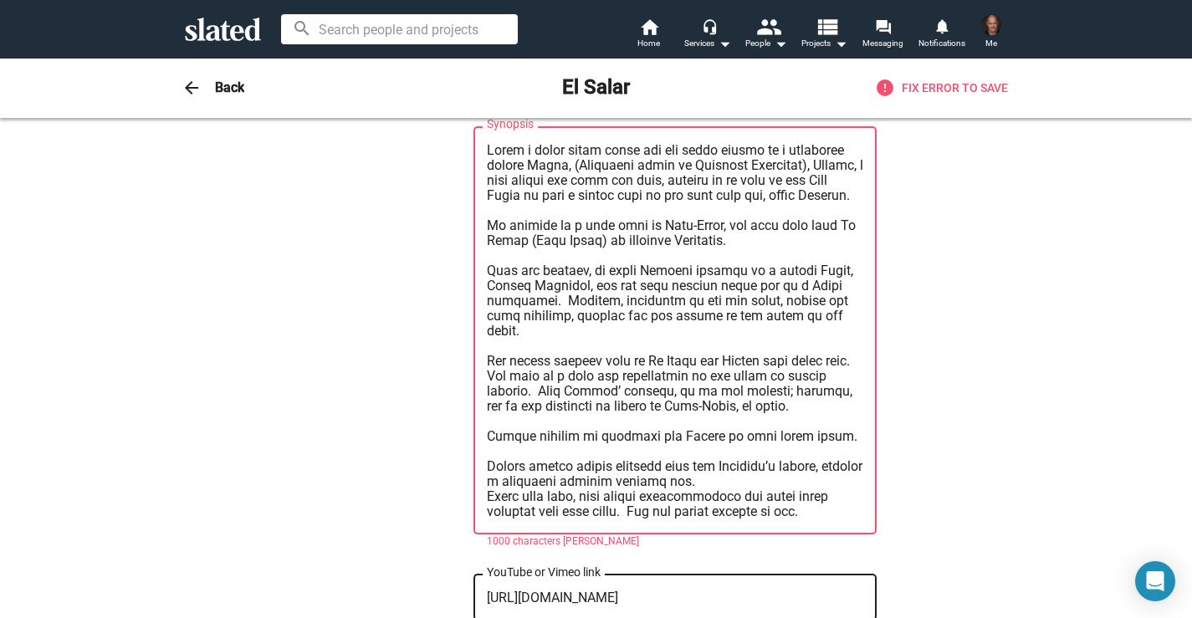
drag, startPoint x: 565, startPoint y: 473, endPoint x: 499, endPoint y: 124, distance: 355.1
click at [499, 143] on textarea "Synopsis" at bounding box center [675, 331] width 377 height 377
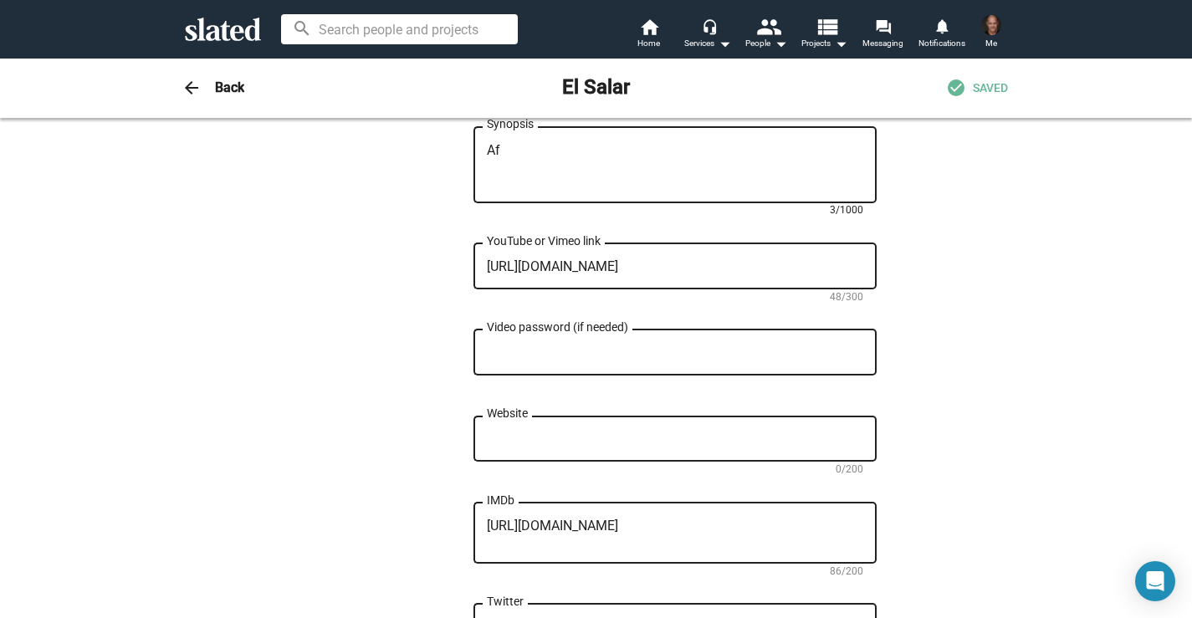
type textarea "A"
paste textarea "Lorem i dolor sitam conse adi eli seddoe te Inc Utla Etdol, Magnaa, e adminim v…"
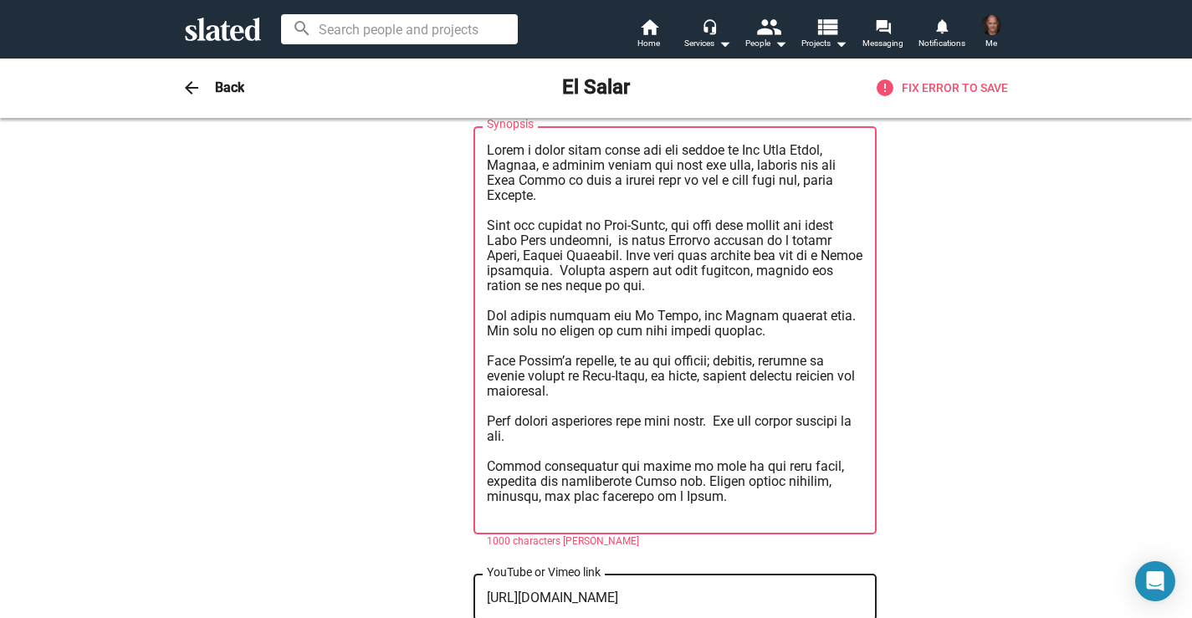
scroll to position [105, 0]
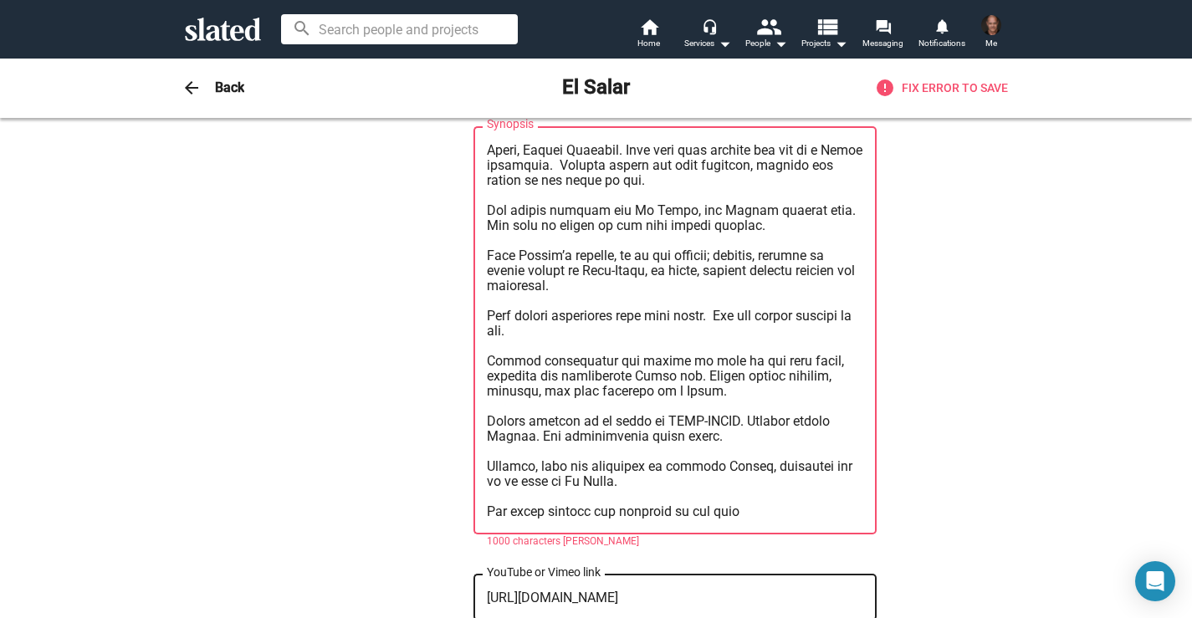
drag, startPoint x: 776, startPoint y: 475, endPoint x: 471, endPoint y: 478, distance: 305.4
click at [471, 478] on div "0 Change Image 0 Change Image El Salar Title (required) 8/200 EL SALAR tells th…" at bounding box center [596, 151] width 561 height 2067
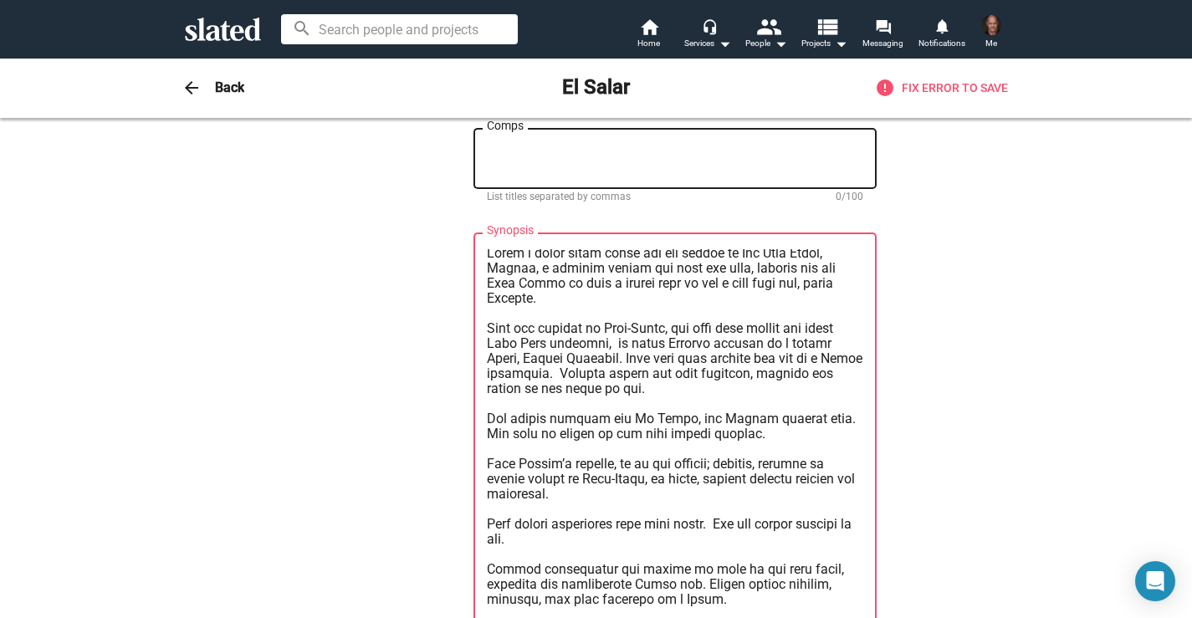
scroll to position [0, 0]
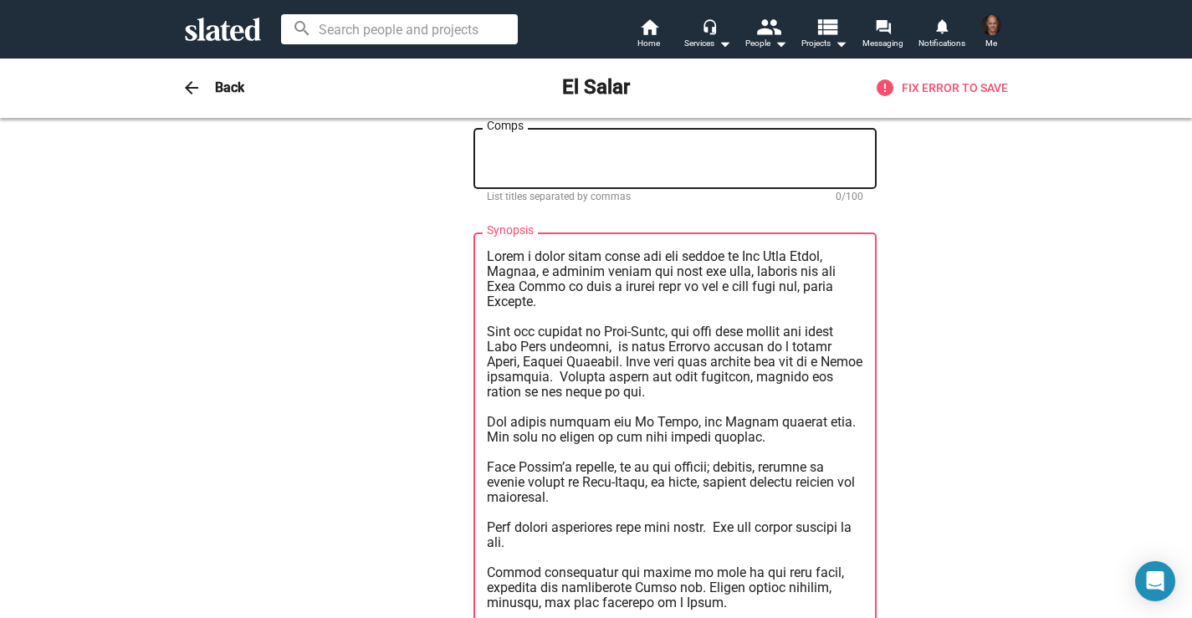
click at [612, 310] on textarea "Synopsis" at bounding box center [675, 437] width 377 height 377
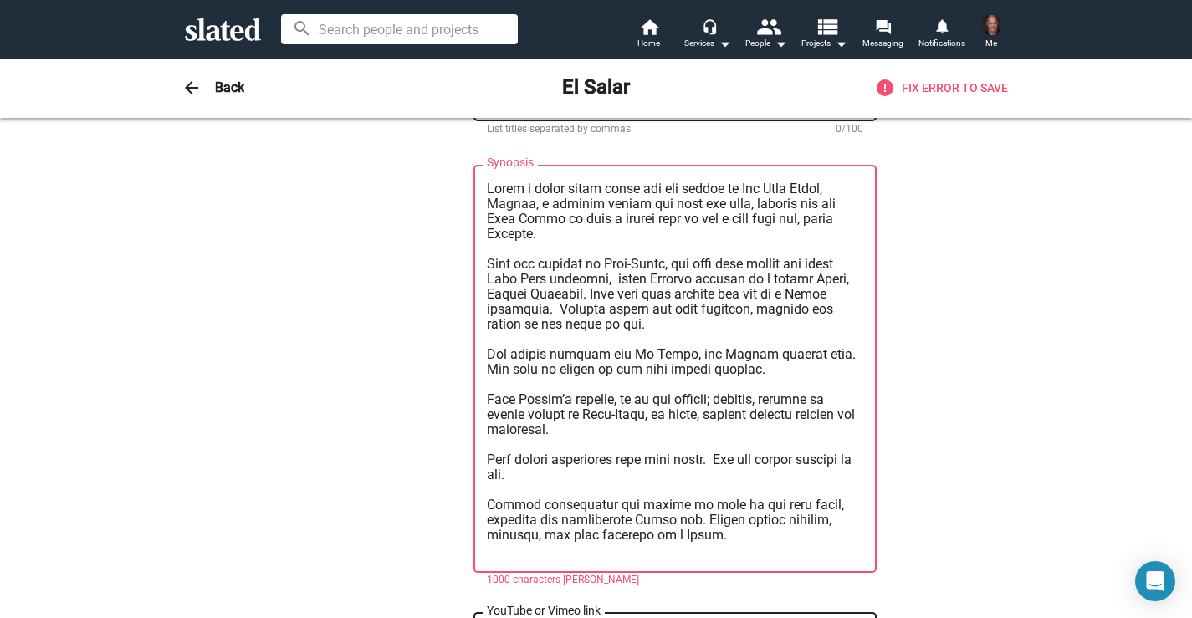
drag, startPoint x: 597, startPoint y: 521, endPoint x: 492, endPoint y: 143, distance: 392.6
click at [492, 162] on div "Synopsis" at bounding box center [675, 367] width 377 height 411
paste textarea "dream about his son living in EL SALAR, [PERSON_NAME], a wealthy man from the c…"
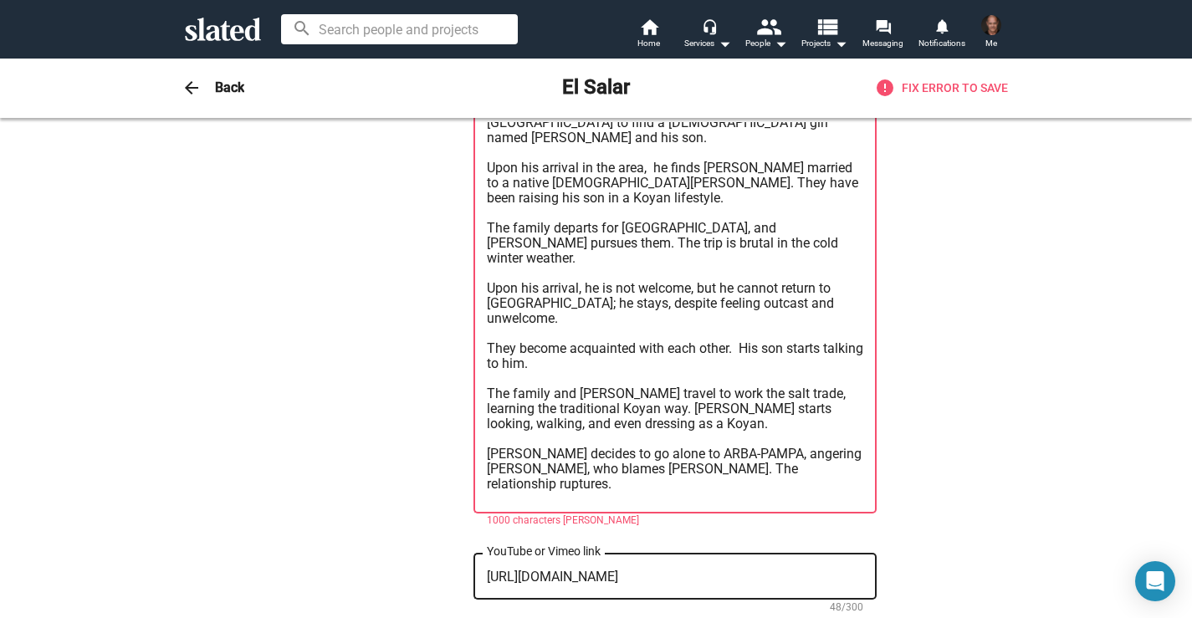
scroll to position [45, 0]
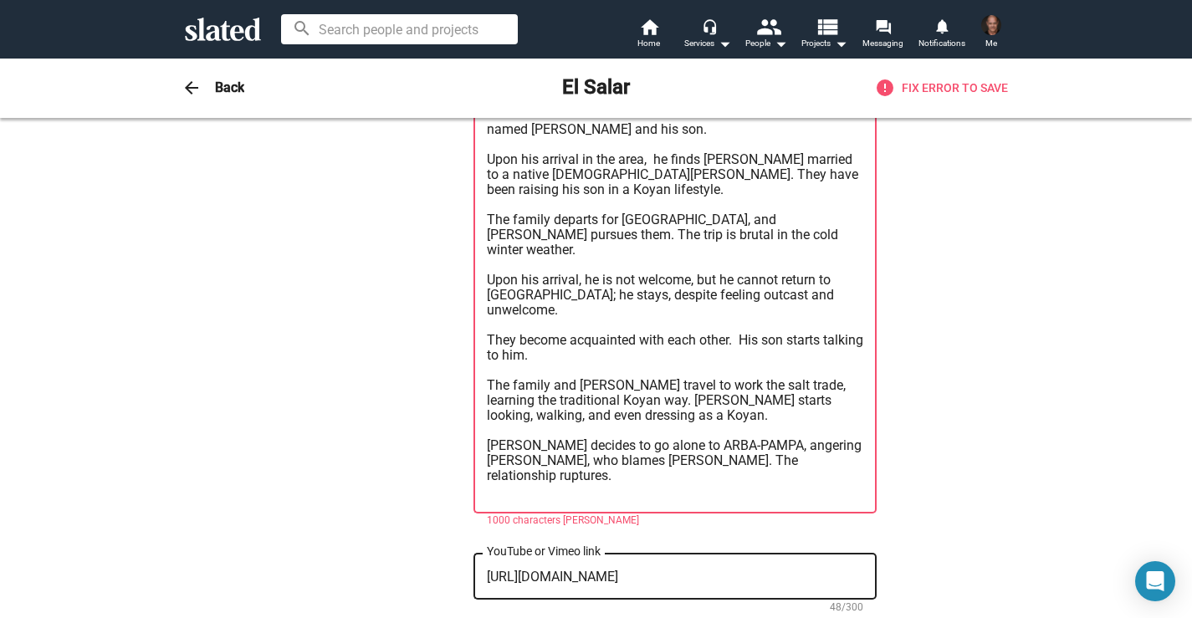
drag, startPoint x: 804, startPoint y: 469, endPoint x: 482, endPoint y: 469, distance: 322.1
click at [482, 469] on div "After a dream about his son living in EL SALAR, [PERSON_NAME], a wealthy man fr…" at bounding box center [675, 308] width 403 height 411
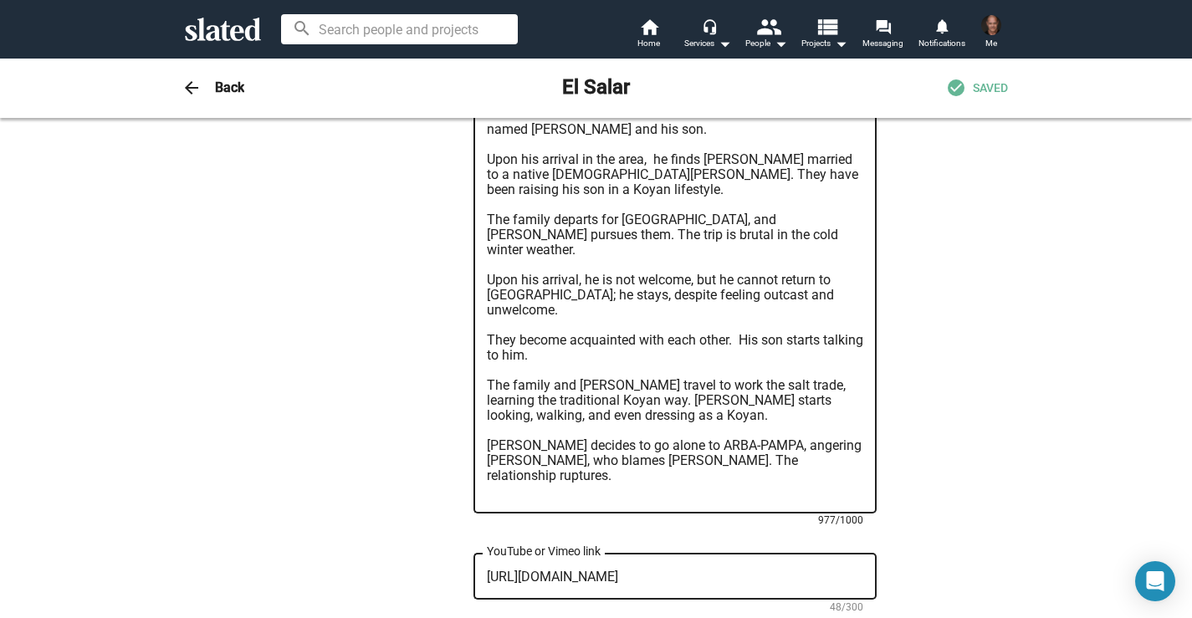
click at [513, 470] on textarea "After a dream about his son living in EL SALAR, [PERSON_NAME], a wealthy man fr…" at bounding box center [675, 310] width 377 height 377
click at [619, 474] on textarea "After a dream about his son living in EL SALAR, [PERSON_NAME], a wealthy man fr…" at bounding box center [675, 310] width 377 height 377
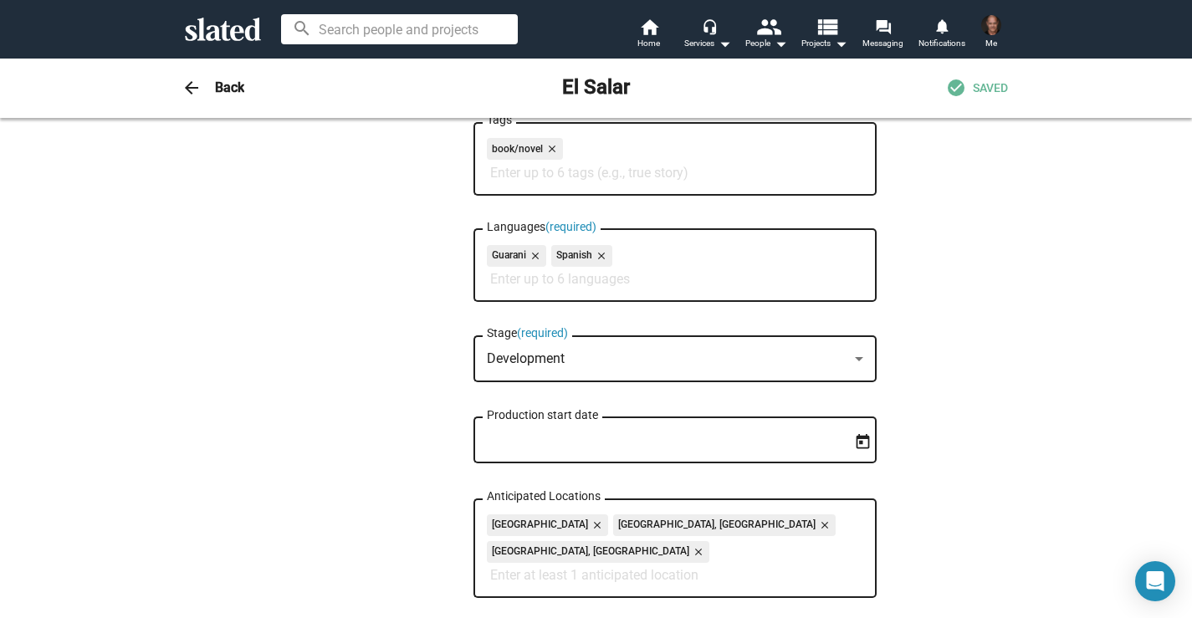
scroll to position [207, 0]
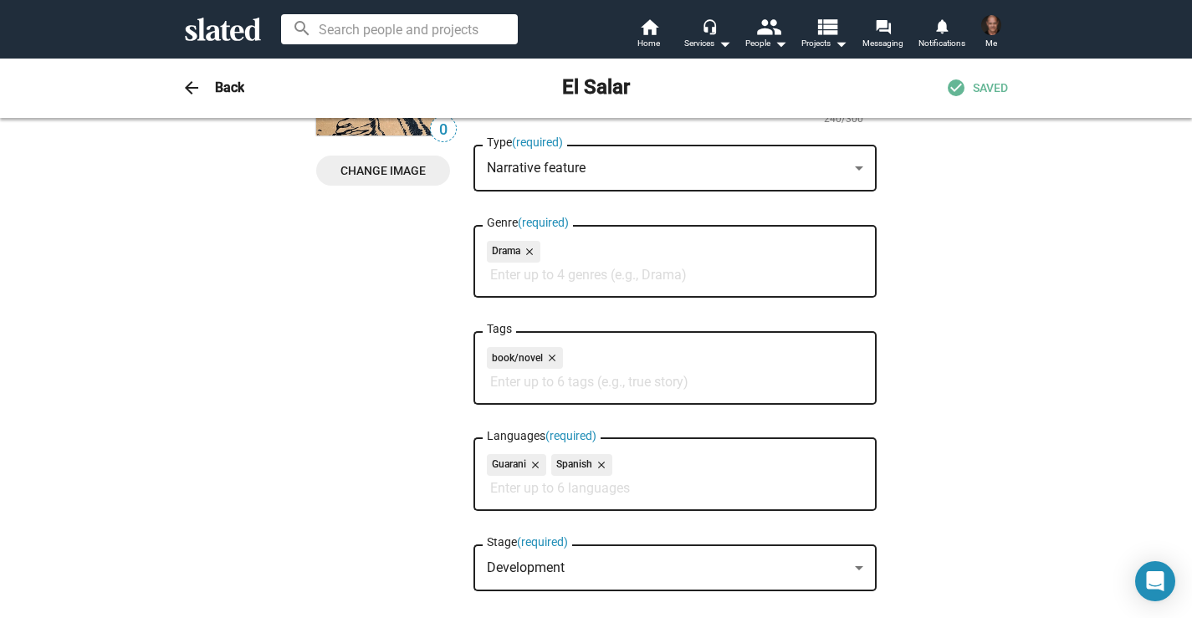
type textarea "After a dream about his son living in EL SALAR, [PERSON_NAME], a wealthy man fr…"
click at [977, 91] on span "SAVED" at bounding box center [990, 88] width 35 height 16
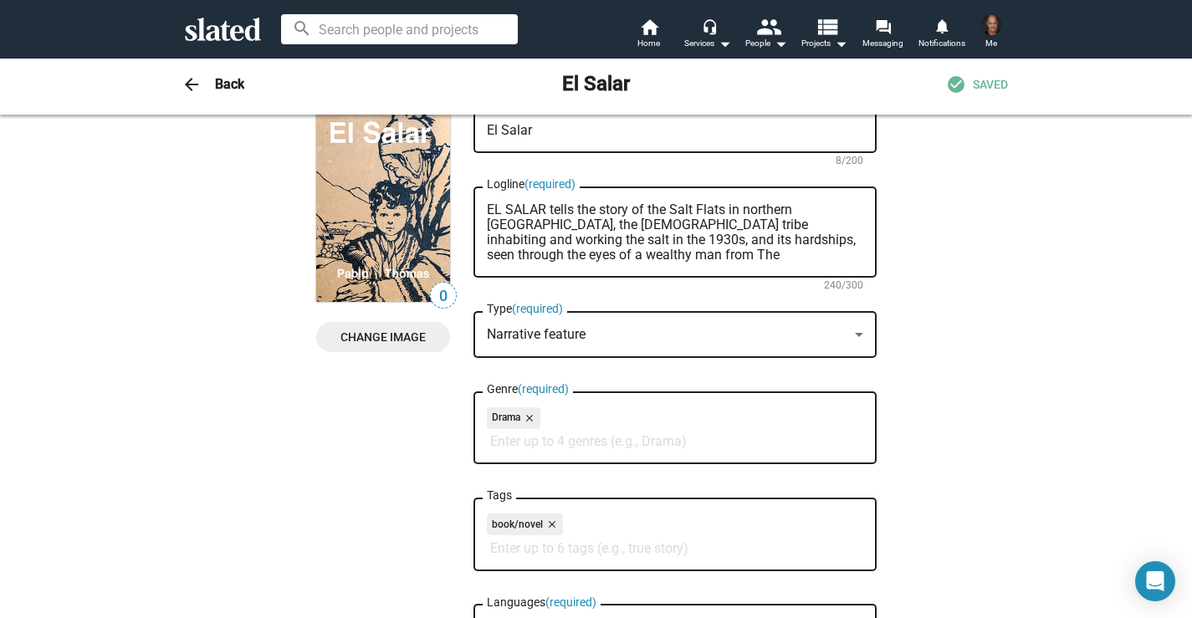
scroll to position [0, 0]
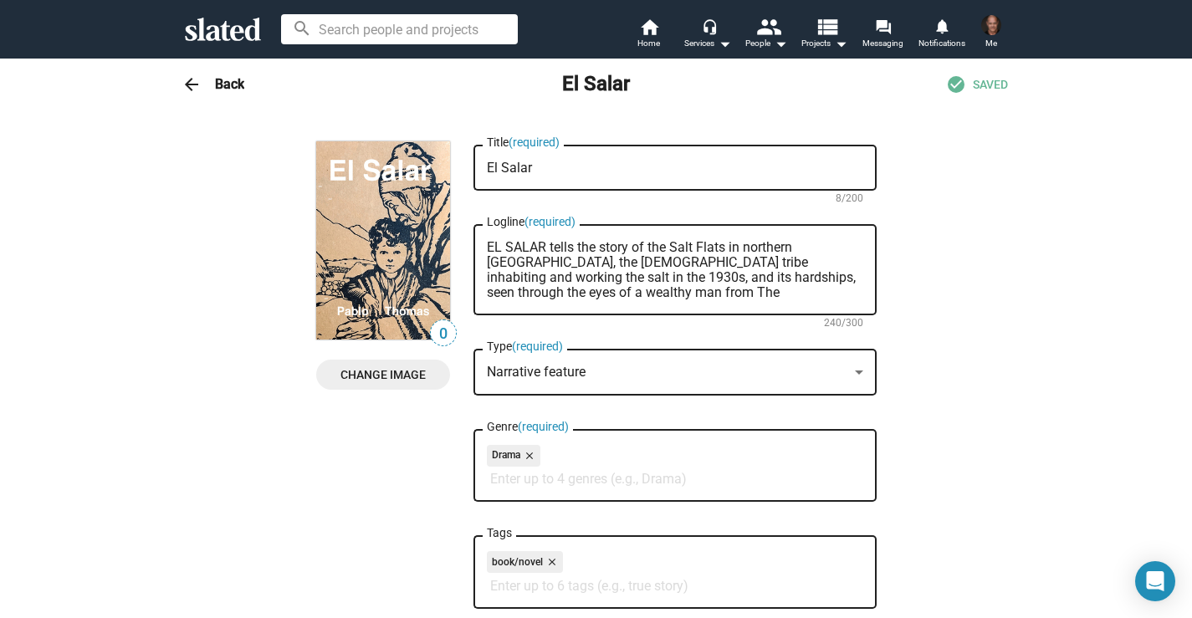
click at [227, 89] on h3 "Back" at bounding box center [229, 84] width 29 height 18
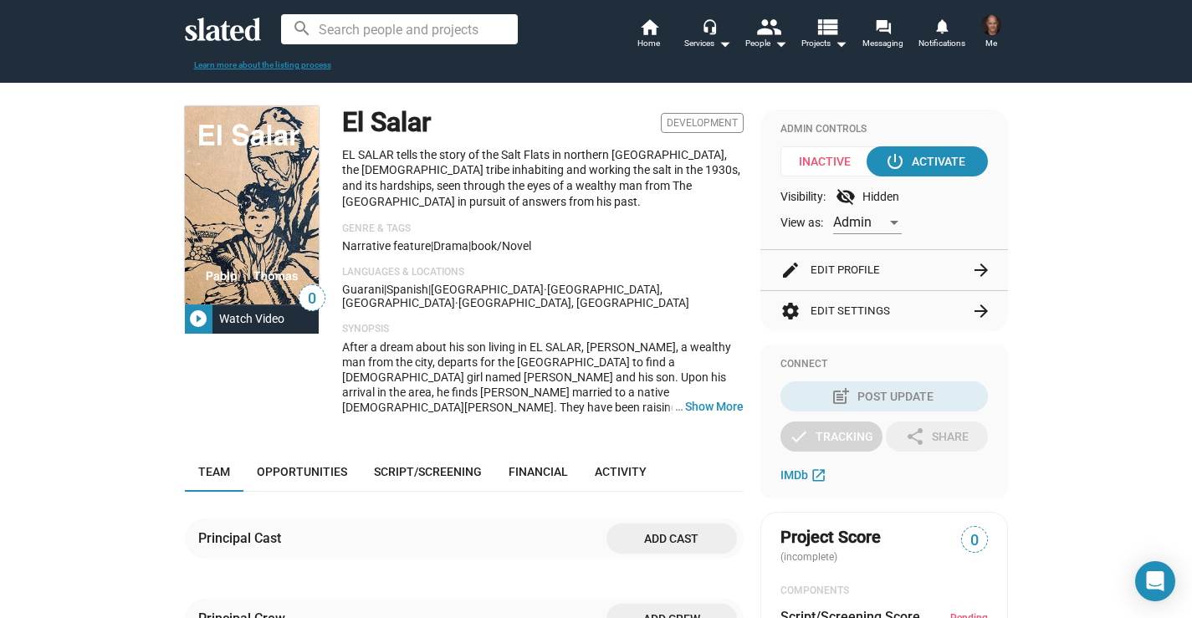
scroll to position [131, 0]
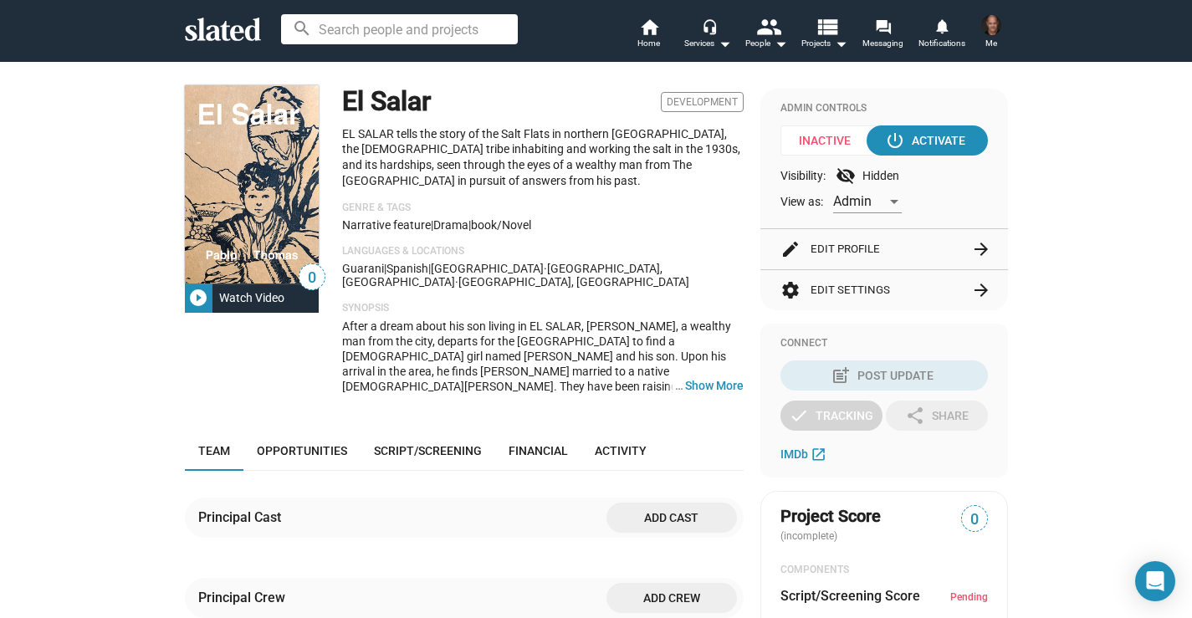
click at [846, 252] on button "edit Edit Profile arrow_forward" at bounding box center [884, 249] width 207 height 40
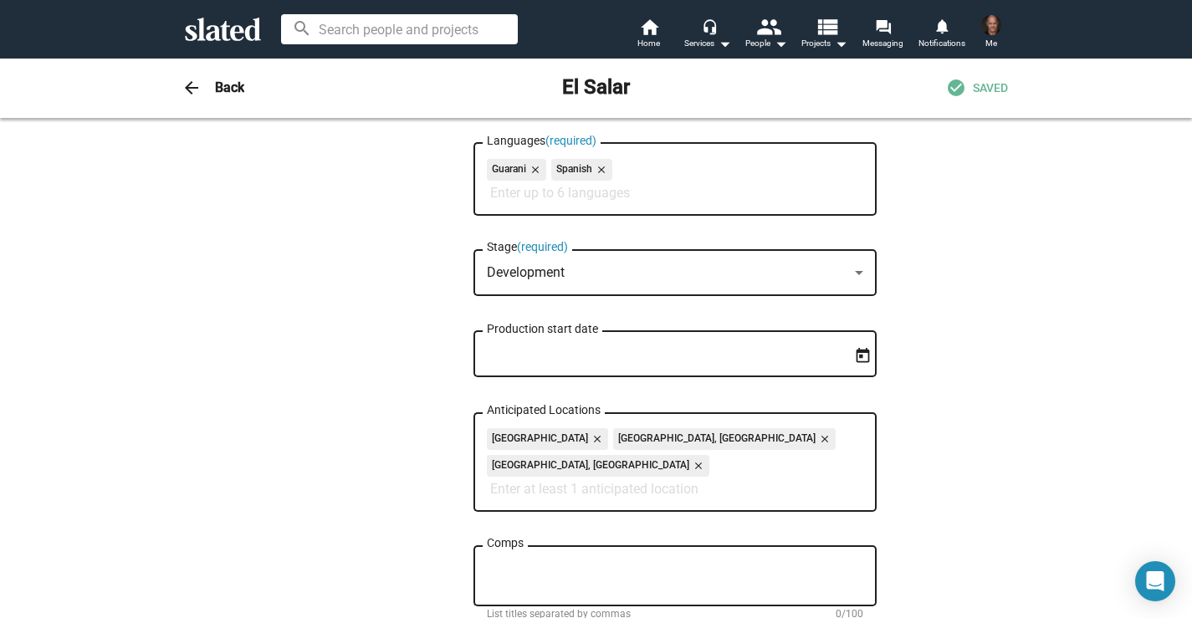
scroll to position [506, 0]
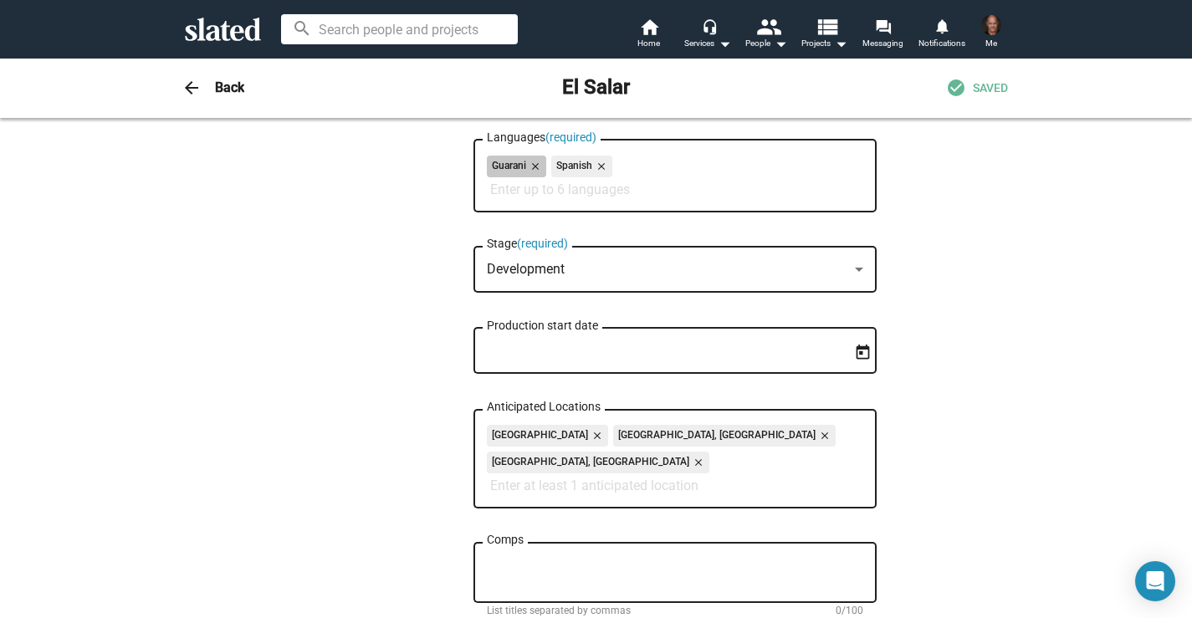
drag, startPoint x: 494, startPoint y: 166, endPoint x: 642, endPoint y: 182, distance: 148.9
click at [642, 182] on div "Guarani close Spanish close" at bounding box center [675, 169] width 377 height 27
click at [634, 181] on div "Guarani close Spanish close" at bounding box center [675, 169] width 377 height 27
click at [724, 200] on div "Guarani close Spanish close Languages (required)" at bounding box center [675, 174] width 377 height 76
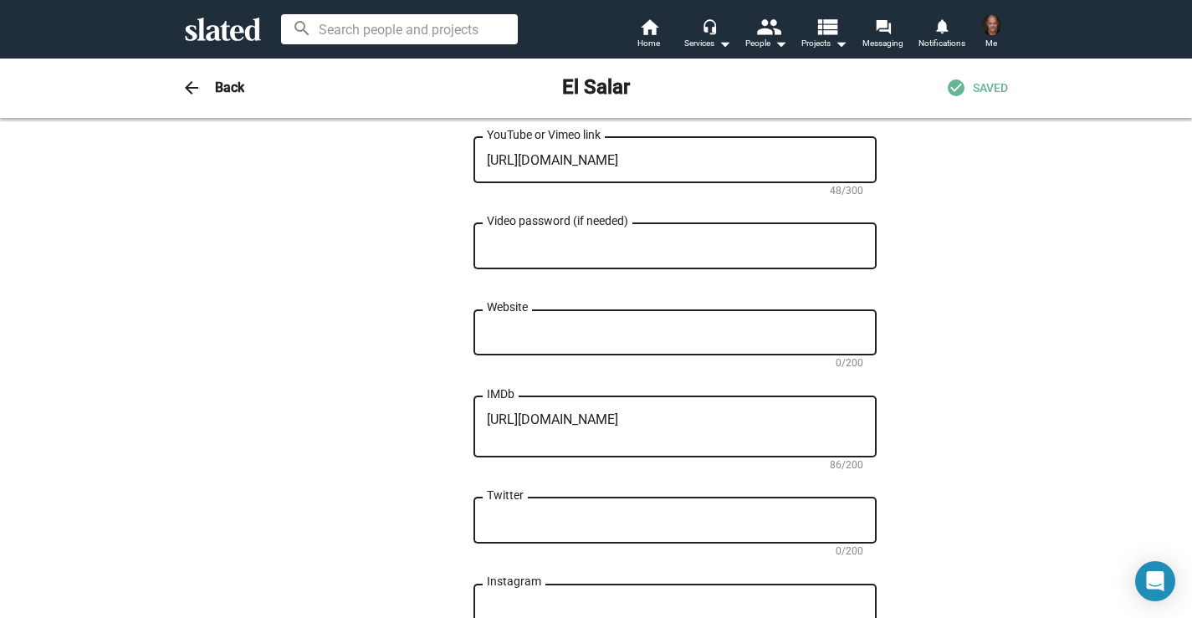
scroll to position [0, 0]
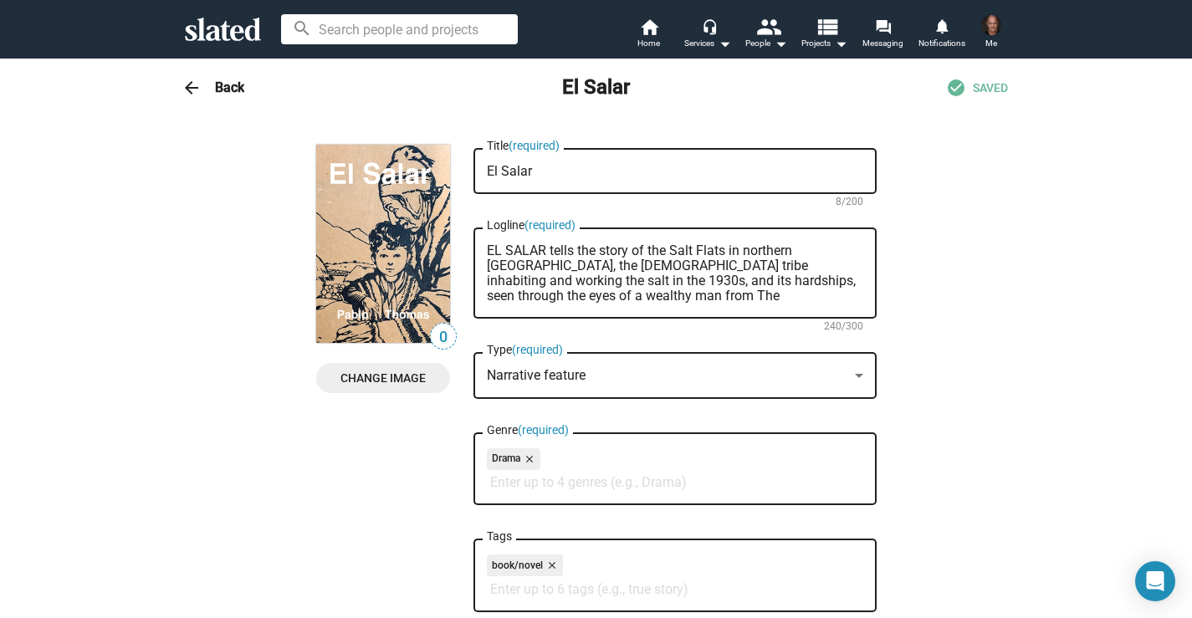
click at [993, 30] on img at bounding box center [991, 25] width 20 height 20
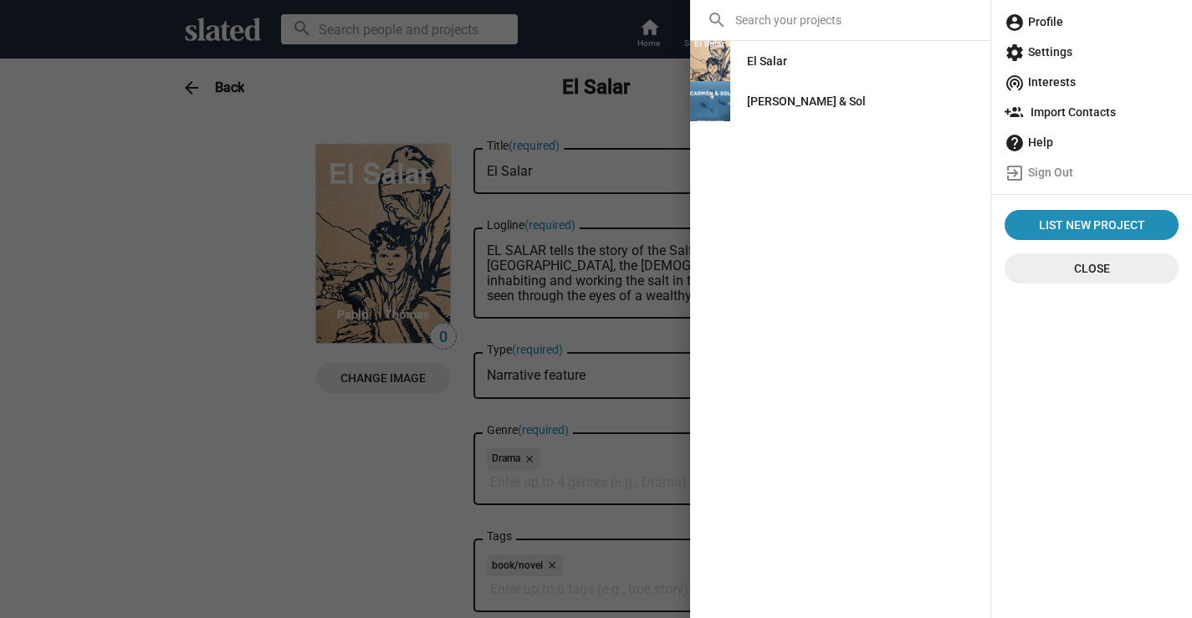
click at [167, 321] on div at bounding box center [596, 309] width 1192 height 618
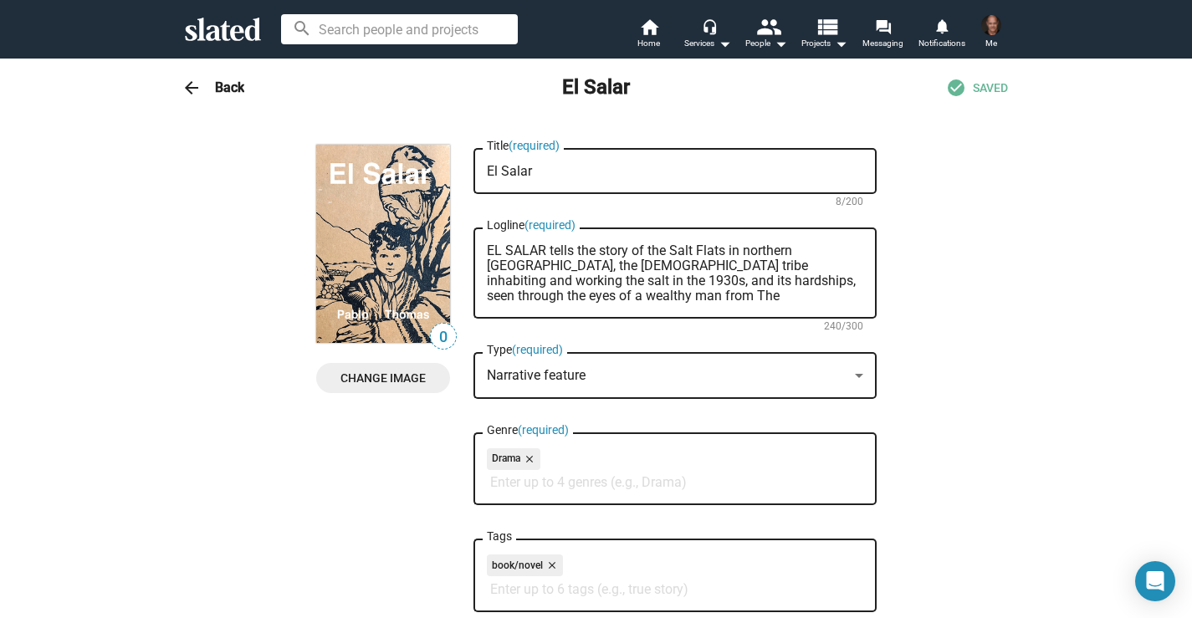
click at [220, 37] on icon at bounding box center [223, 29] width 76 height 23
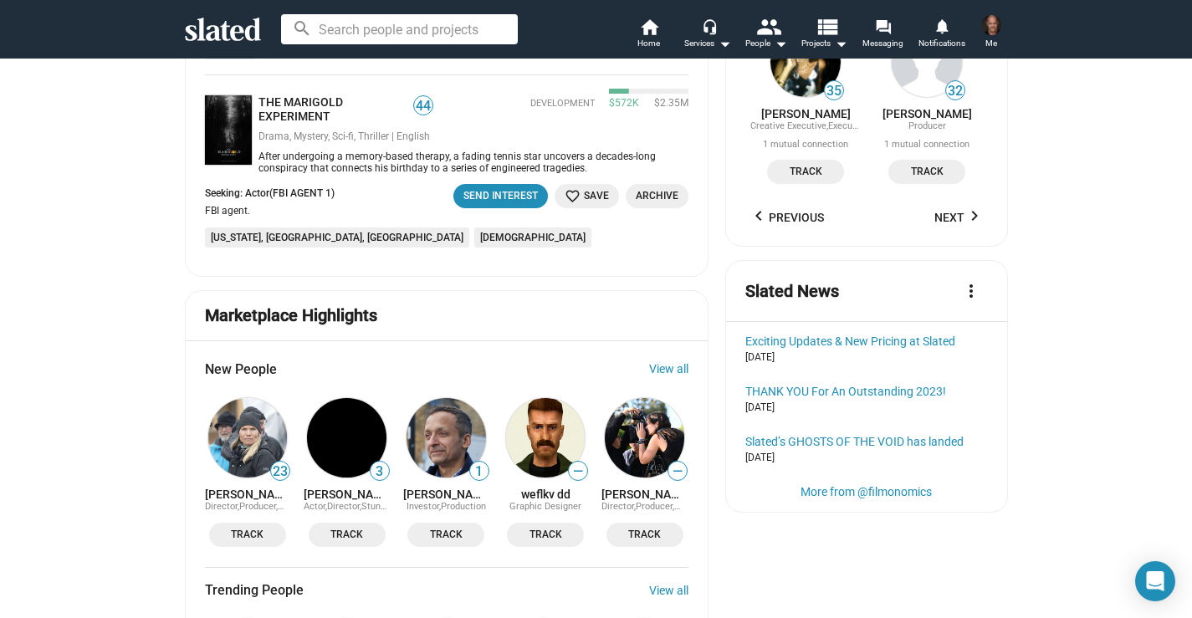
scroll to position [1555, 0]
click at [240, 487] on link "[PERSON_NAME]" at bounding box center [248, 493] width 86 height 13
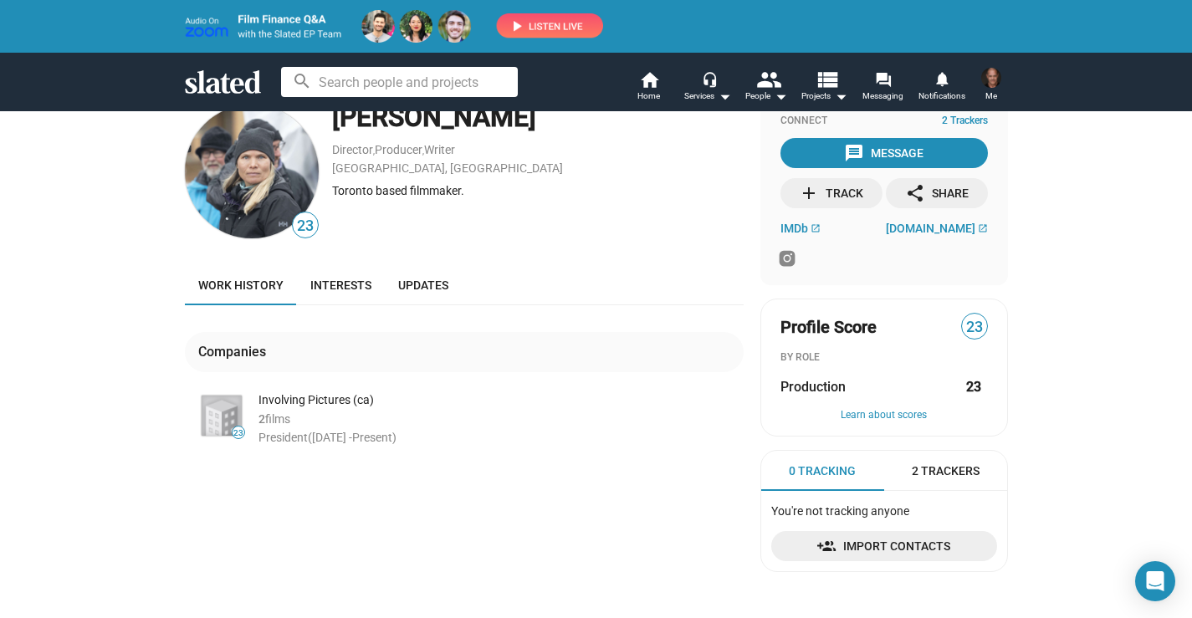
scroll to position [35, 0]
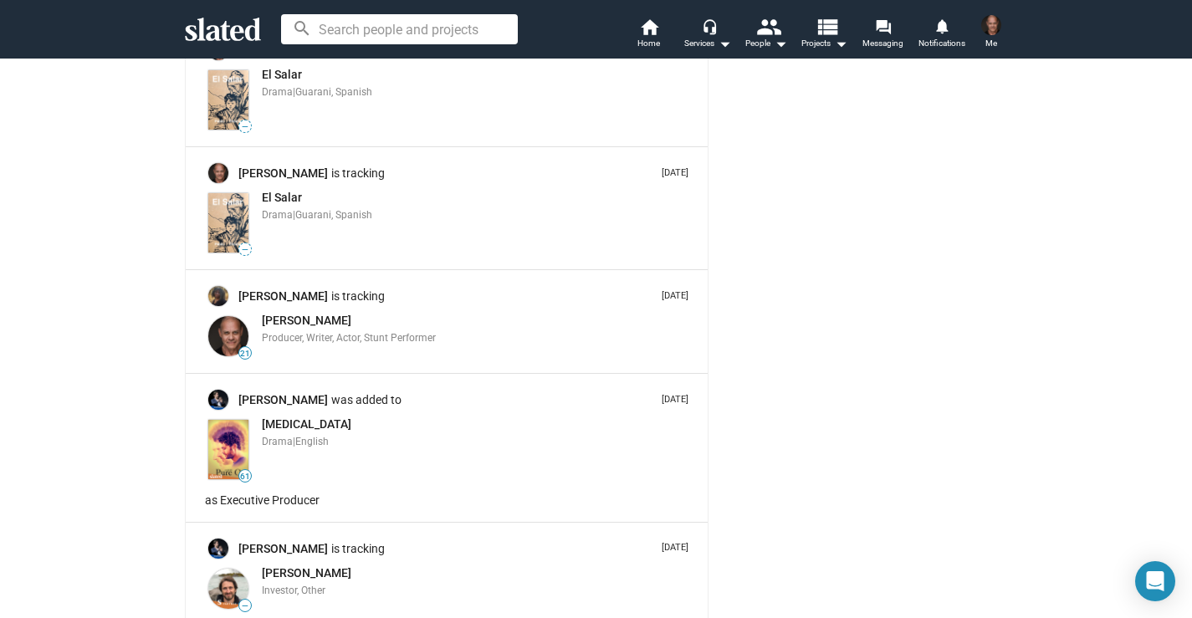
scroll to position [2918, 0]
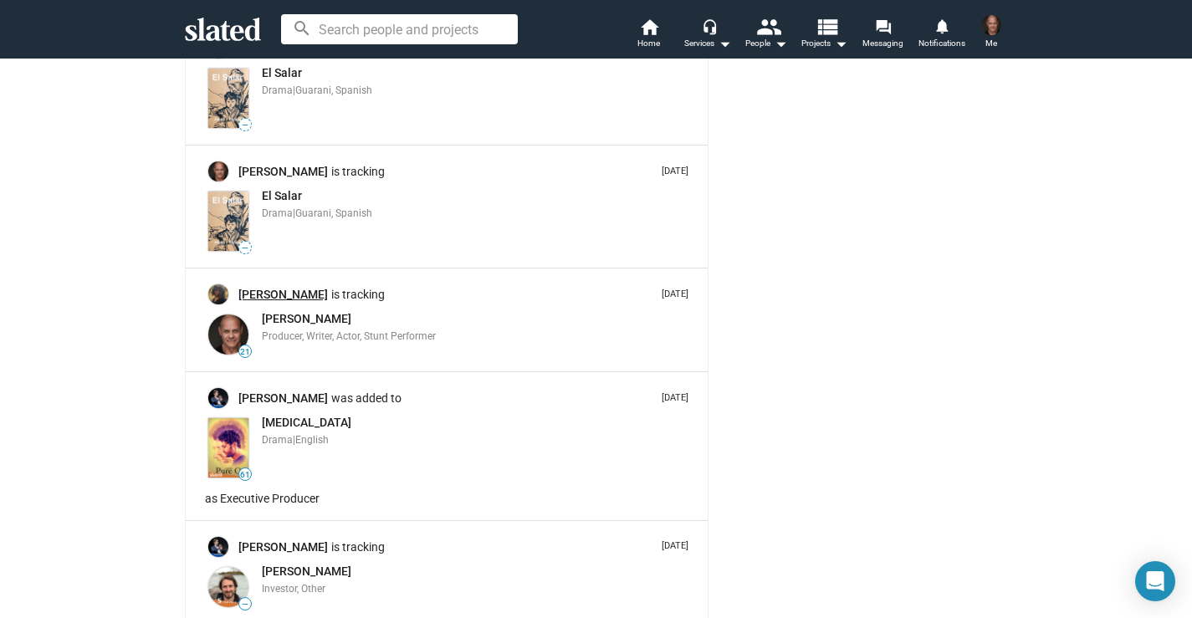
click at [266, 287] on link "[PERSON_NAME]" at bounding box center [284, 295] width 93 height 16
